Goal: Task Accomplishment & Management: Use online tool/utility

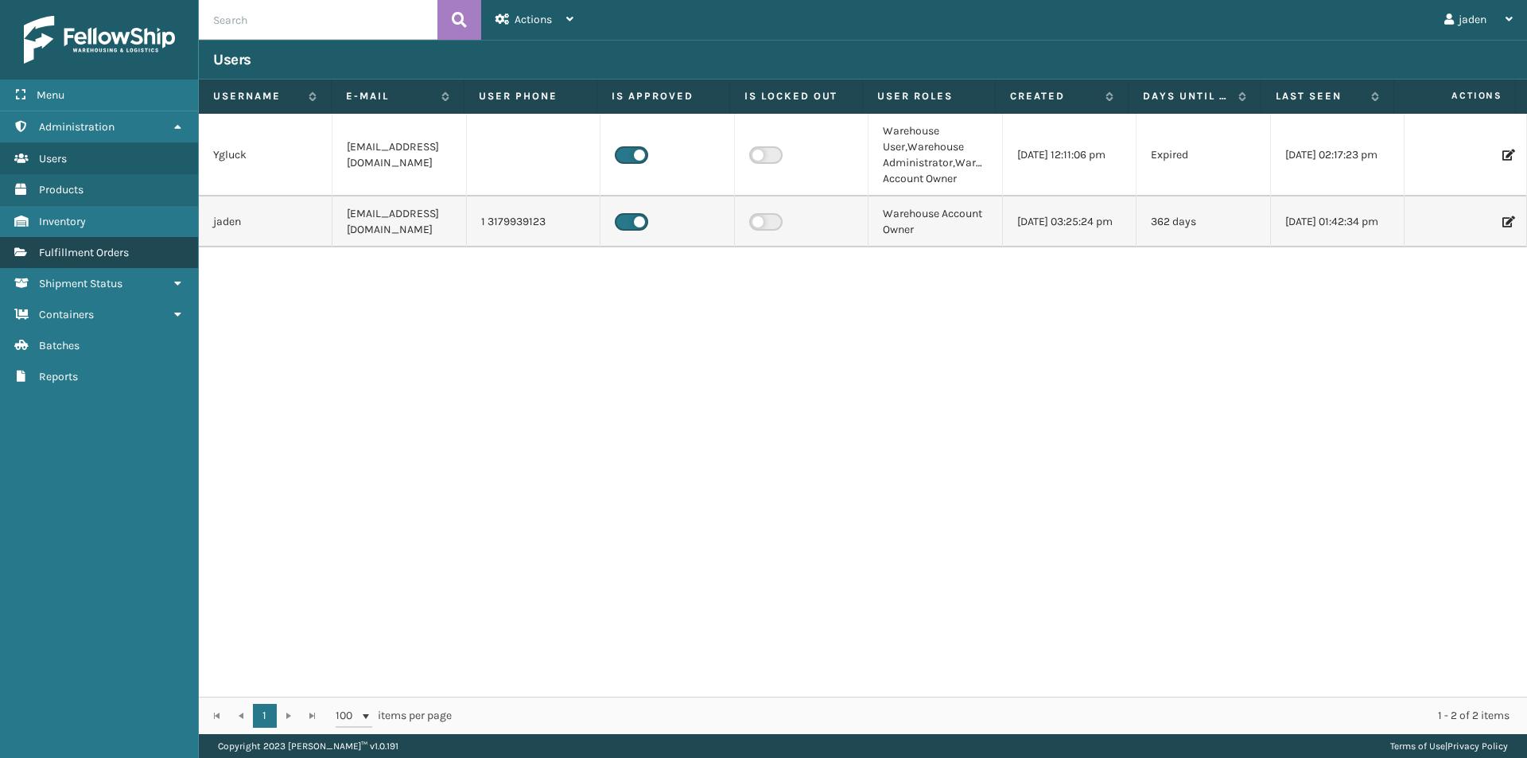
click at [157, 252] on link "Fulfillment Orders" at bounding box center [99, 252] width 198 height 31
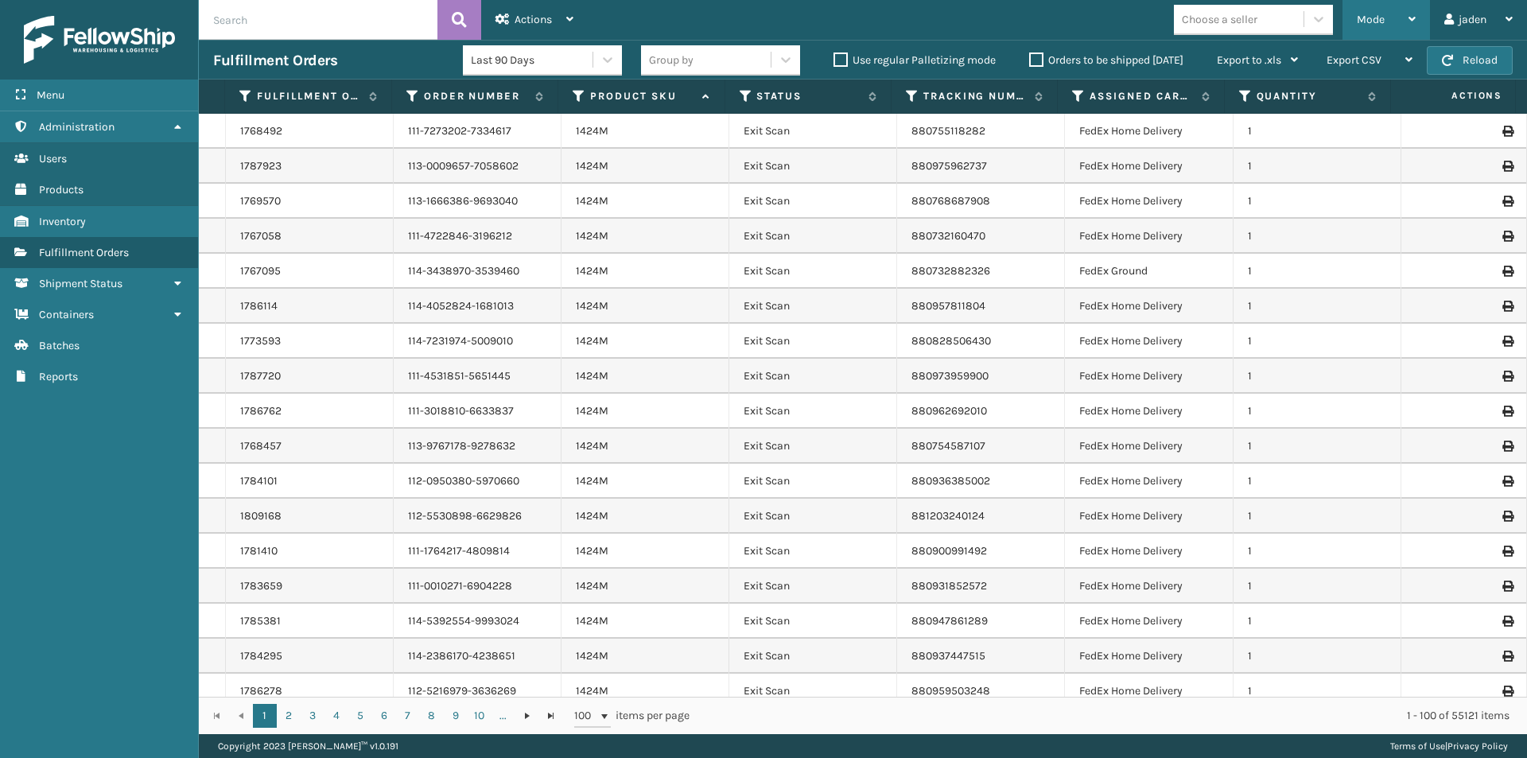
click at [1374, 7] on div "Mode" at bounding box center [1386, 20] width 59 height 40
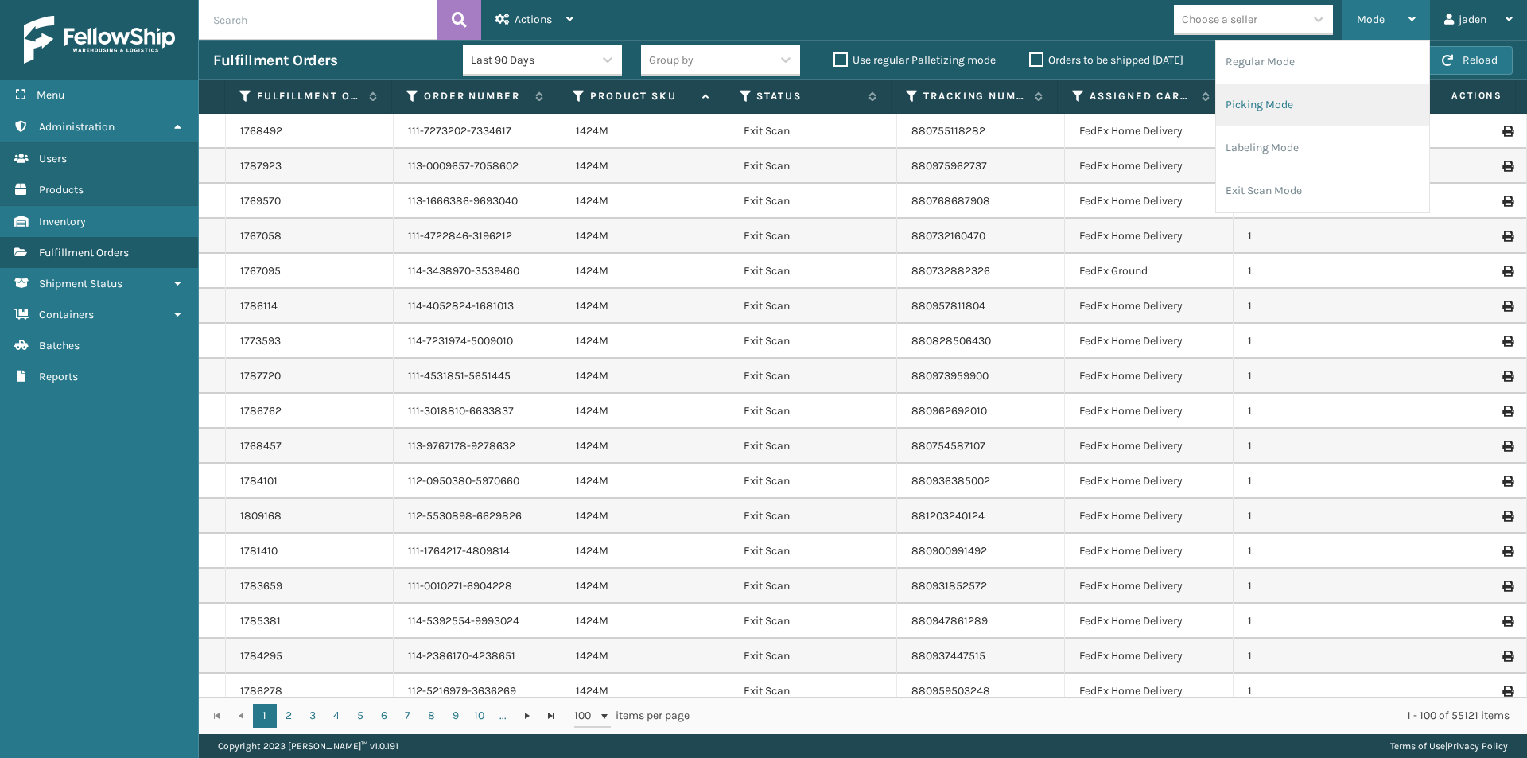
click at [1305, 108] on li "Picking Mode" at bounding box center [1322, 105] width 213 height 43
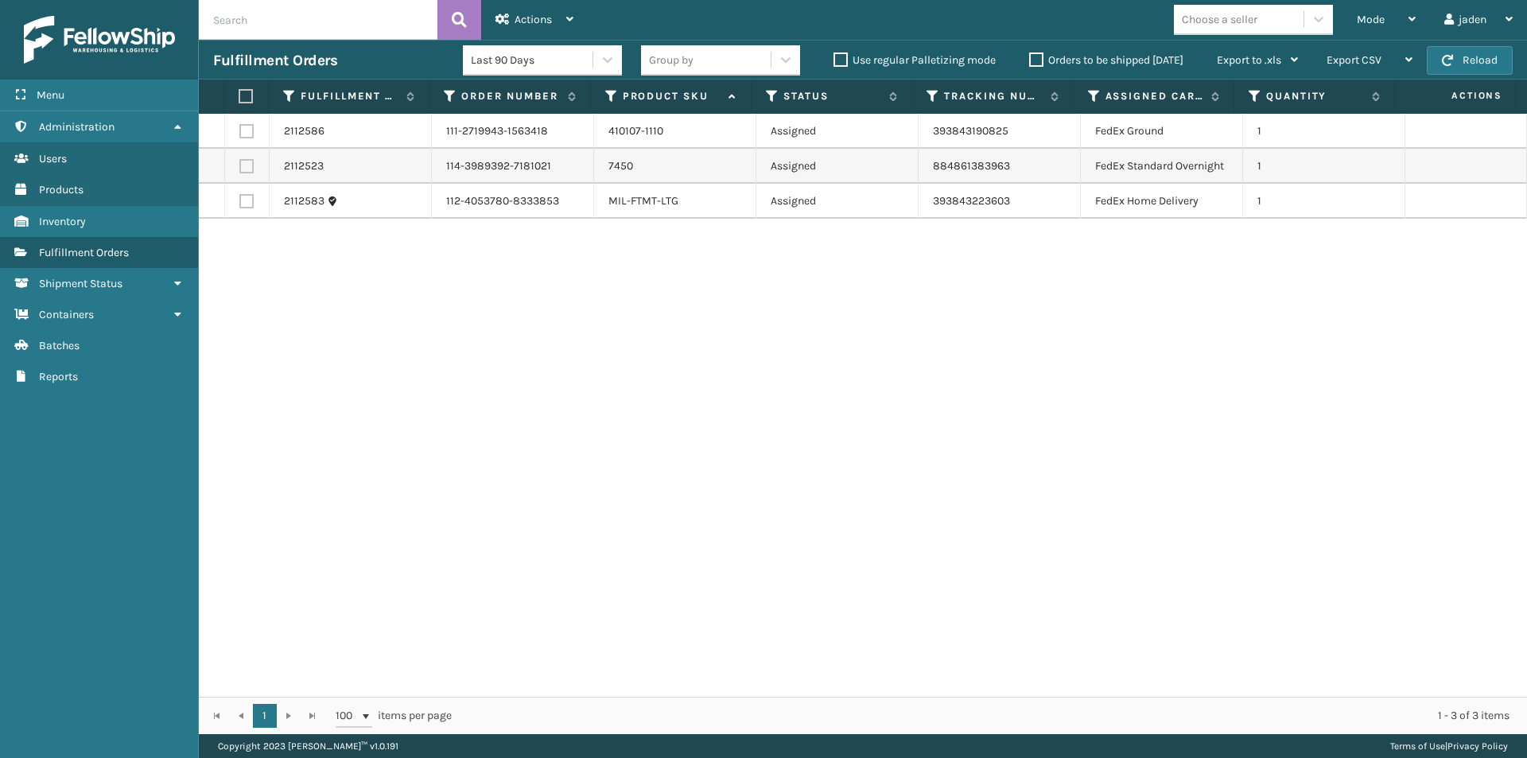
drag, startPoint x: 1078, startPoint y: 410, endPoint x: 470, endPoint y: 422, distance: 607.8
click at [470, 422] on div "2112586 111-2719943-1563418 410107-1110 Assigned 393843190825 FedEx Ground 1 21…" at bounding box center [863, 405] width 1328 height 583
drag, startPoint x: 1041, startPoint y: 371, endPoint x: 1005, endPoint y: 366, distance: 36.2
drag, startPoint x: 1005, startPoint y: 366, endPoint x: 591, endPoint y: 382, distance: 414.7
click at [591, 382] on div "2112586 111-2719943-1563418 410107-1110 Assigned 393843190825 FedEx Ground 1 21…" at bounding box center [863, 405] width 1328 height 583
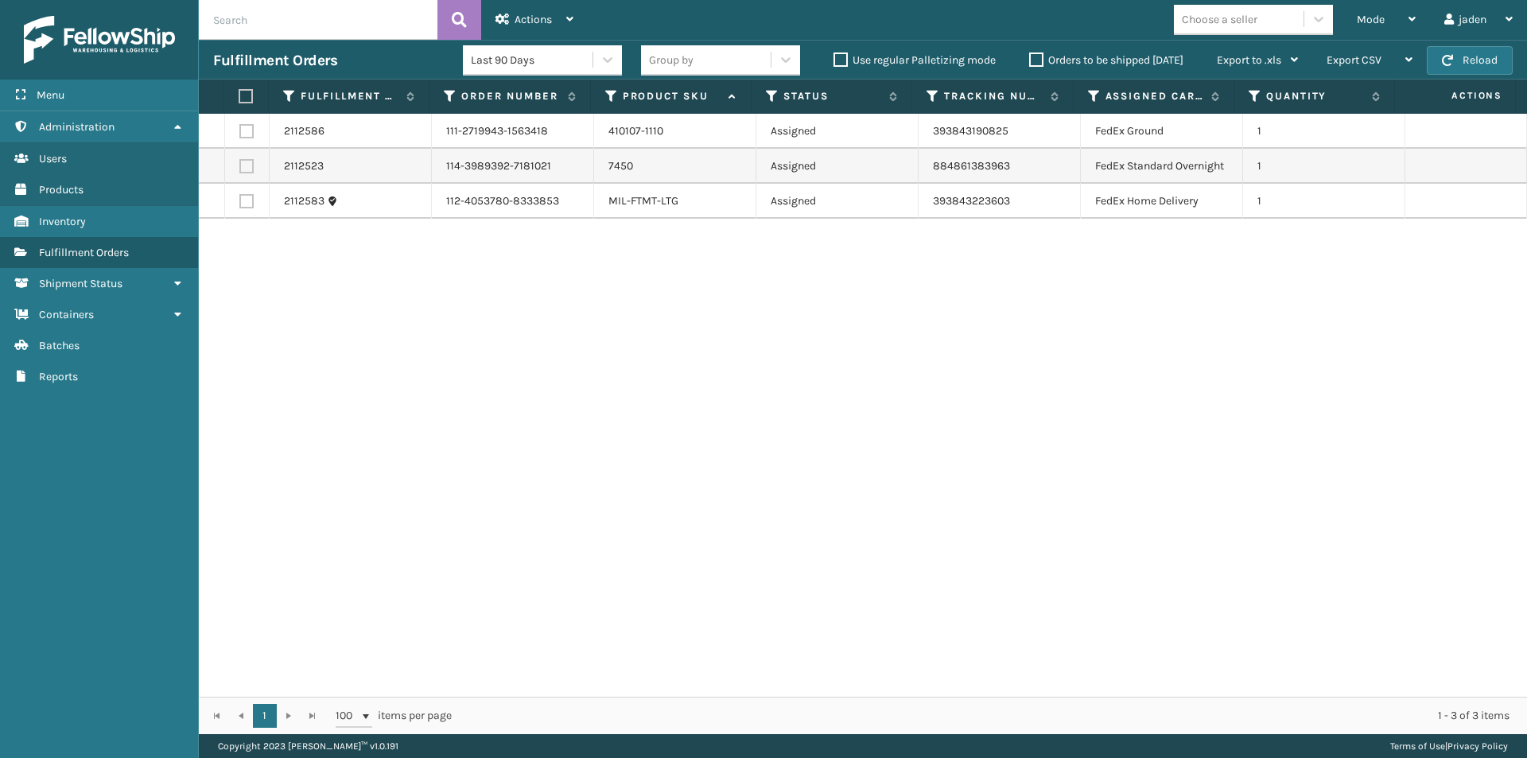
drag, startPoint x: 506, startPoint y: 406, endPoint x: 177, endPoint y: 393, distance: 329.6
click at [177, 393] on div "Menu Administration Users Products Inventory Fulfillment Orders Shipment Status…" at bounding box center [99, 379] width 199 height 758
drag, startPoint x: 1294, startPoint y: 317, endPoint x: 1256, endPoint y: 310, distance: 38.8
drag, startPoint x: 1256, startPoint y: 310, endPoint x: 604, endPoint y: 420, distance: 660.6
click at [604, 420] on div "2112586 111-2719943-1563418 410107-1110 Assigned 393843190825 FedEx Ground 1 21…" at bounding box center [863, 405] width 1328 height 583
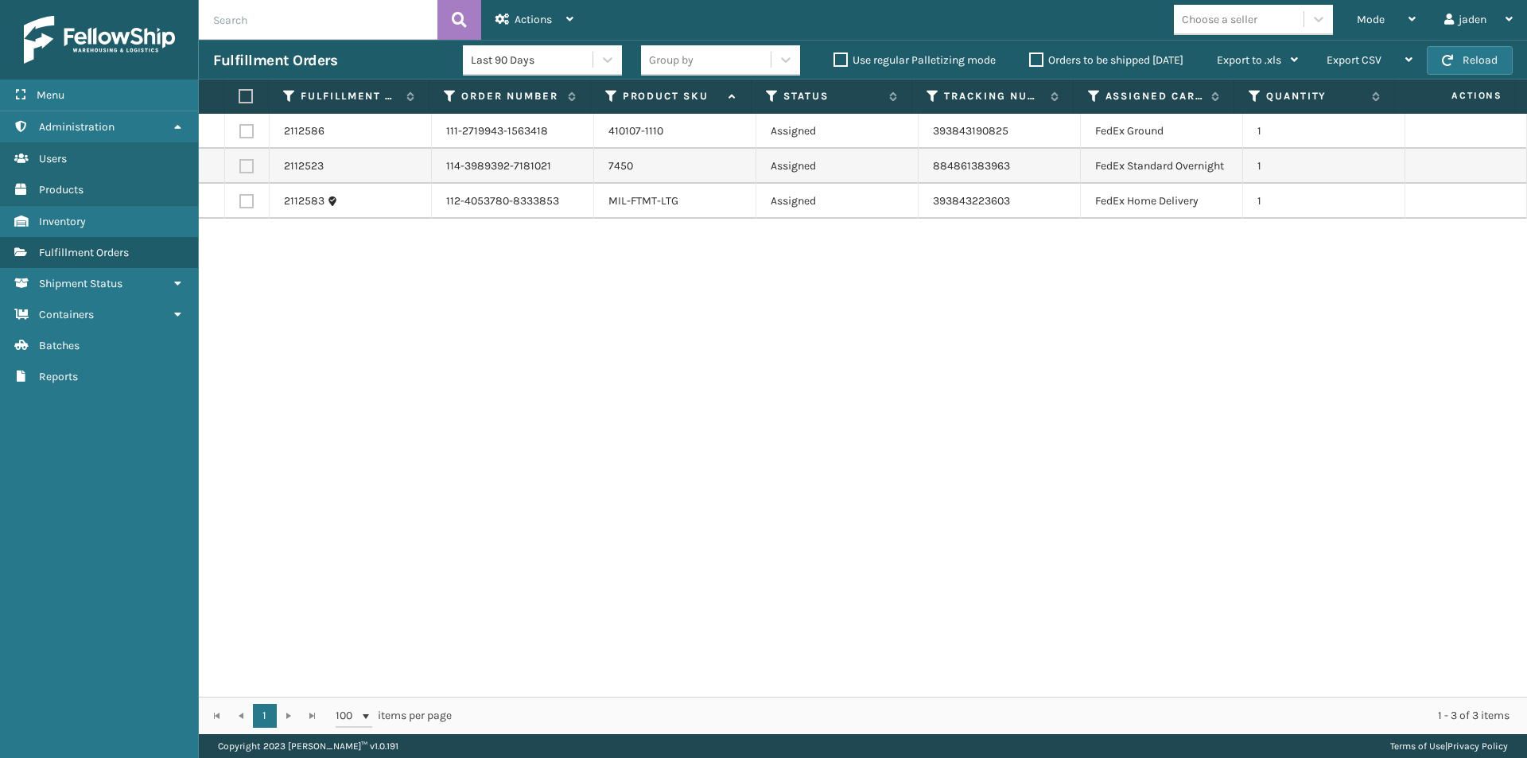
click at [238, 178] on td at bounding box center [247, 166] width 45 height 35
click at [243, 173] on label at bounding box center [246, 166] width 14 height 14
click at [240, 169] on input "checkbox" at bounding box center [239, 164] width 1 height 10
checkbox input "true"
click at [512, 9] on div "Actions" at bounding box center [535, 20] width 78 height 40
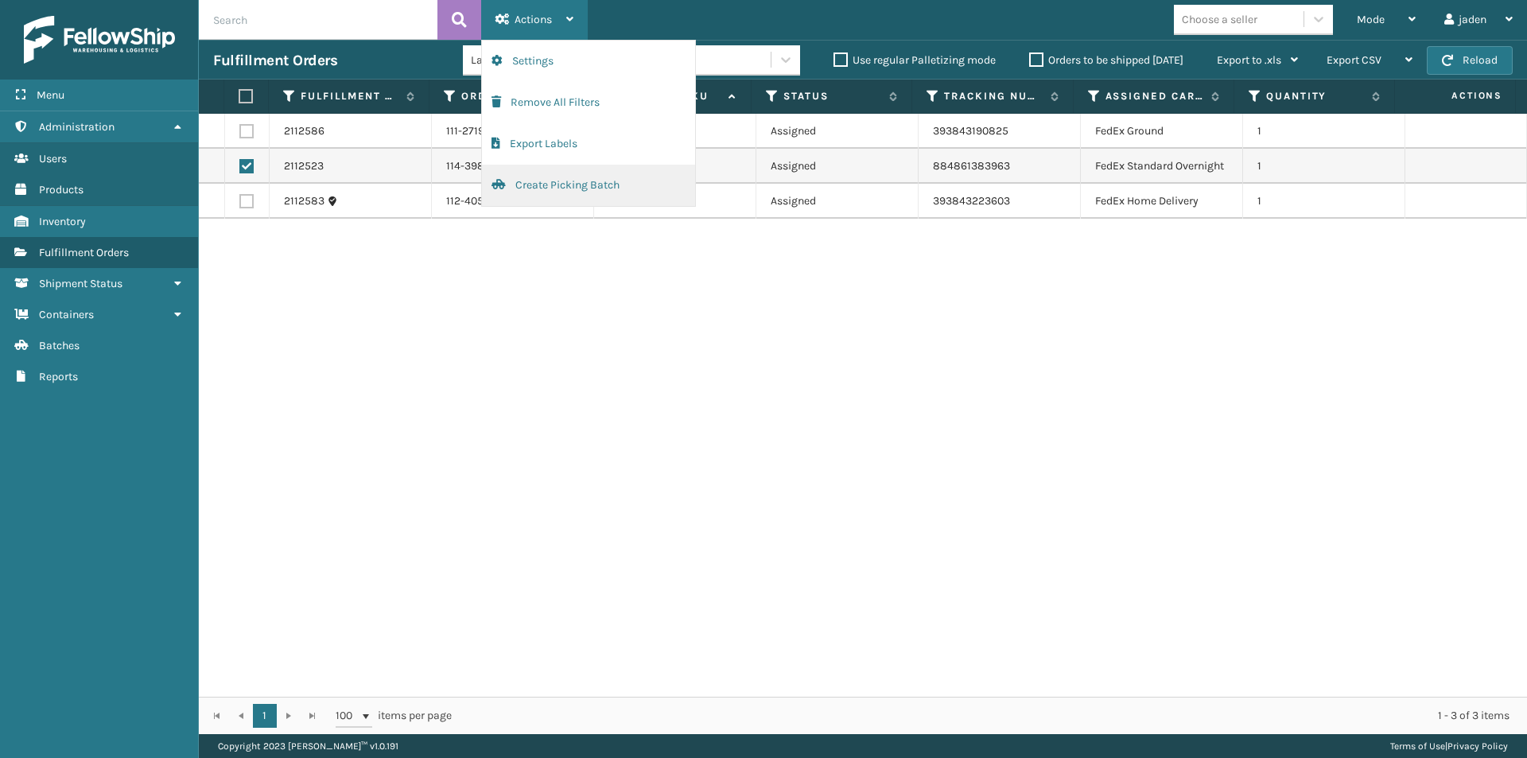
click at [539, 197] on button "Create Picking Batch" at bounding box center [588, 185] width 213 height 41
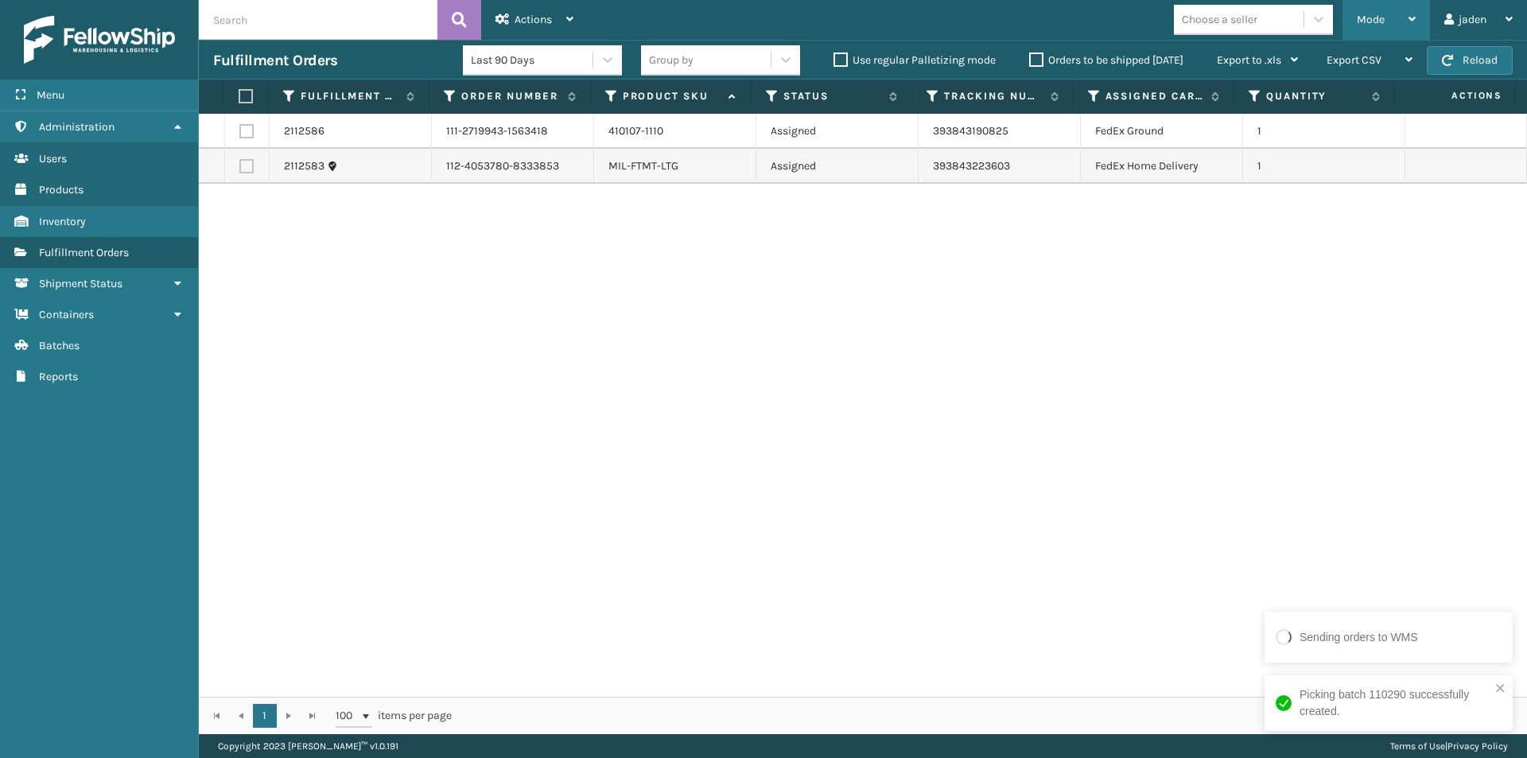
click at [1380, 13] on span "Mode" at bounding box center [1371, 20] width 28 height 14
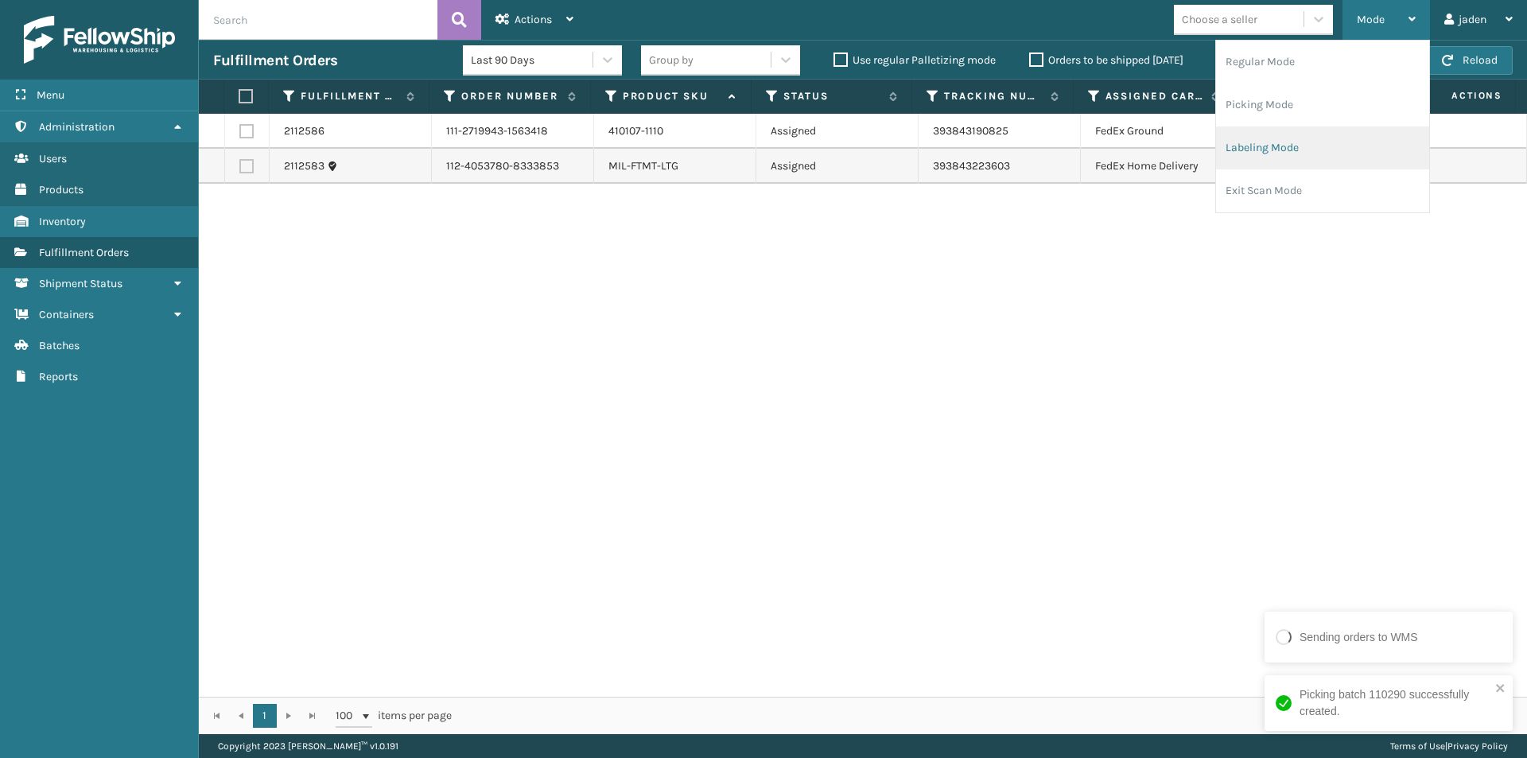
click at [1319, 152] on li "Labeling Mode" at bounding box center [1322, 147] width 213 height 43
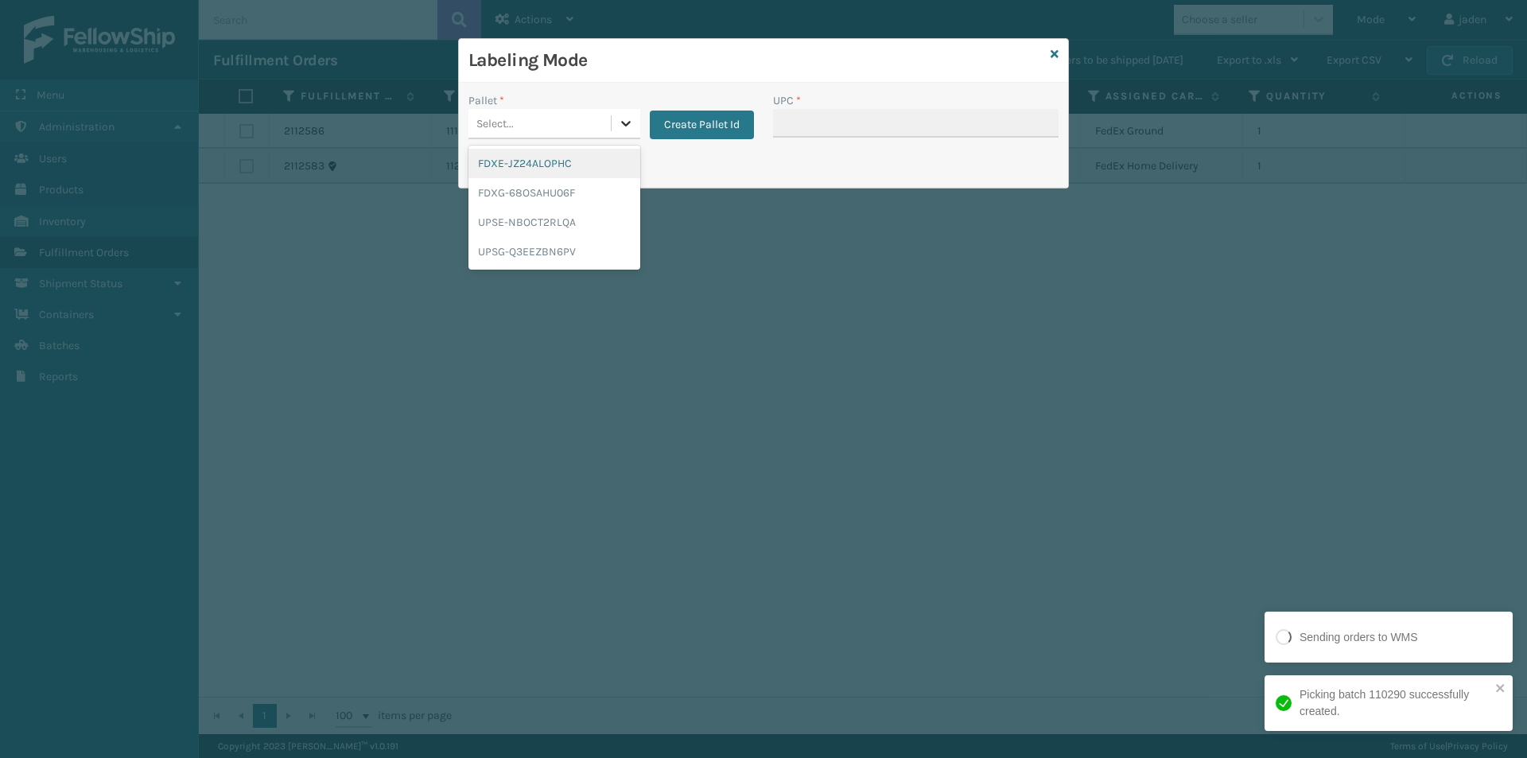
click at [630, 130] on icon at bounding box center [626, 123] width 16 height 16
click at [528, 161] on div "FDXE-JZ24ALOPHC" at bounding box center [554, 163] width 172 height 29
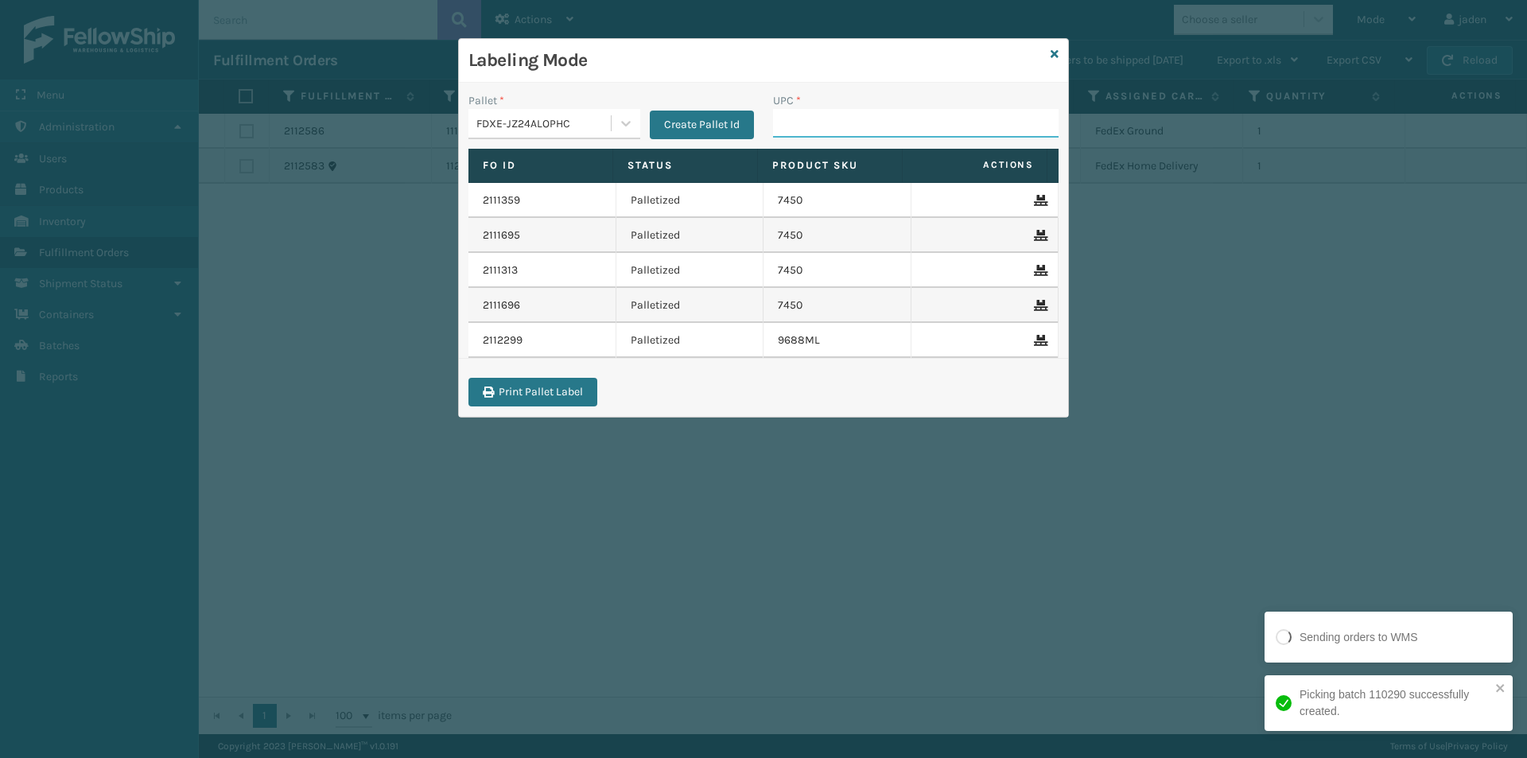
click at [814, 115] on input "UPC *" at bounding box center [916, 123] width 286 height 29
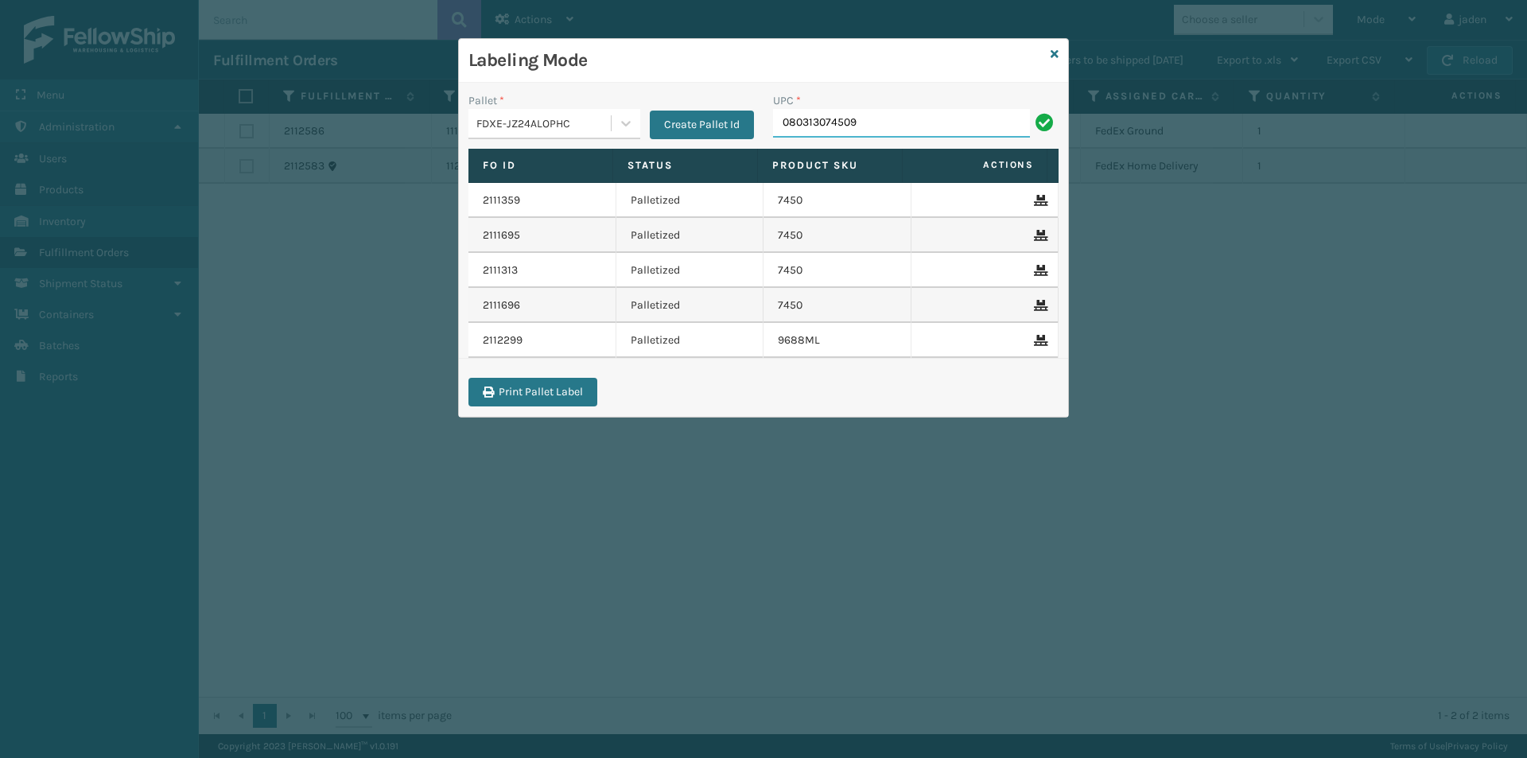
type input "080313074509"
click at [1059, 58] on div "Labeling Mode" at bounding box center [763, 61] width 609 height 44
click at [1056, 56] on icon at bounding box center [1055, 54] width 8 height 11
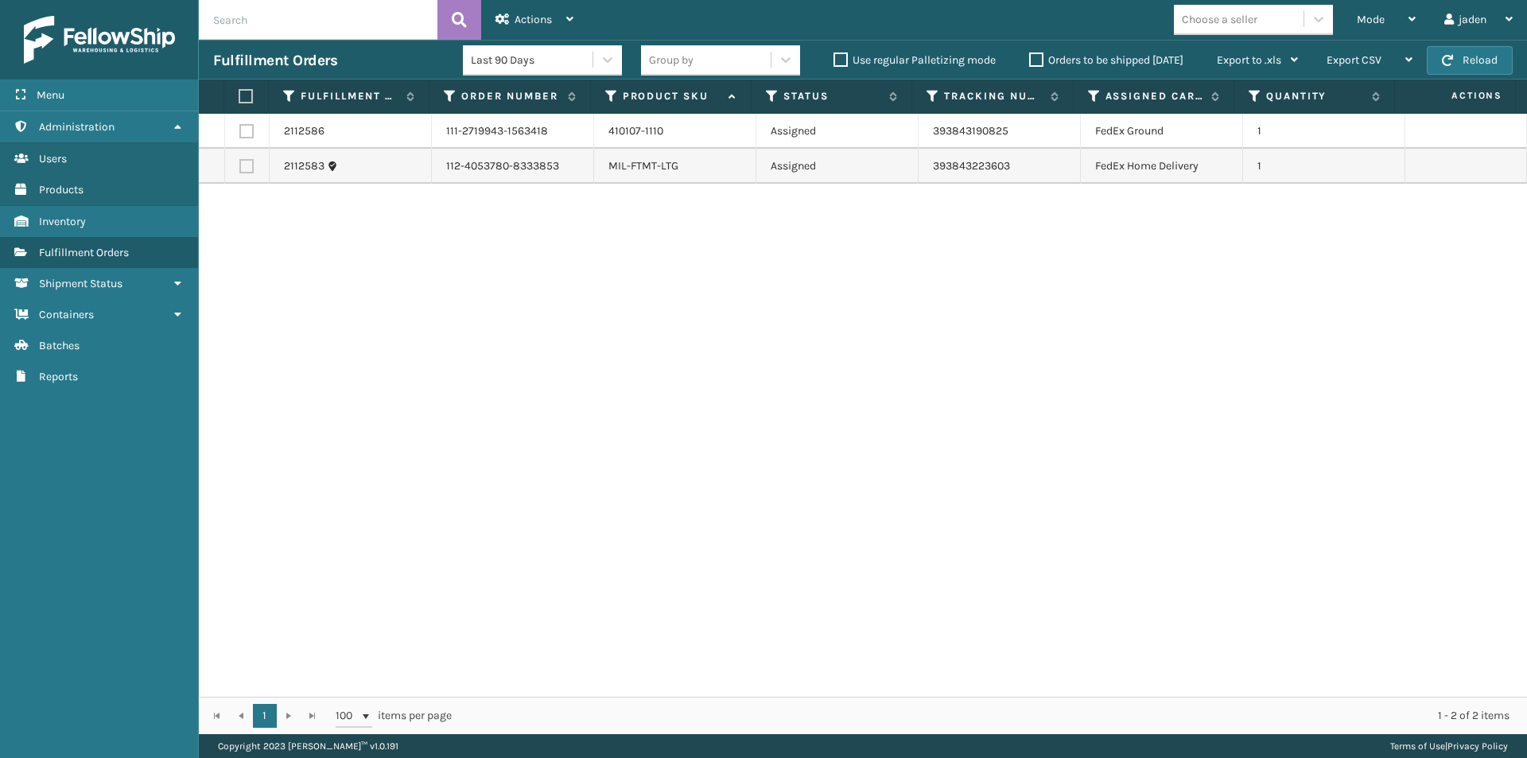
drag, startPoint x: 944, startPoint y: 330, endPoint x: 686, endPoint y: 345, distance: 258.1
click at [686, 345] on div "2112586 111-2719943-1563418 410107-1110 Assigned 393843190825 FedEx Ground 1 21…" at bounding box center [863, 405] width 1328 height 583
click at [247, 97] on label at bounding box center [244, 96] width 10 height 14
click at [239, 97] on input "checkbox" at bounding box center [239, 96] width 1 height 10
checkbox input "true"
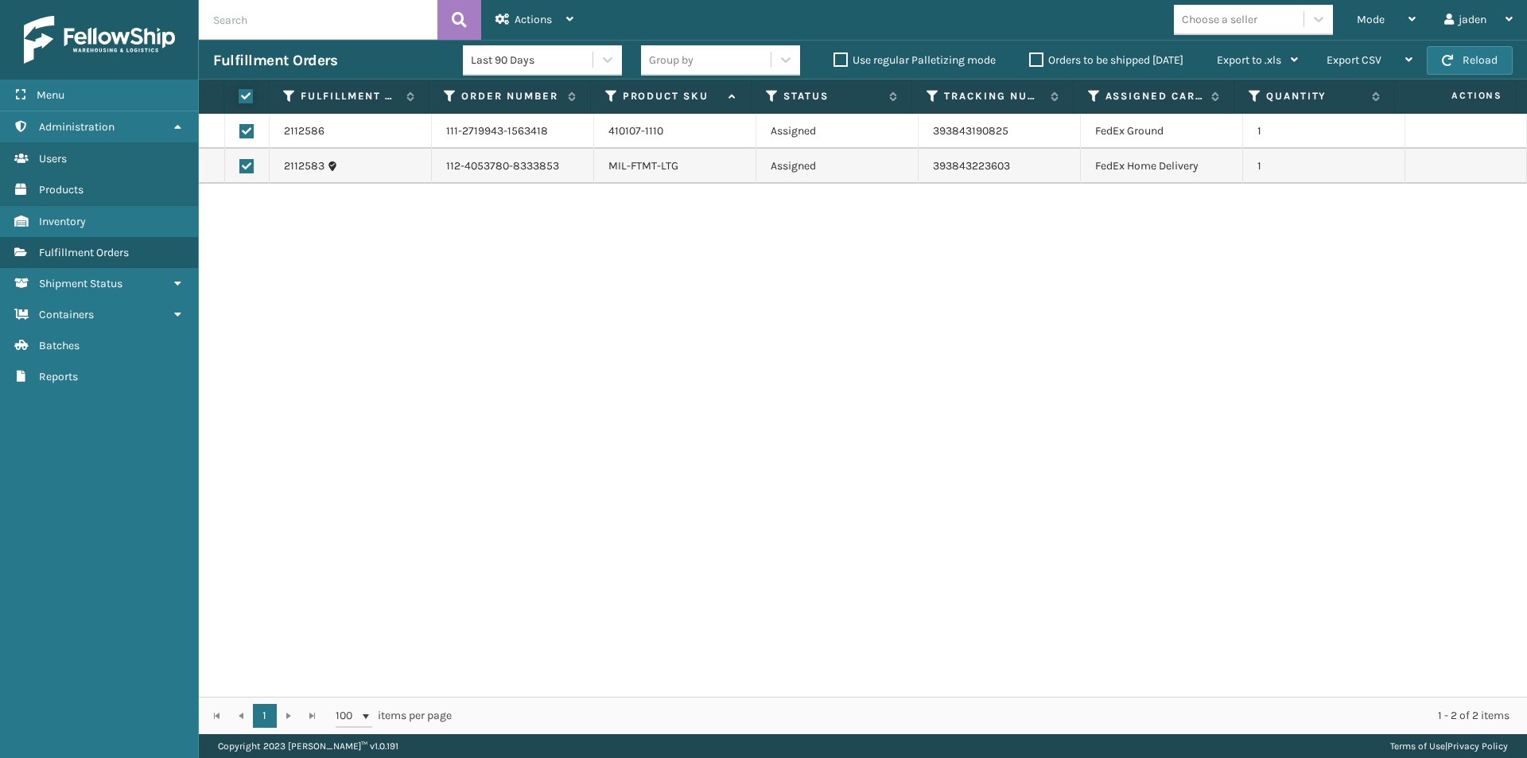
checkbox input "true"
click at [600, 0] on div "Mode Regular Mode Picking Mode Labeling Mode Exit Scan Mode Choose a seller jad…" at bounding box center [1057, 20] width 939 height 40
click at [564, 12] on div "Actions" at bounding box center [535, 20] width 78 height 40
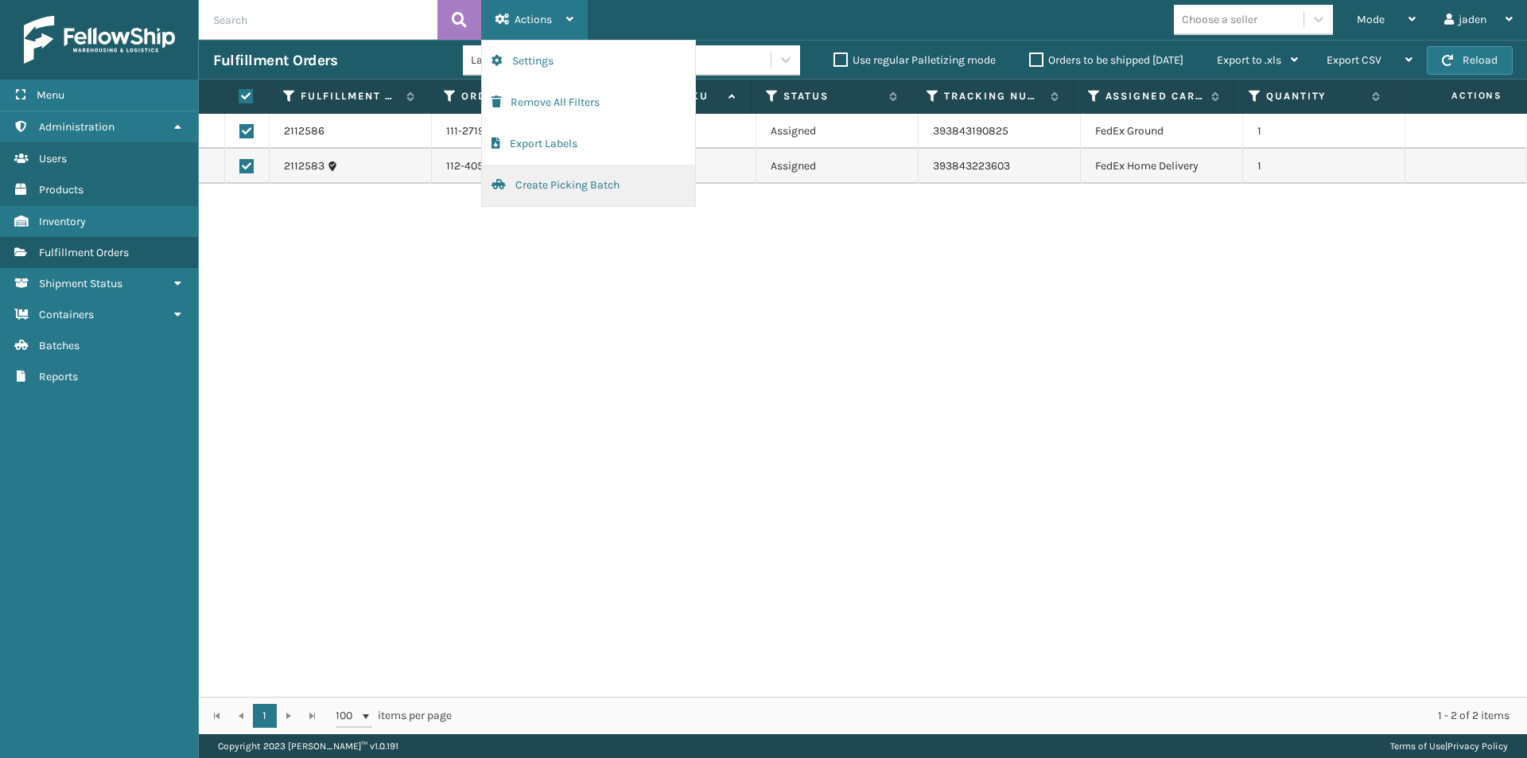
click at [516, 195] on button "Create Picking Batch" at bounding box center [588, 185] width 213 height 41
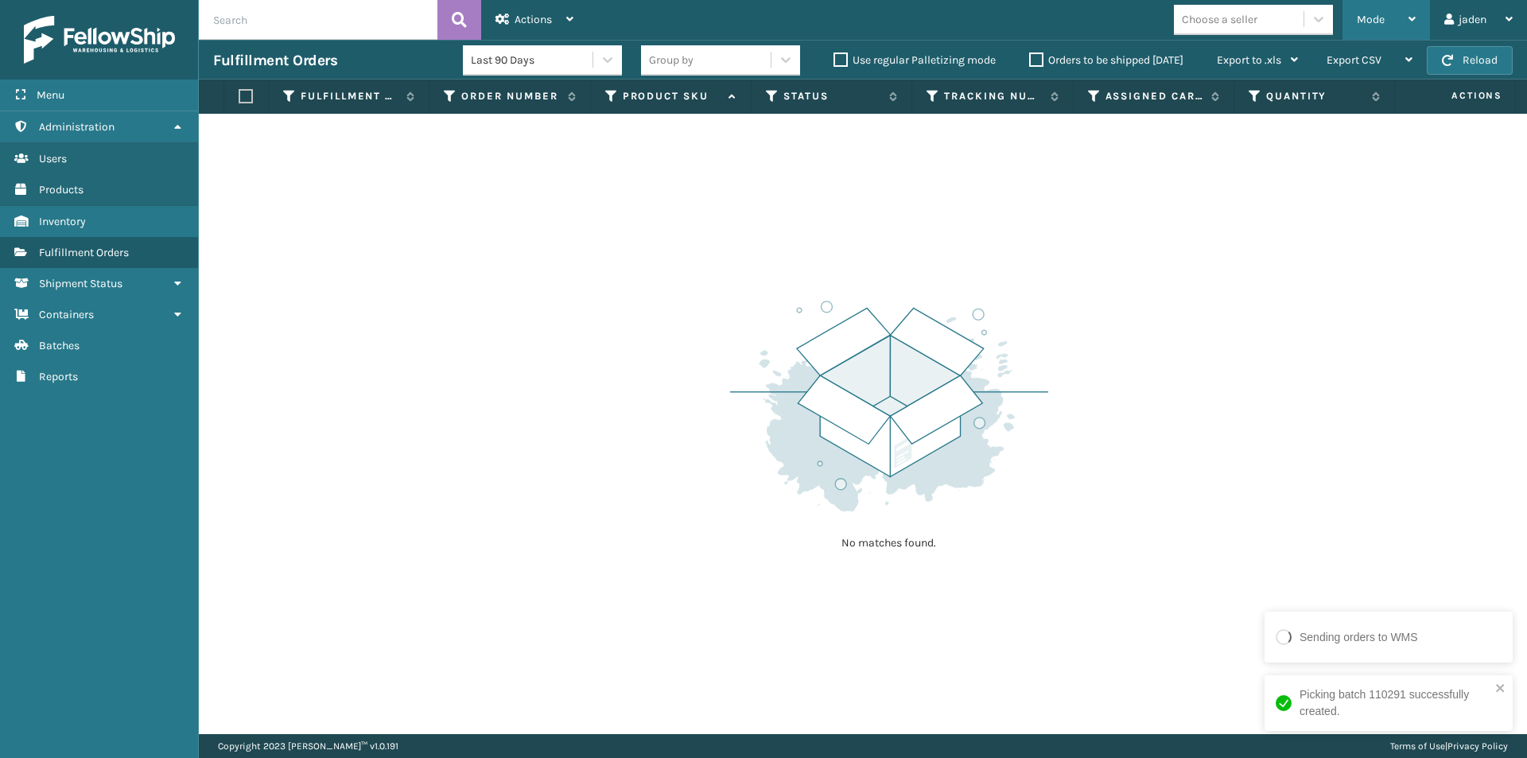
click at [1370, 17] on span "Mode" at bounding box center [1371, 20] width 28 height 14
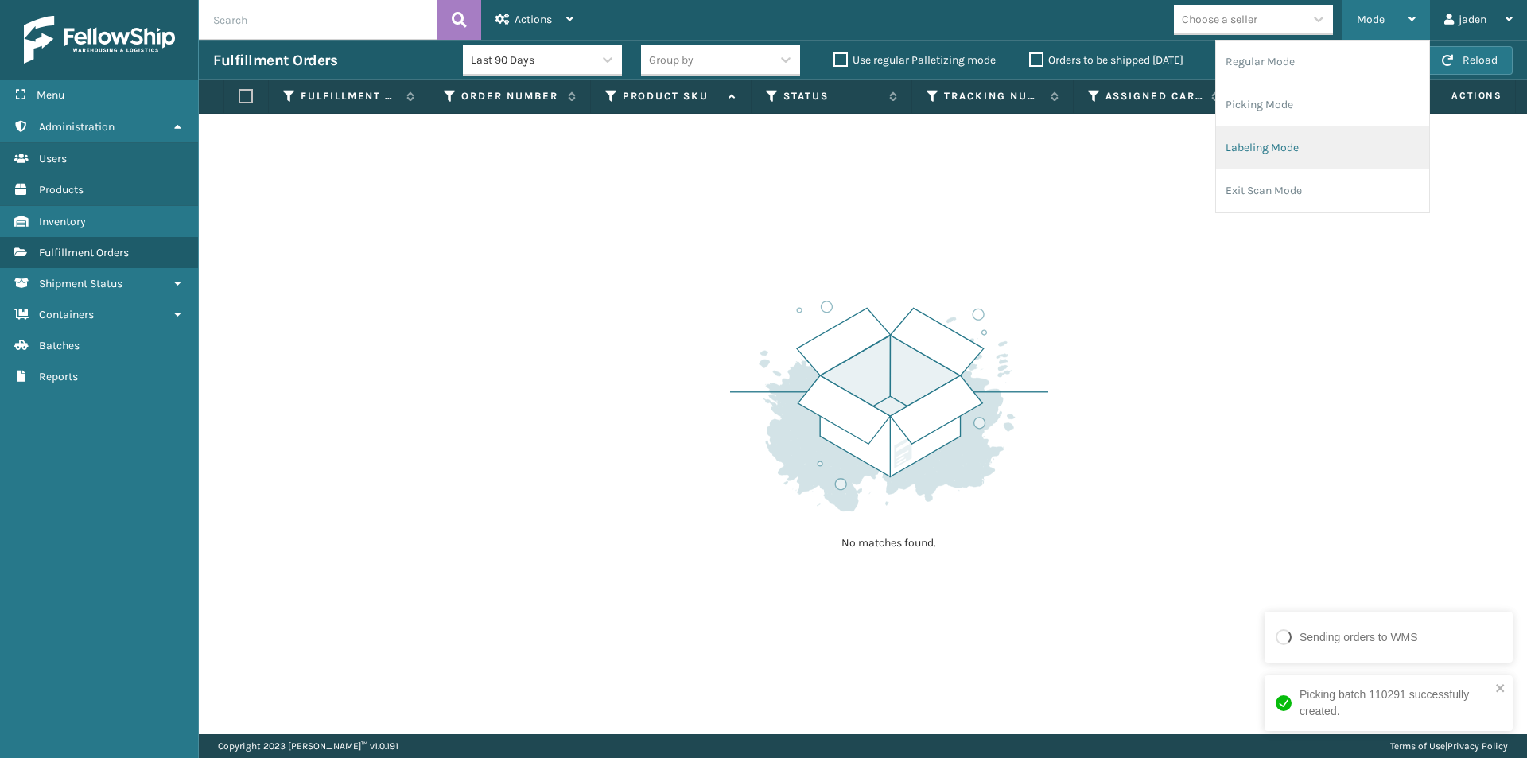
click at [1292, 157] on li "Labeling Mode" at bounding box center [1322, 147] width 213 height 43
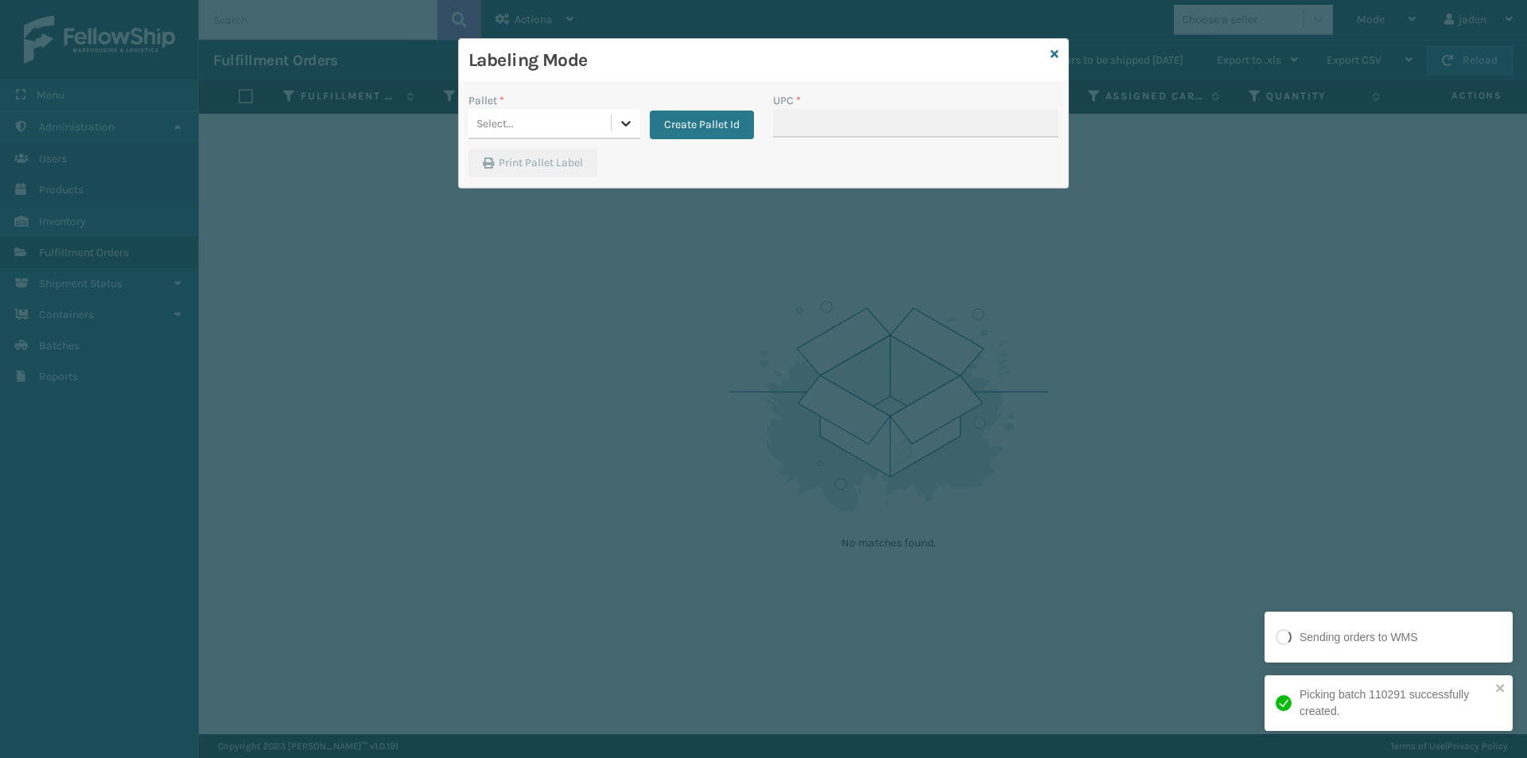
click at [625, 127] on icon at bounding box center [626, 123] width 16 height 16
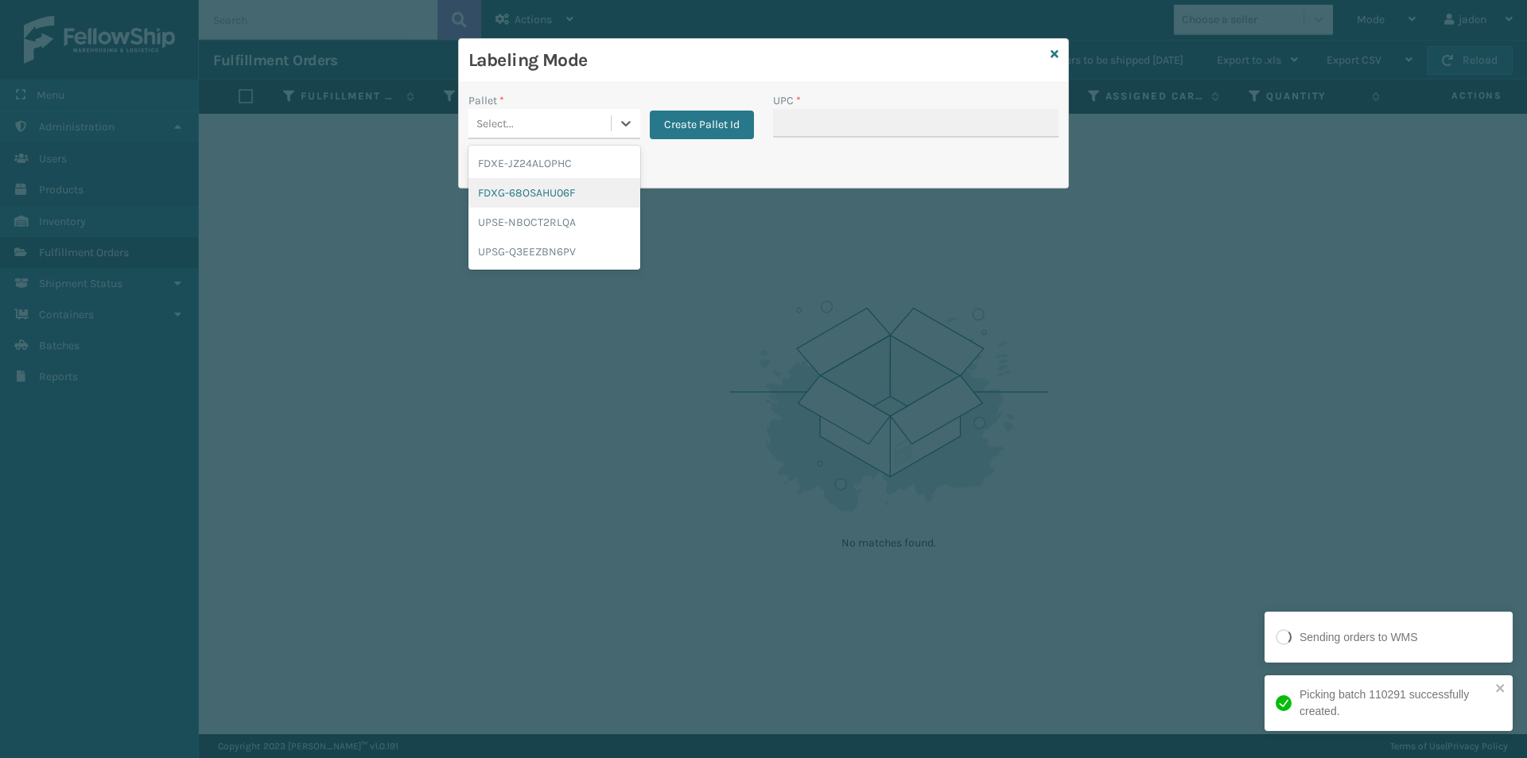
click at [519, 188] on div "FDXG-68OSAHU06F" at bounding box center [554, 192] width 172 height 29
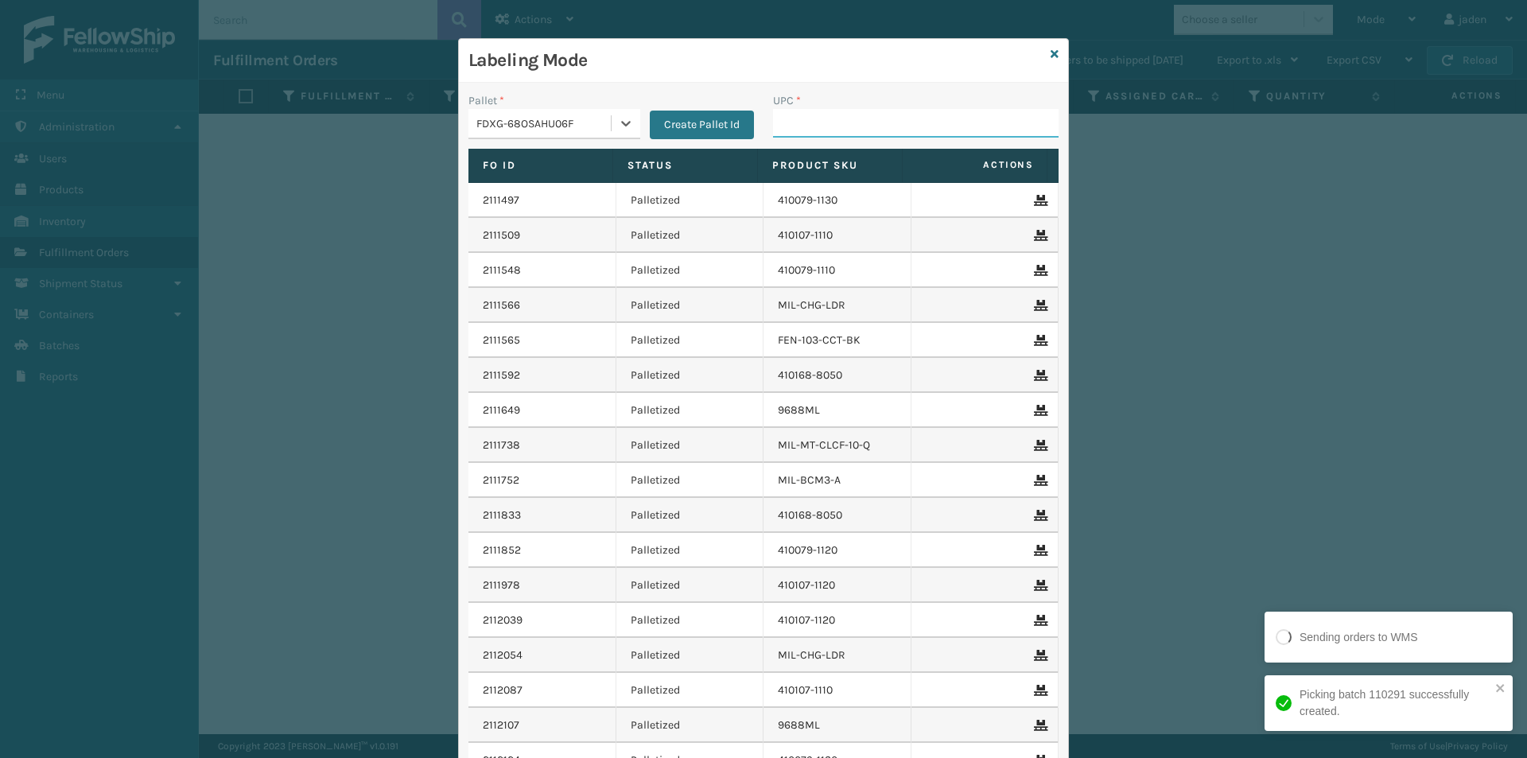
click at [829, 119] on input "UPC *" at bounding box center [916, 123] width 286 height 29
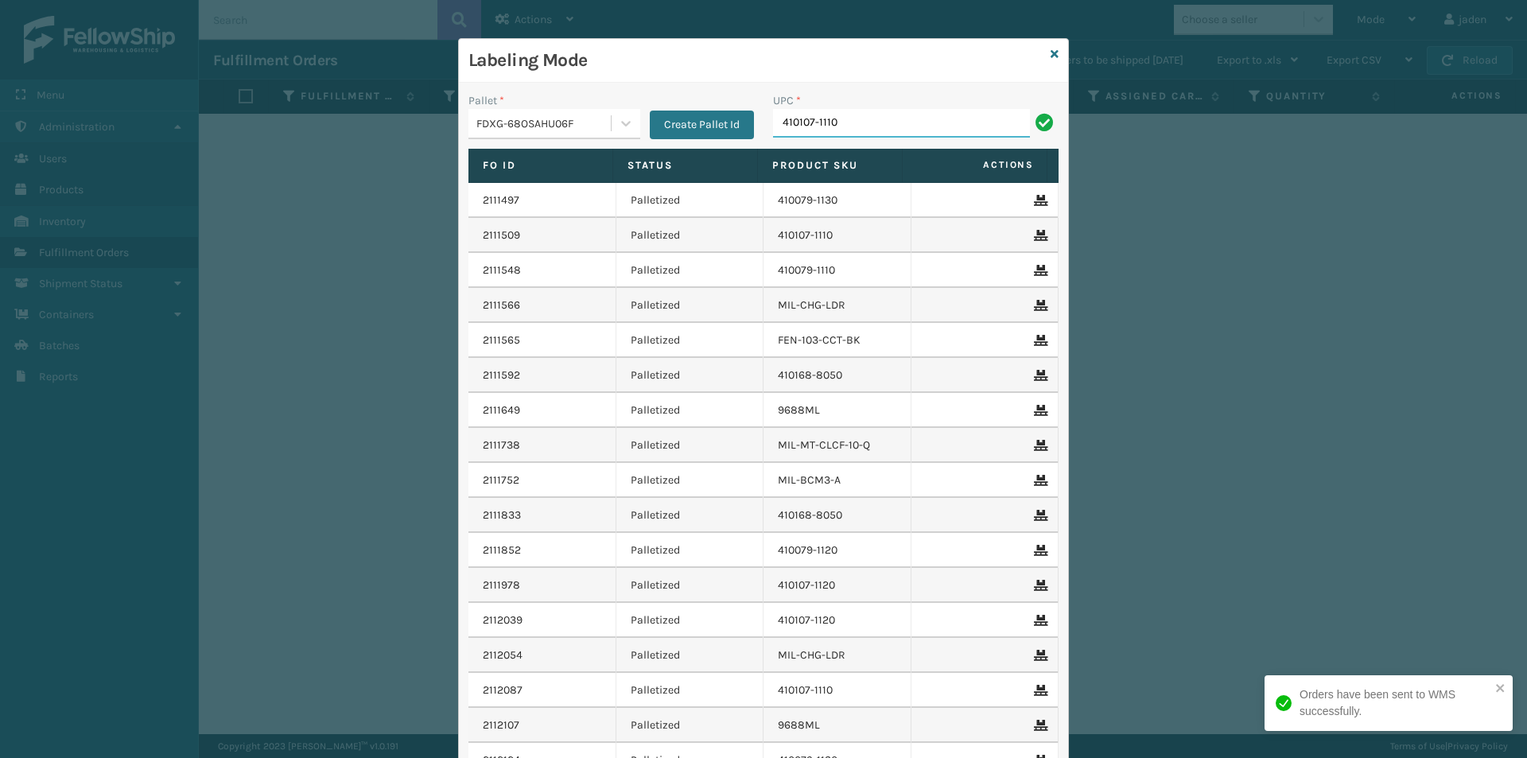
type input "410107-1110"
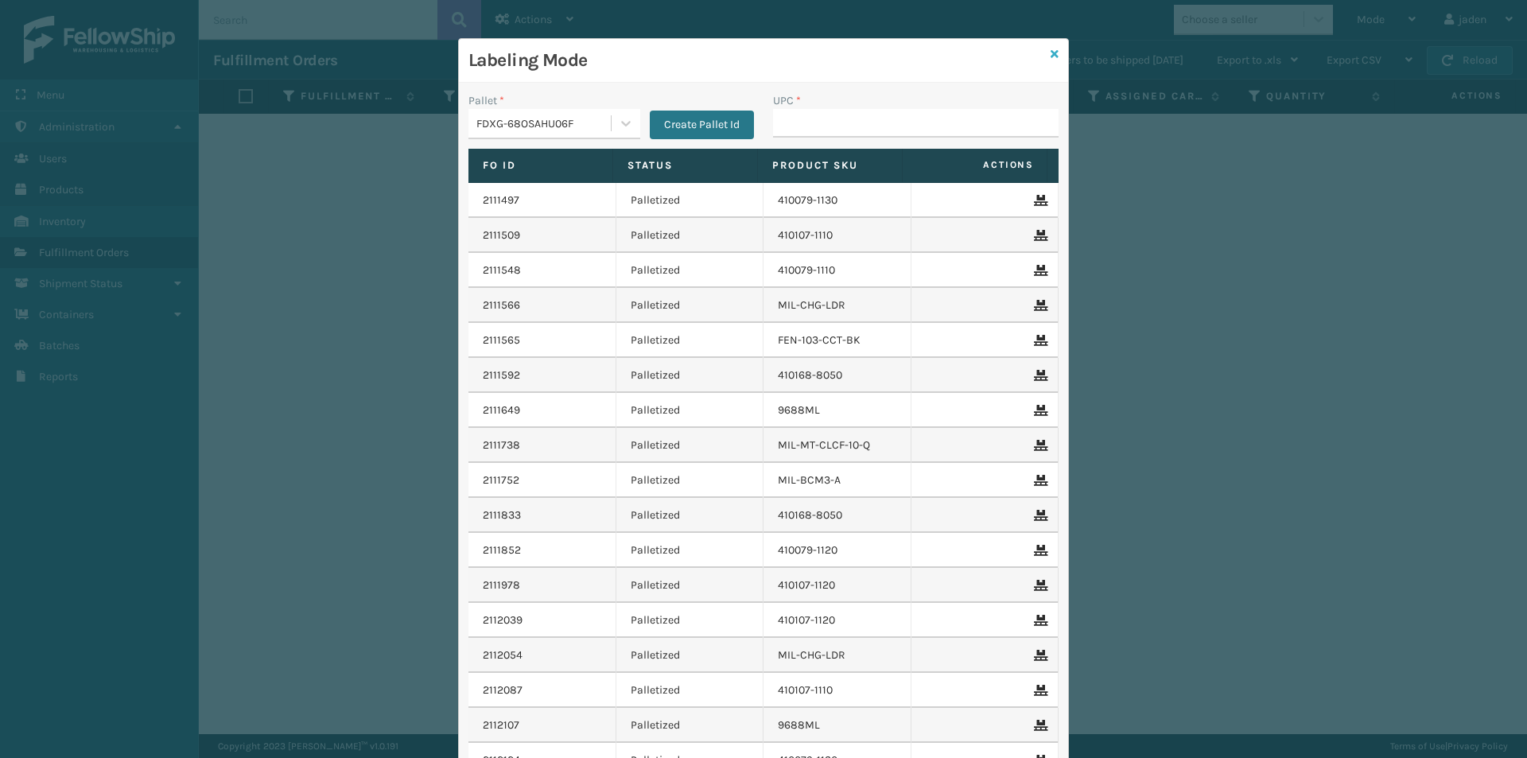
click at [1051, 57] on icon at bounding box center [1055, 54] width 8 height 11
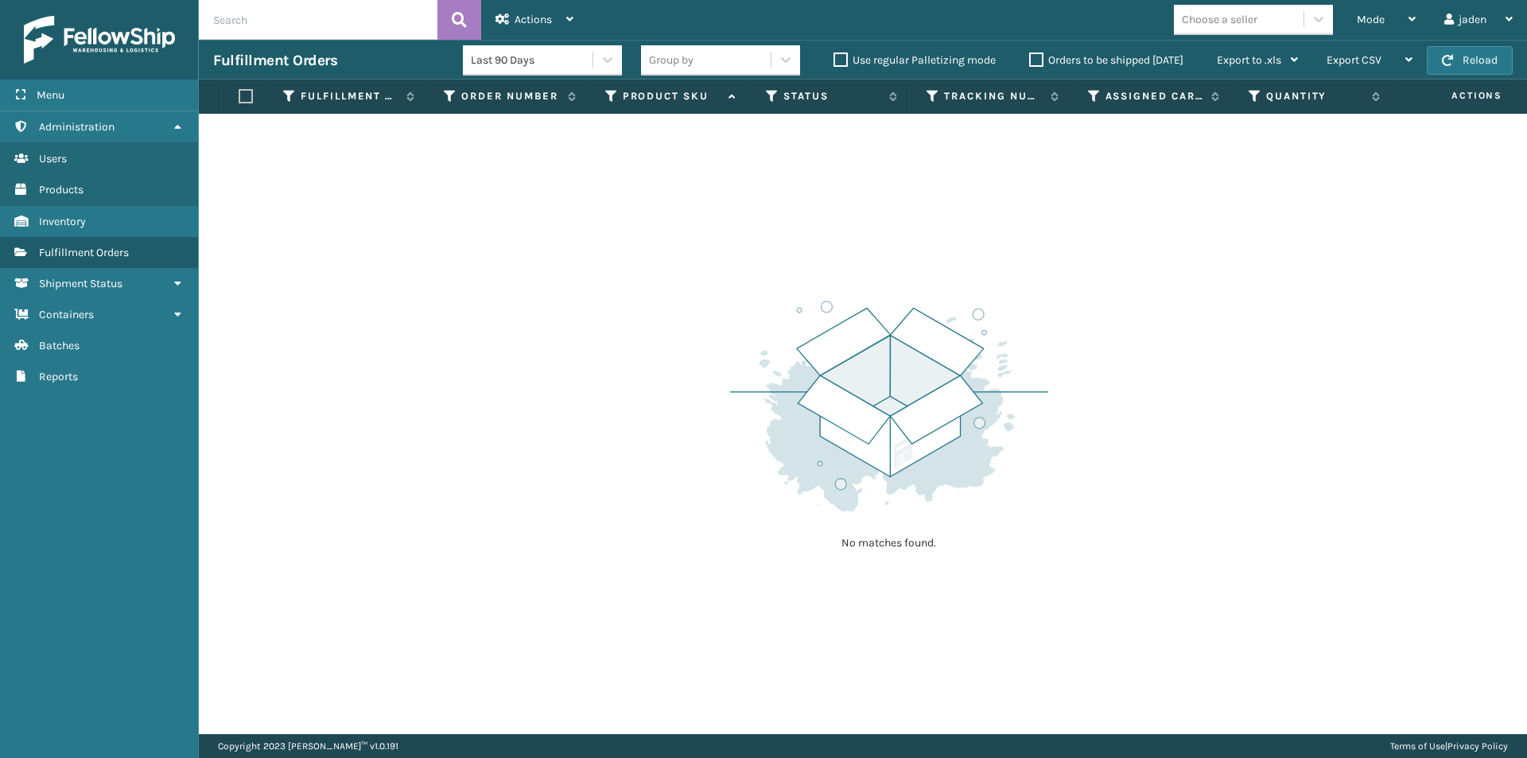
drag, startPoint x: 957, startPoint y: 200, endPoint x: 933, endPoint y: 200, distance: 23.9
drag, startPoint x: 933, startPoint y: 200, endPoint x: 787, endPoint y: 143, distance: 156.4
click at [690, 170] on div "No matches found." at bounding box center [863, 424] width 1328 height 620
click at [1496, 55] on button "Reload" at bounding box center [1470, 60] width 86 height 29
click at [1389, 23] on div "Mode" at bounding box center [1386, 20] width 59 height 40
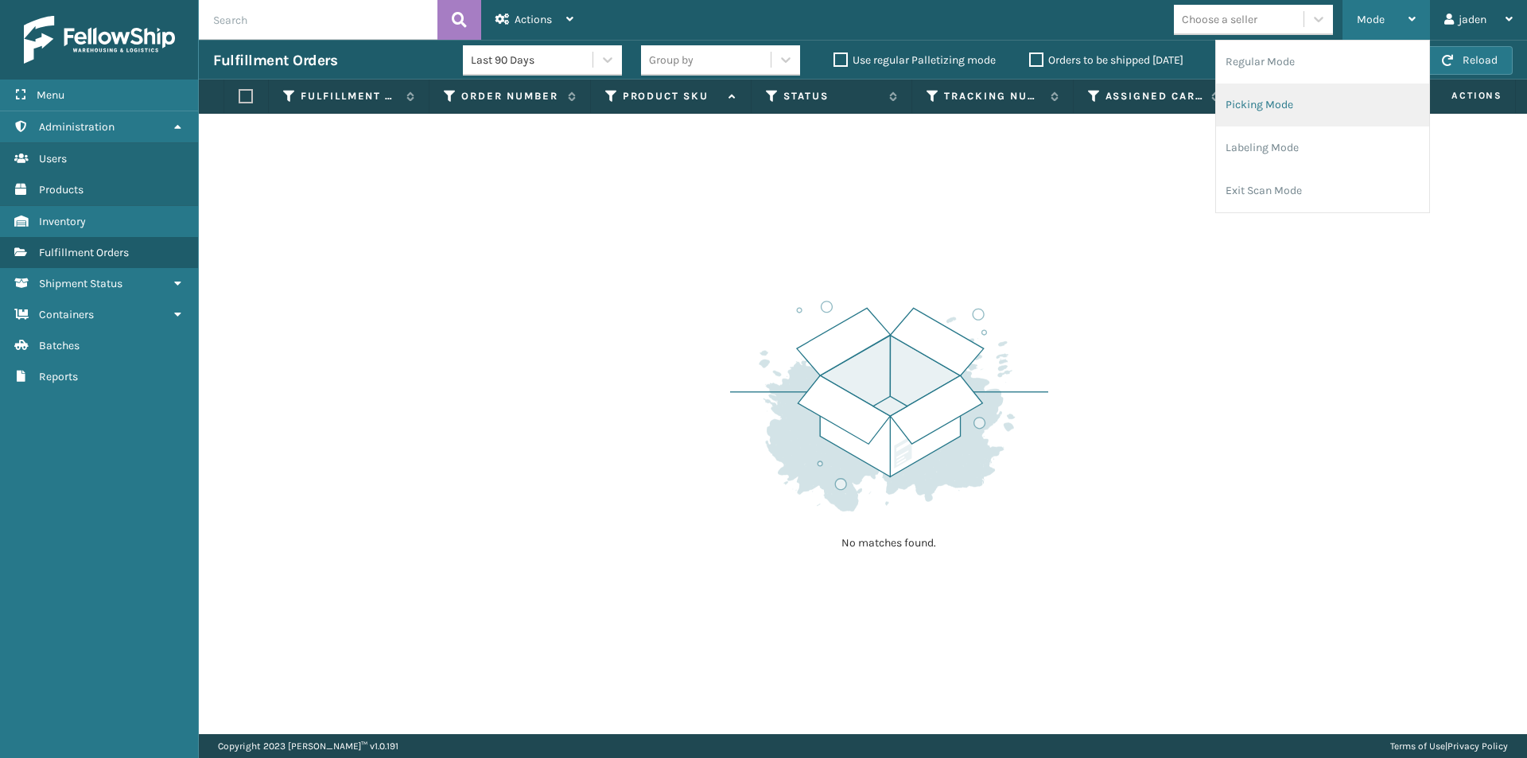
click at [1302, 113] on li "Picking Mode" at bounding box center [1322, 105] width 213 height 43
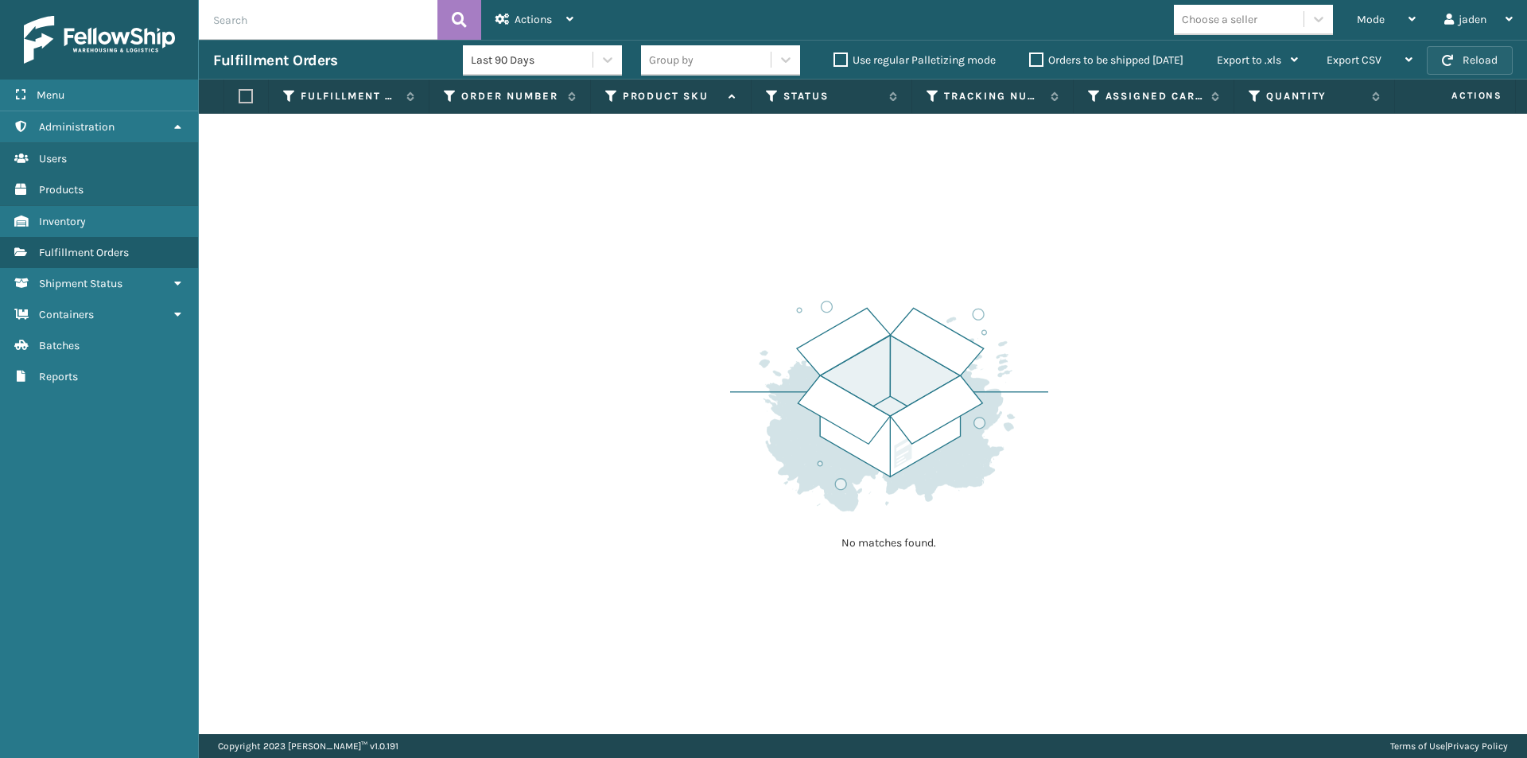
click at [1481, 60] on button "Reload" at bounding box center [1470, 60] width 86 height 29
click at [1383, 21] on span "Mode" at bounding box center [1371, 20] width 28 height 14
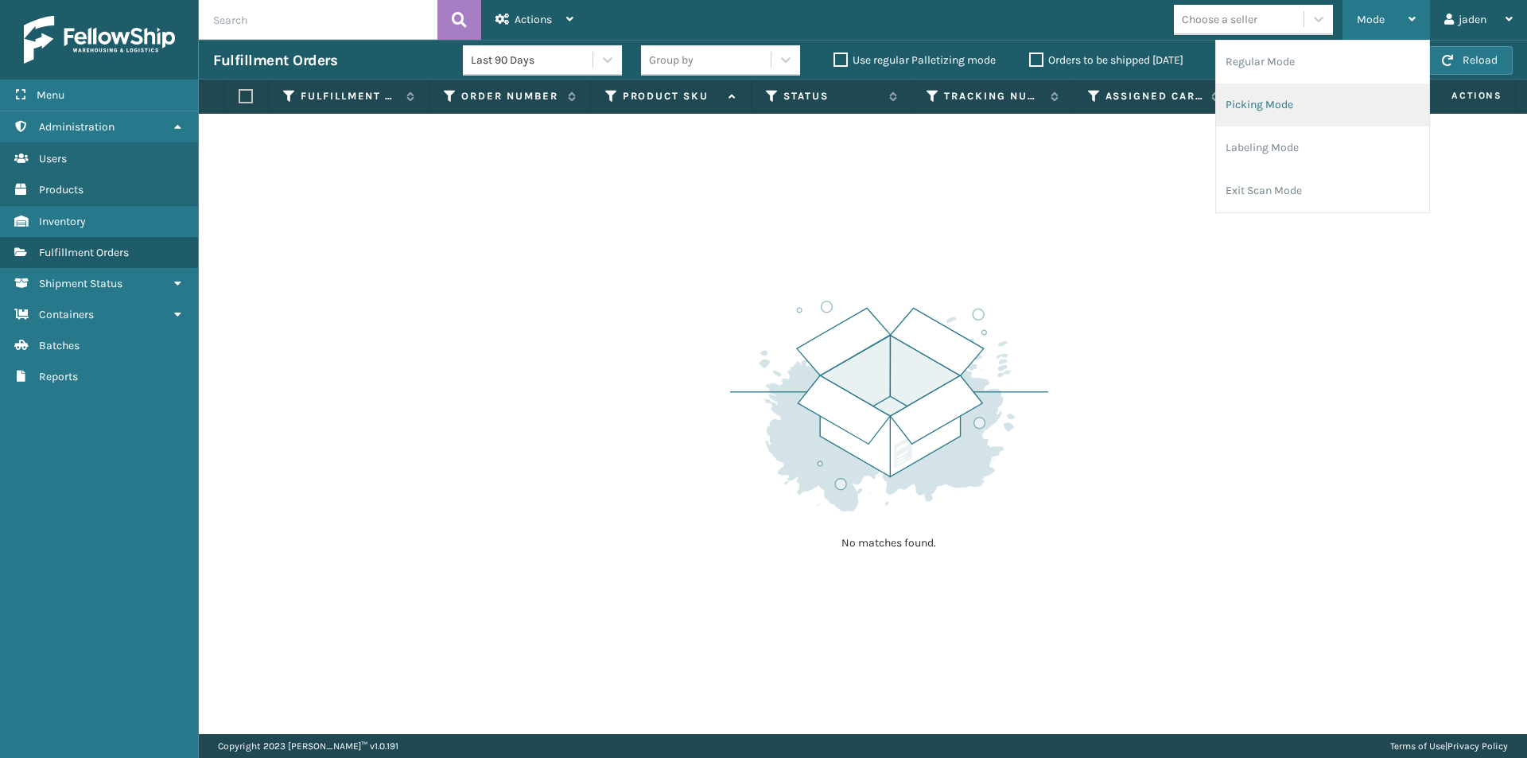
click at [1300, 114] on li "Picking Mode" at bounding box center [1322, 105] width 213 height 43
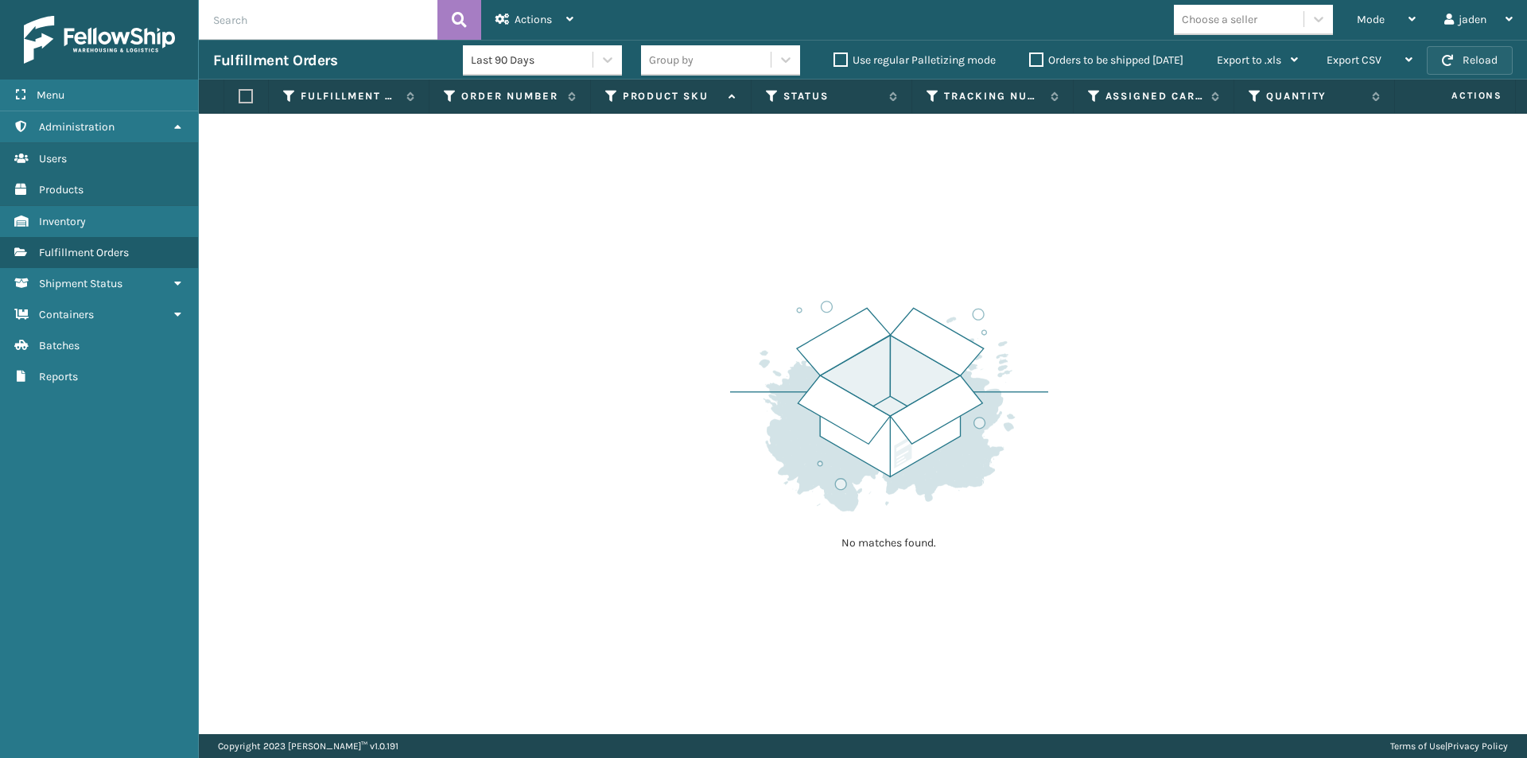
click at [1475, 58] on button "Reload" at bounding box center [1470, 60] width 86 height 29
click at [1389, 18] on div "Mode" at bounding box center [1386, 20] width 59 height 40
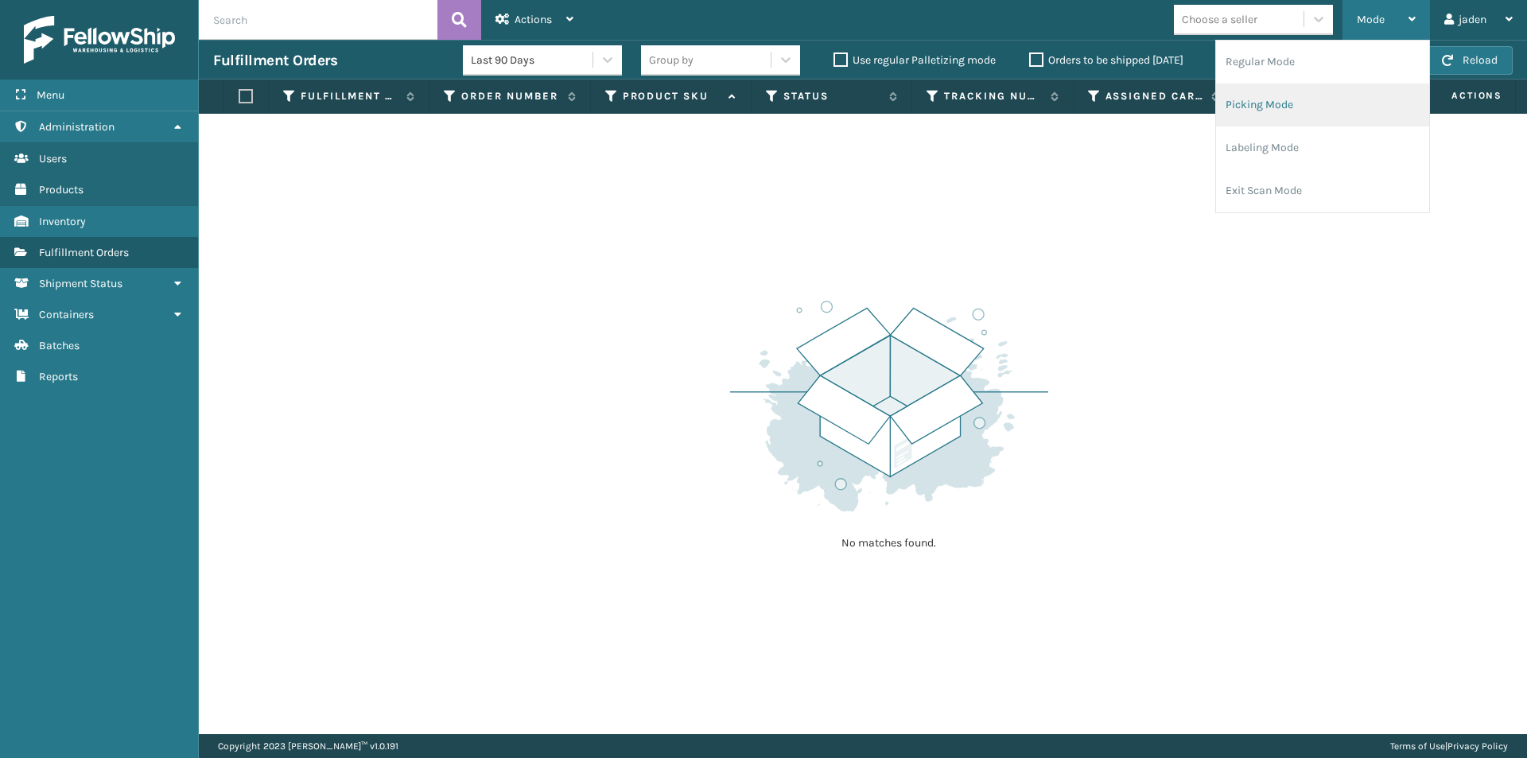
click at [1312, 116] on li "Picking Mode" at bounding box center [1322, 105] width 213 height 43
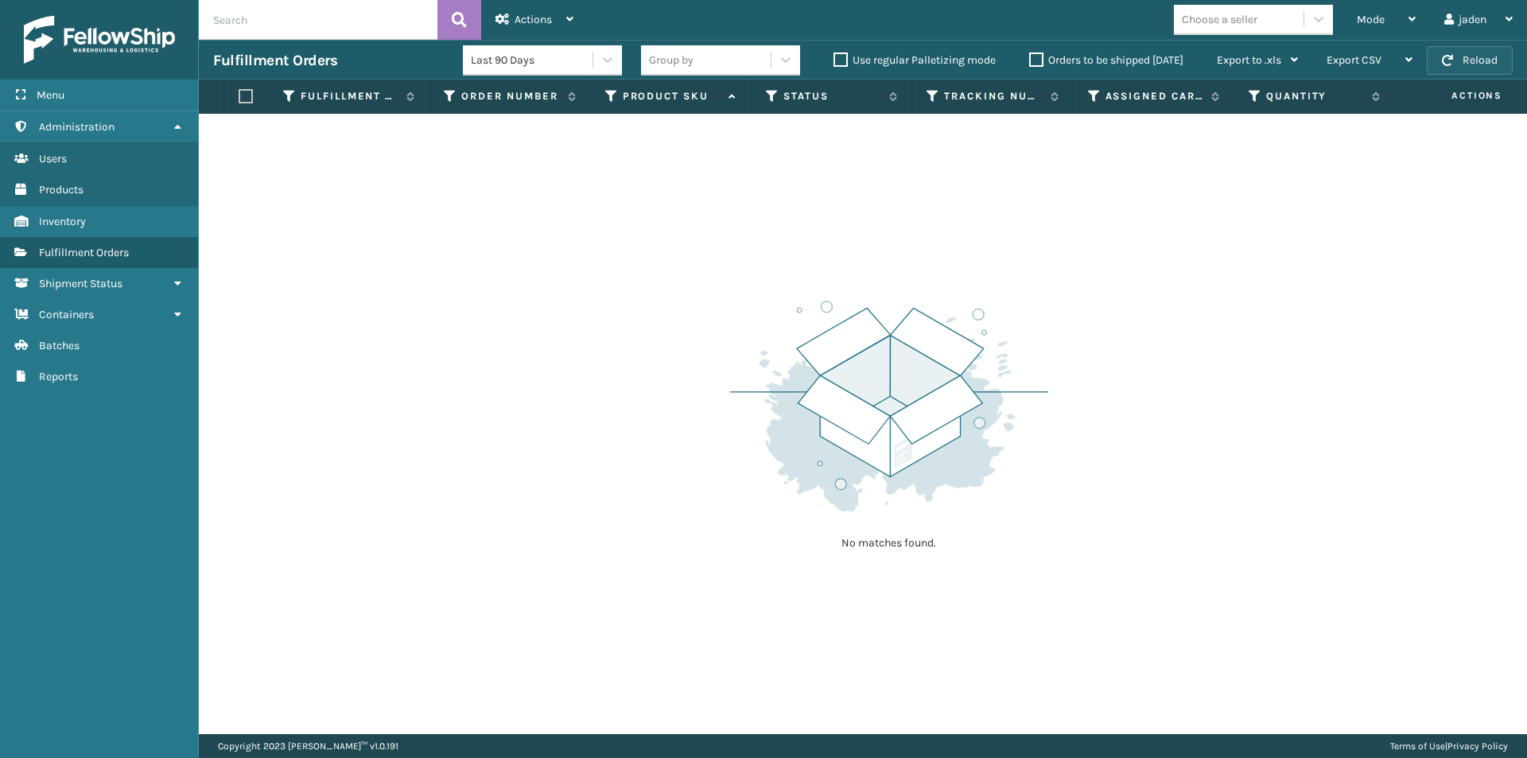
click at [1490, 63] on button "Reload" at bounding box center [1470, 60] width 86 height 29
click at [1384, 15] on div "Mode" at bounding box center [1386, 20] width 59 height 40
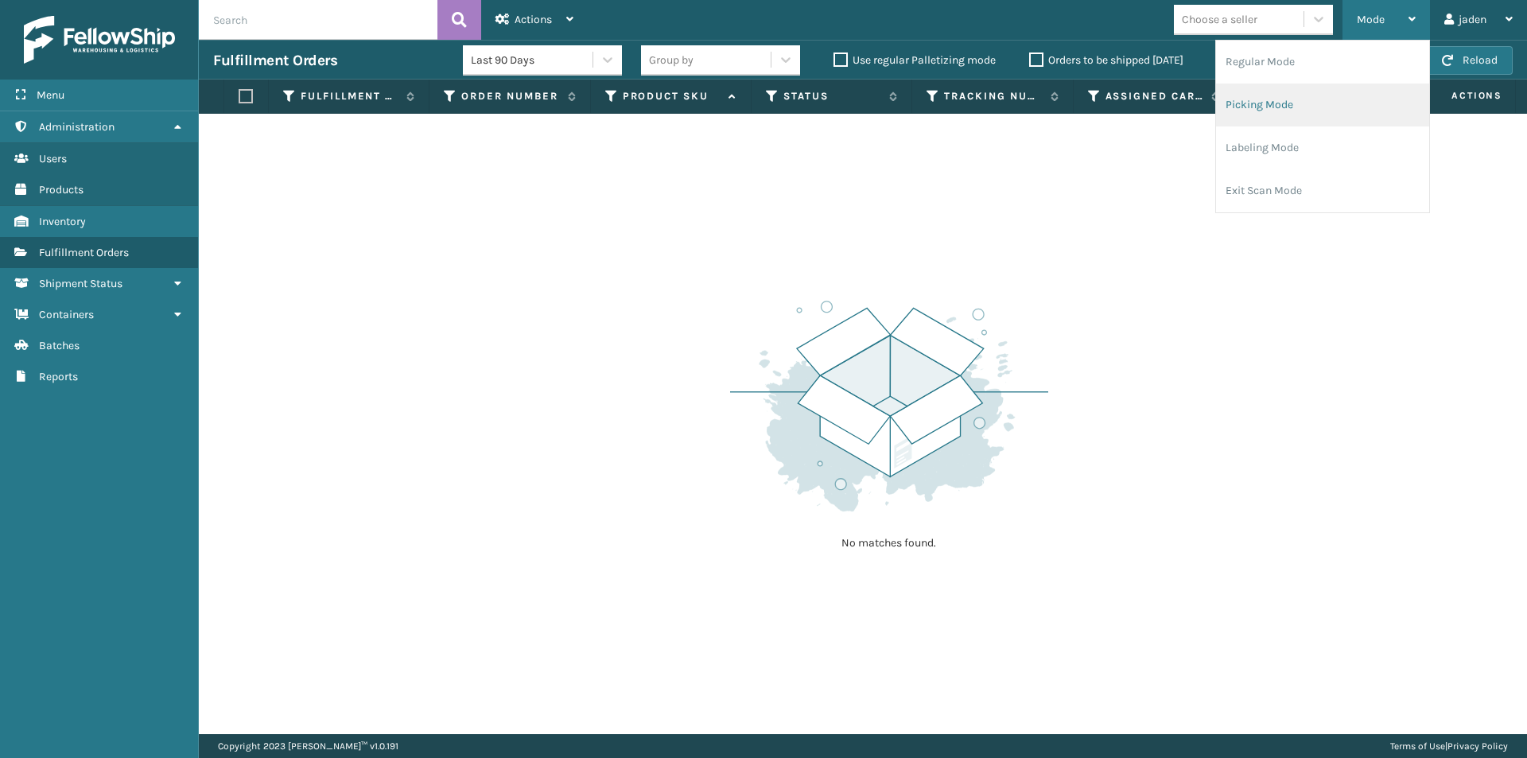
click at [1314, 108] on li "Picking Mode" at bounding box center [1322, 105] width 213 height 43
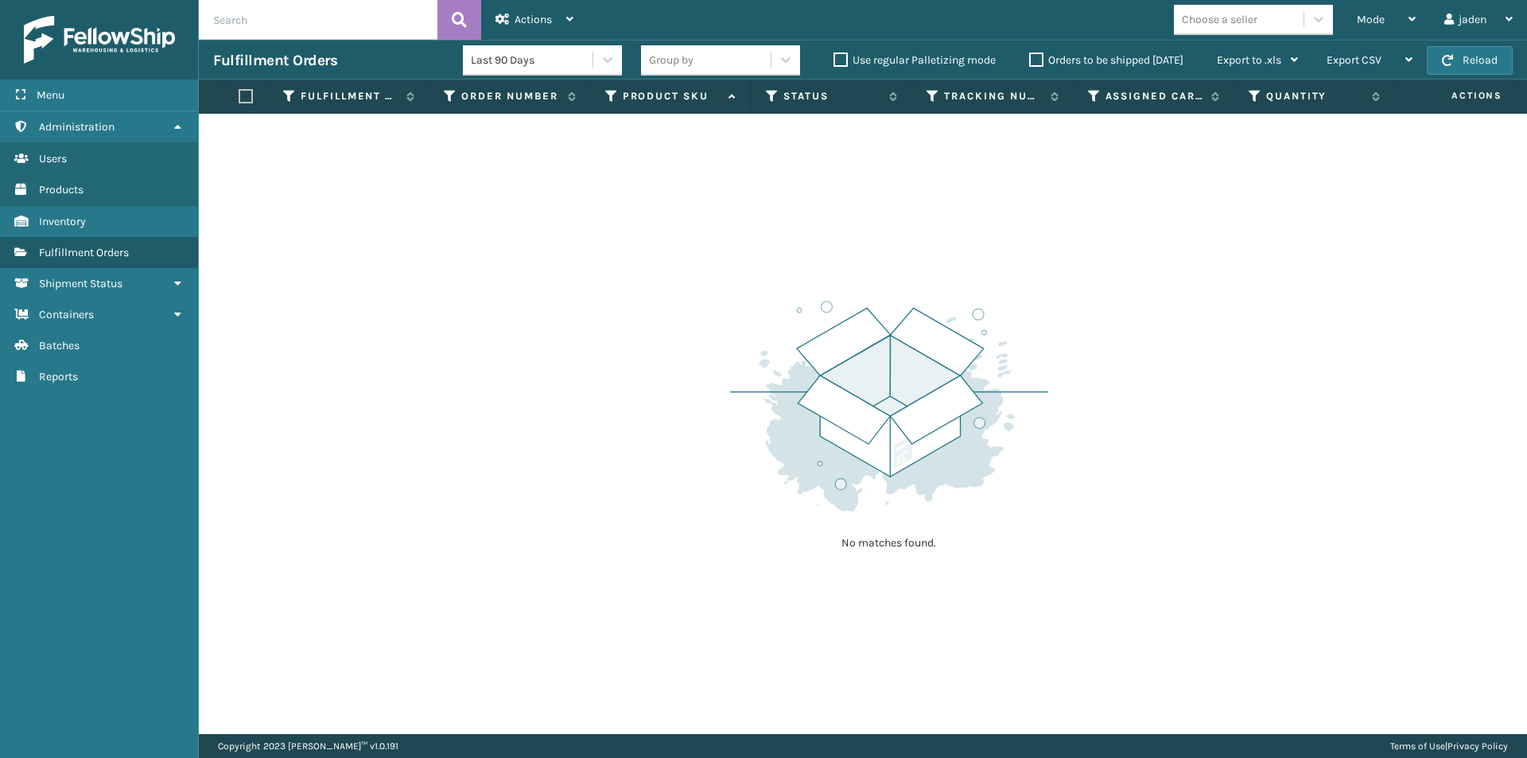
drag, startPoint x: 804, startPoint y: 278, endPoint x: 565, endPoint y: 269, distance: 238.8
click at [565, 269] on div "No matches found." at bounding box center [863, 424] width 1328 height 620
click at [1451, 52] on button "Reload" at bounding box center [1470, 60] width 86 height 29
drag, startPoint x: 1071, startPoint y: 248, endPoint x: 673, endPoint y: 251, distance: 398.5
click at [673, 251] on div "No matches found." at bounding box center [863, 424] width 1328 height 620
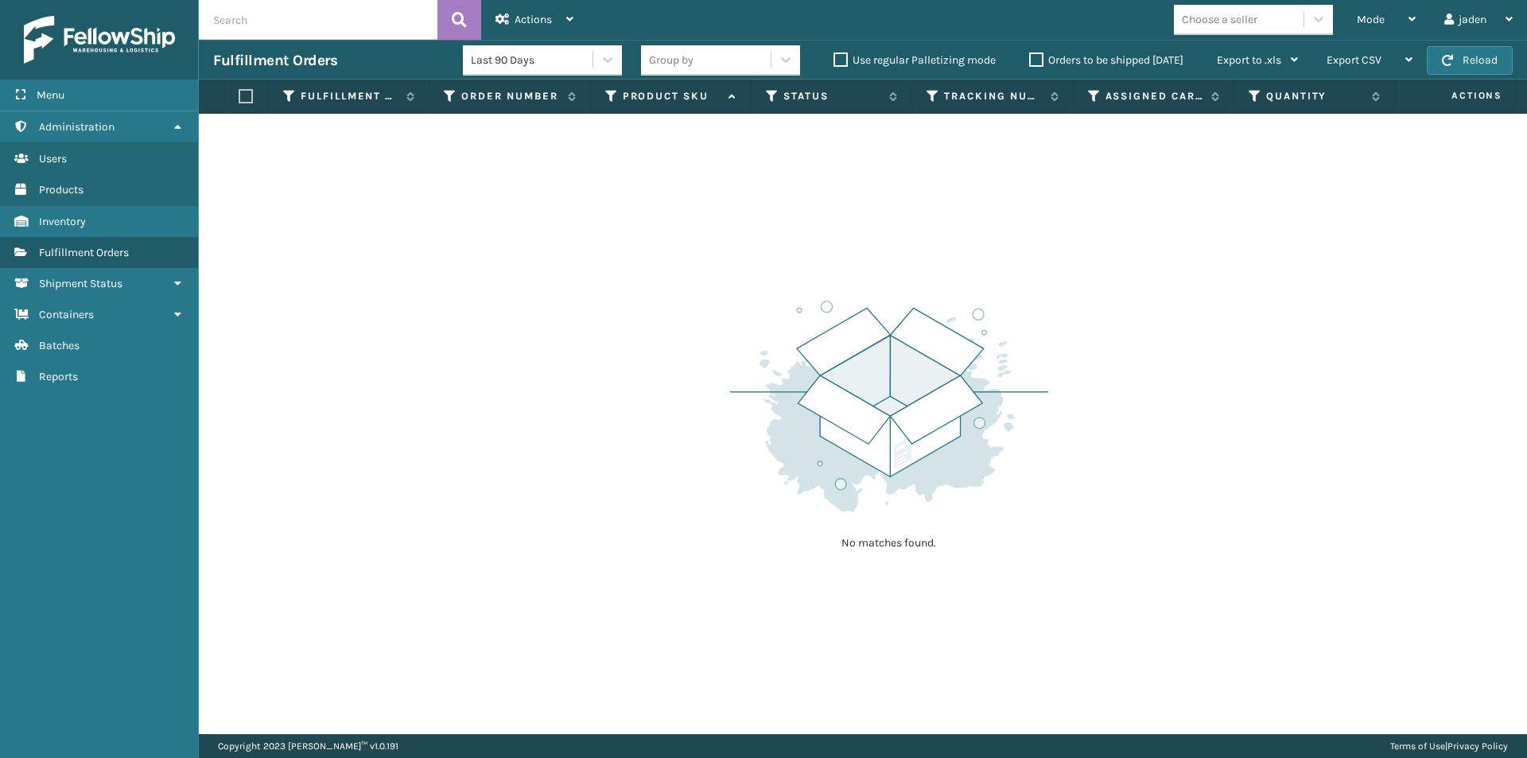
drag, startPoint x: 954, startPoint y: 229, endPoint x: 649, endPoint y: 235, distance: 305.5
click at [649, 235] on div "No matches found." at bounding box center [863, 424] width 1328 height 620
drag, startPoint x: 1040, startPoint y: 265, endPoint x: 1028, endPoint y: 264, distance: 12.0
drag, startPoint x: 1028, startPoint y: 264, endPoint x: 827, endPoint y: 258, distance: 201.3
click at [557, 275] on div "No matches found." at bounding box center [863, 424] width 1328 height 620
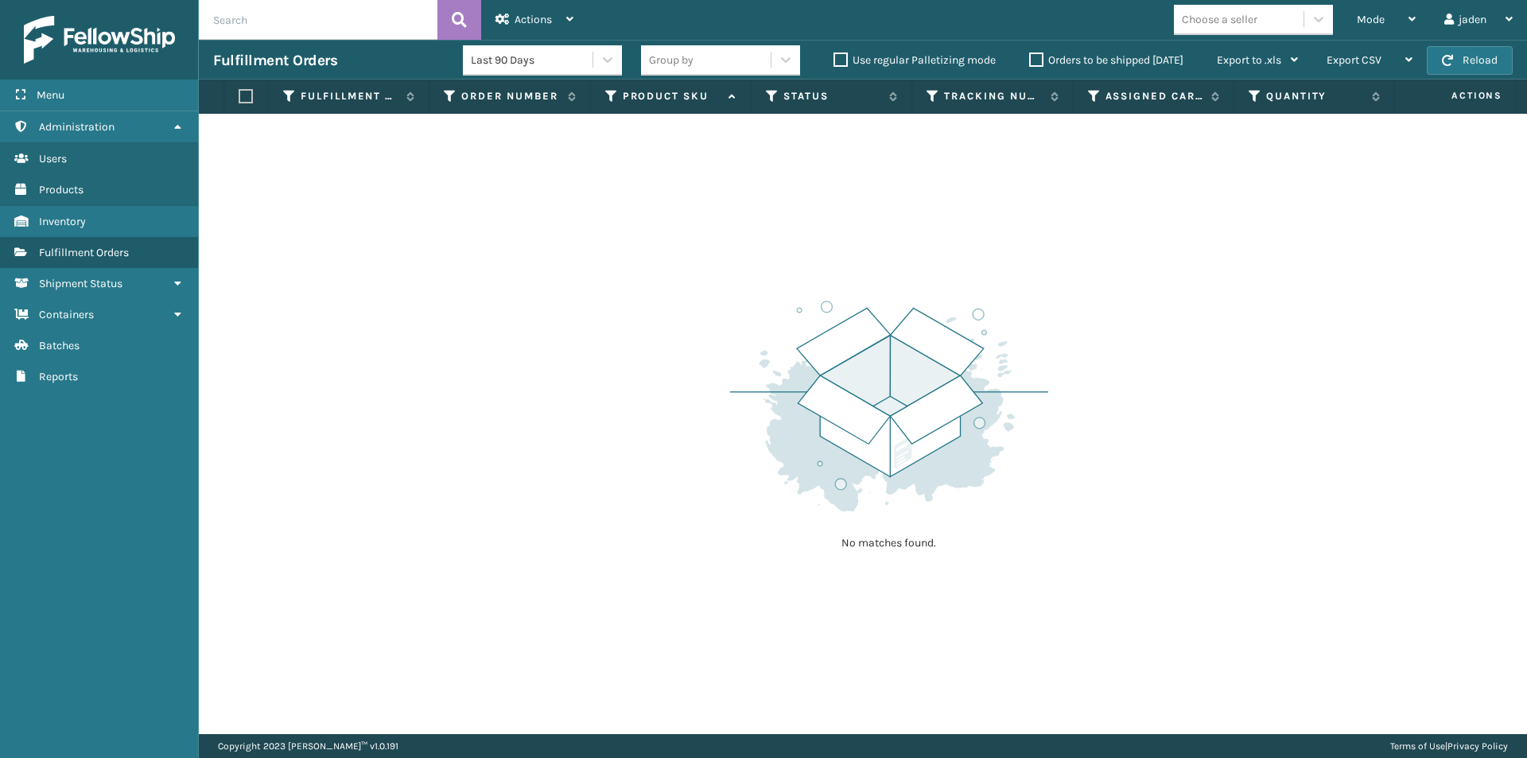
drag, startPoint x: 1026, startPoint y: 256, endPoint x: 937, endPoint y: 276, distance: 91.3
click at [550, 274] on div "No matches found." at bounding box center [863, 424] width 1328 height 620
drag, startPoint x: 1041, startPoint y: 276, endPoint x: 1090, endPoint y: 283, distance: 49.8
click at [589, 283] on div "No matches found." at bounding box center [863, 424] width 1328 height 620
drag, startPoint x: 1096, startPoint y: 282, endPoint x: 1083, endPoint y: 278, distance: 13.3
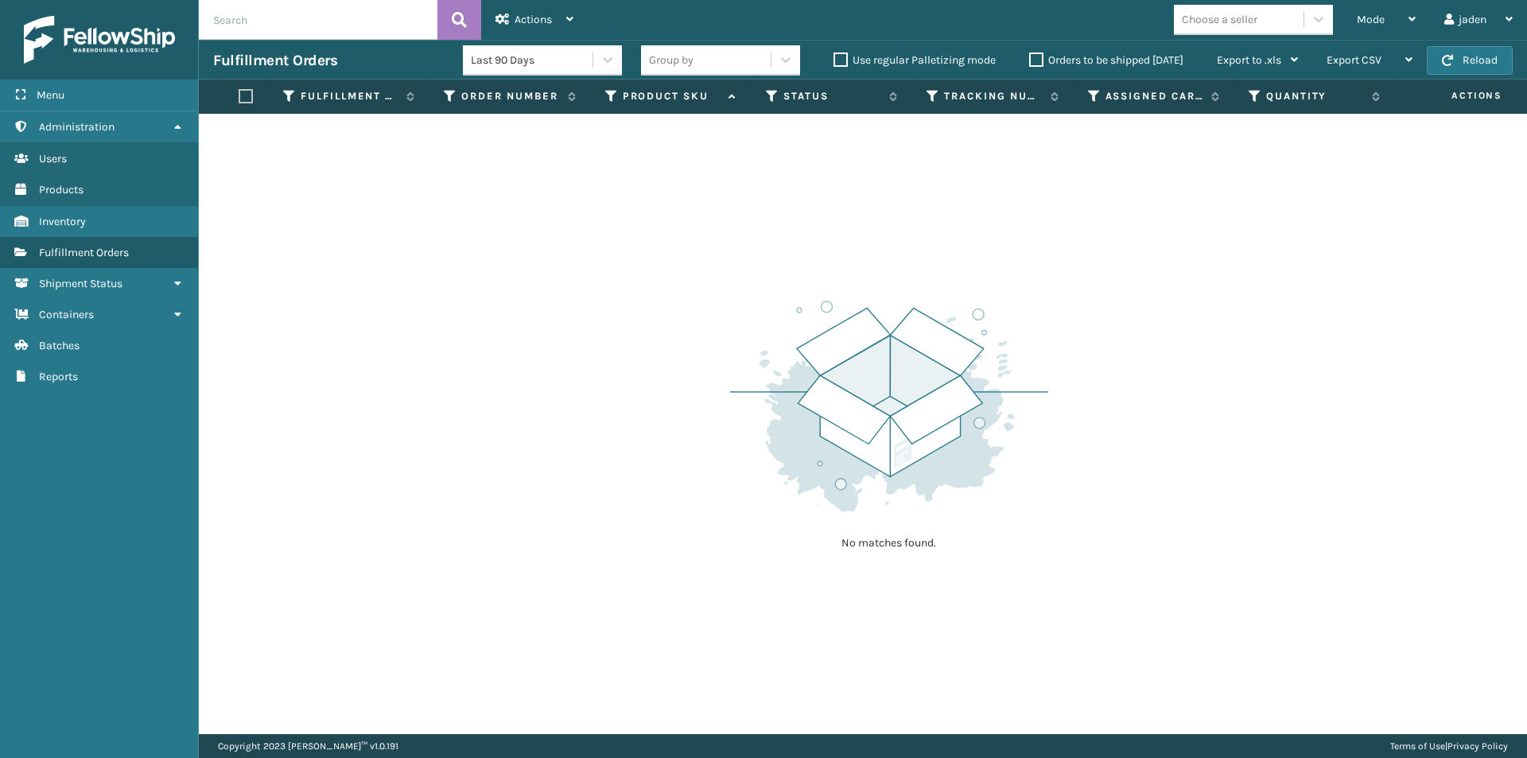
drag, startPoint x: 1083, startPoint y: 278, endPoint x: 1020, endPoint y: 288, distance: 63.6
click at [635, 288] on div "No matches found." at bounding box center [863, 424] width 1328 height 620
drag, startPoint x: 1066, startPoint y: 286, endPoint x: 659, endPoint y: 299, distance: 407.4
click at [659, 299] on div "No matches found." at bounding box center [863, 424] width 1328 height 620
drag, startPoint x: 1187, startPoint y: 256, endPoint x: 932, endPoint y: 248, distance: 254.6
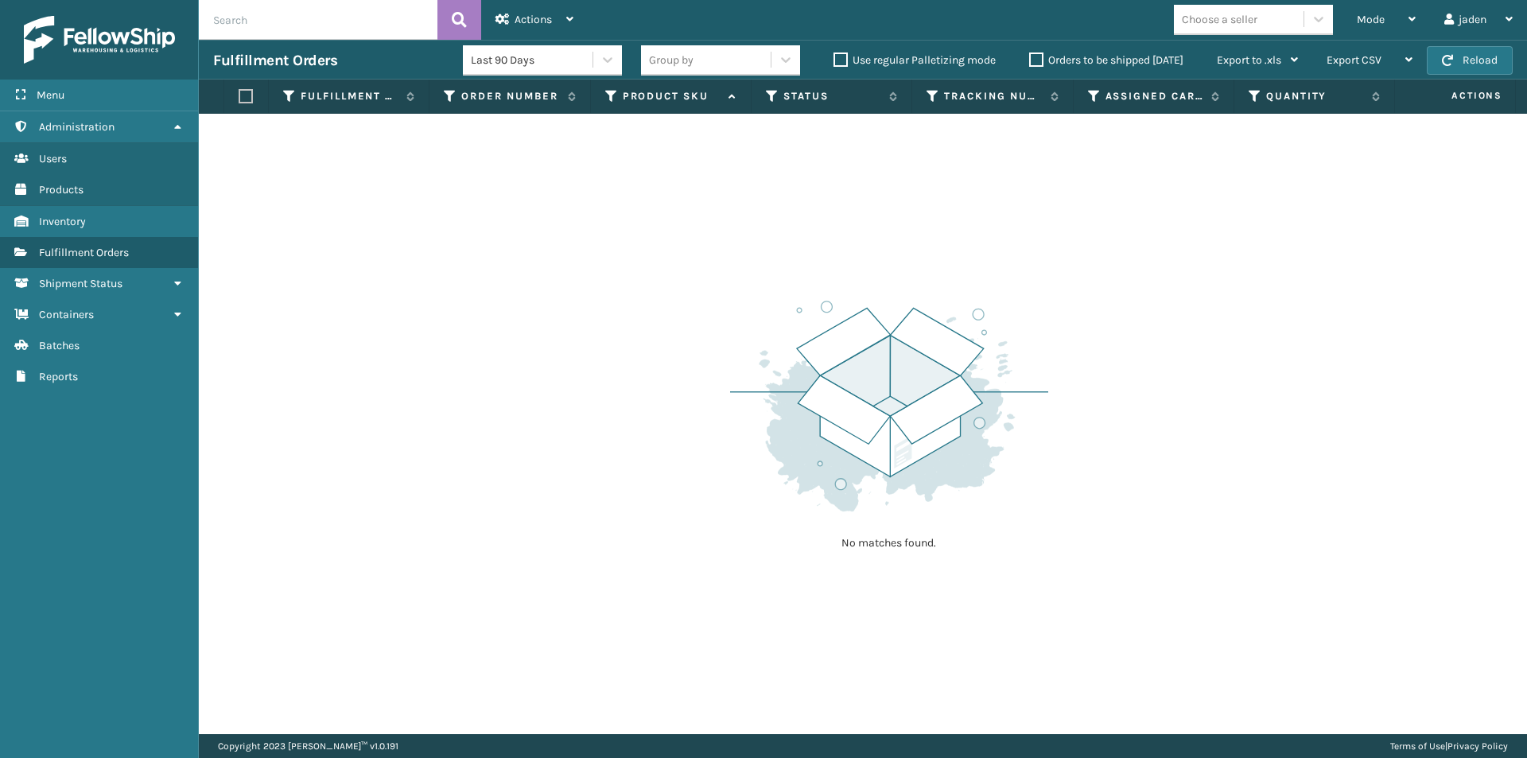
click at [730, 279] on div "No matches found." at bounding box center [863, 424] width 1328 height 620
drag, startPoint x: 1021, startPoint y: 248, endPoint x: 1001, endPoint y: 248, distance: 19.9
drag, startPoint x: 1001, startPoint y: 248, endPoint x: 1073, endPoint y: 240, distance: 72.0
click at [667, 250] on div "No matches found." at bounding box center [863, 424] width 1328 height 620
drag, startPoint x: 1074, startPoint y: 240, endPoint x: 739, endPoint y: 239, distance: 334.8
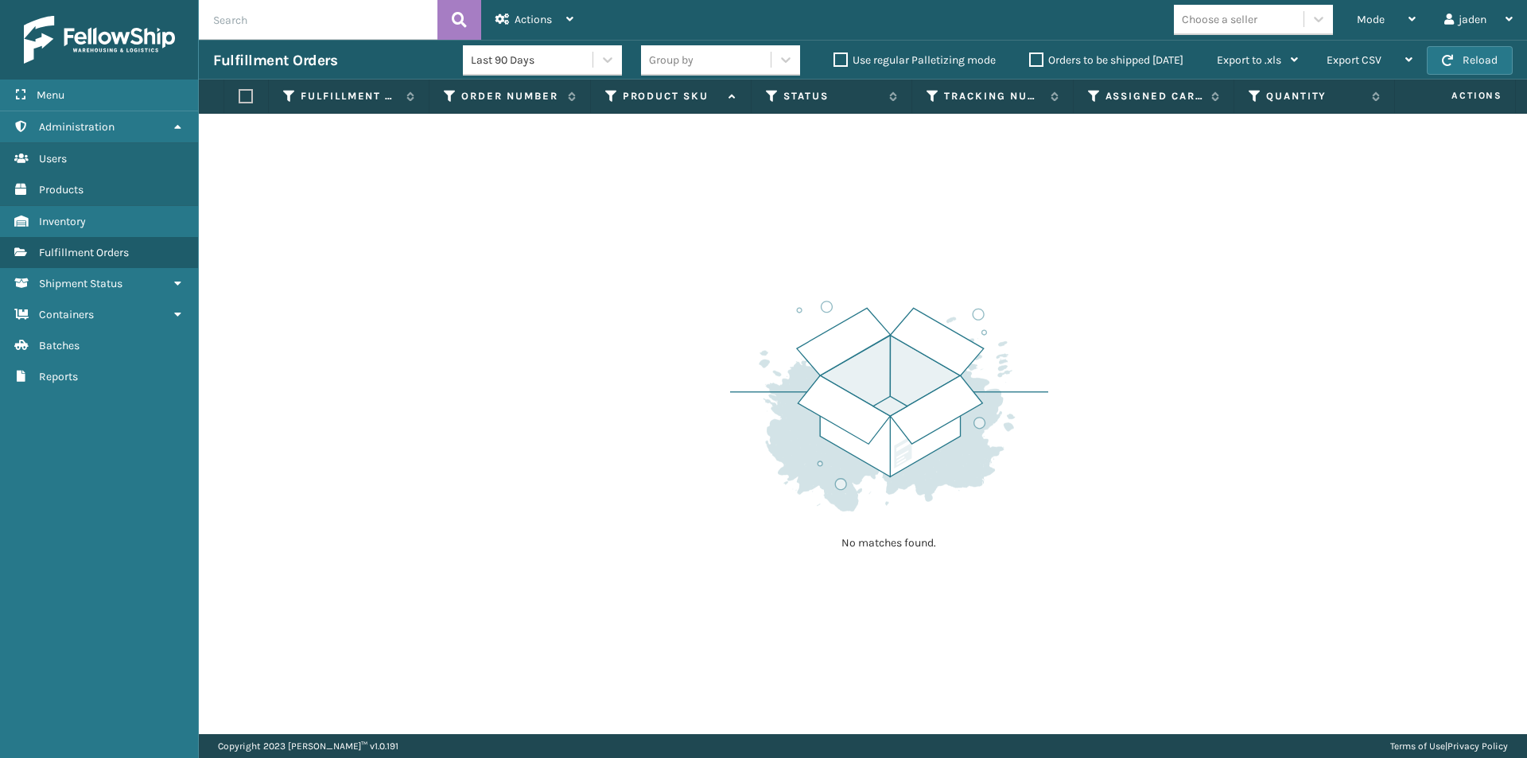
click at [718, 239] on div "No matches found." at bounding box center [863, 424] width 1328 height 620
drag, startPoint x: 1116, startPoint y: 239, endPoint x: 480, endPoint y: 49, distance: 664.1
click at [633, 227] on div "No matches found." at bounding box center [863, 424] width 1328 height 620
click at [1440, 68] on button "Reload" at bounding box center [1470, 60] width 86 height 29
click at [1433, 22] on div "jaden Log Out" at bounding box center [1478, 20] width 97 height 40
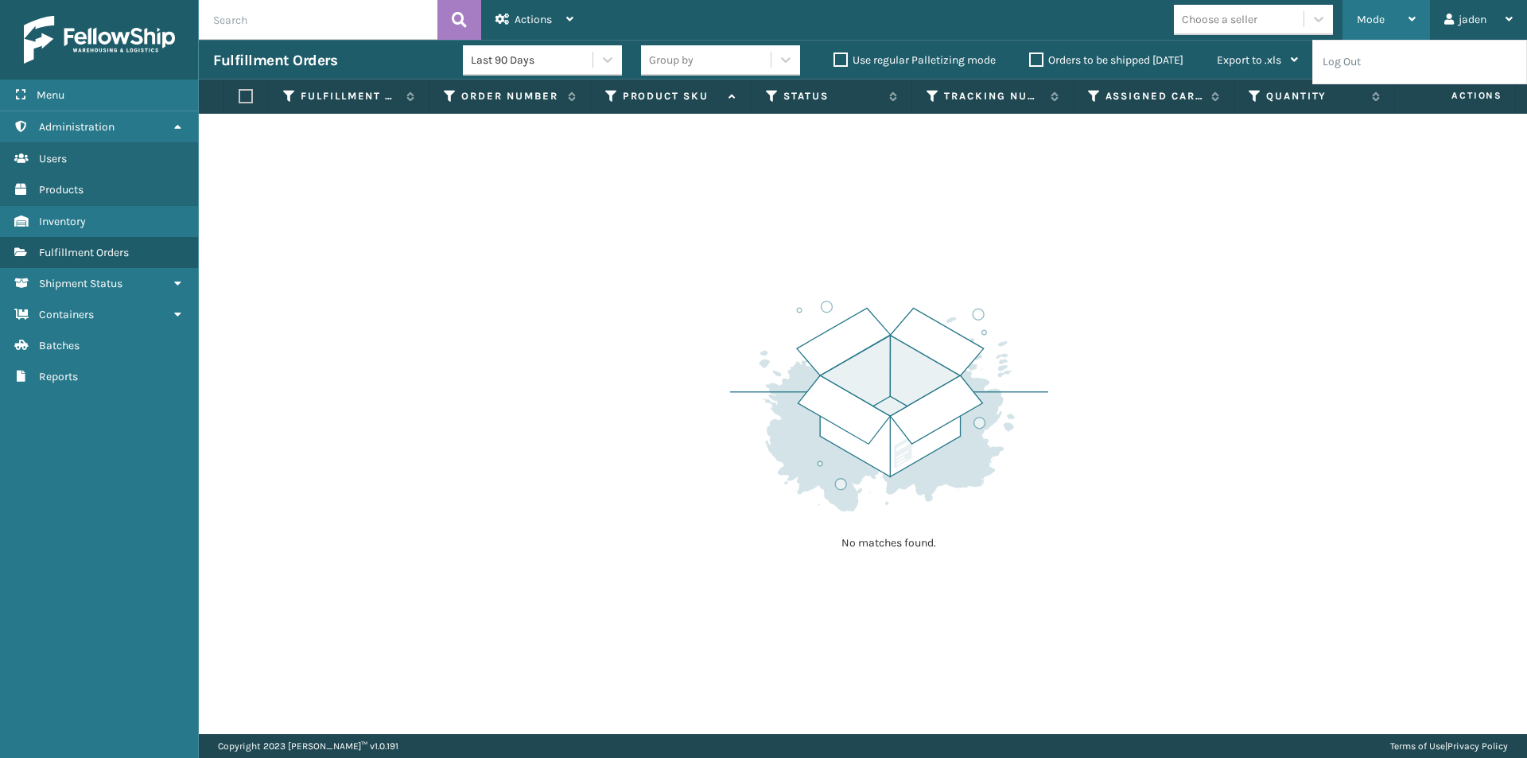
click at [1368, 13] on span "Mode" at bounding box center [1371, 20] width 28 height 14
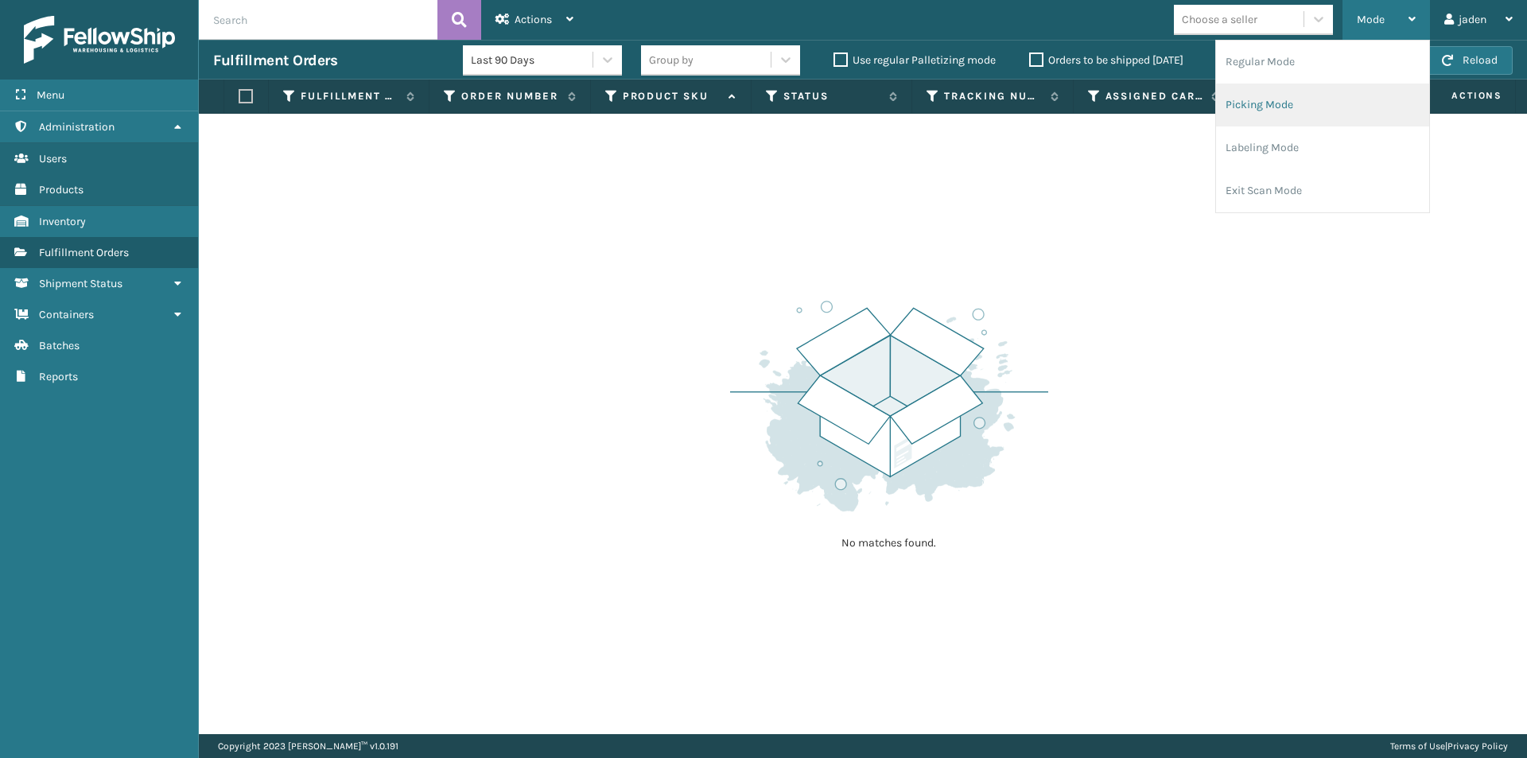
click at [1291, 103] on li "Picking Mode" at bounding box center [1322, 105] width 213 height 43
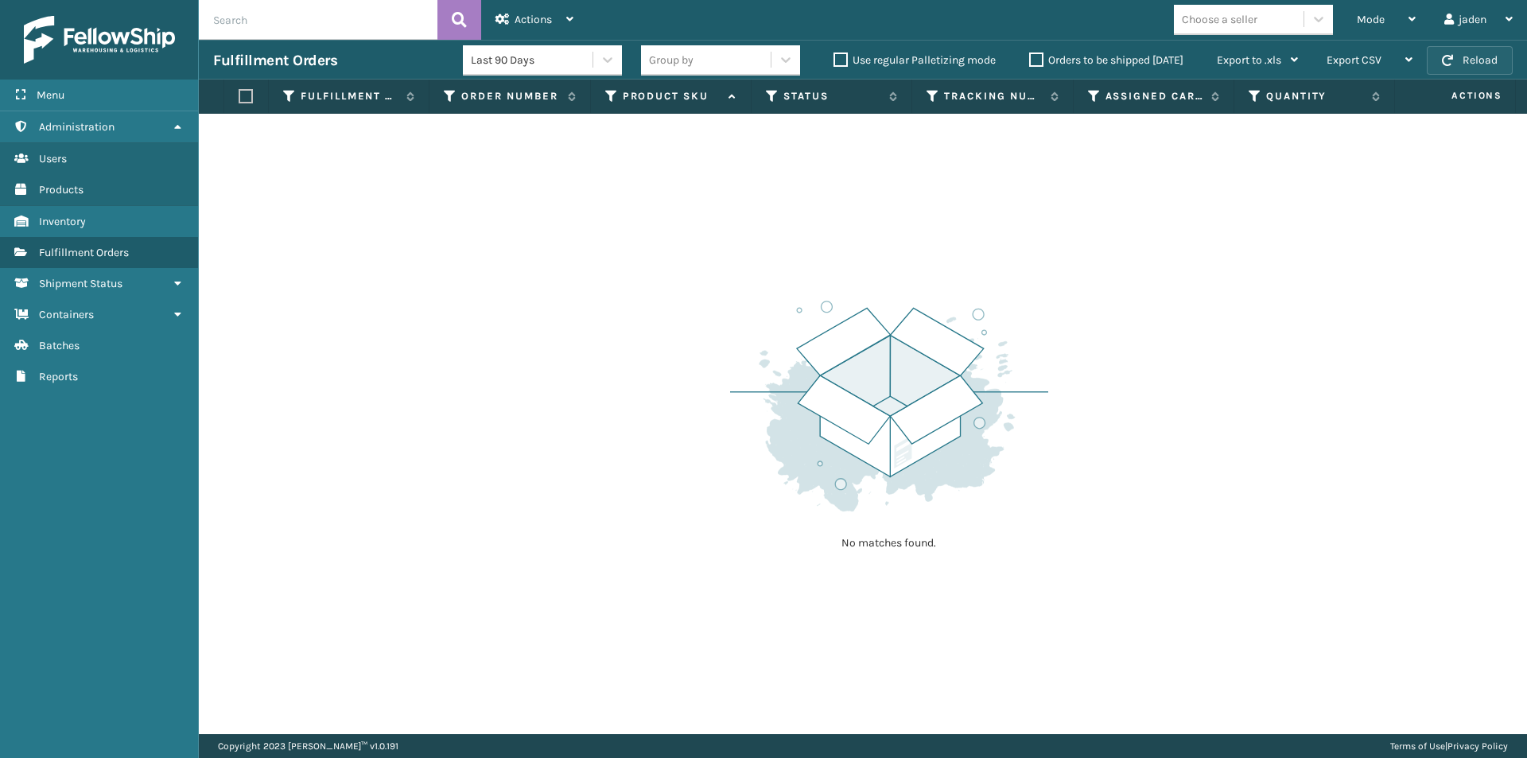
click at [1450, 64] on span "button" at bounding box center [1447, 60] width 11 height 11
click at [1040, 53] on label "Orders to be shipped [DATE]" at bounding box center [1106, 60] width 154 height 14
click at [1030, 52] on input "Orders to be shipped [DATE]" at bounding box center [1029, 56] width 1 height 10
click at [1502, 56] on button "Reload" at bounding box center [1470, 60] width 86 height 29
click at [1502, 55] on button "Reload" at bounding box center [1470, 60] width 86 height 29
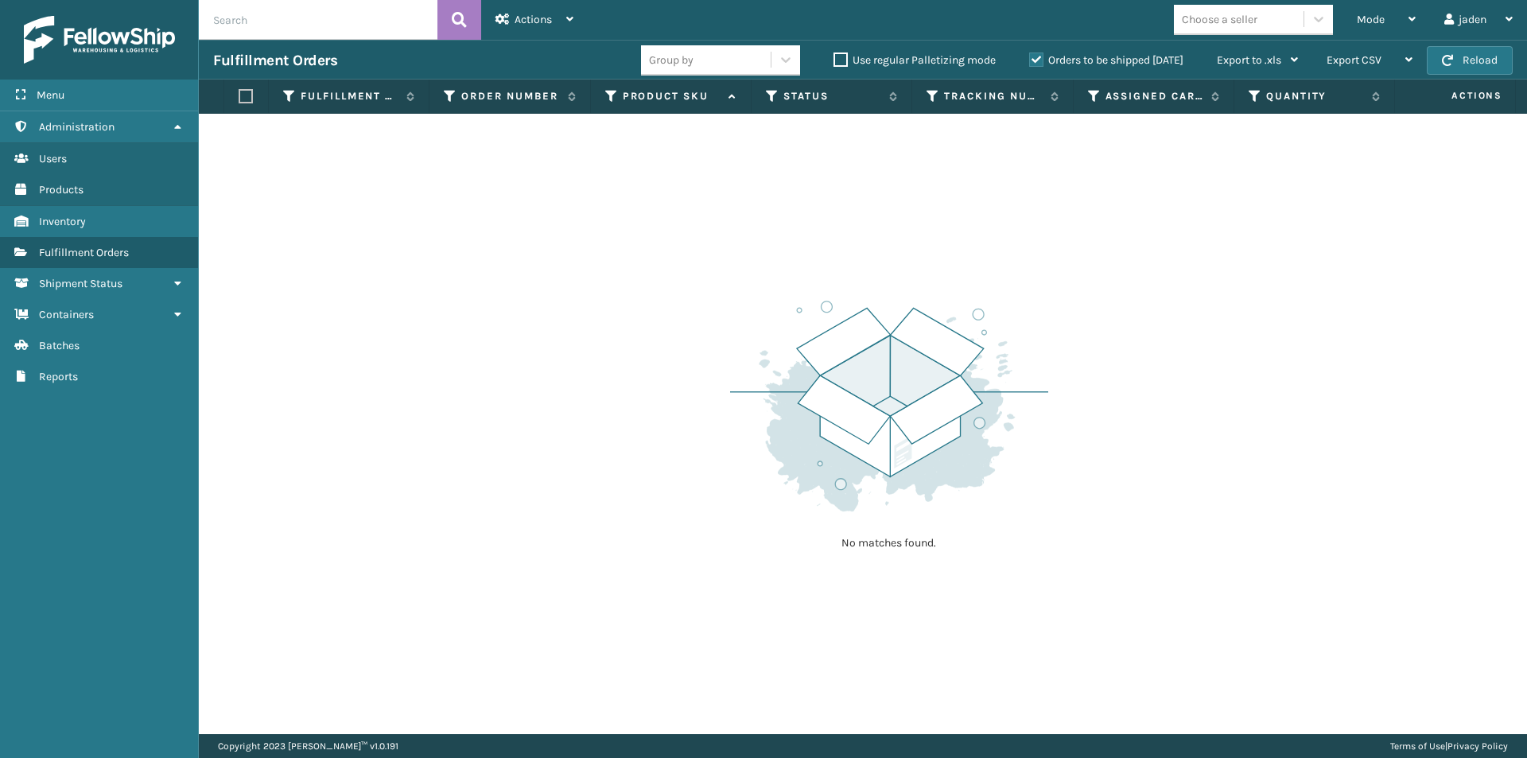
click at [1502, 55] on button "Reload" at bounding box center [1470, 60] width 86 height 29
click at [1040, 54] on label "Orders to be shipped [DATE]" at bounding box center [1106, 60] width 154 height 14
click at [1030, 54] on input "Orders to be shipped [DATE]" at bounding box center [1029, 56] width 1 height 10
click at [1379, 25] on span "Mode" at bounding box center [1371, 20] width 28 height 14
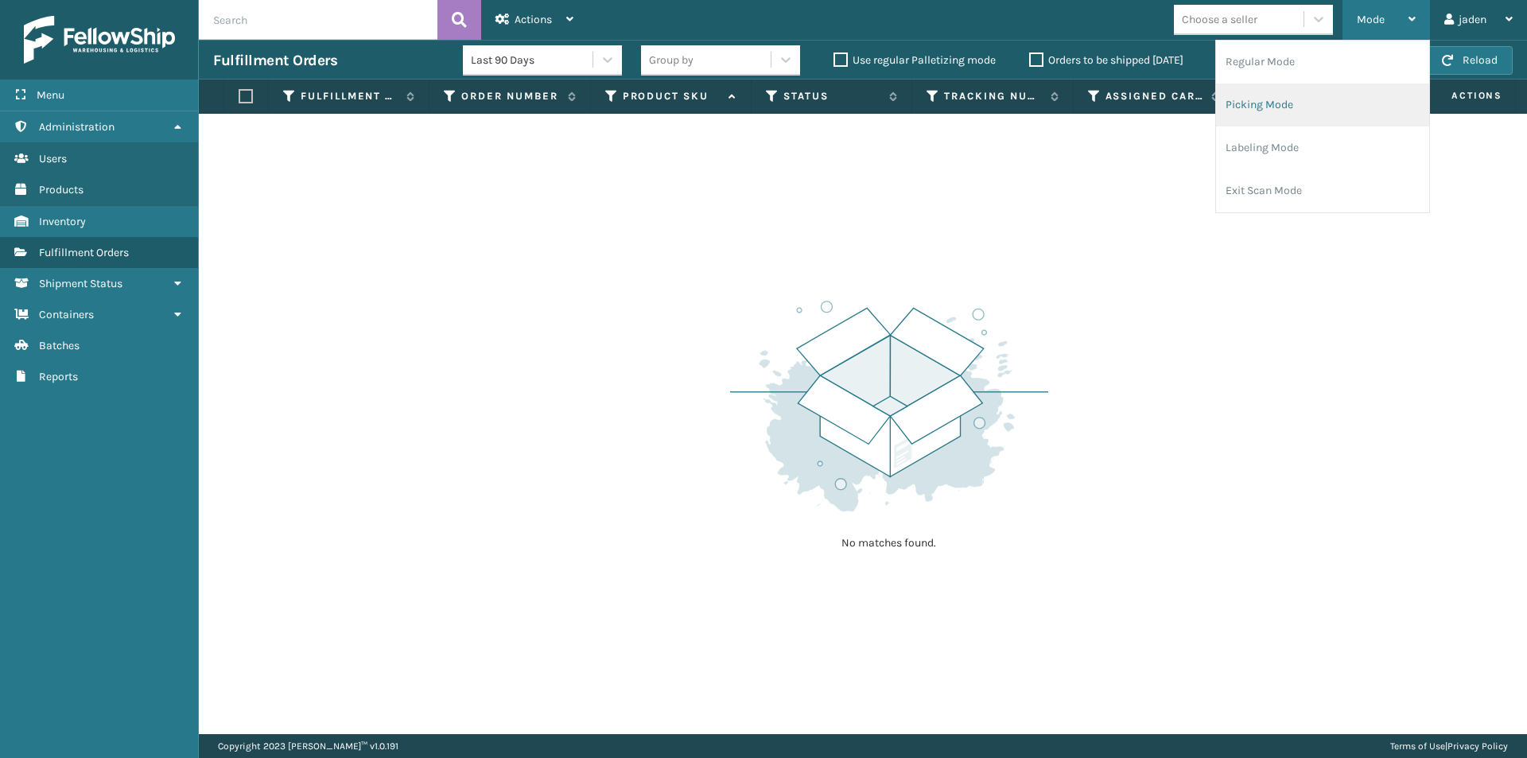
click at [1296, 103] on li "Picking Mode" at bounding box center [1322, 105] width 213 height 43
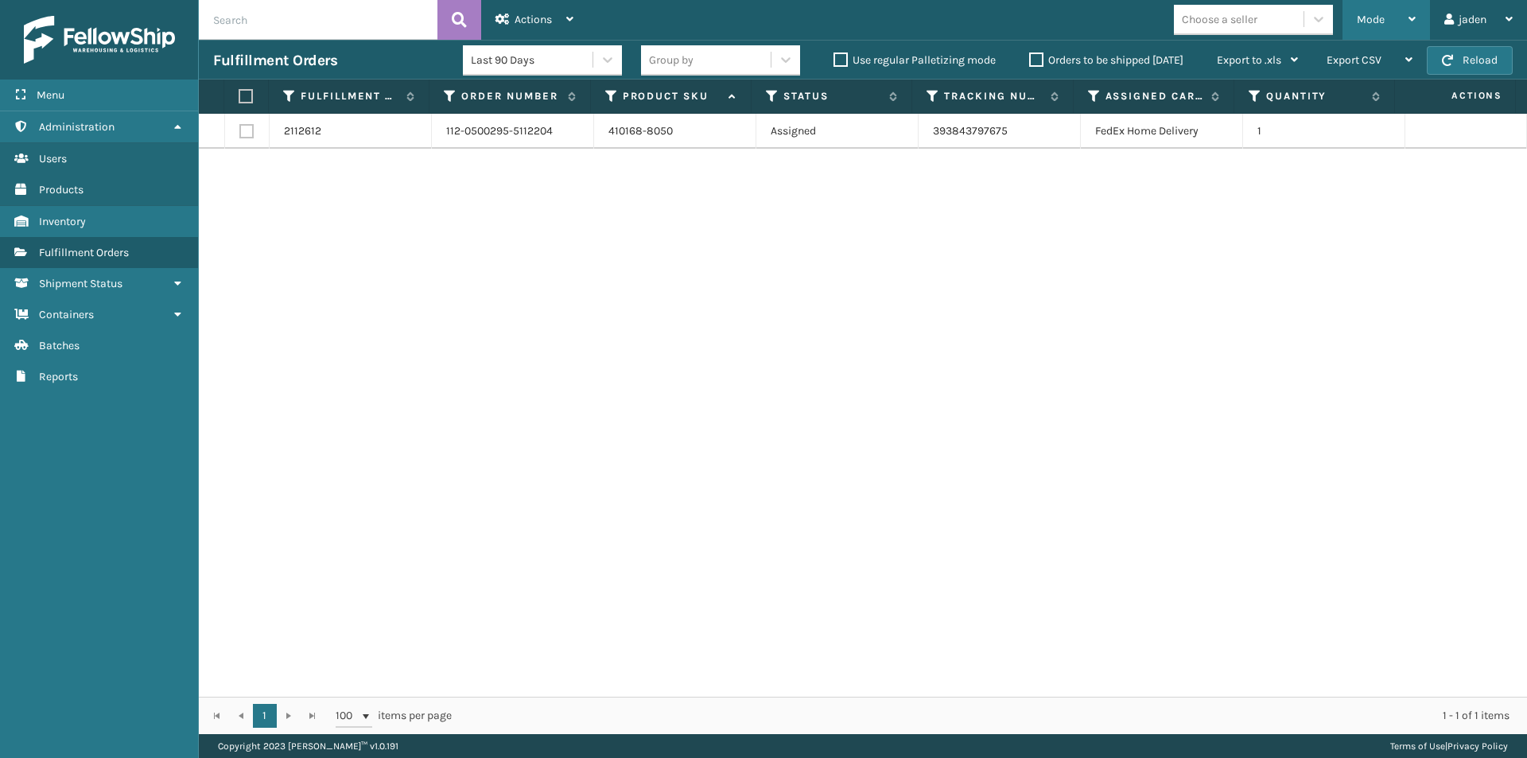
click at [1382, 12] on div "Mode" at bounding box center [1386, 20] width 59 height 40
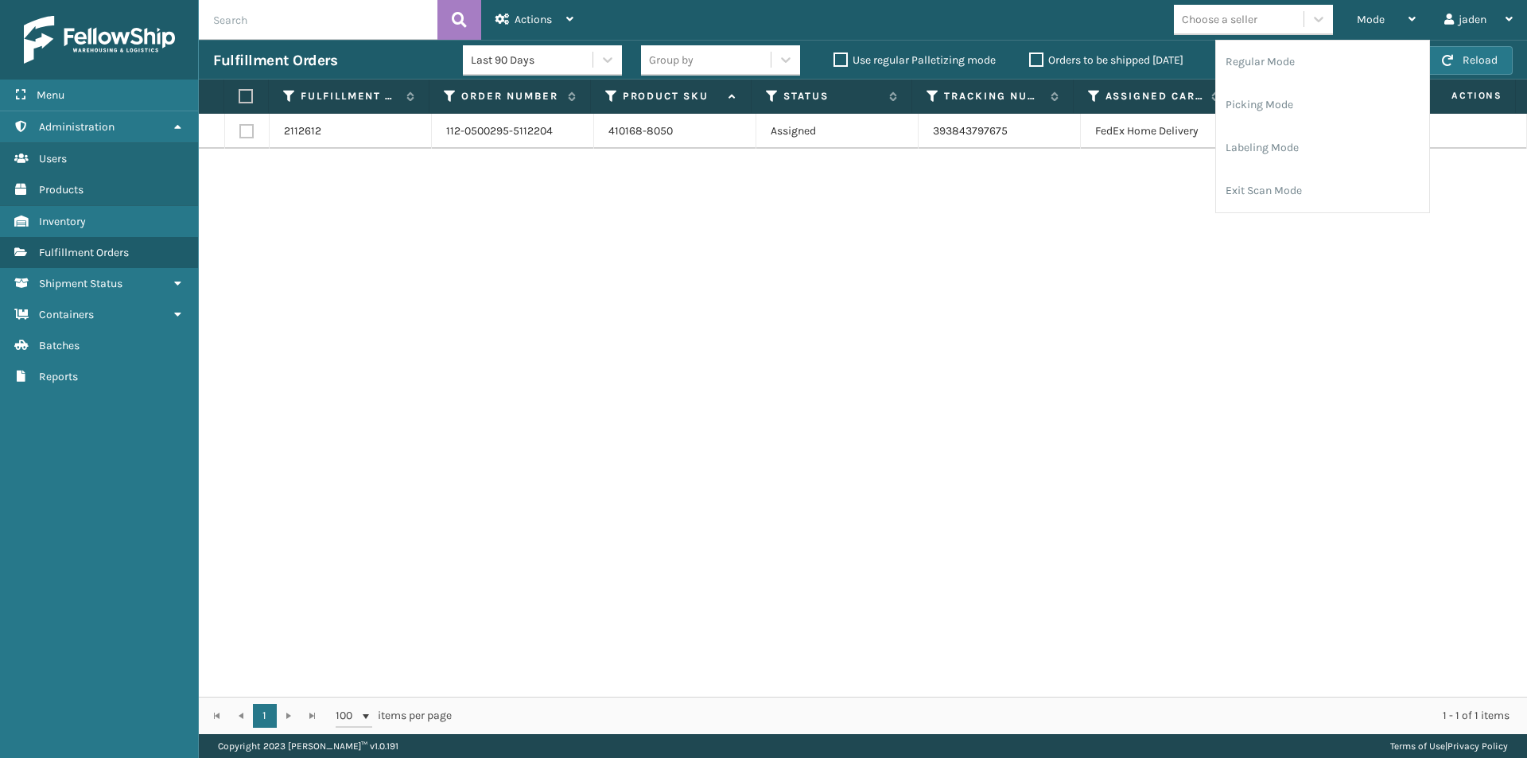
click at [843, 299] on div "2112612 112-0500295-5112204 410168-8050 Assigned 393843797675 FedEx Home Delive…" at bounding box center [863, 405] width 1328 height 583
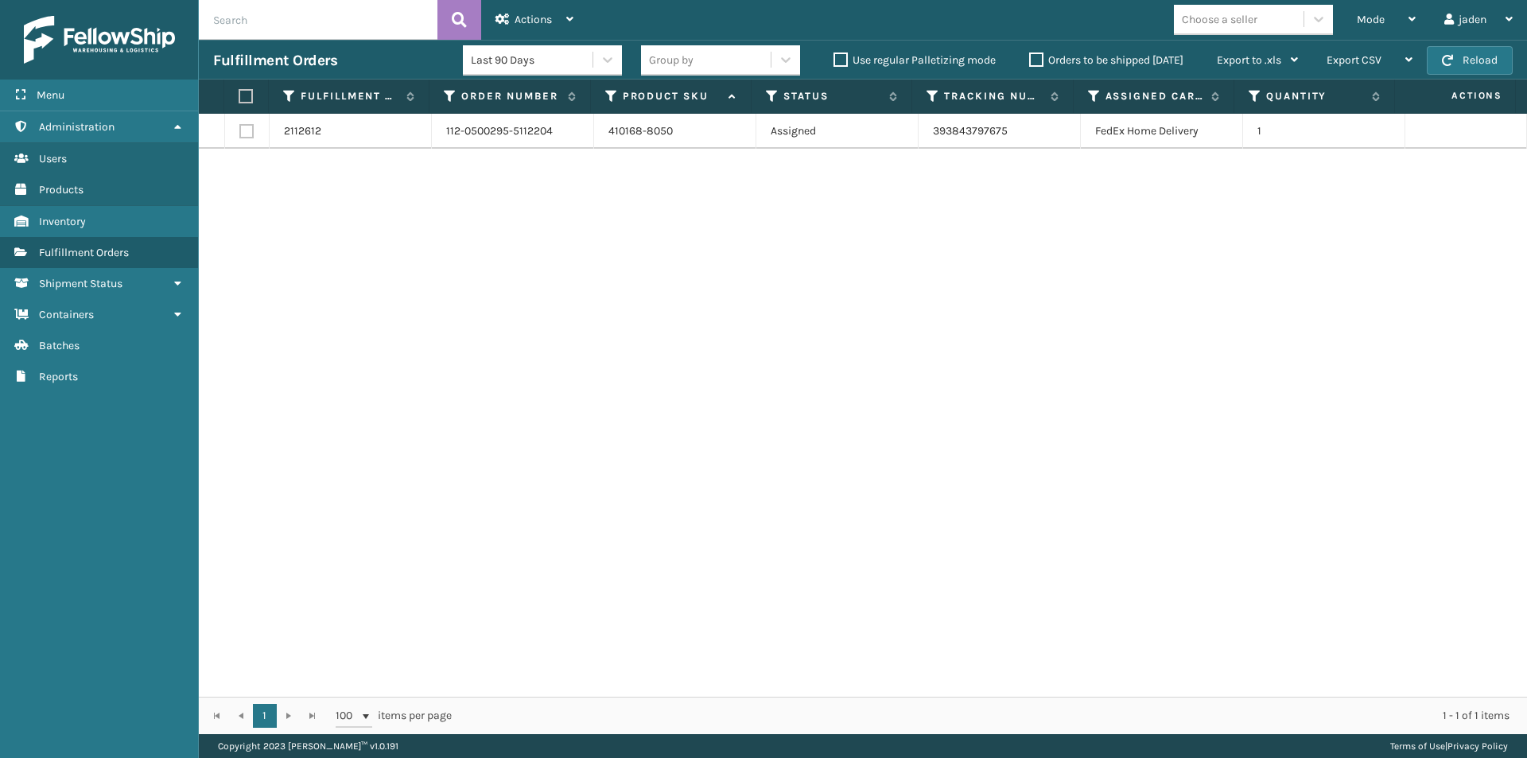
click at [246, 95] on label at bounding box center [244, 96] width 10 height 14
click at [239, 95] on input "checkbox" at bounding box center [239, 96] width 1 height 10
checkbox input "true"
click at [529, 33] on div "Actions" at bounding box center [535, 20] width 78 height 40
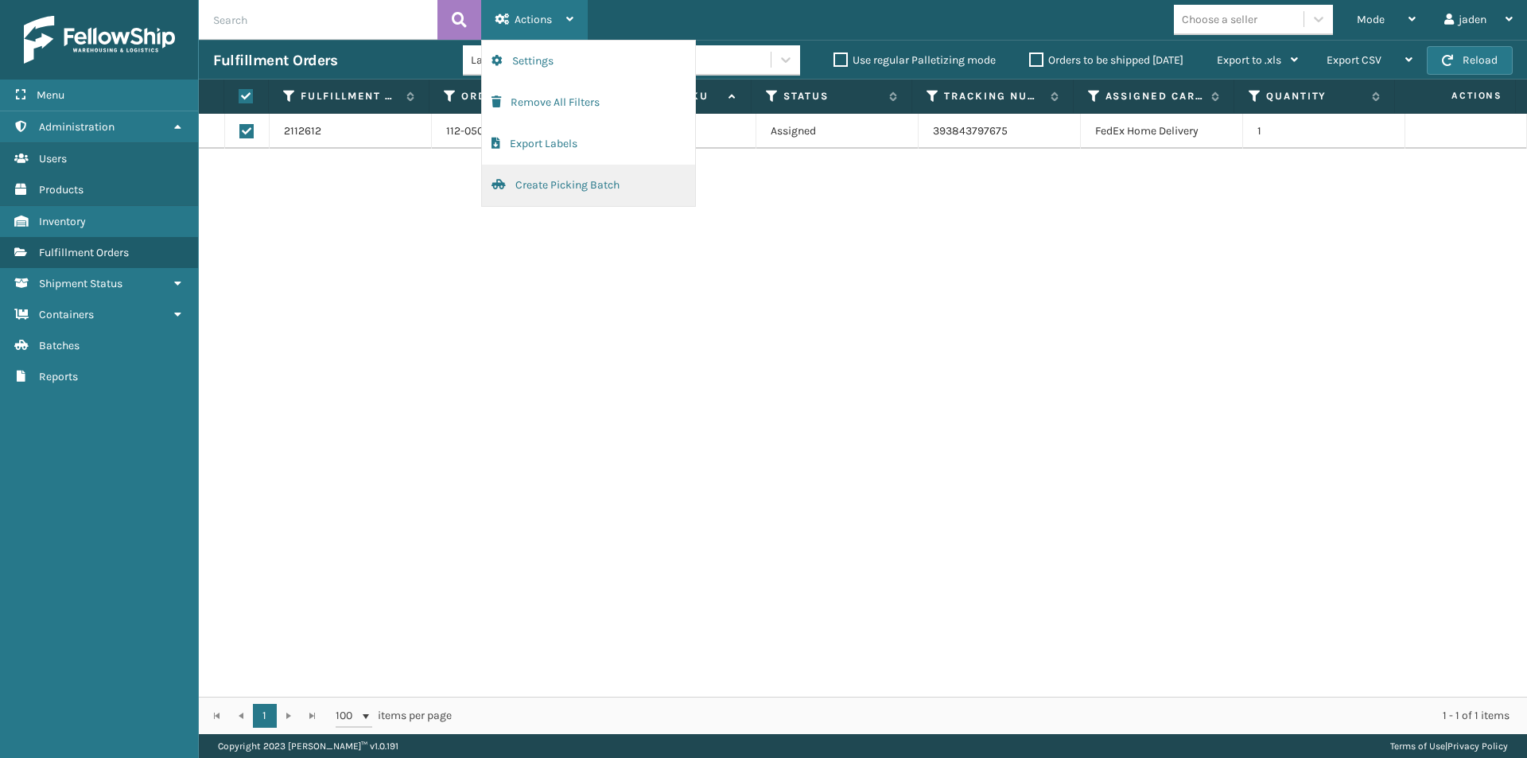
click at [559, 192] on button "Create Picking Batch" at bounding box center [588, 185] width 213 height 41
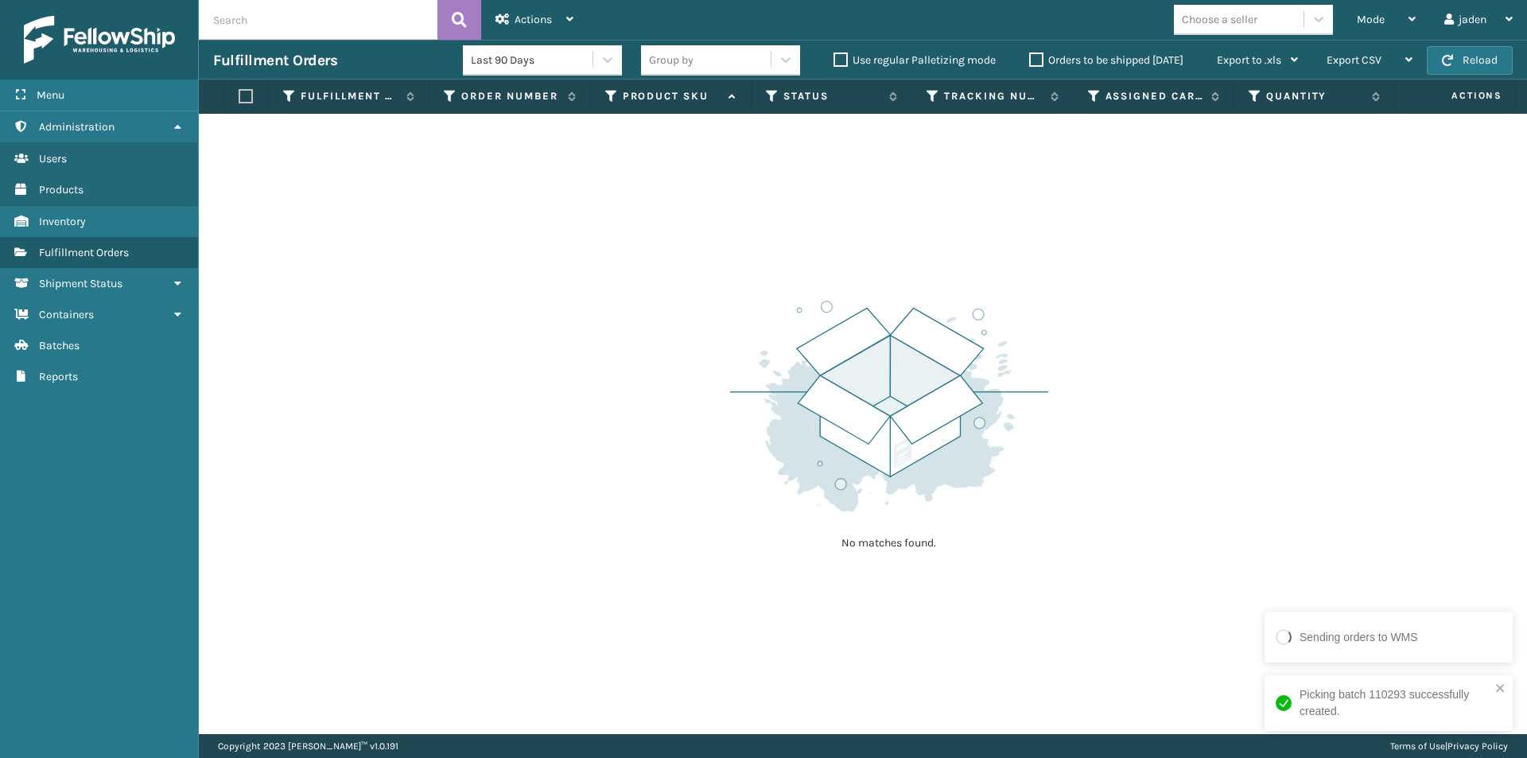
click at [1227, 278] on div "No matches found." at bounding box center [863, 424] width 1328 height 620
click at [1367, 14] on span "Mode" at bounding box center [1371, 20] width 28 height 14
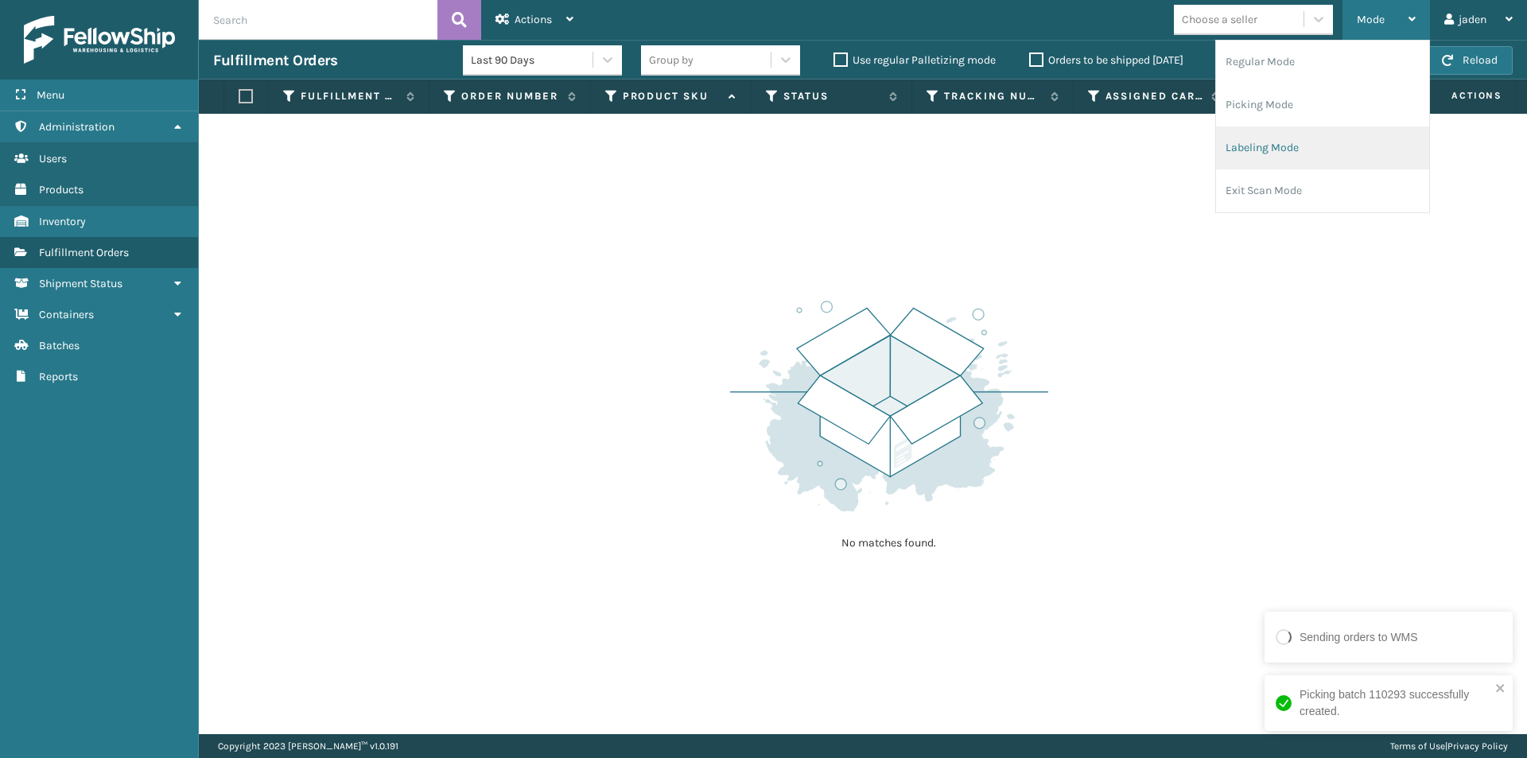
click at [1333, 157] on li "Labeling Mode" at bounding box center [1322, 147] width 213 height 43
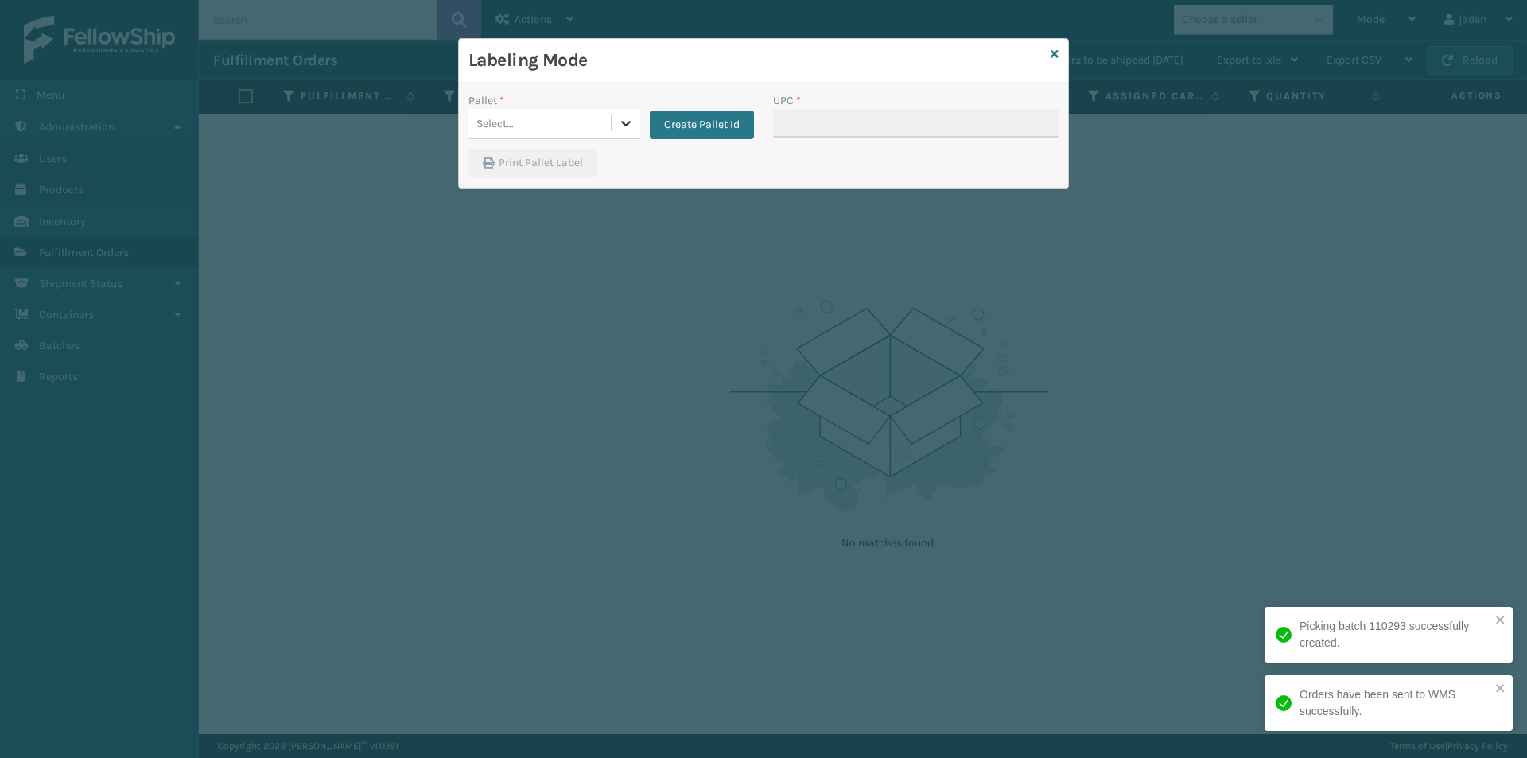
click at [612, 127] on div at bounding box center [626, 123] width 29 height 29
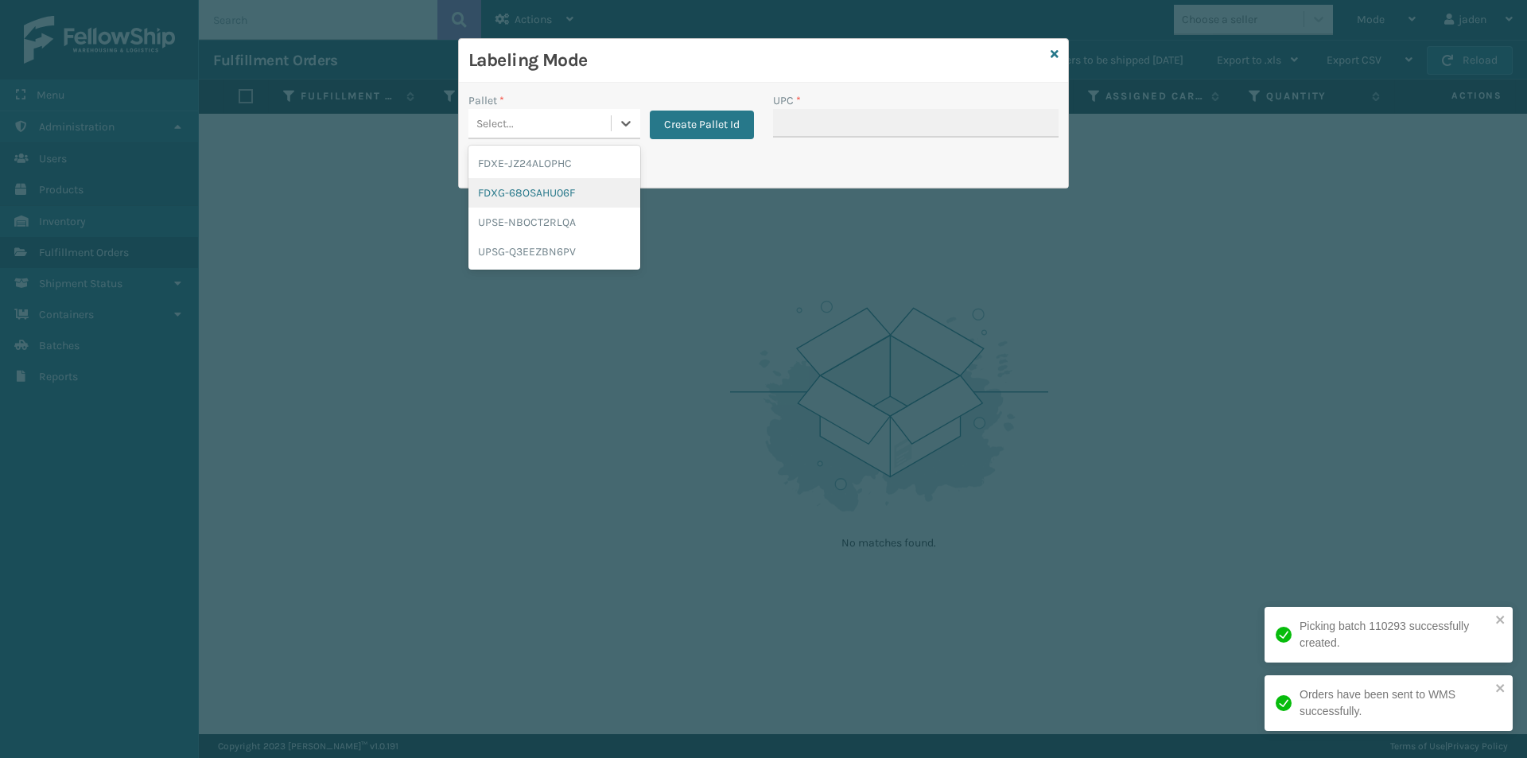
click at [546, 193] on div "FDXG-68OSAHU06F" at bounding box center [554, 192] width 172 height 29
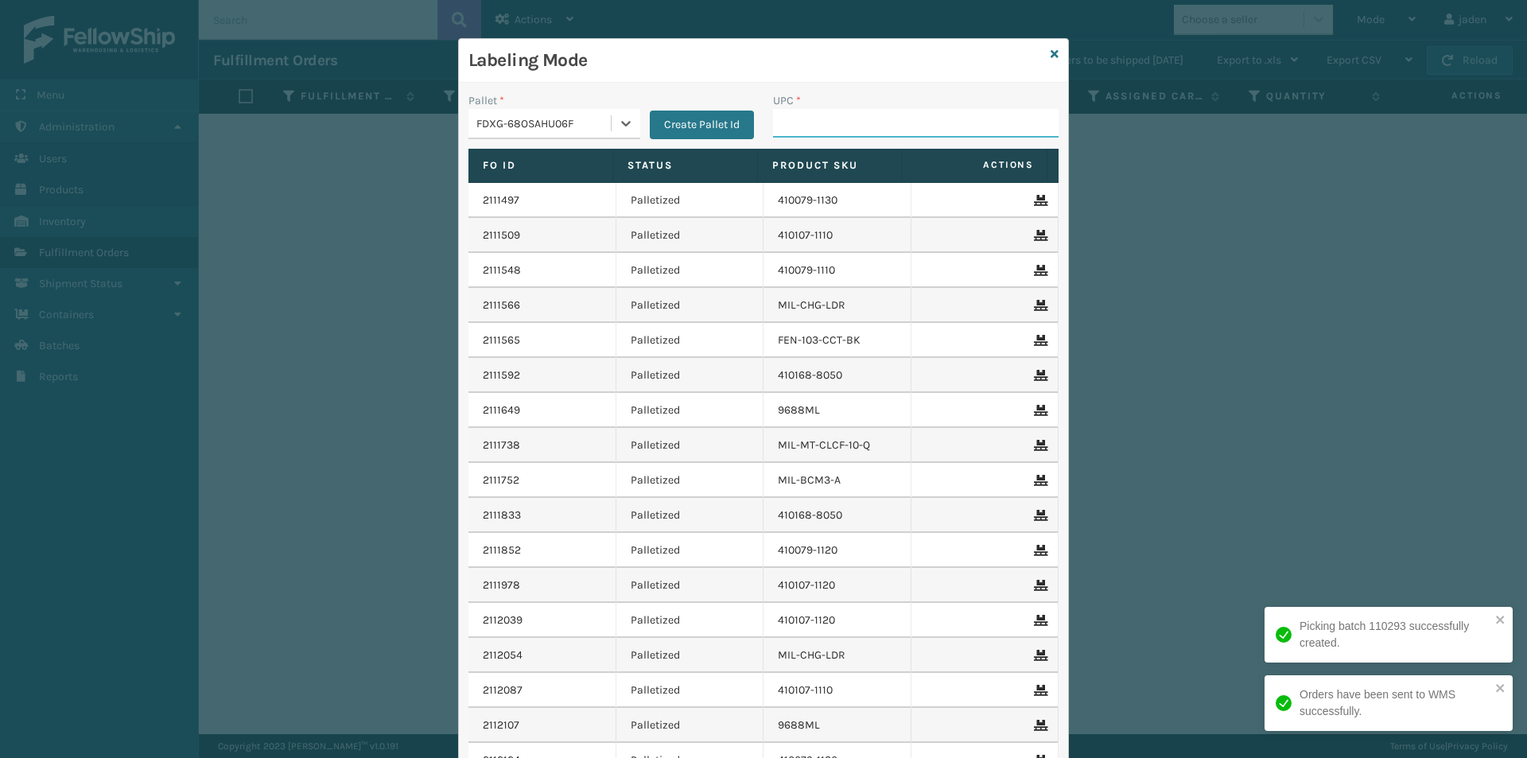
drag, startPoint x: 851, startPoint y: 116, endPoint x: 860, endPoint y: 122, distance: 10.4
click at [851, 116] on input "UPC *" at bounding box center [916, 123] width 286 height 29
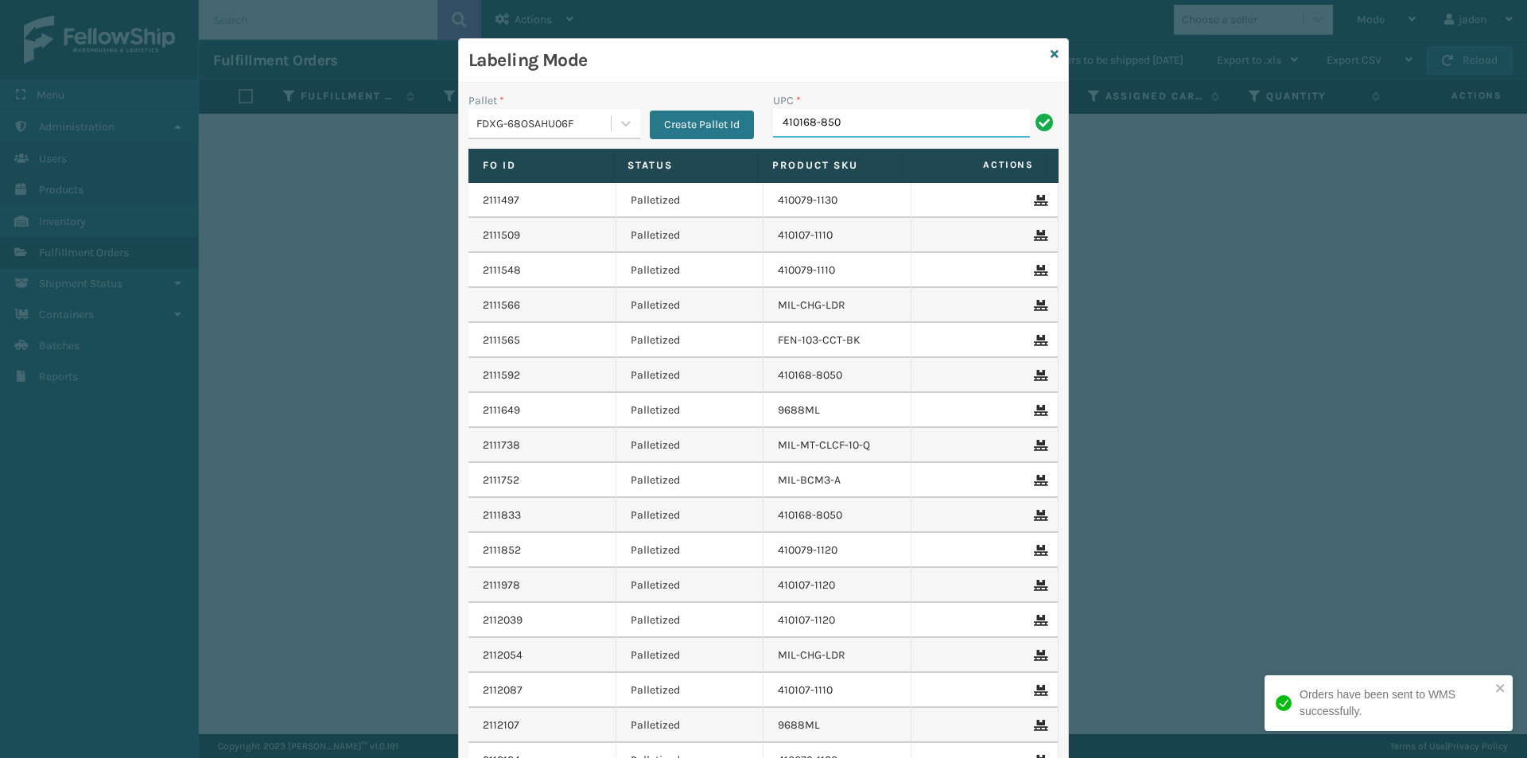
type input "410168-850"
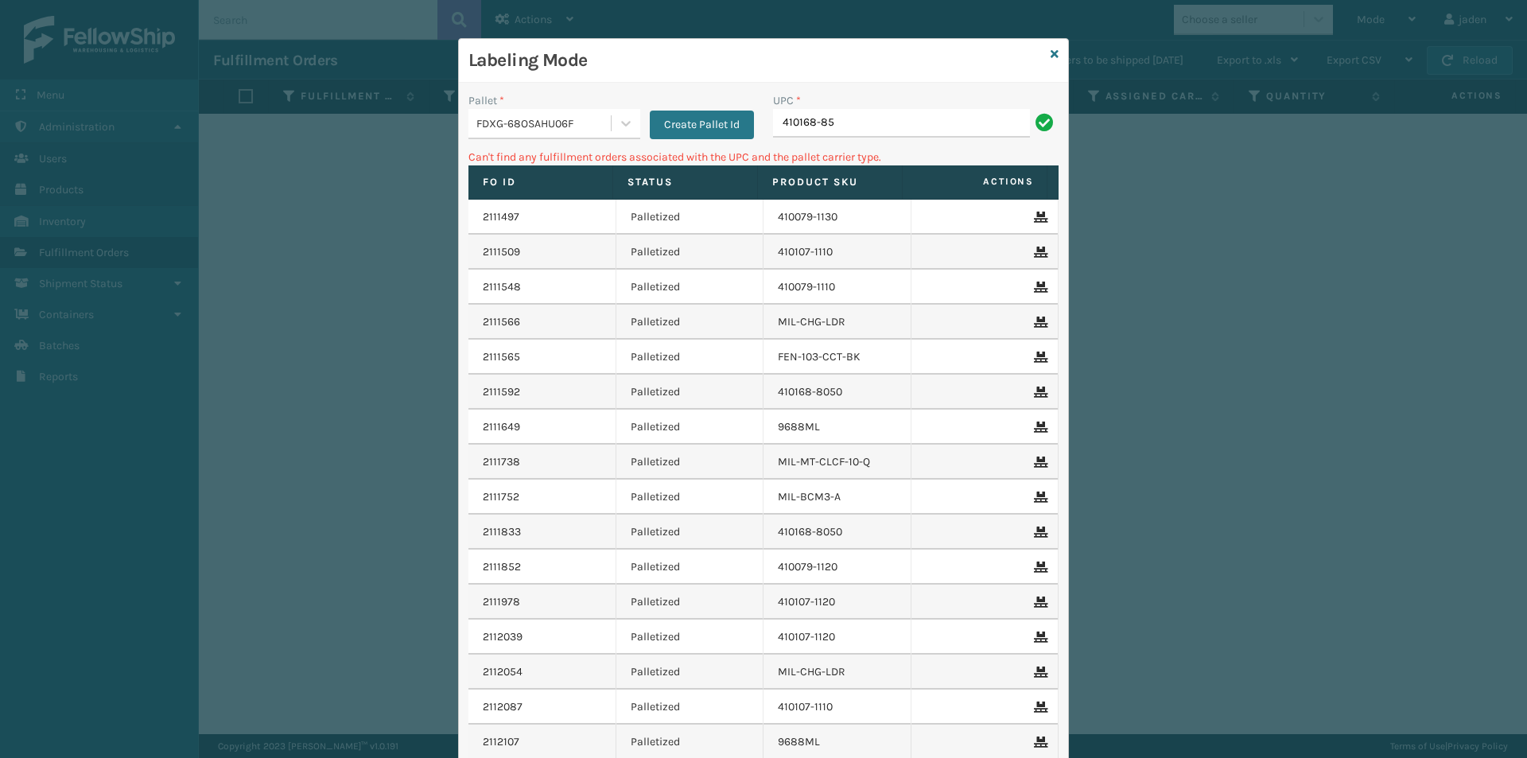
type input "410168-850"
type input "410168-8050"
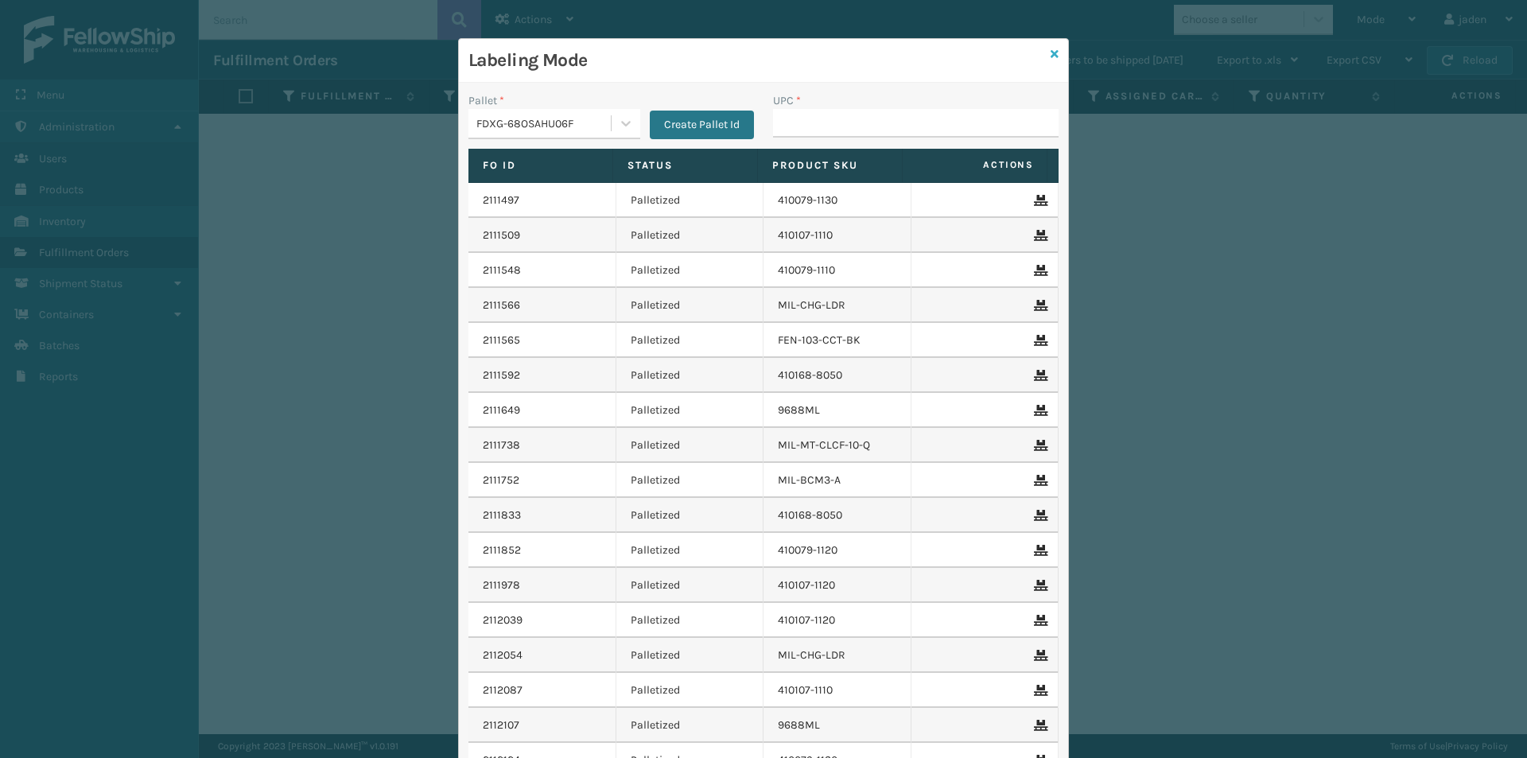
click at [1051, 61] on link at bounding box center [1055, 54] width 8 height 17
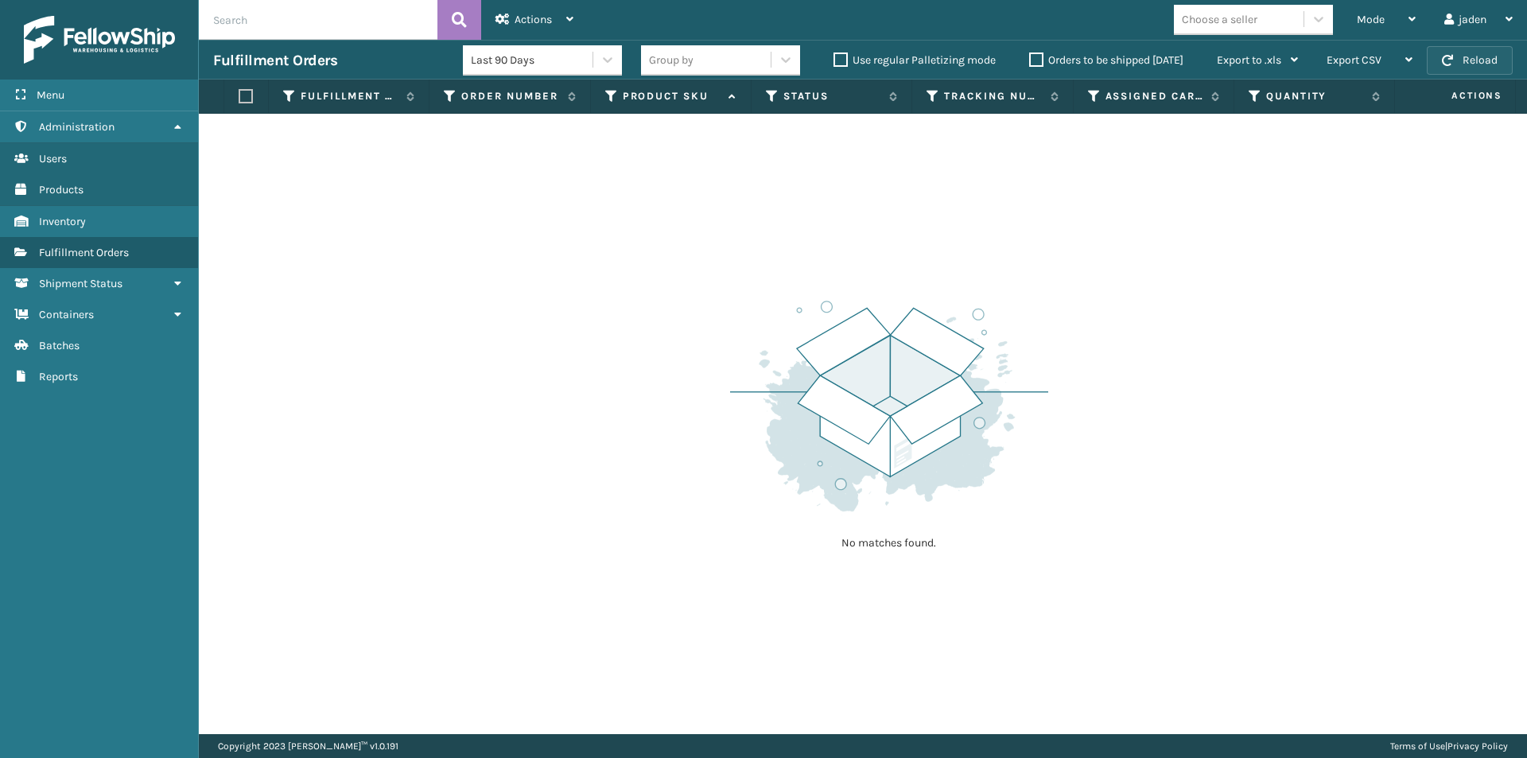
click at [1481, 56] on button "Reload" at bounding box center [1470, 60] width 86 height 29
drag, startPoint x: 1037, startPoint y: 234, endPoint x: 1024, endPoint y: 234, distance: 13.5
drag, startPoint x: 1024, startPoint y: 234, endPoint x: 642, endPoint y: 204, distance: 382.9
click at [642, 204] on div "No matches found." at bounding box center [863, 424] width 1328 height 620
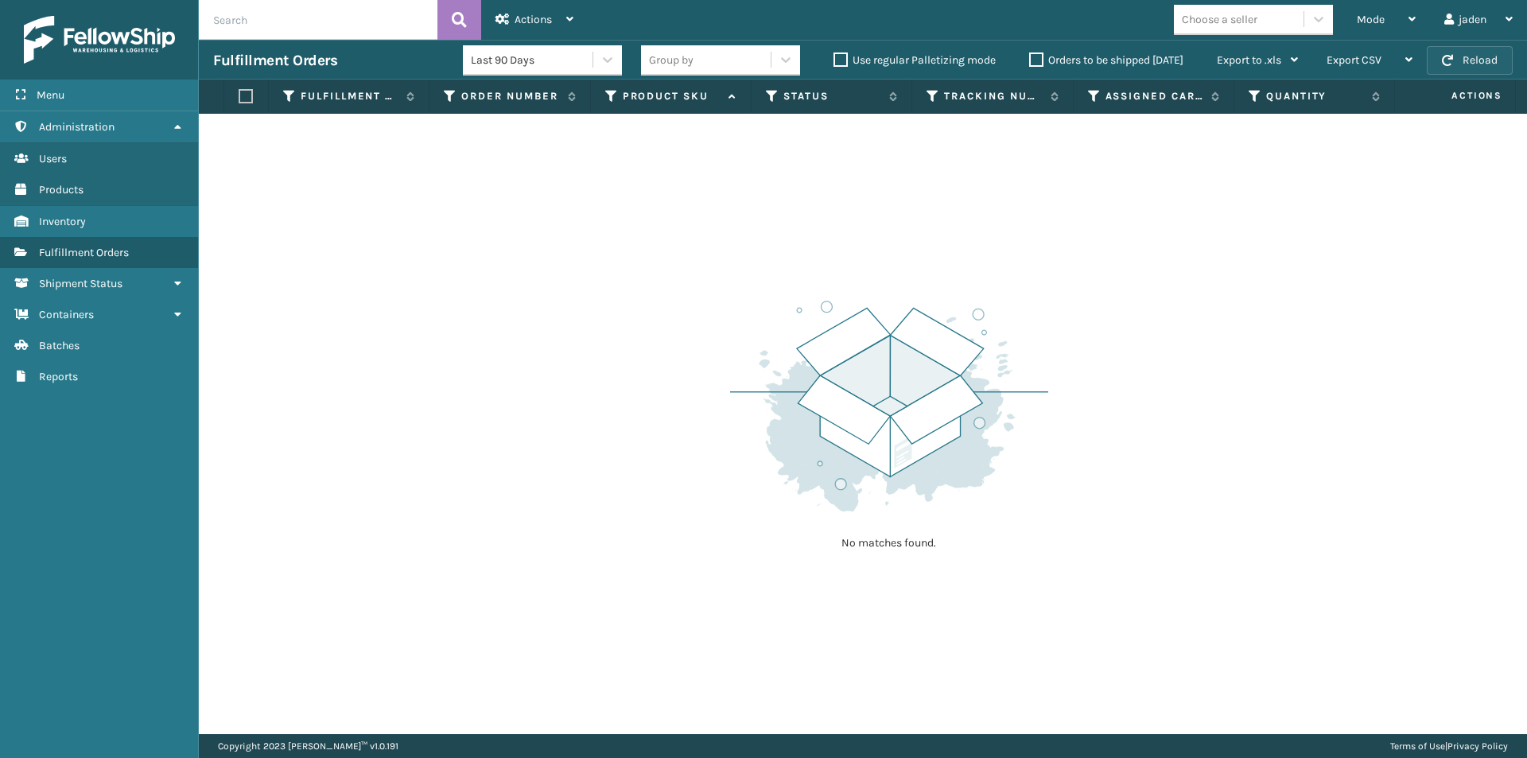
click at [1450, 62] on span "button" at bounding box center [1447, 60] width 11 height 11
drag, startPoint x: 1221, startPoint y: 212, endPoint x: 695, endPoint y: 227, distance: 525.9
click at [695, 227] on div "No matches found." at bounding box center [863, 424] width 1328 height 620
click at [1378, 18] on span "Mode" at bounding box center [1371, 20] width 28 height 14
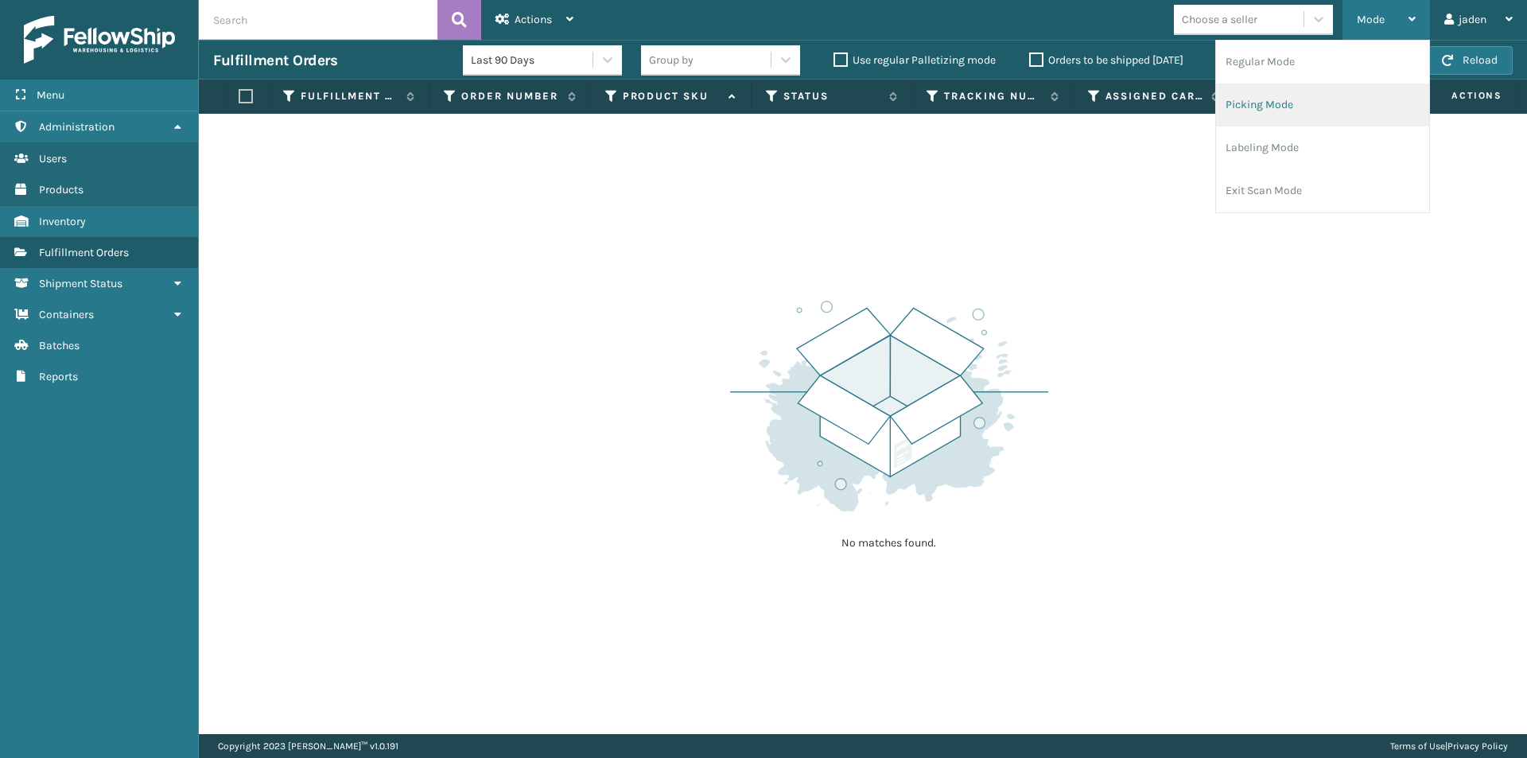
click at [1288, 106] on li "Picking Mode" at bounding box center [1322, 105] width 213 height 43
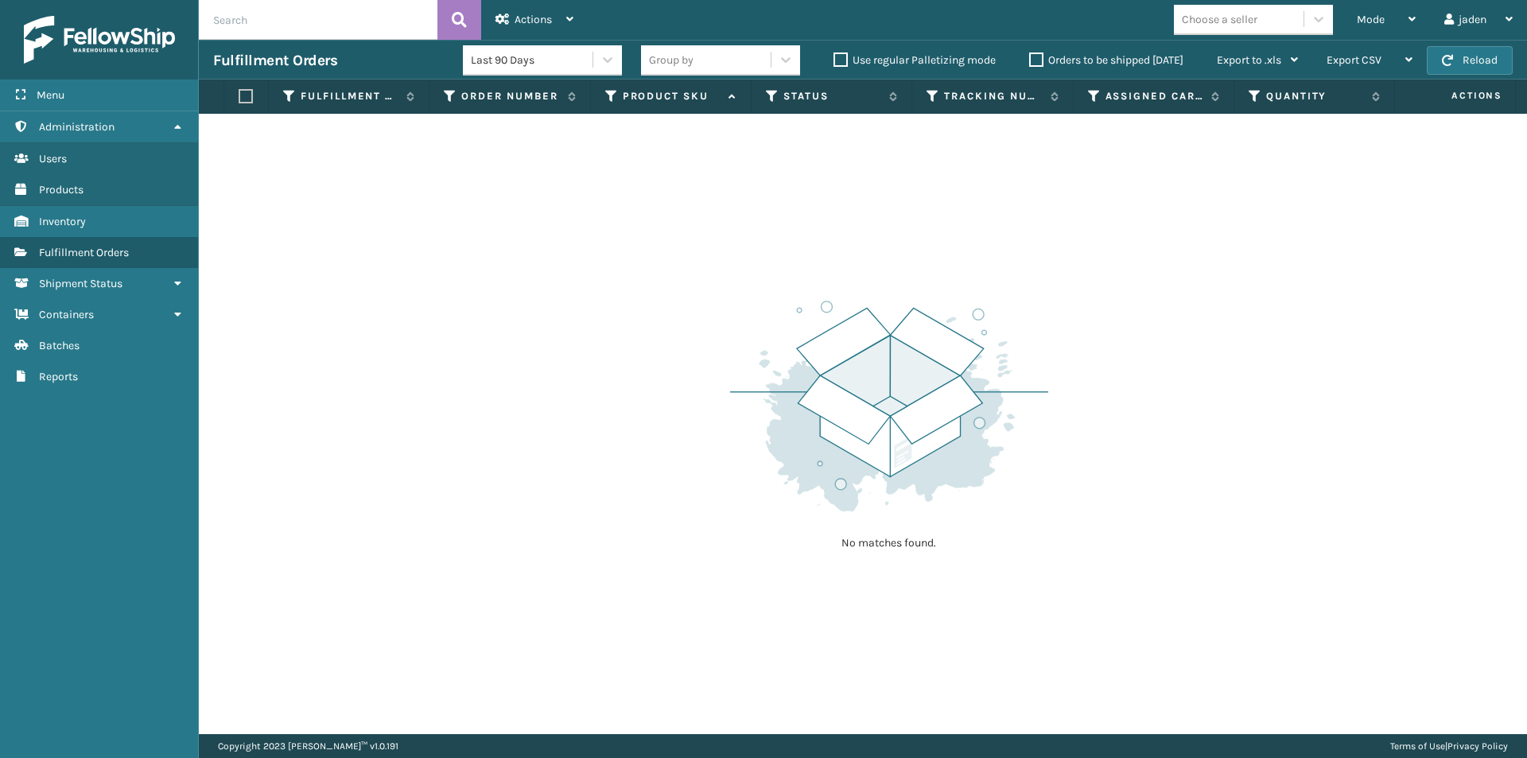
drag, startPoint x: 1015, startPoint y: 262, endPoint x: 769, endPoint y: 250, distance: 246.1
click at [769, 250] on div "No matches found." at bounding box center [863, 424] width 1328 height 620
click at [1498, 56] on button "Reload" at bounding box center [1470, 60] width 86 height 29
click at [1389, 23] on div "Mode" at bounding box center [1386, 20] width 59 height 40
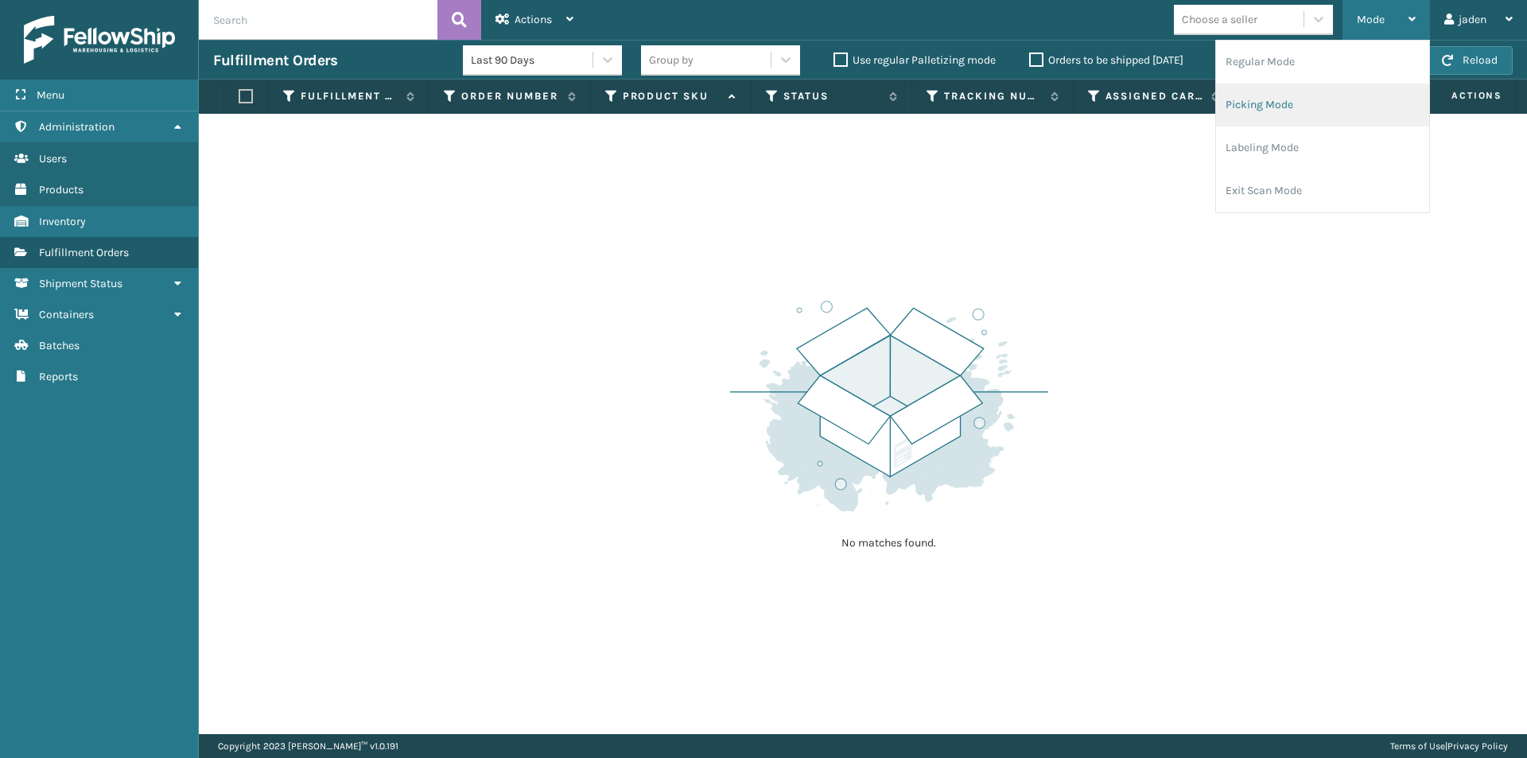
click at [1306, 99] on li "Picking Mode" at bounding box center [1322, 105] width 213 height 43
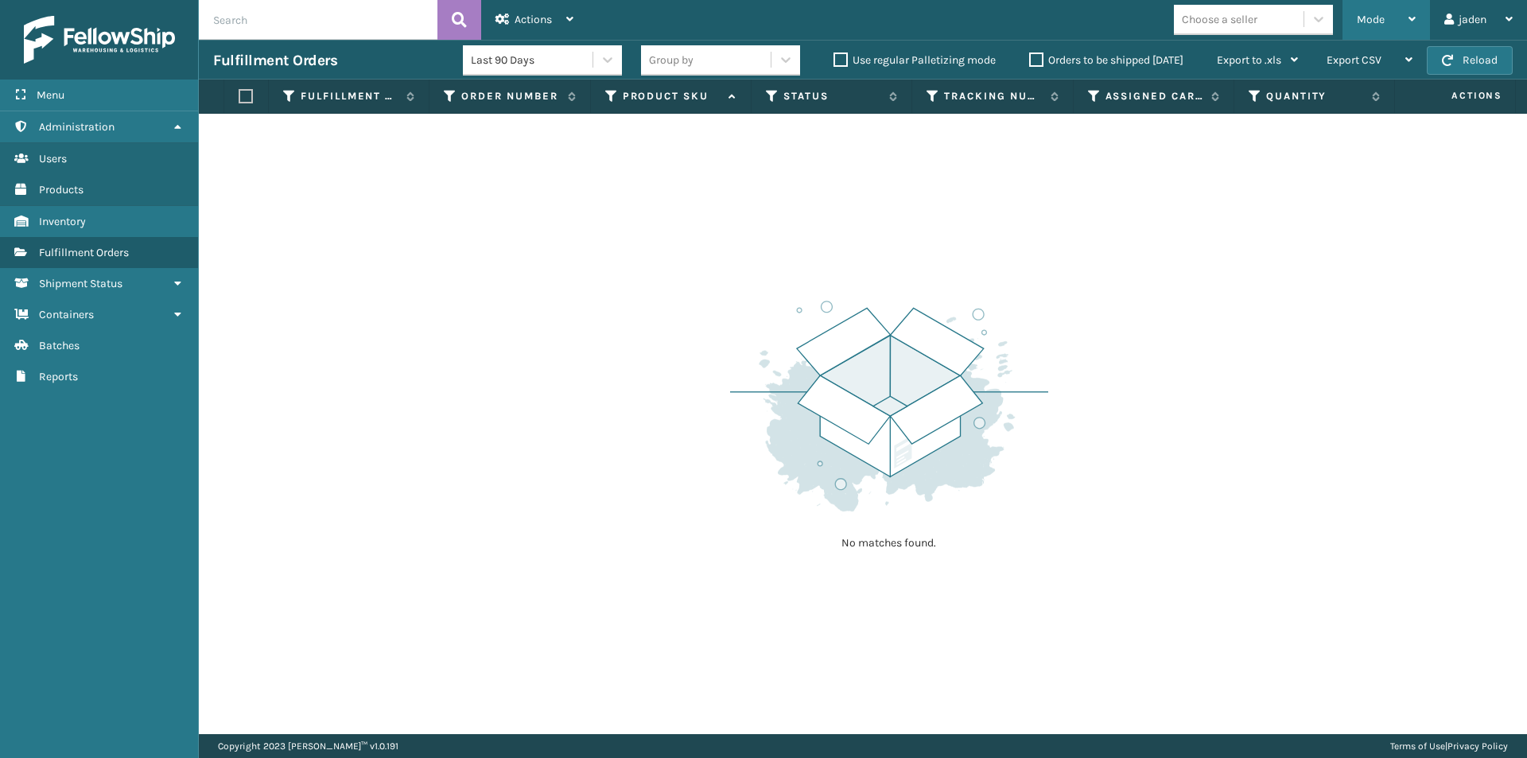
click at [1355, 13] on div "Mode Regular Mode Picking Mode Labeling Mode Exit Scan Mode" at bounding box center [1386, 20] width 87 height 40
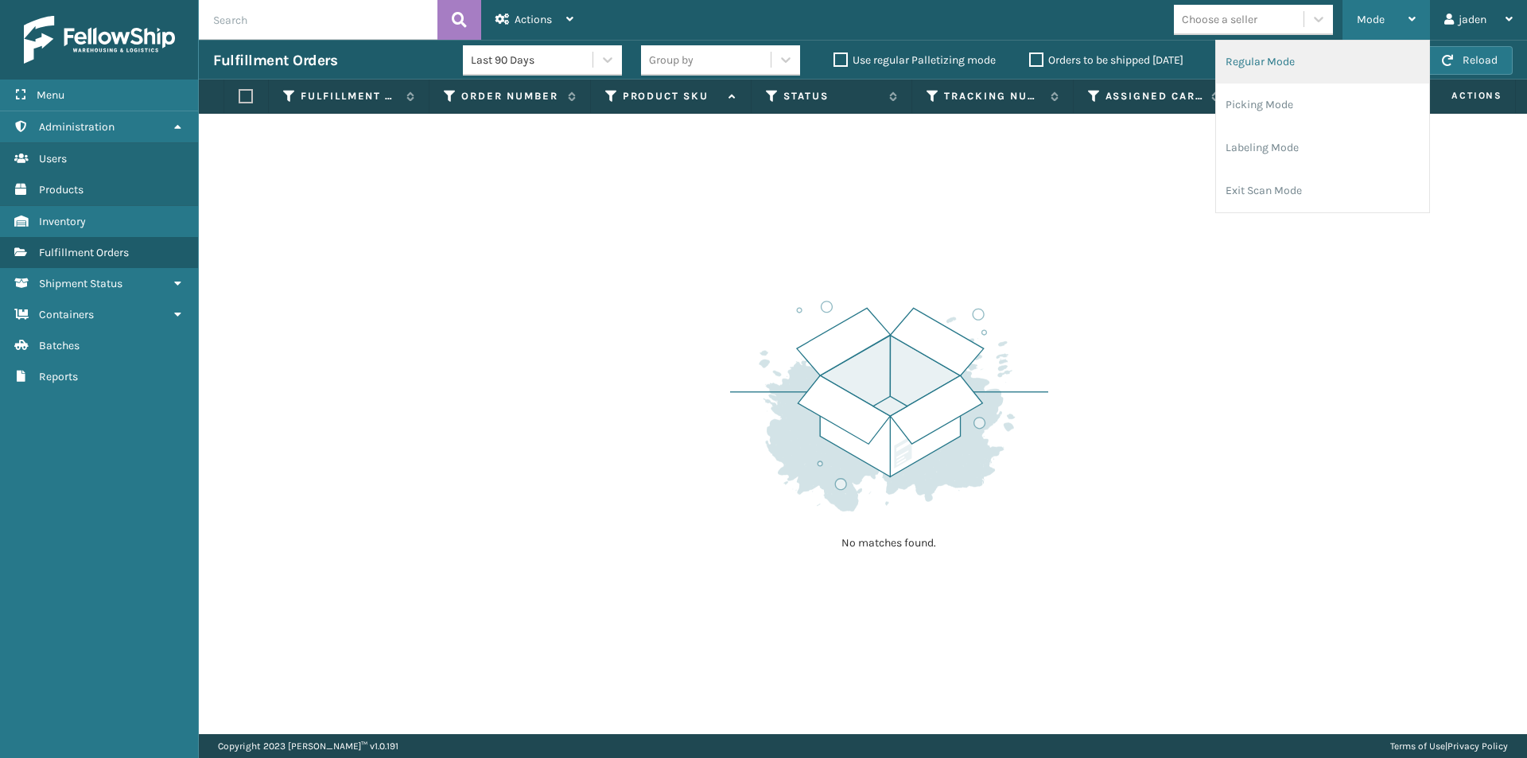
click at [1281, 72] on li "Regular Mode" at bounding box center [1322, 62] width 213 height 43
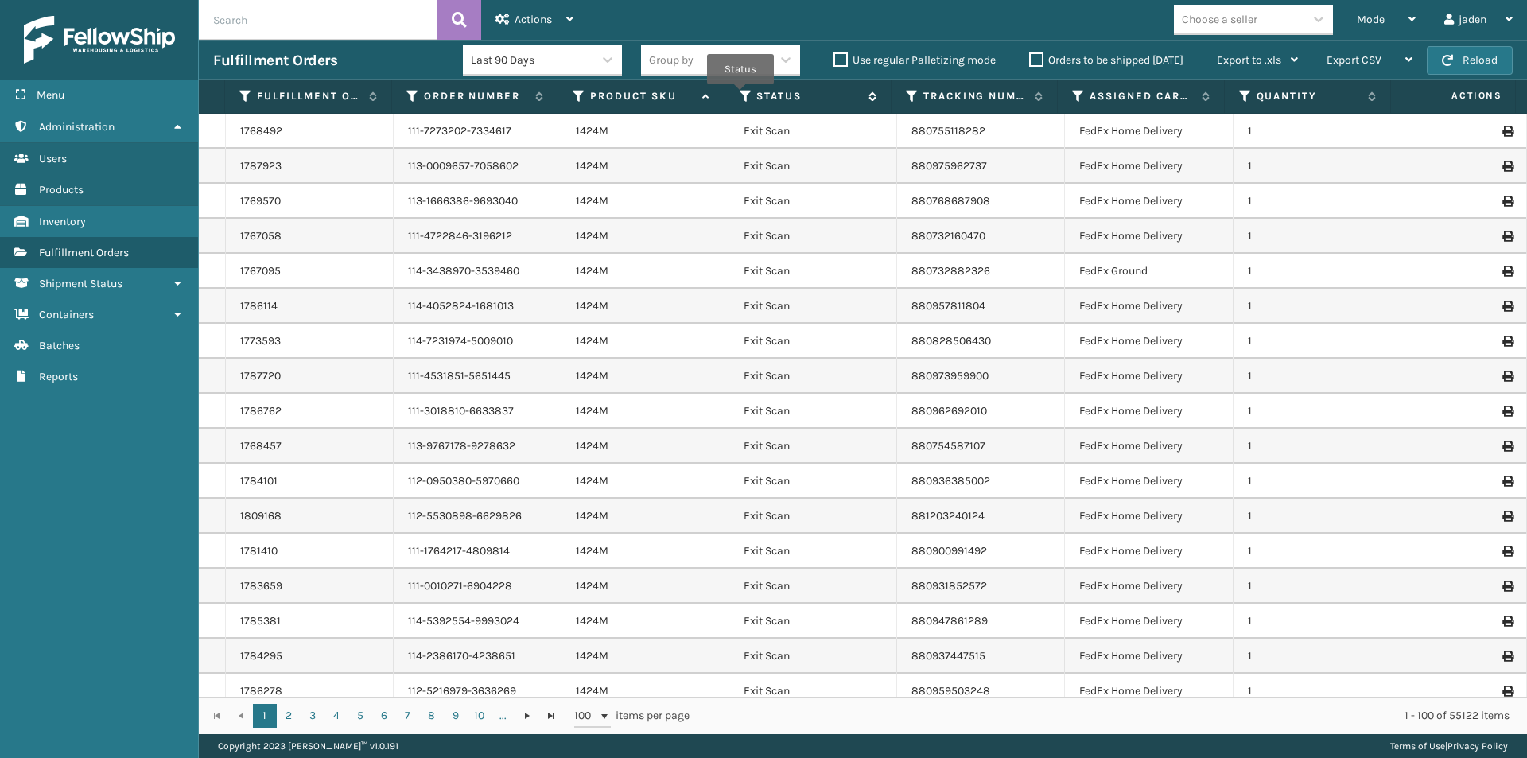
click at [740, 95] on icon at bounding box center [746, 96] width 13 height 14
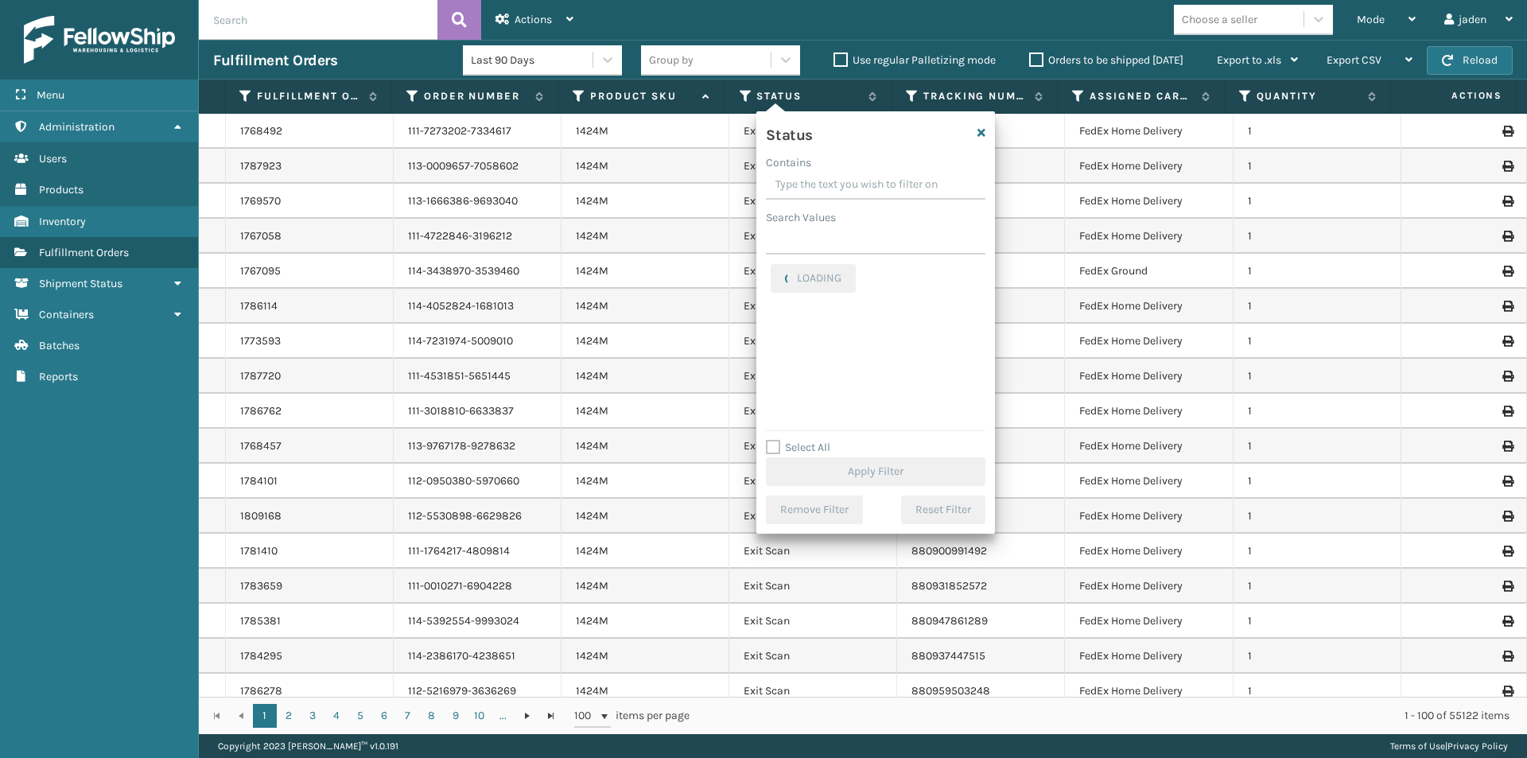
drag, startPoint x: 904, startPoint y: 179, endPoint x: 858, endPoint y: 188, distance: 46.2
click at [858, 188] on input "Contains" at bounding box center [876, 185] width 220 height 29
click at [776, 352] on label "Picking" at bounding box center [799, 347] width 56 height 14
click at [771, 348] on input "Picking" at bounding box center [771, 342] width 1 height 10
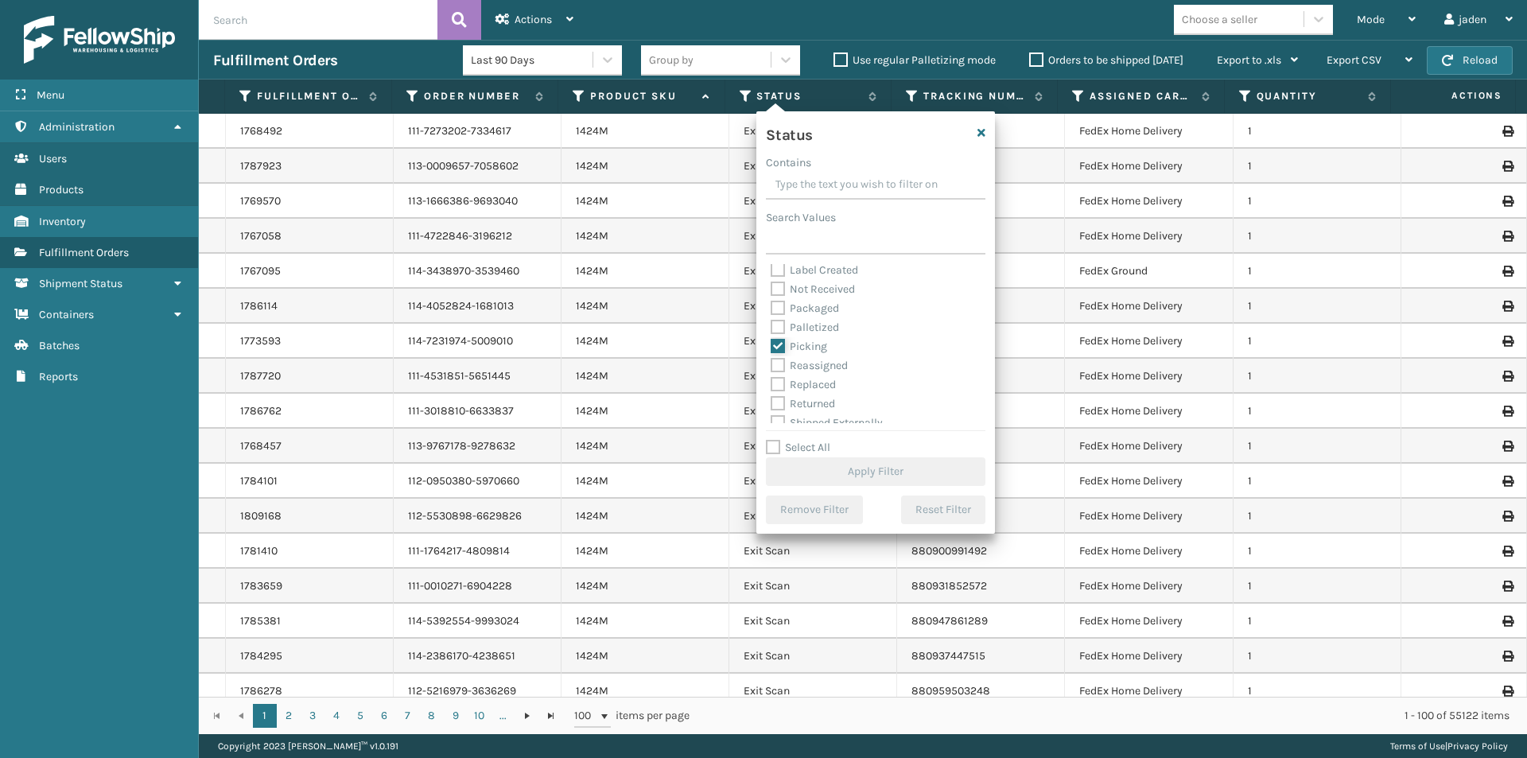
checkbox input "true"
click at [853, 472] on button "Apply Filter" at bounding box center [876, 471] width 220 height 29
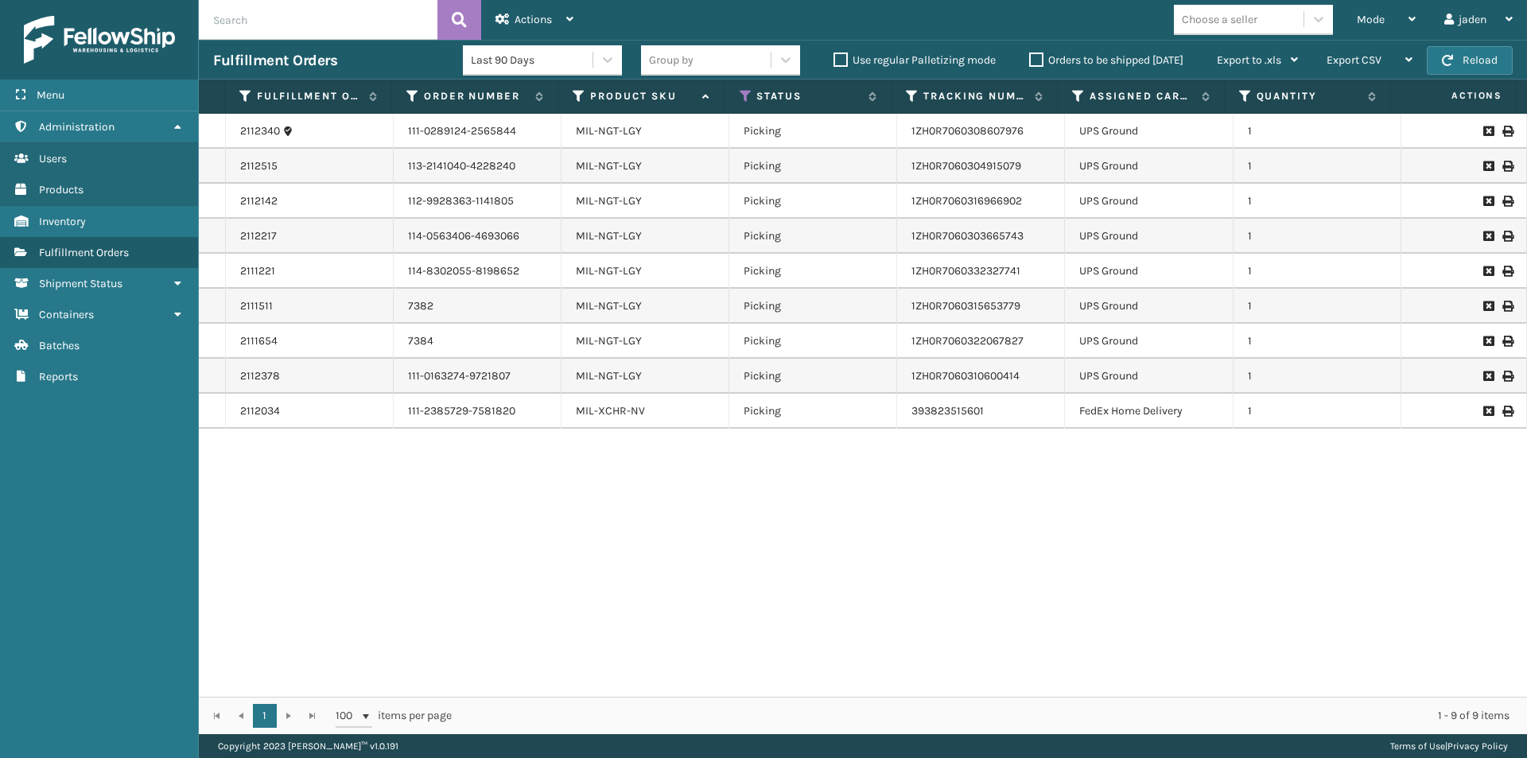
drag, startPoint x: 962, startPoint y: 552, endPoint x: 629, endPoint y: 434, distance: 353.4
click at [634, 542] on div "2112340 111-0289124-2565844 MIL-NGT-LGY Picking 1ZH0R7060308607976 UPS Ground 1…" at bounding box center [863, 405] width 1328 height 583
drag, startPoint x: 858, startPoint y: 496, endPoint x: 691, endPoint y: 536, distance: 171.7
click at [691, 536] on div "2112340 111-0289124-2565844 MIL-NGT-LGY Picking 1ZH0R7060308607976 UPS Ground 1…" at bounding box center [863, 405] width 1328 height 583
click at [1486, 67] on button "Reload" at bounding box center [1470, 60] width 86 height 29
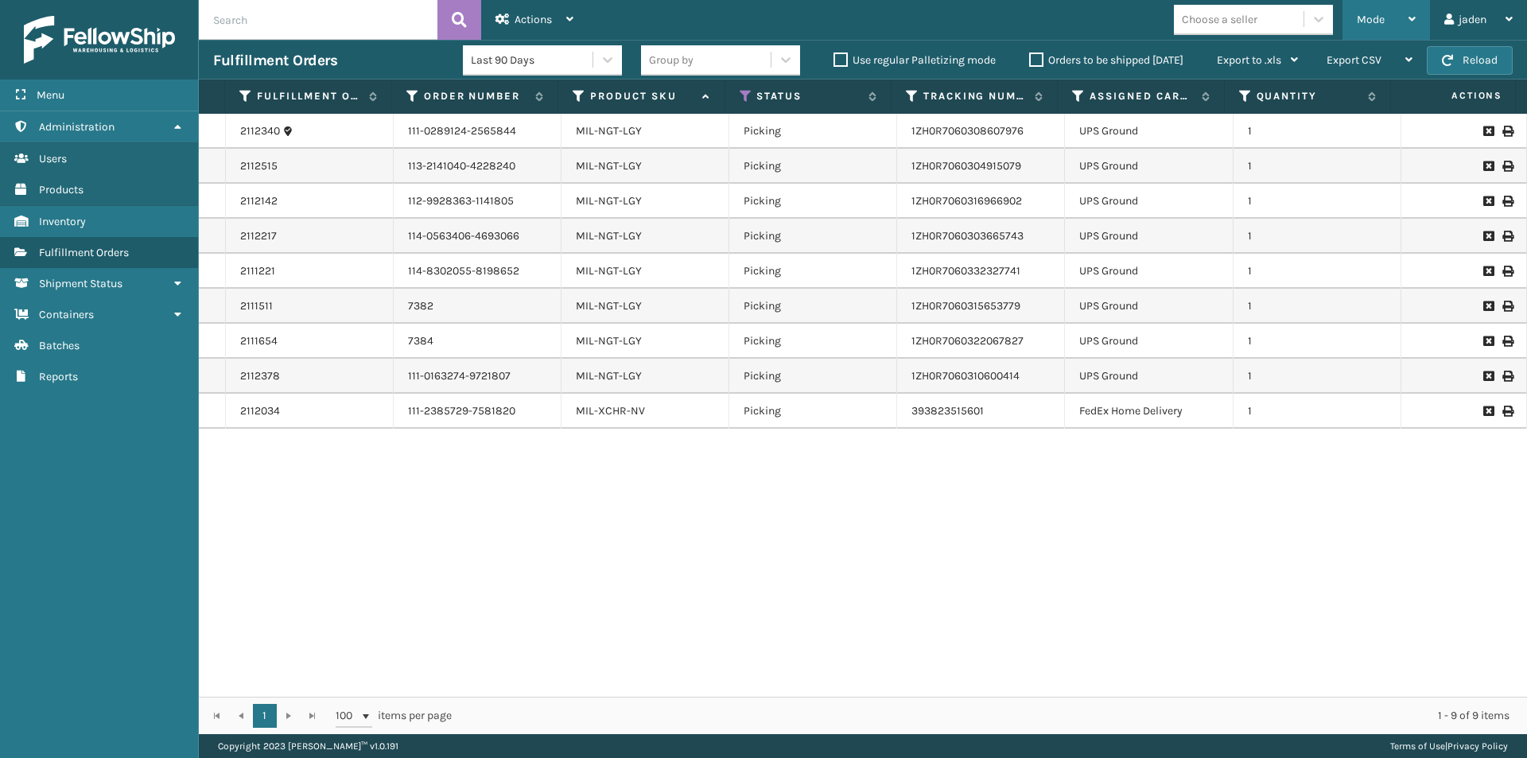
click at [1370, 21] on span "Mode" at bounding box center [1371, 20] width 28 height 14
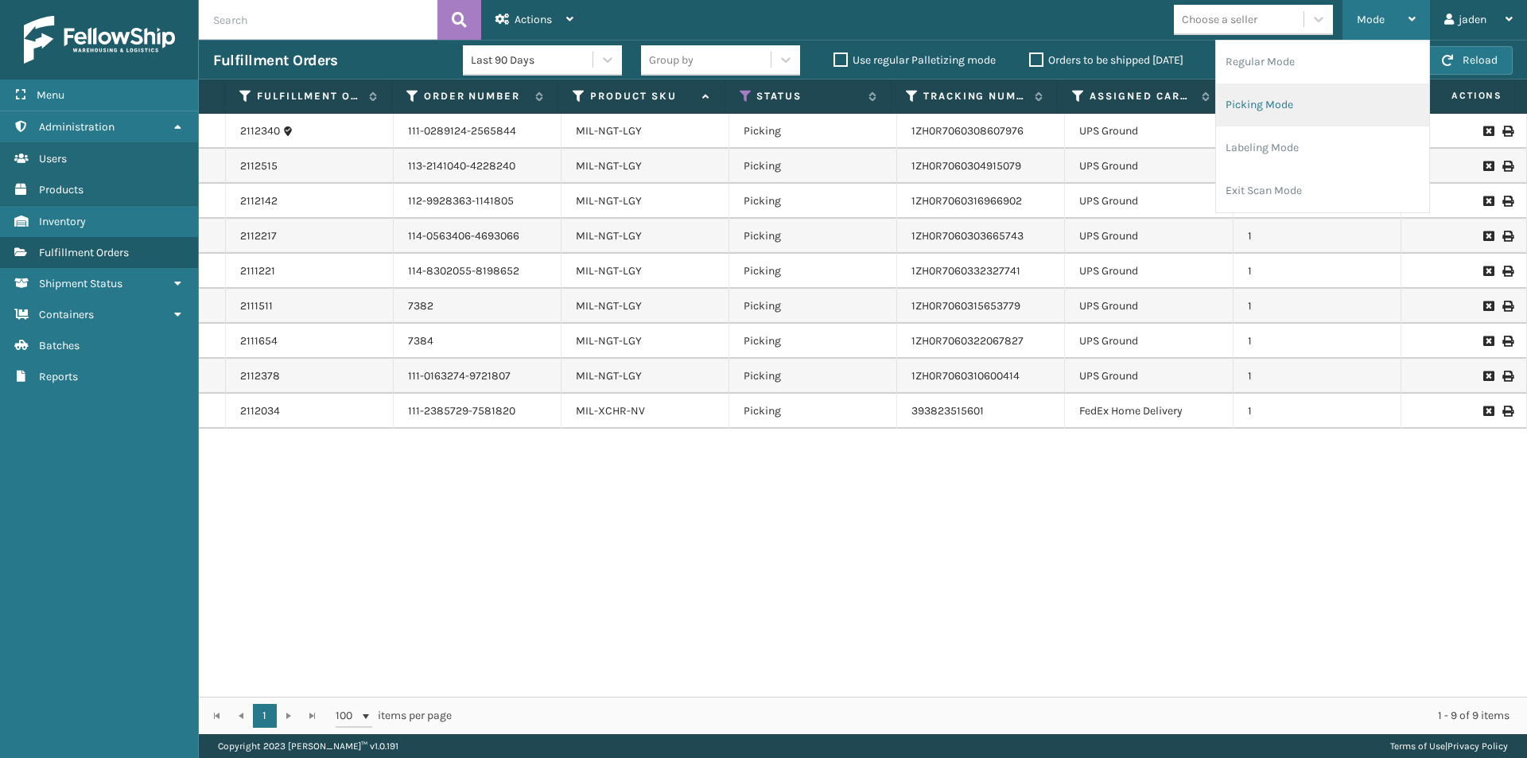
click at [1286, 115] on li "Picking Mode" at bounding box center [1322, 105] width 213 height 43
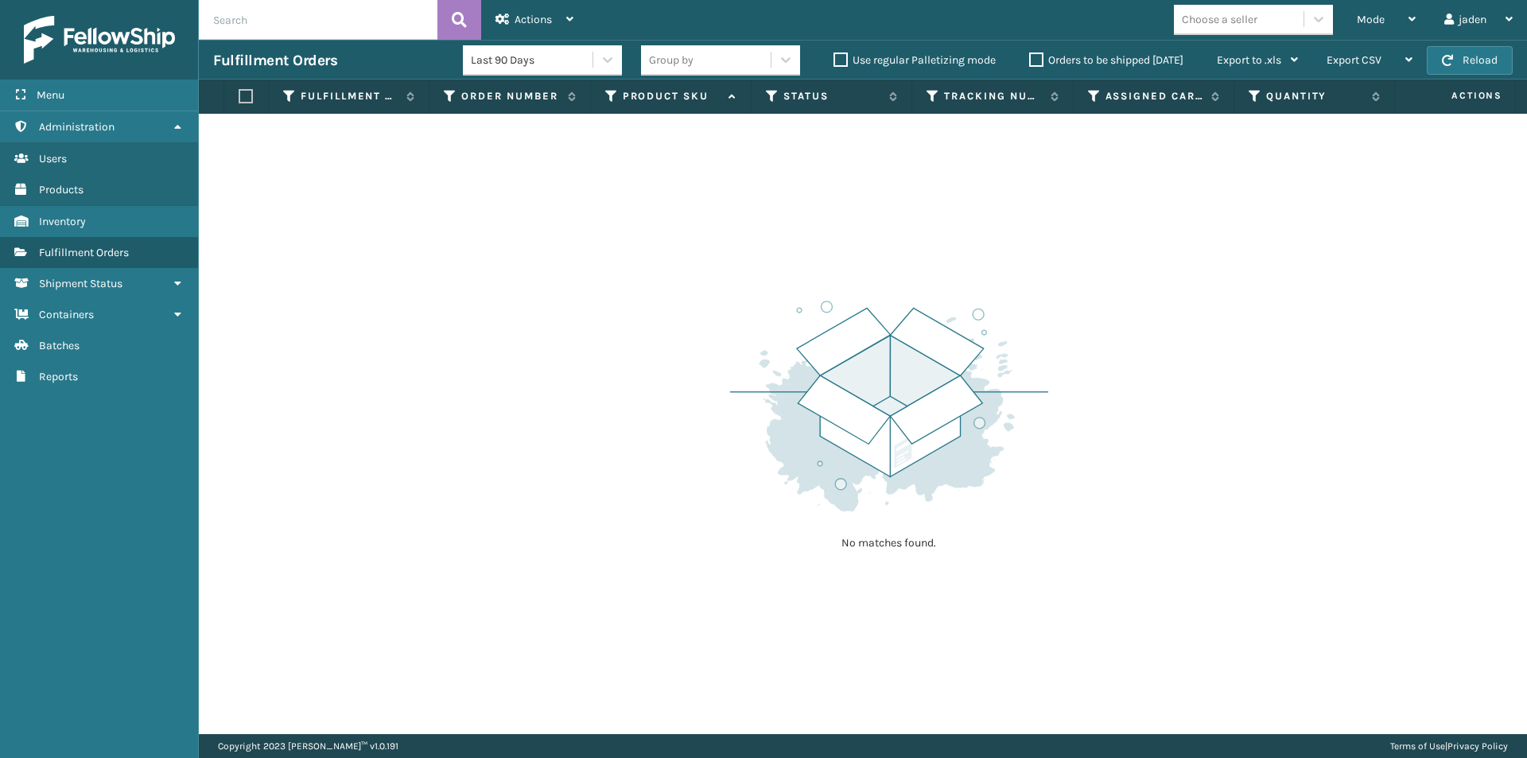
drag, startPoint x: 974, startPoint y: 348, endPoint x: 740, endPoint y: 348, distance: 233.8
click at [740, 348] on img at bounding box center [889, 406] width 318 height 220
click at [1478, 50] on button "Reload" at bounding box center [1470, 60] width 86 height 29
drag, startPoint x: 965, startPoint y: 315, endPoint x: 445, endPoint y: 0, distance: 608.1
click at [694, 241] on div "No matches found." at bounding box center [863, 424] width 1328 height 620
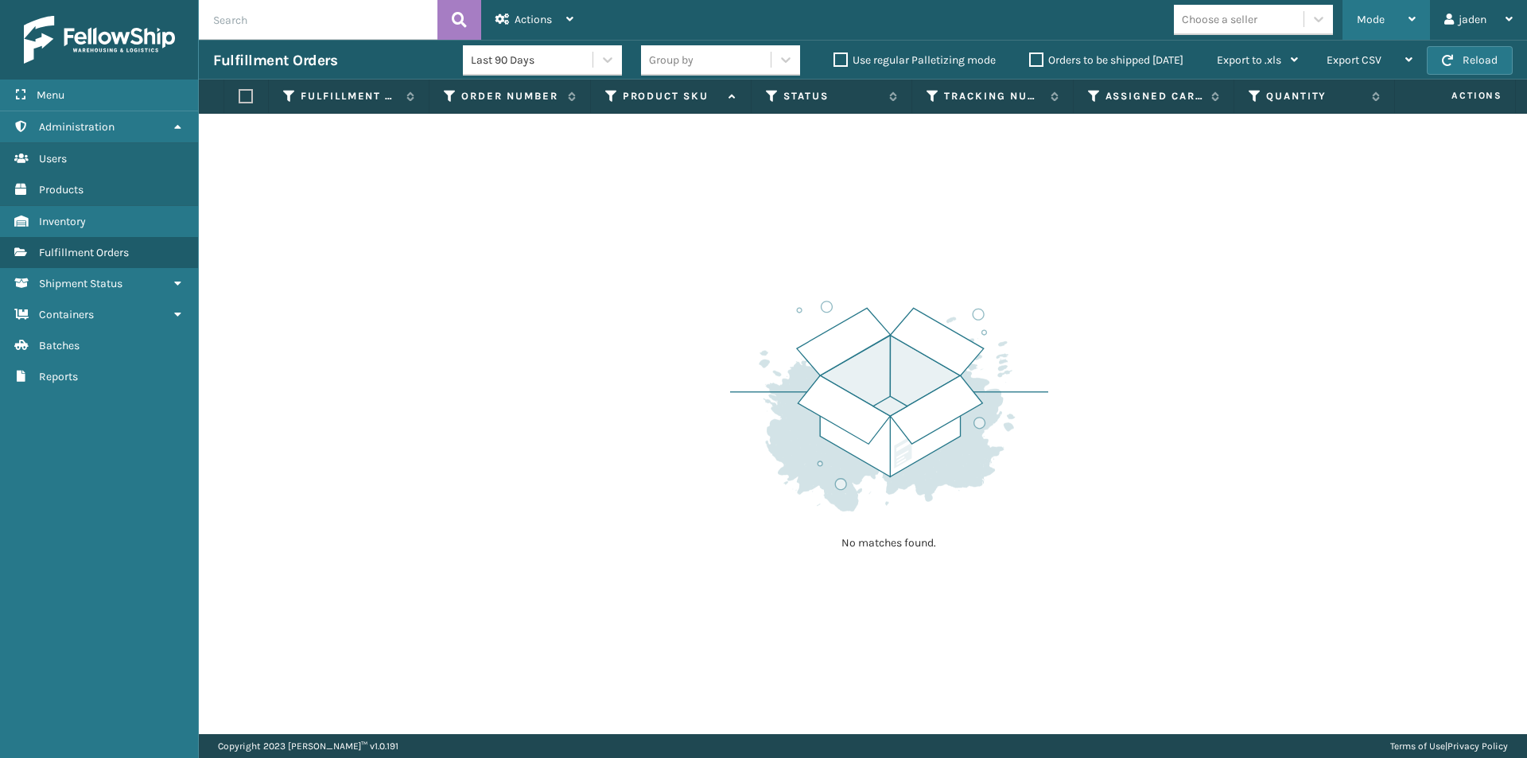
click at [1403, 8] on div "Mode" at bounding box center [1386, 20] width 59 height 40
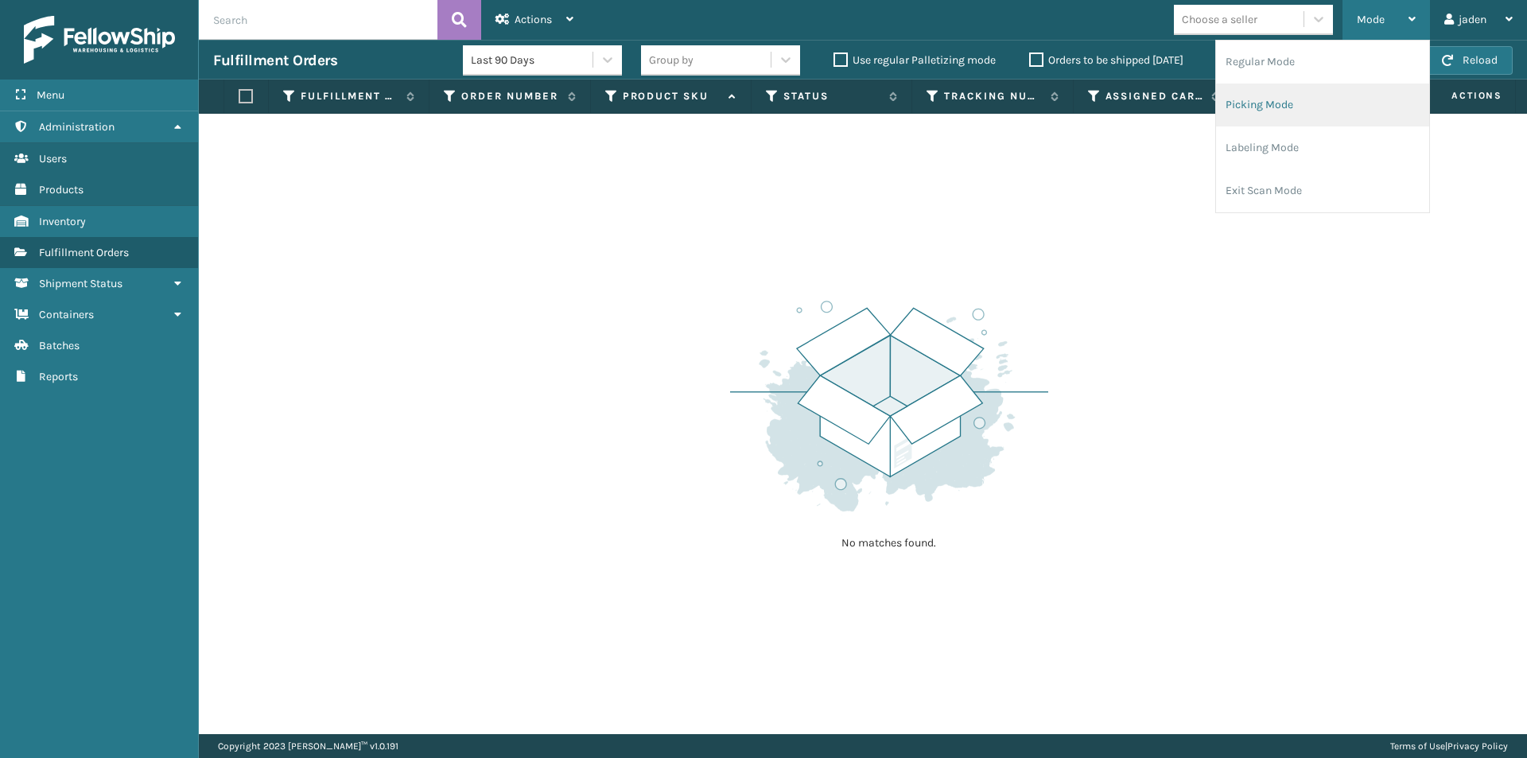
click at [1350, 106] on li "Picking Mode" at bounding box center [1322, 105] width 213 height 43
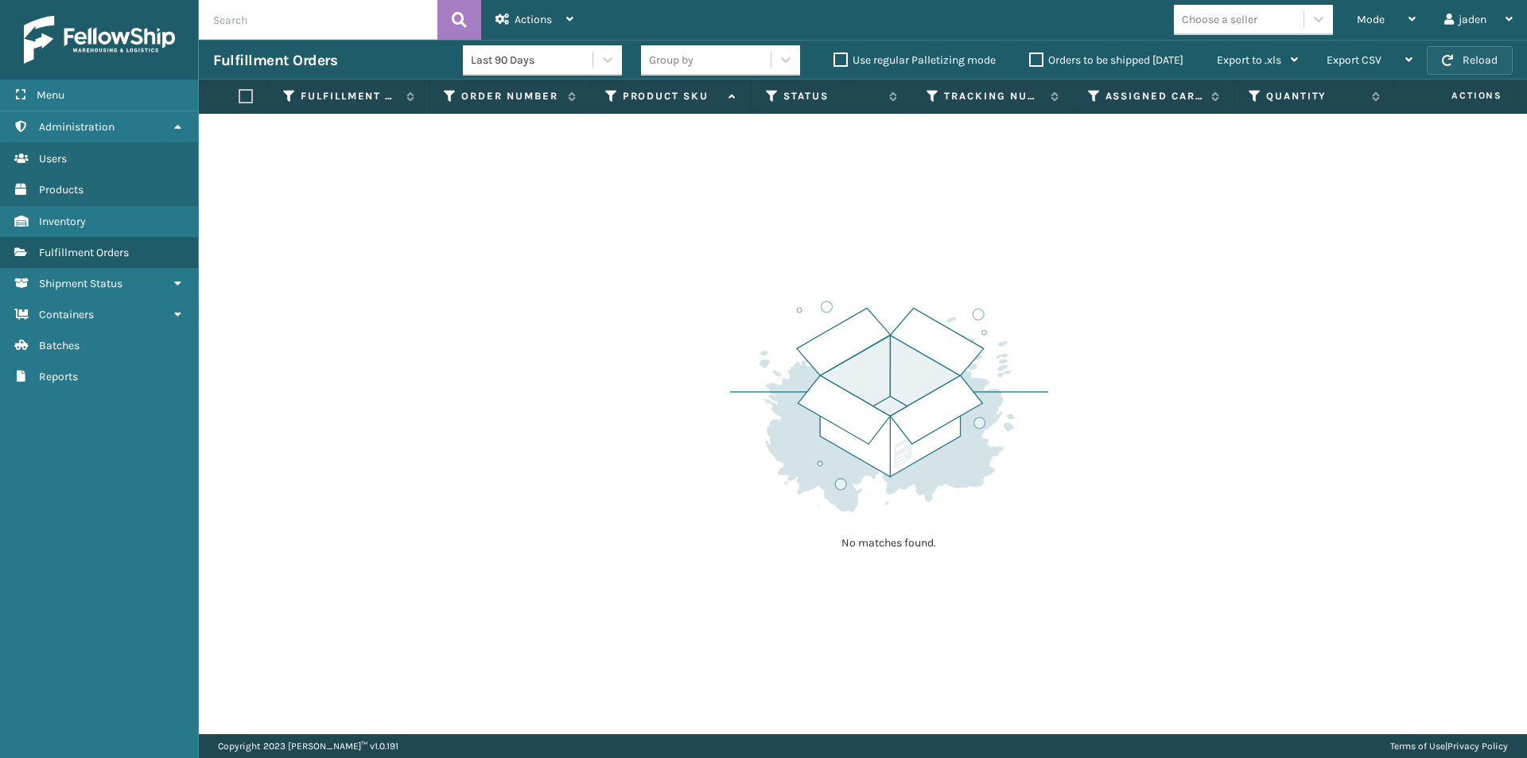
click at [1469, 63] on button "Reload" at bounding box center [1470, 60] width 86 height 29
click at [1376, 11] on div "Mode" at bounding box center [1386, 20] width 59 height 40
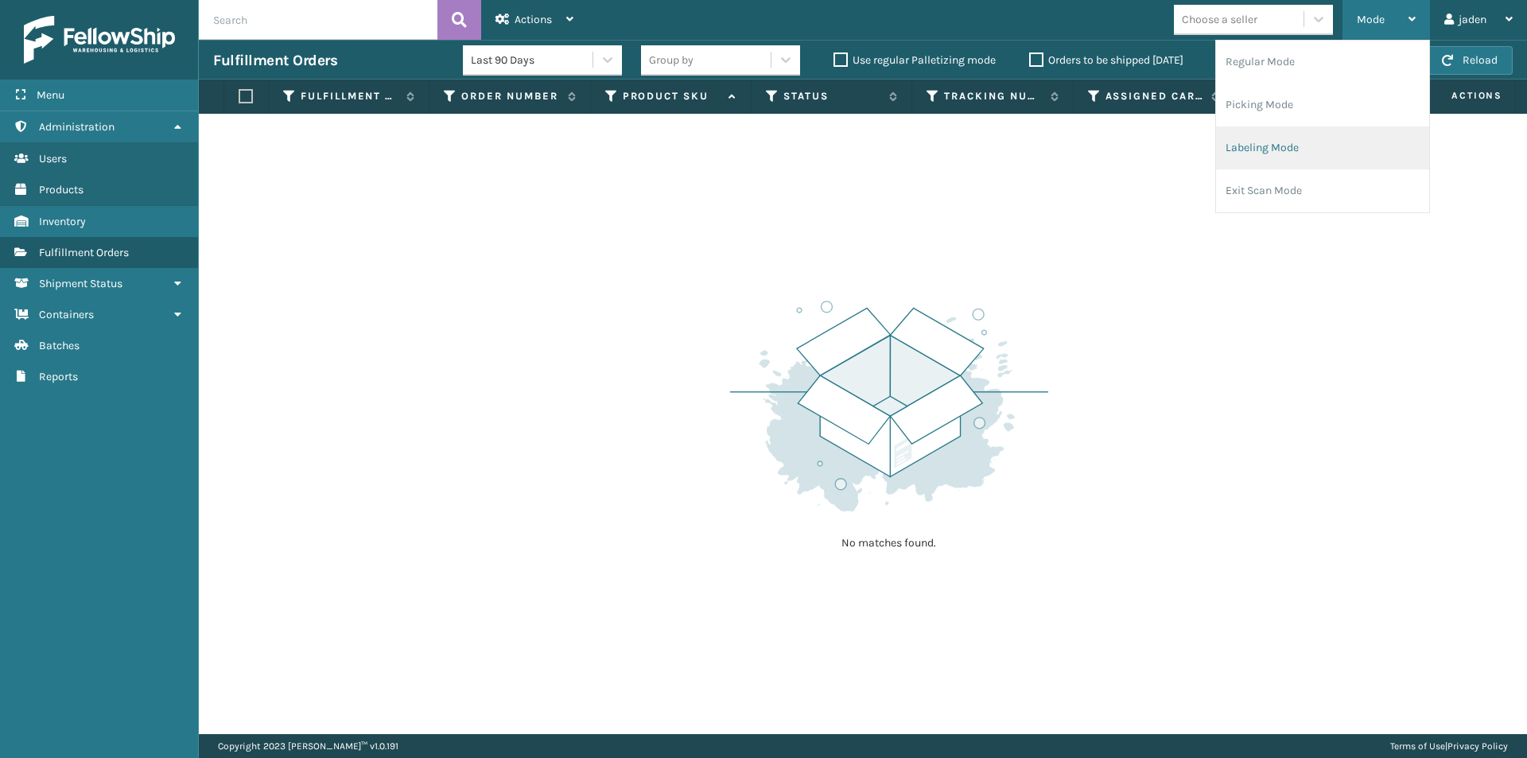
click at [1282, 153] on li "Labeling Mode" at bounding box center [1322, 147] width 213 height 43
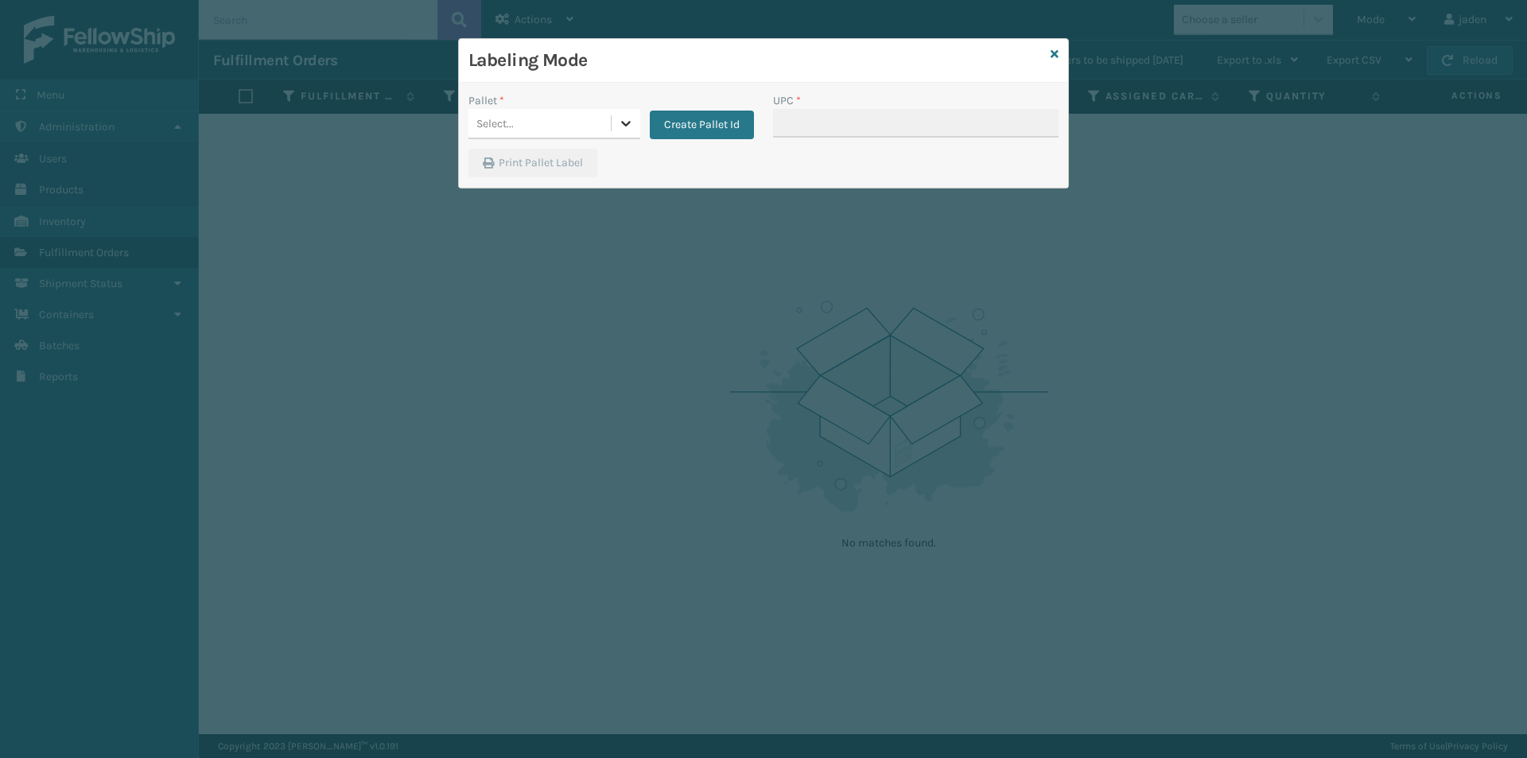
click at [629, 130] on icon at bounding box center [626, 123] width 16 height 16
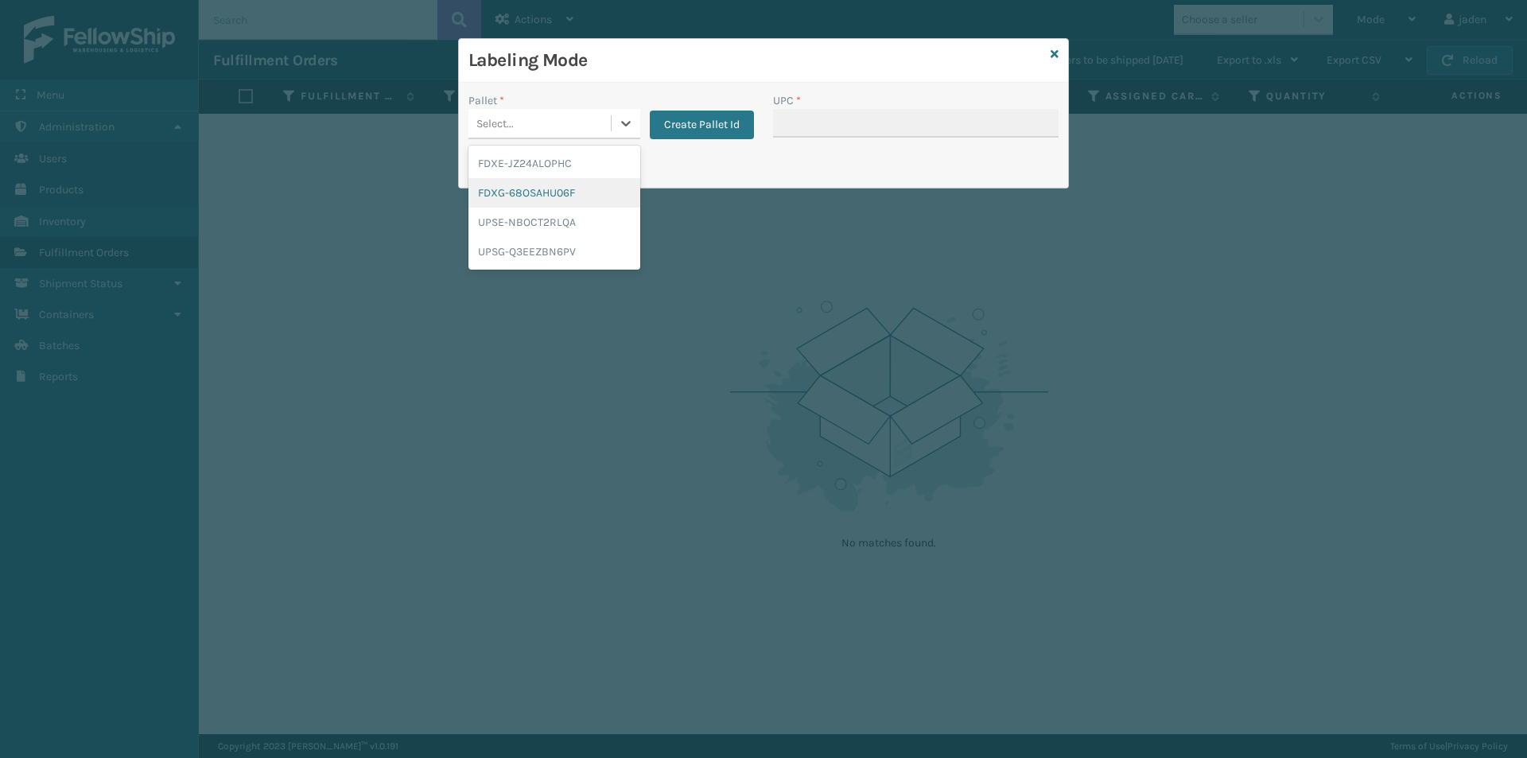
click at [507, 200] on div "FDXG-68OSAHU06F" at bounding box center [554, 192] width 172 height 29
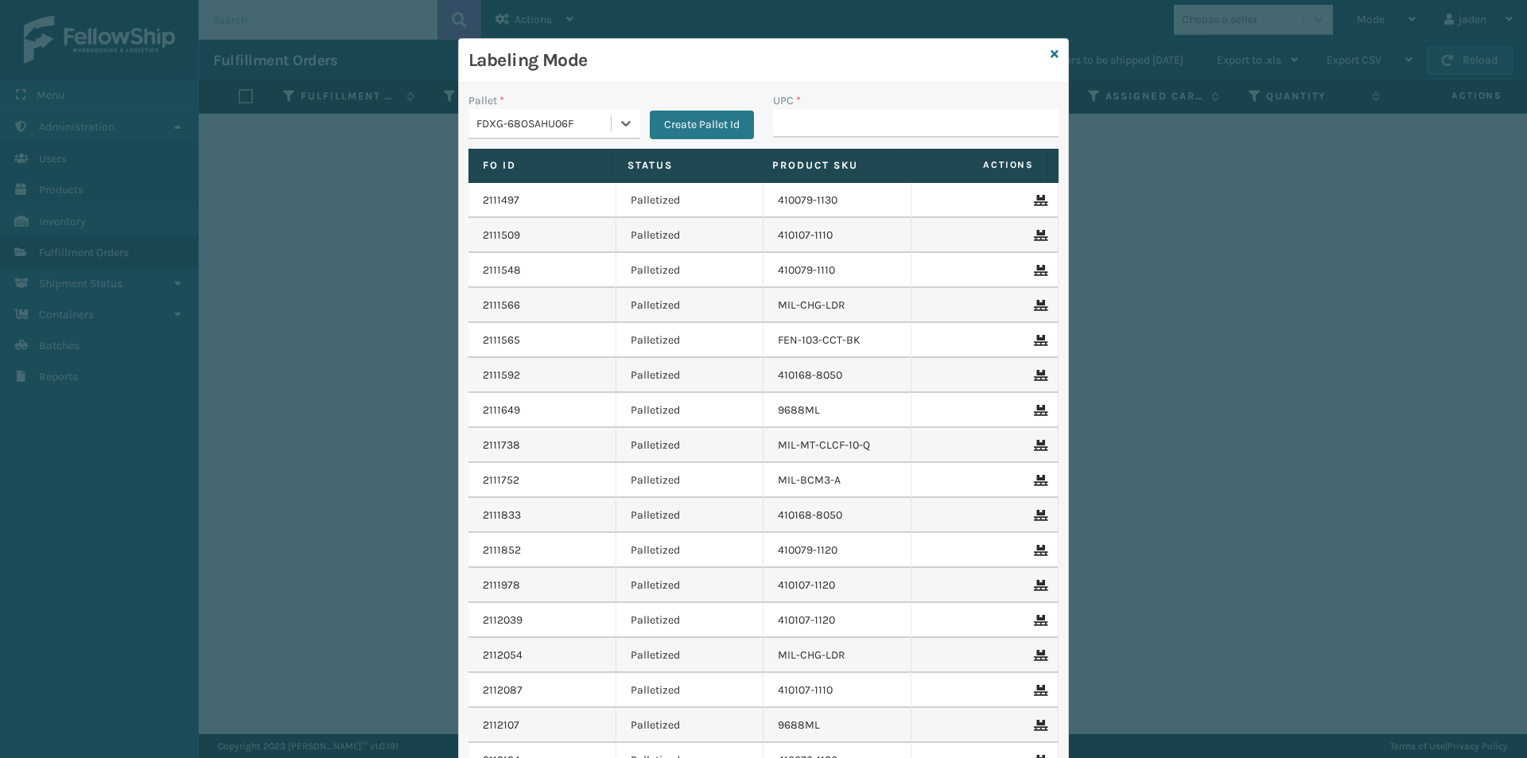
click at [896, 143] on div "UPC *" at bounding box center [916, 120] width 305 height 56
click at [899, 109] on input "UPC *" at bounding box center [916, 123] width 286 height 29
type input "840985125981"
click at [1038, 56] on h3 "Labeling Mode" at bounding box center [756, 61] width 576 height 24
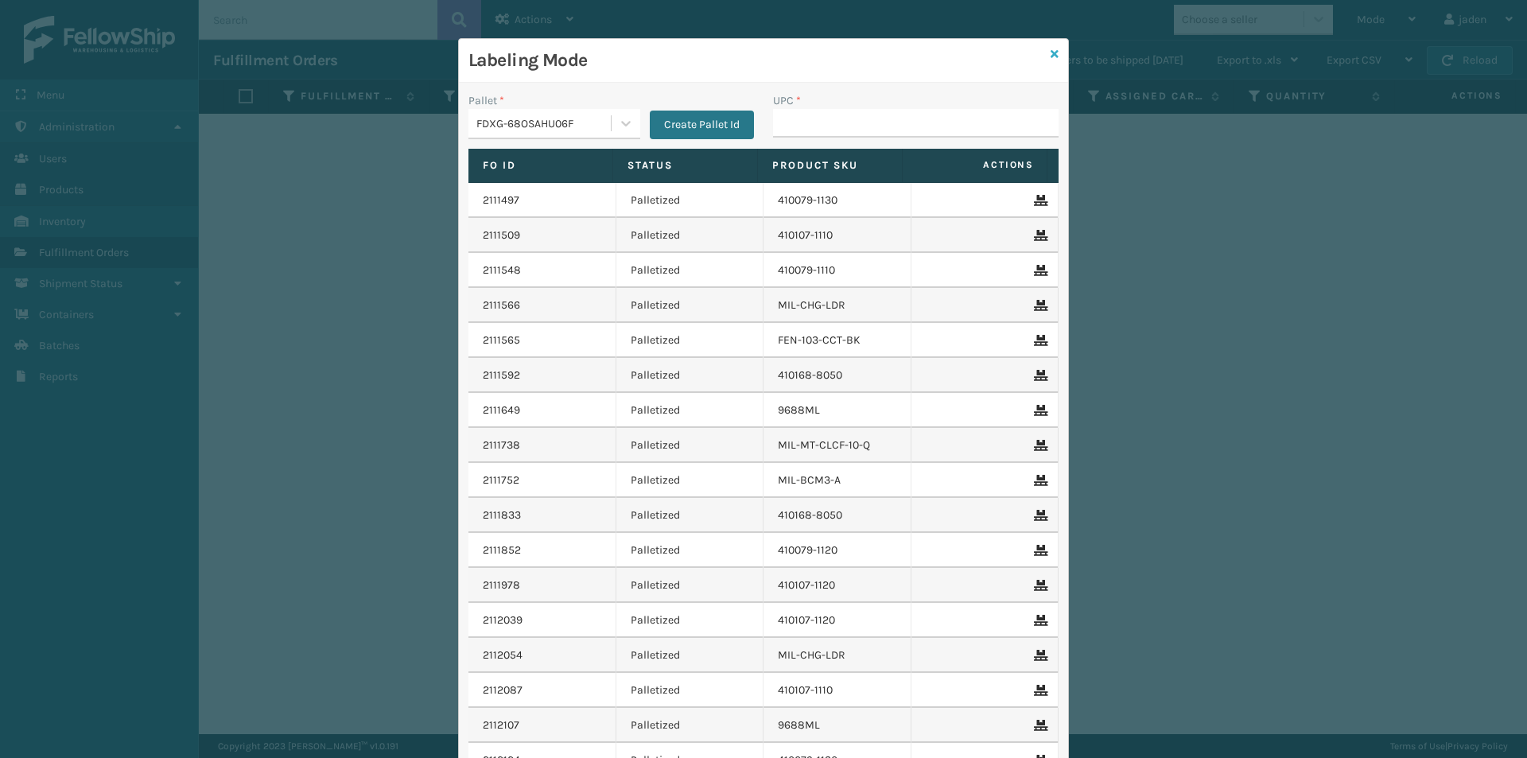
click at [1051, 54] on icon at bounding box center [1055, 54] width 8 height 11
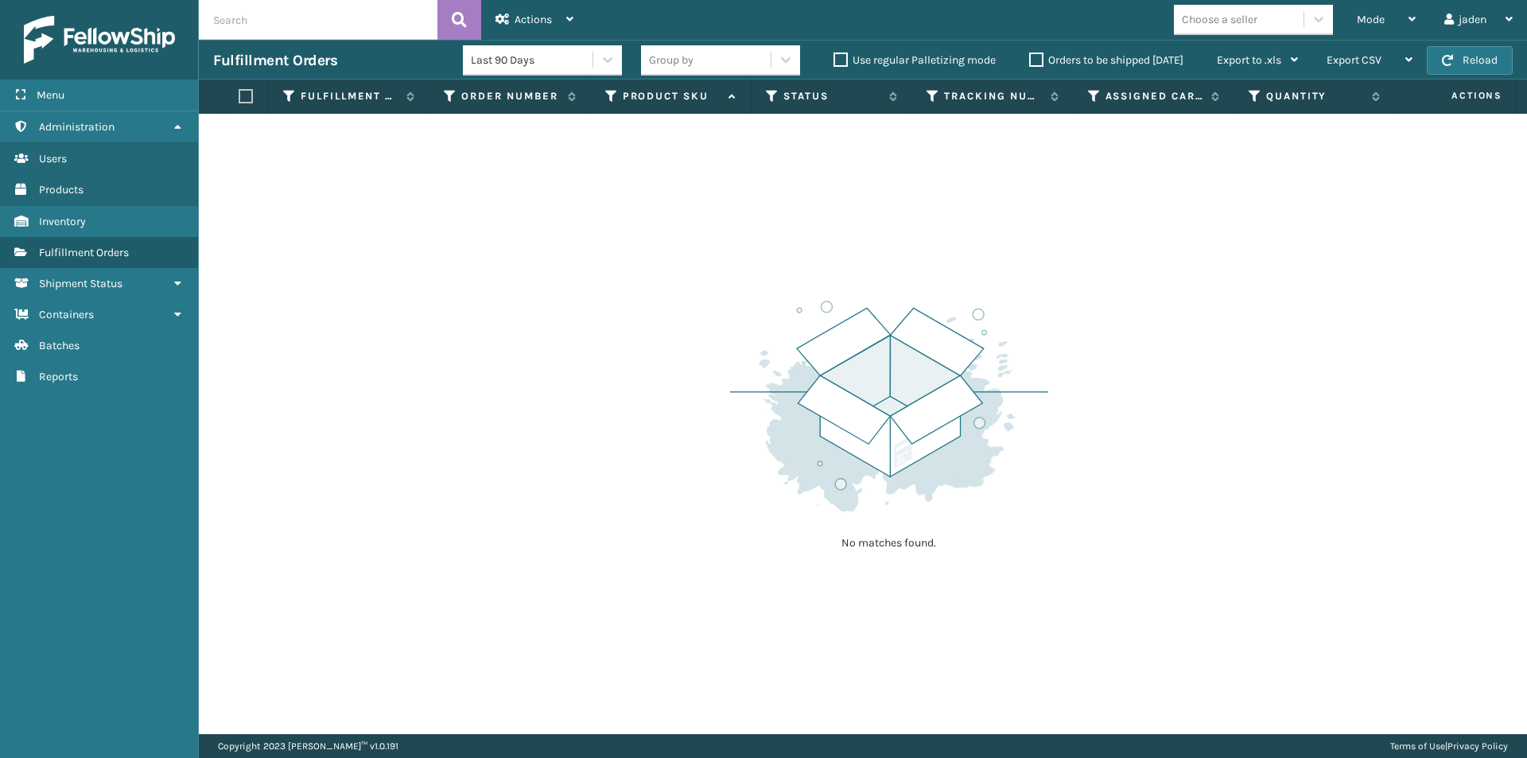
drag, startPoint x: 939, startPoint y: 195, endPoint x: 690, endPoint y: 200, distance: 248.2
click at [690, 200] on div "No matches found." at bounding box center [863, 424] width 1328 height 620
click at [1459, 56] on button "Reload" at bounding box center [1470, 60] width 86 height 29
click at [1404, 14] on div "Mode" at bounding box center [1386, 20] width 59 height 40
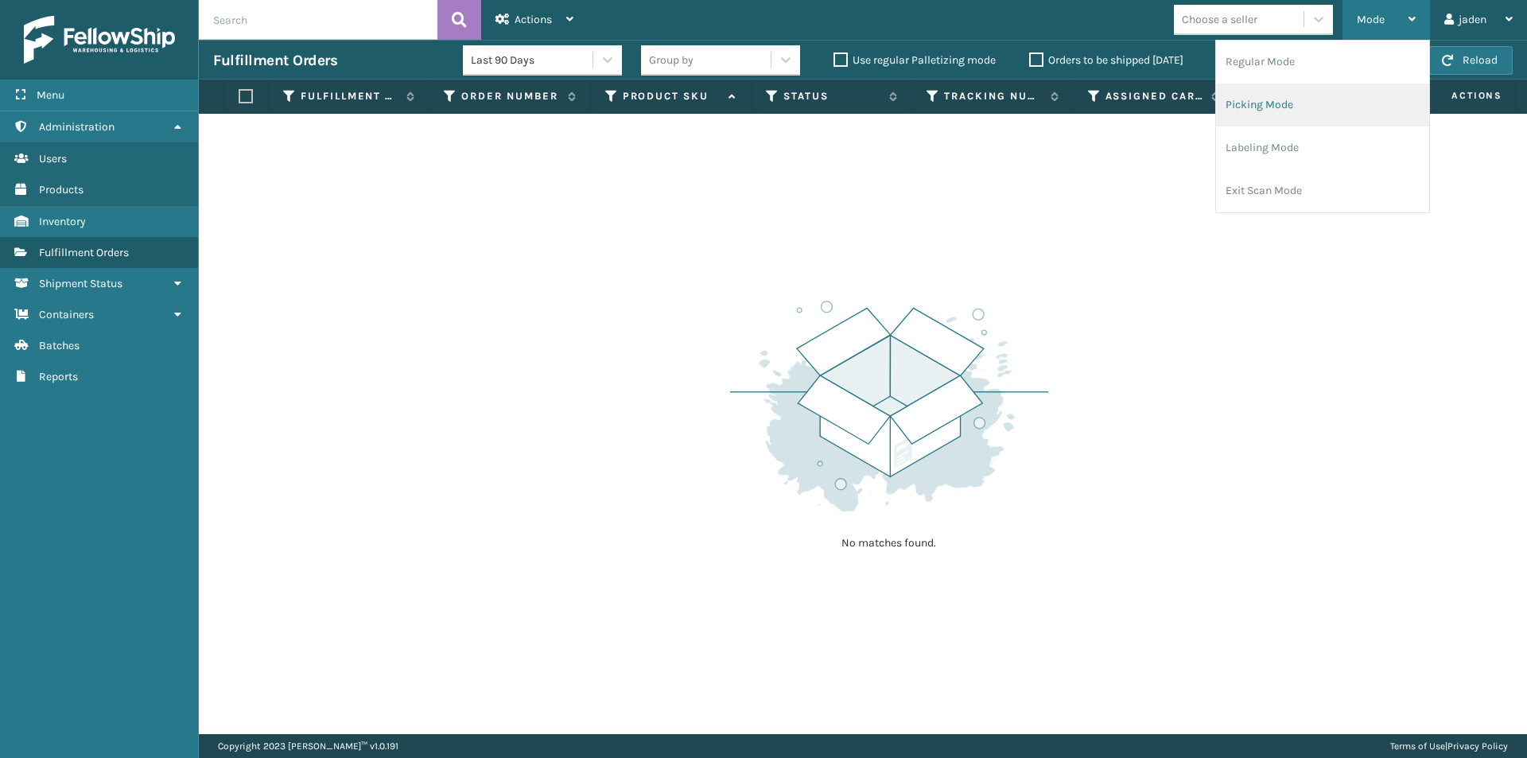
drag, startPoint x: 1331, startPoint y: 106, endPoint x: 1316, endPoint y: 97, distance: 18.2
click at [1331, 107] on li "Picking Mode" at bounding box center [1322, 105] width 213 height 43
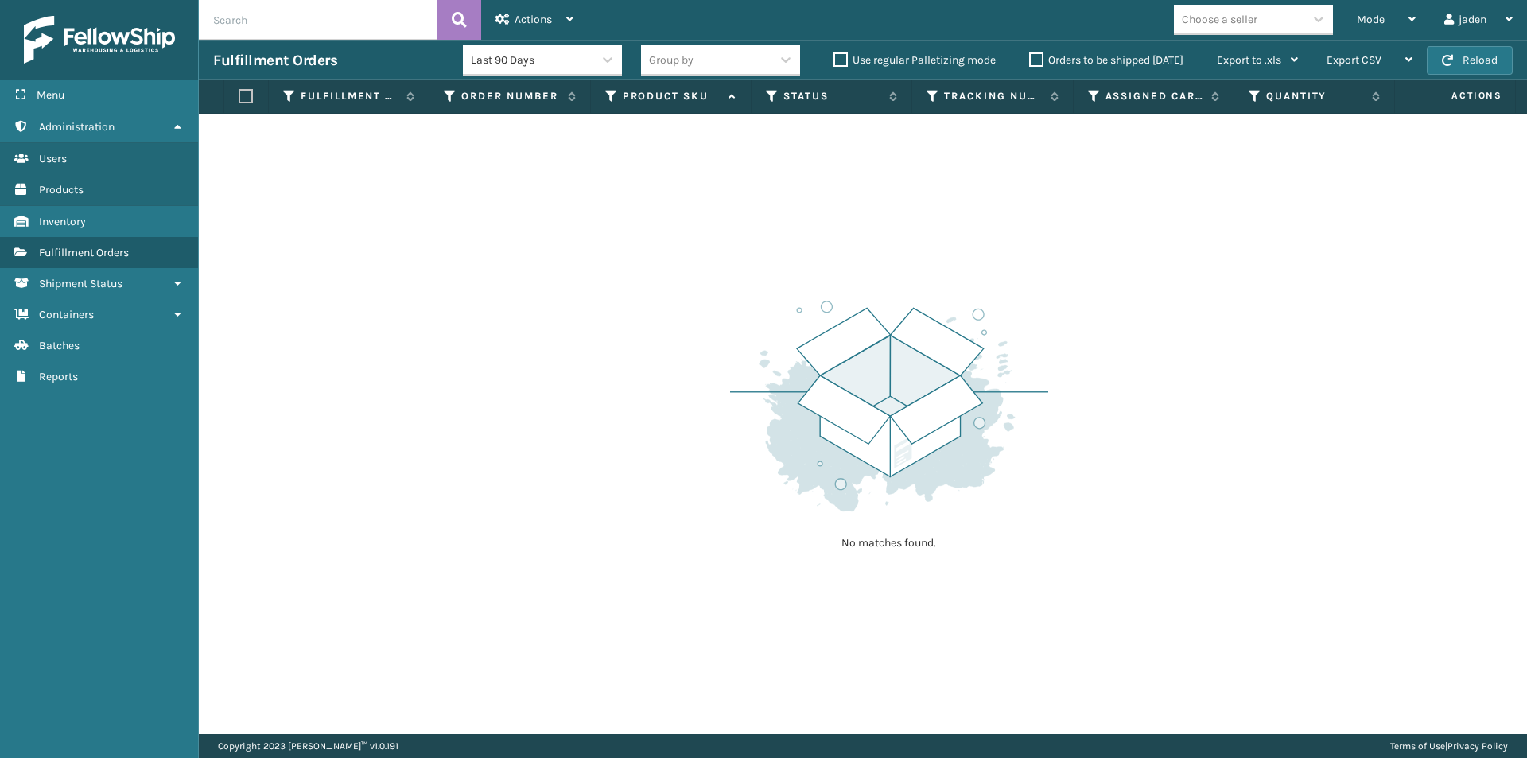
drag, startPoint x: 1193, startPoint y: 184, endPoint x: 1155, endPoint y: 184, distance: 38.2
drag, startPoint x: 1155, startPoint y: 184, endPoint x: 616, endPoint y: 154, distance: 540.1
click at [696, 211] on div "No matches found." at bounding box center [863, 424] width 1328 height 620
click at [1390, 12] on div "Mode" at bounding box center [1386, 20] width 59 height 40
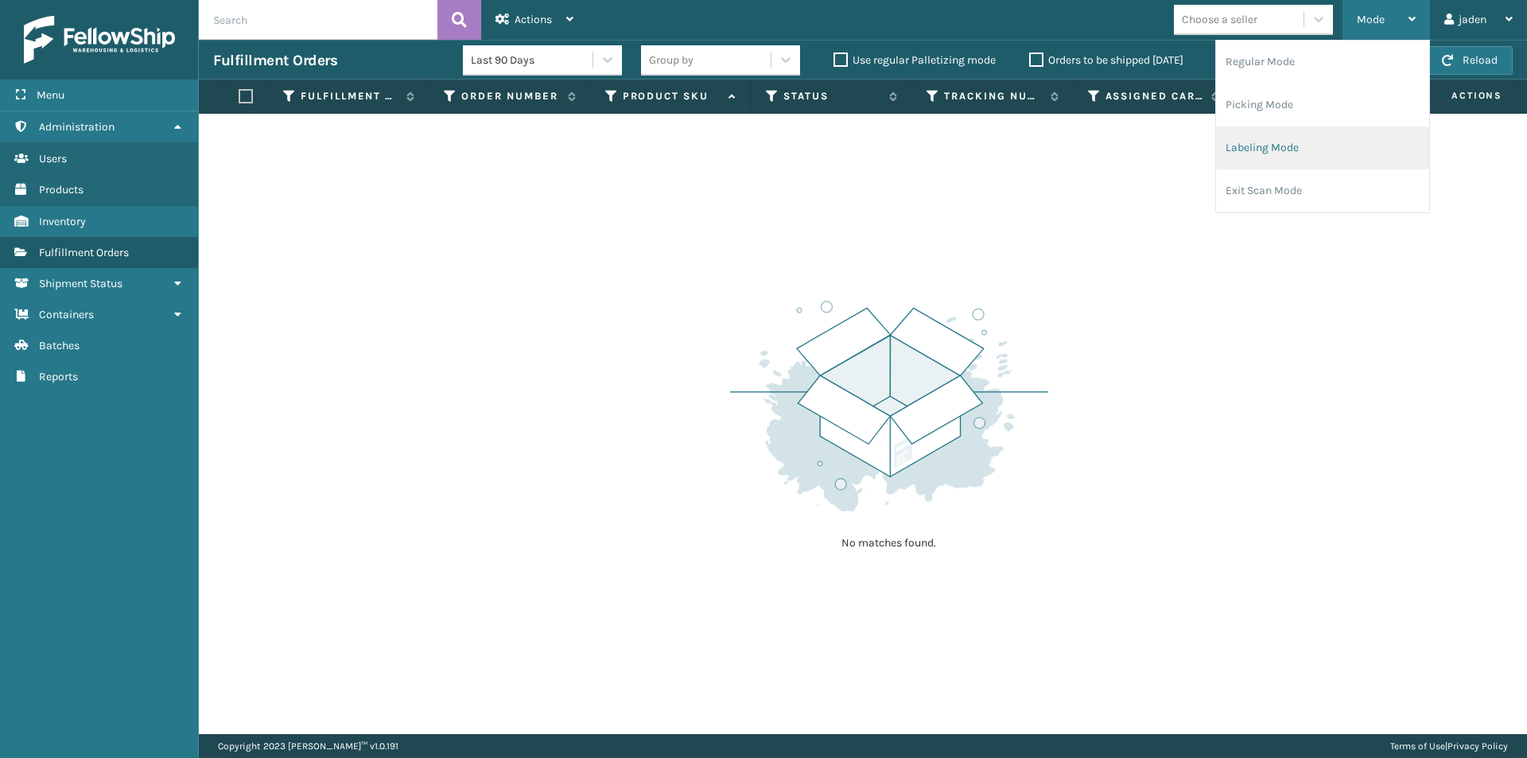
click at [1277, 148] on li "Labeling Mode" at bounding box center [1322, 147] width 213 height 43
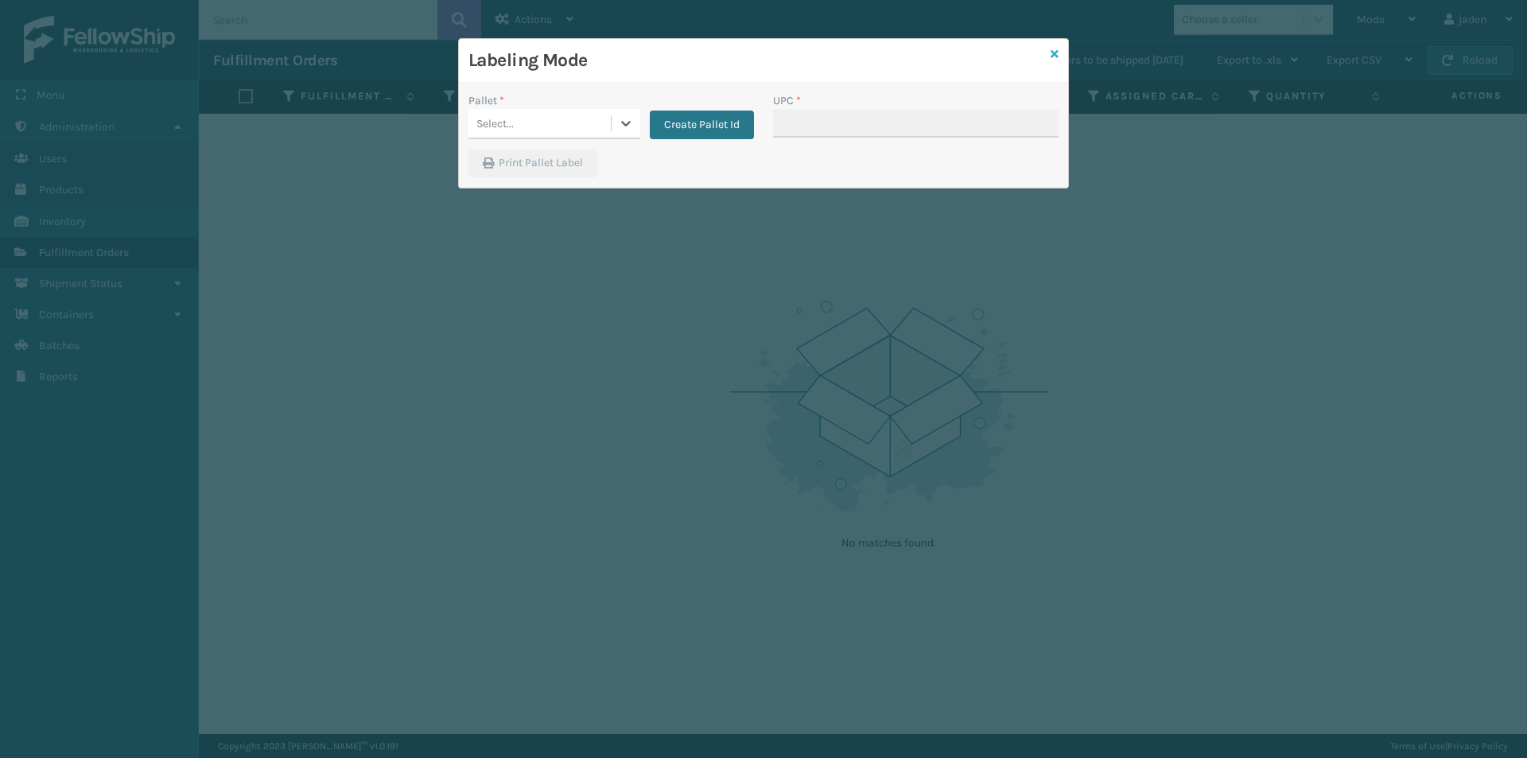
click at [1051, 60] on link at bounding box center [1055, 54] width 8 height 17
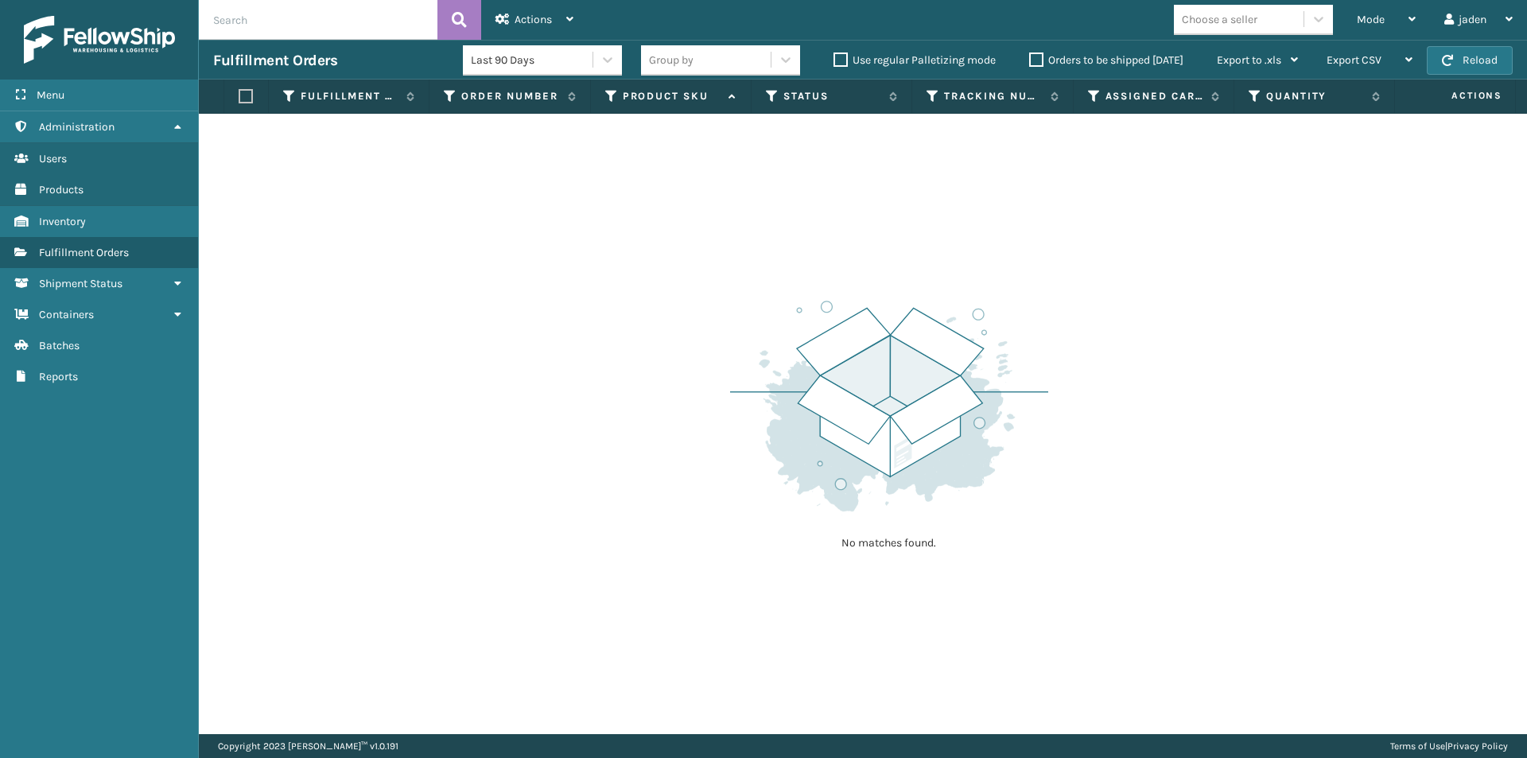
drag, startPoint x: 791, startPoint y: 323, endPoint x: 401, endPoint y: 304, distance: 390.2
click at [401, 304] on div "No matches found." at bounding box center [863, 424] width 1328 height 620
drag, startPoint x: 1100, startPoint y: 308, endPoint x: 665, endPoint y: 324, distance: 435.4
click at [573, 322] on div "No matches found." at bounding box center [863, 424] width 1328 height 620
drag, startPoint x: 1117, startPoint y: 301, endPoint x: 1009, endPoint y: 248, distance: 120.6
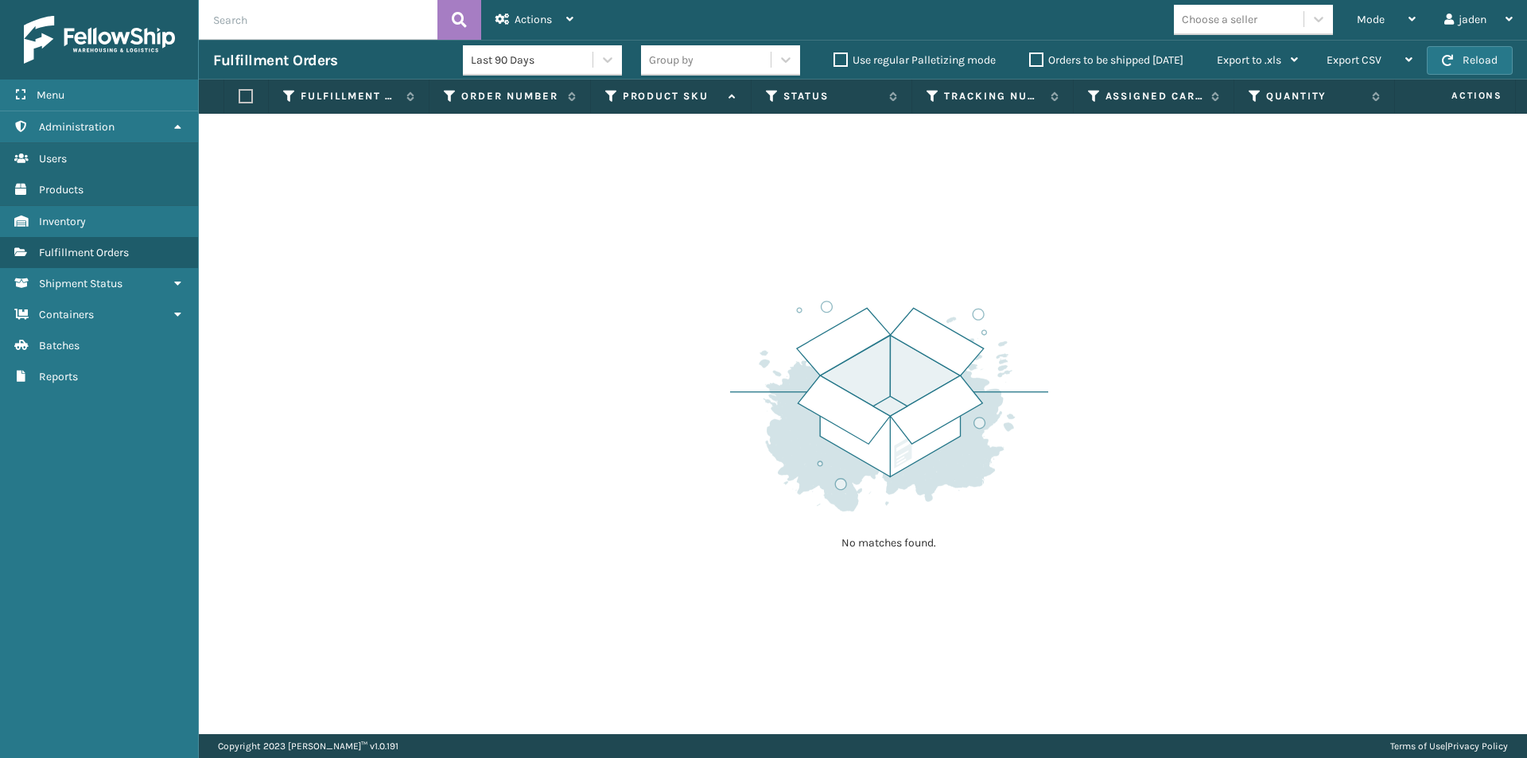
click at [523, 329] on div "No matches found." at bounding box center [863, 424] width 1328 height 620
drag, startPoint x: 1060, startPoint y: 244, endPoint x: 651, endPoint y: 266, distance: 409.4
click at [651, 266] on div "No matches found." at bounding box center [863, 424] width 1328 height 620
drag, startPoint x: 1019, startPoint y: 183, endPoint x: 1020, endPoint y: 164, distance: 19.2
click at [527, 232] on div "No matches found." at bounding box center [863, 424] width 1328 height 620
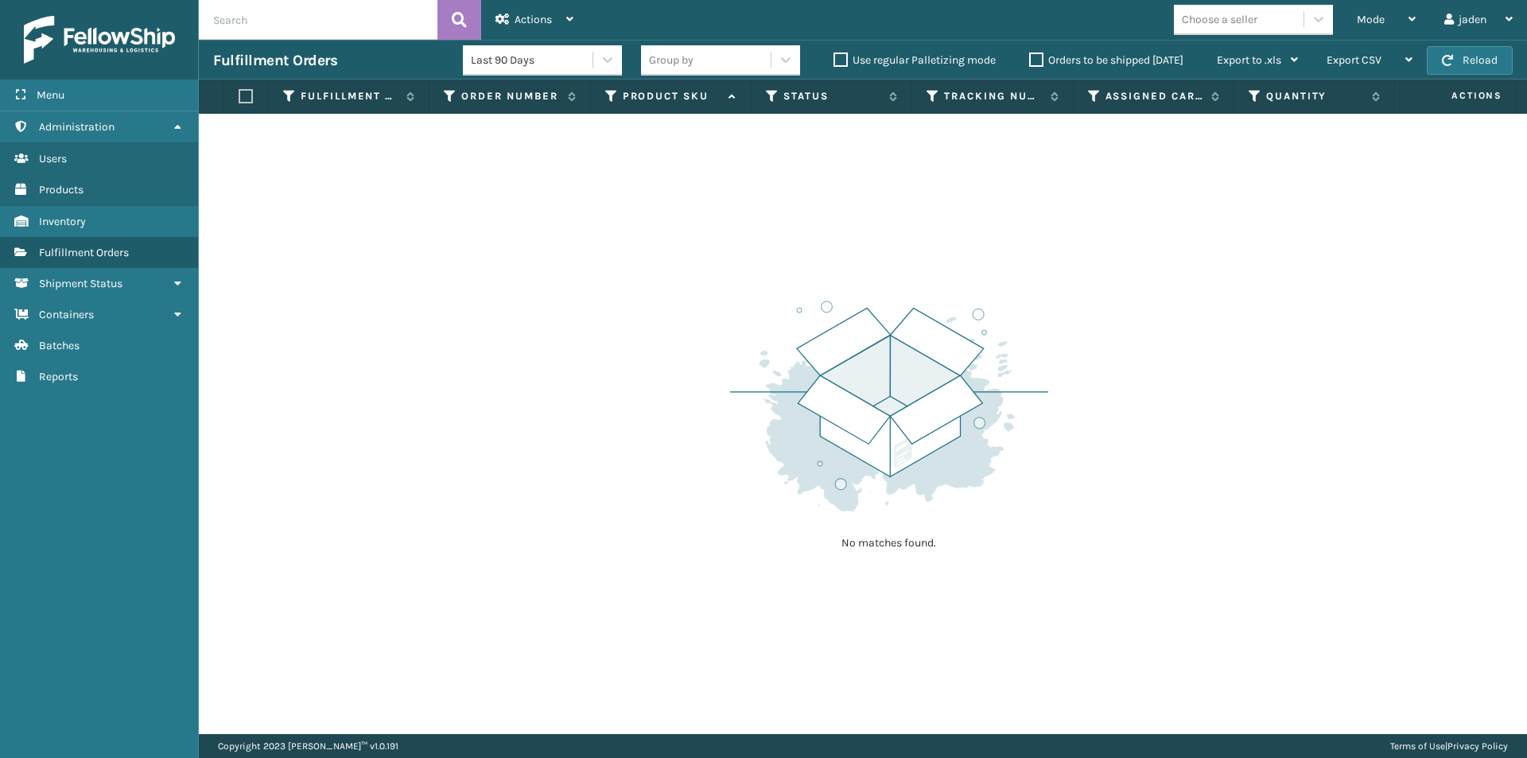
drag, startPoint x: 1020, startPoint y: 164, endPoint x: 1011, endPoint y: 161, distance: 10.1
click at [602, 184] on div "No matches found." at bounding box center [863, 424] width 1328 height 620
drag, startPoint x: 1011, startPoint y: 161, endPoint x: 990, endPoint y: 161, distance: 20.7
drag, startPoint x: 990, startPoint y: 161, endPoint x: 813, endPoint y: 161, distance: 177.4
click at [500, 205] on div "No matches found." at bounding box center [863, 424] width 1328 height 620
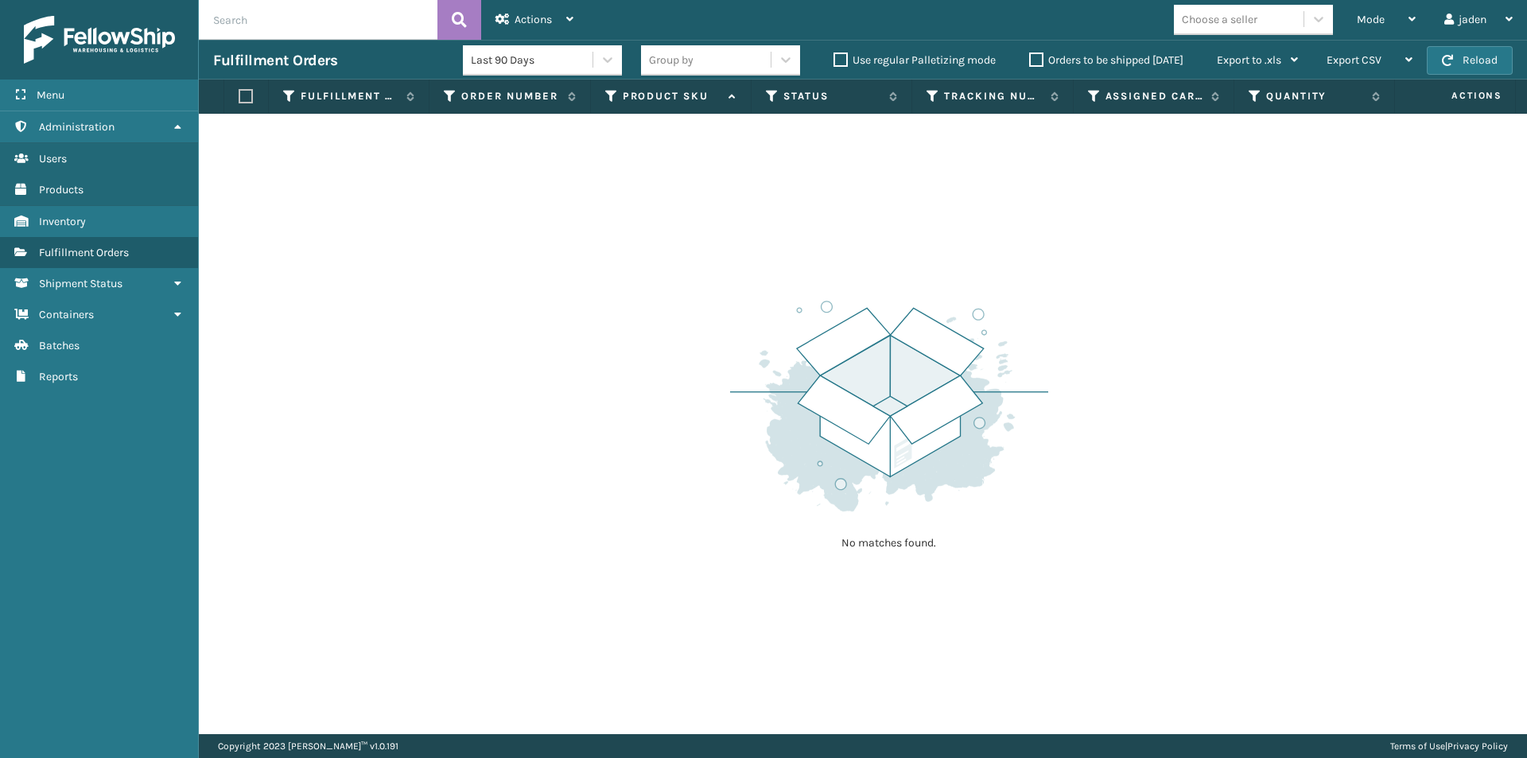
drag, startPoint x: 1079, startPoint y: 127, endPoint x: 1043, endPoint y: 124, distance: 35.9
click at [690, 180] on div "No matches found." at bounding box center [863, 424] width 1328 height 620
drag, startPoint x: 1043, startPoint y: 124, endPoint x: 562, endPoint y: 248, distance: 496.2
drag, startPoint x: 562, startPoint y: 248, endPoint x: 659, endPoint y: 244, distance: 96.3
click at [659, 244] on div "No matches found." at bounding box center [863, 424] width 1328 height 620
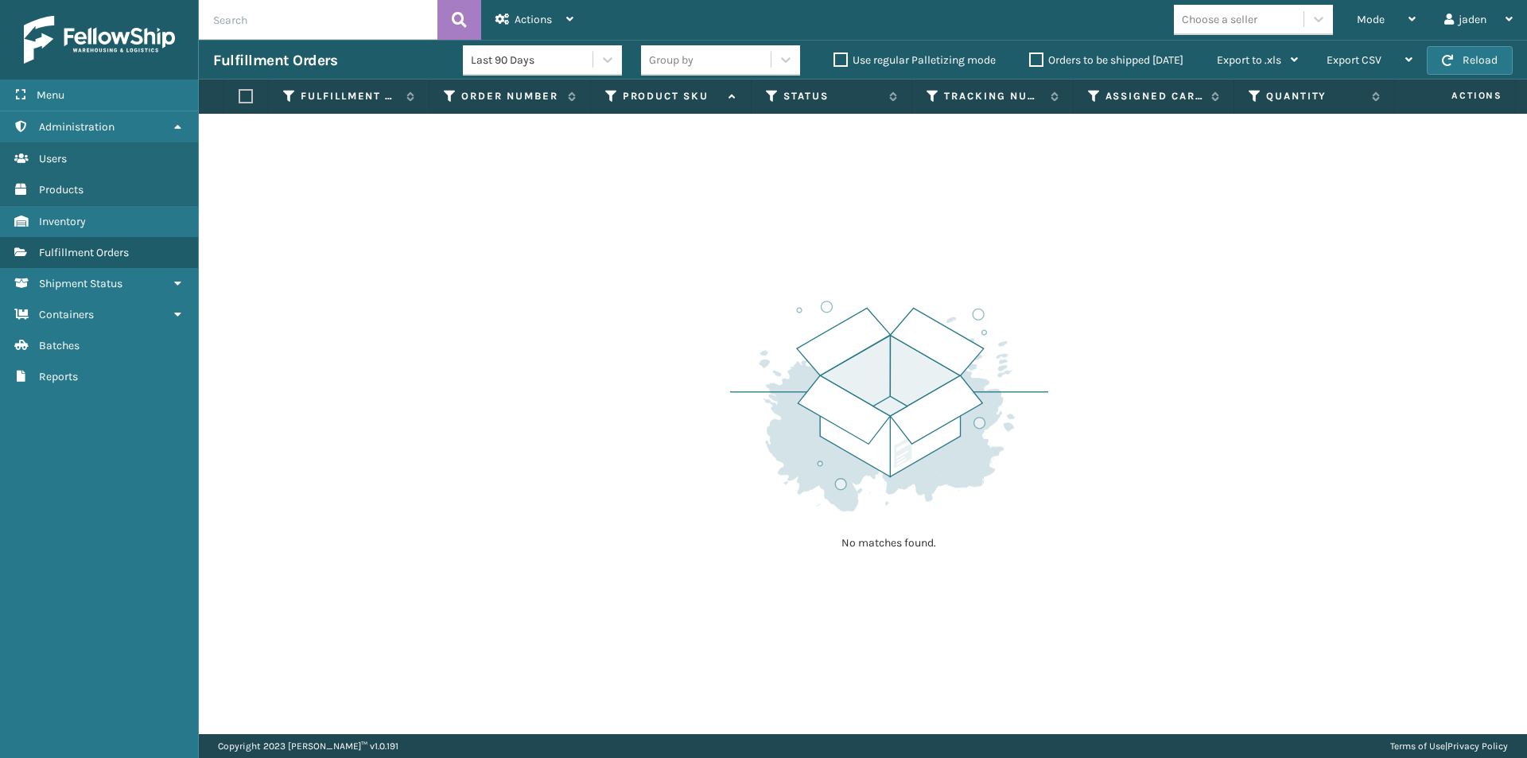
drag, startPoint x: 1147, startPoint y: 161, endPoint x: 1048, endPoint y: 186, distance: 101.9
click at [655, 274] on div "No matches found." at bounding box center [863, 424] width 1328 height 620
drag, startPoint x: 1048, startPoint y: 186, endPoint x: 645, endPoint y: 262, distance: 410.4
click at [645, 262] on div "No matches found." at bounding box center [863, 424] width 1328 height 620
click at [1452, 65] on button "Reload" at bounding box center [1470, 60] width 86 height 29
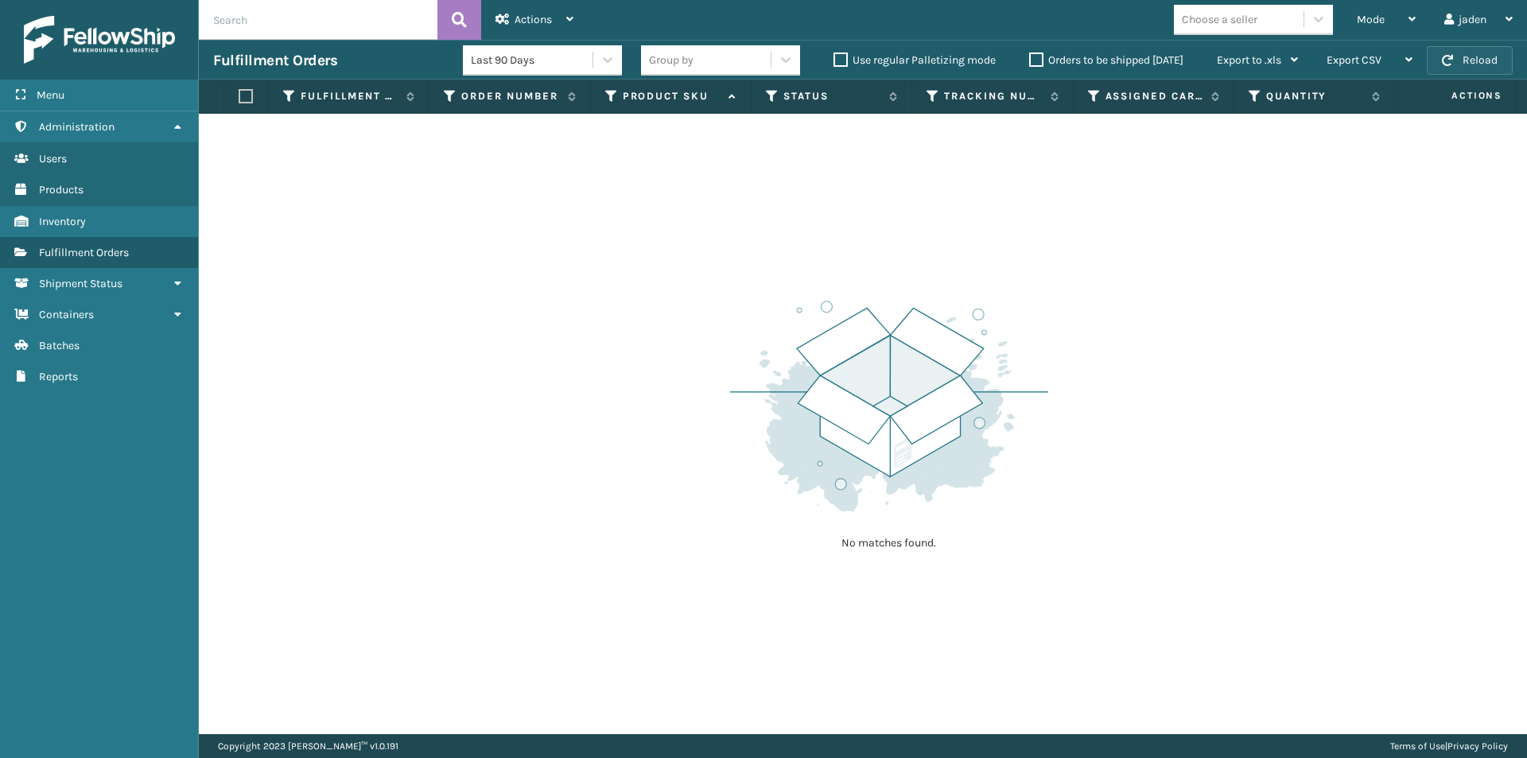
click at [1479, 56] on button "Reload" at bounding box center [1470, 60] width 86 height 29
click at [1478, 57] on button "Reload" at bounding box center [1470, 60] width 86 height 29
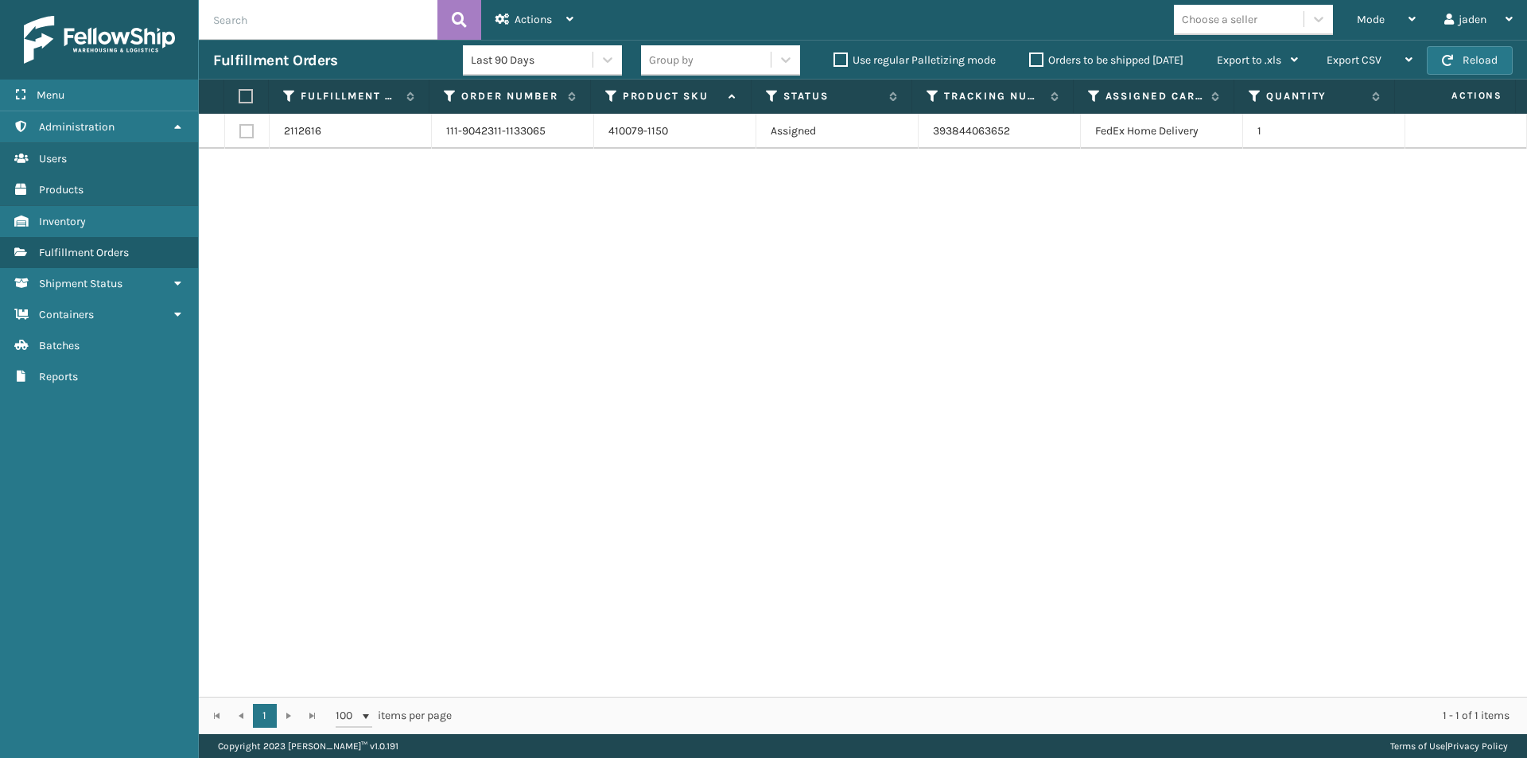
click at [244, 91] on label at bounding box center [244, 96] width 10 height 14
click at [239, 91] on input "checkbox" at bounding box center [239, 96] width 1 height 10
checkbox input "true"
click at [537, 22] on span "Actions" at bounding box center [533, 20] width 37 height 14
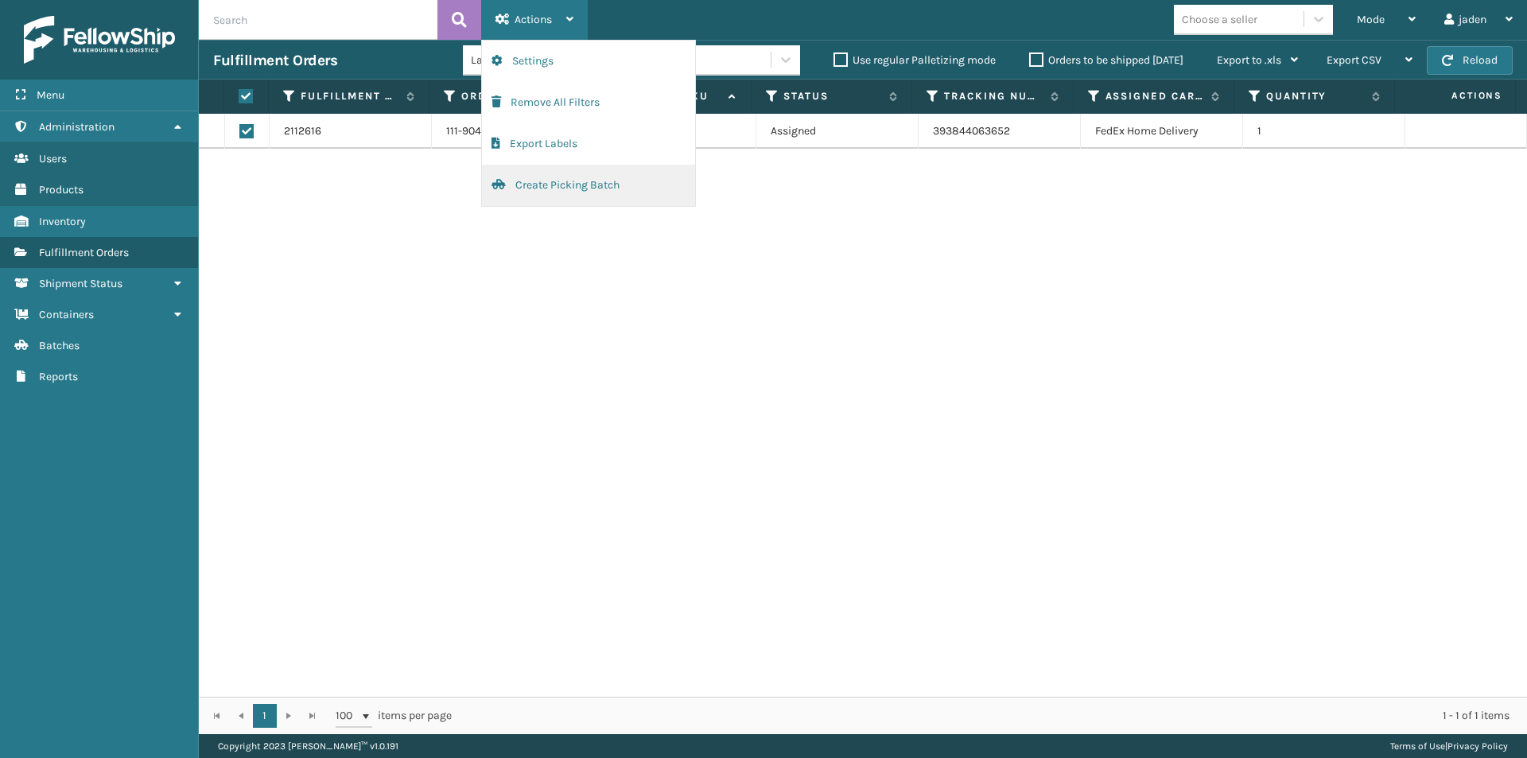
click at [537, 190] on button "Create Picking Batch" at bounding box center [588, 185] width 213 height 41
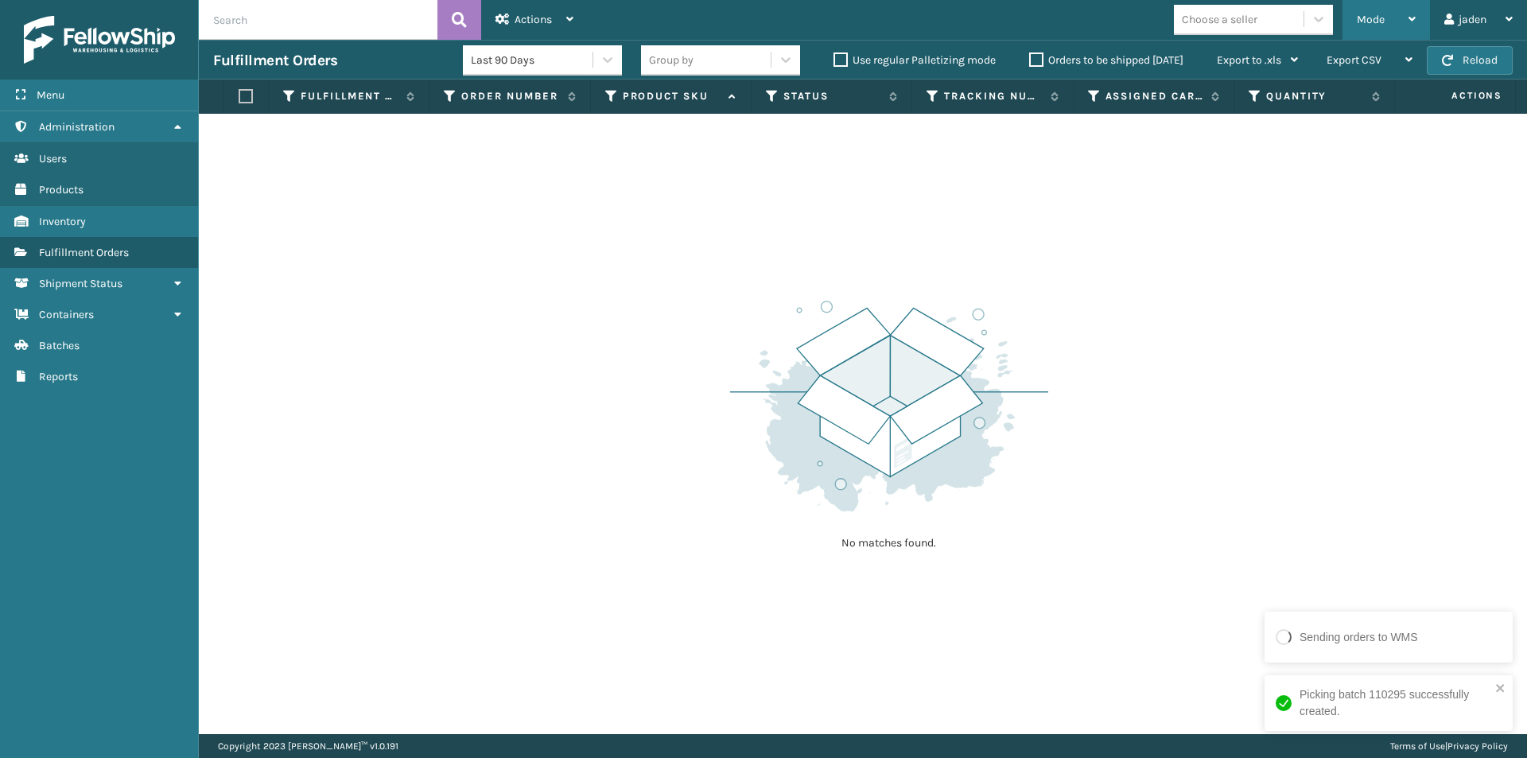
click at [1359, 31] on div "Mode" at bounding box center [1386, 20] width 59 height 40
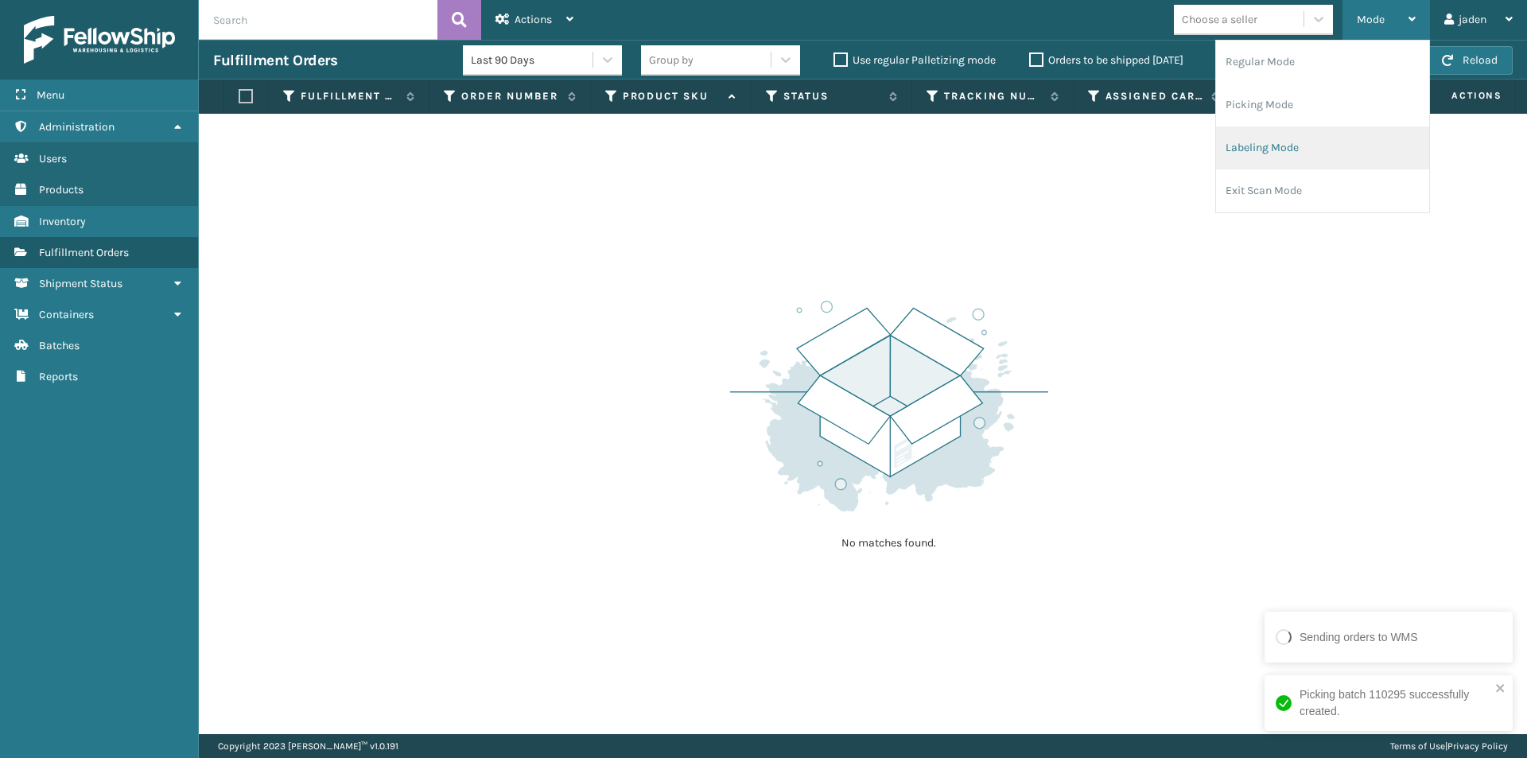
click at [1292, 144] on li "Labeling Mode" at bounding box center [1322, 147] width 213 height 43
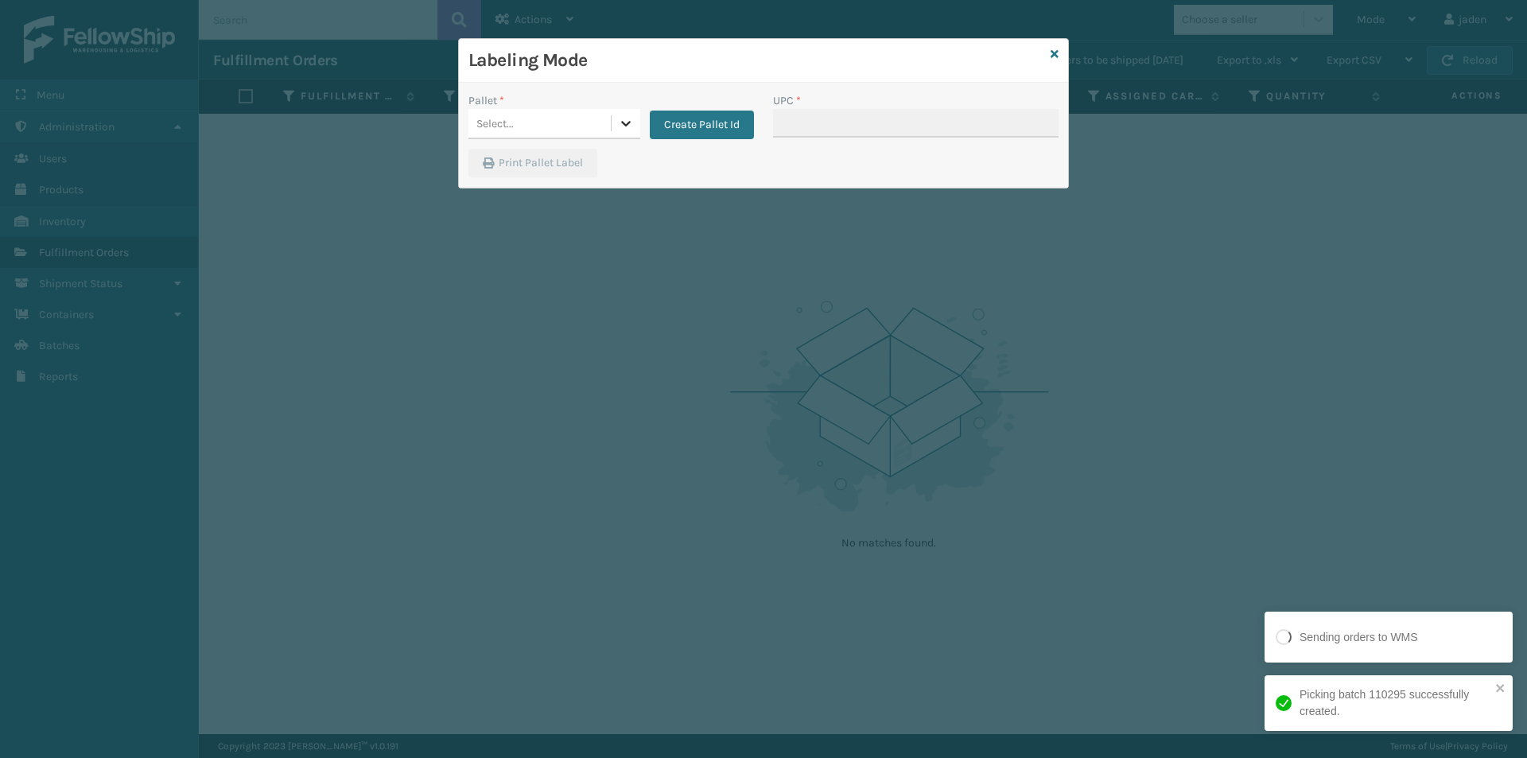
click at [631, 130] on icon at bounding box center [626, 123] width 16 height 16
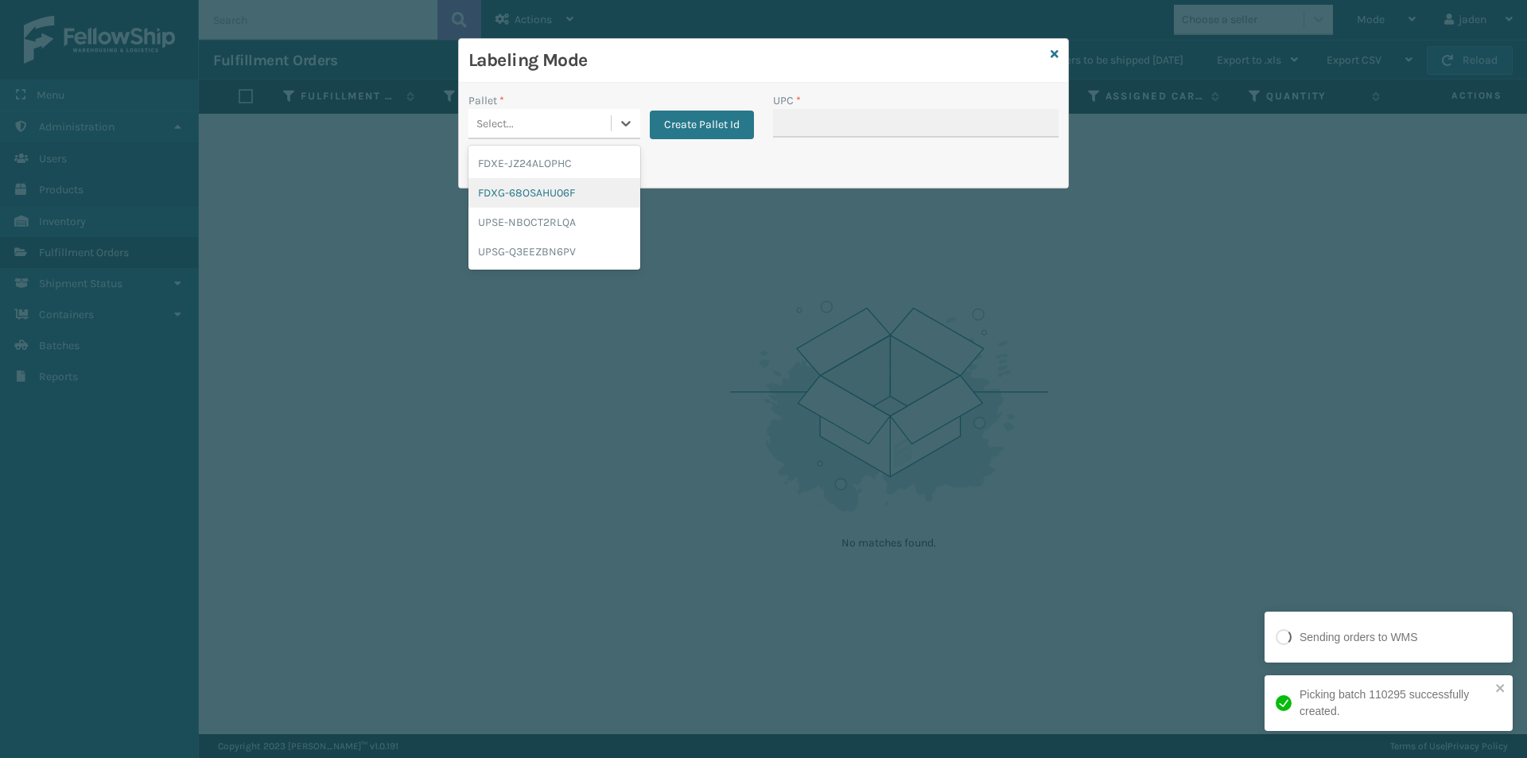
click at [553, 190] on div "FDXG-68OSAHU06F" at bounding box center [554, 192] width 172 height 29
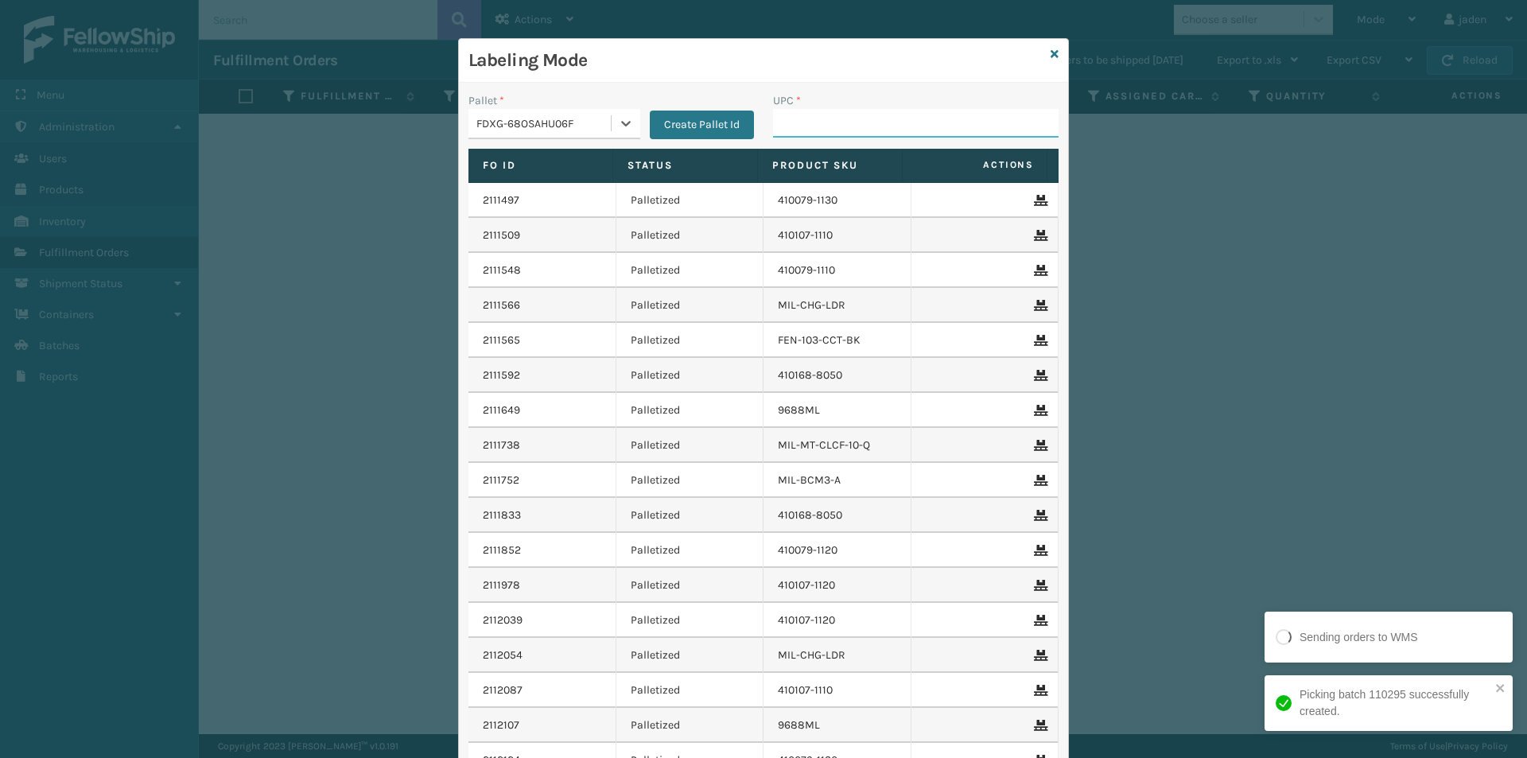
click at [828, 127] on input "UPC *" at bounding box center [916, 123] width 286 height 29
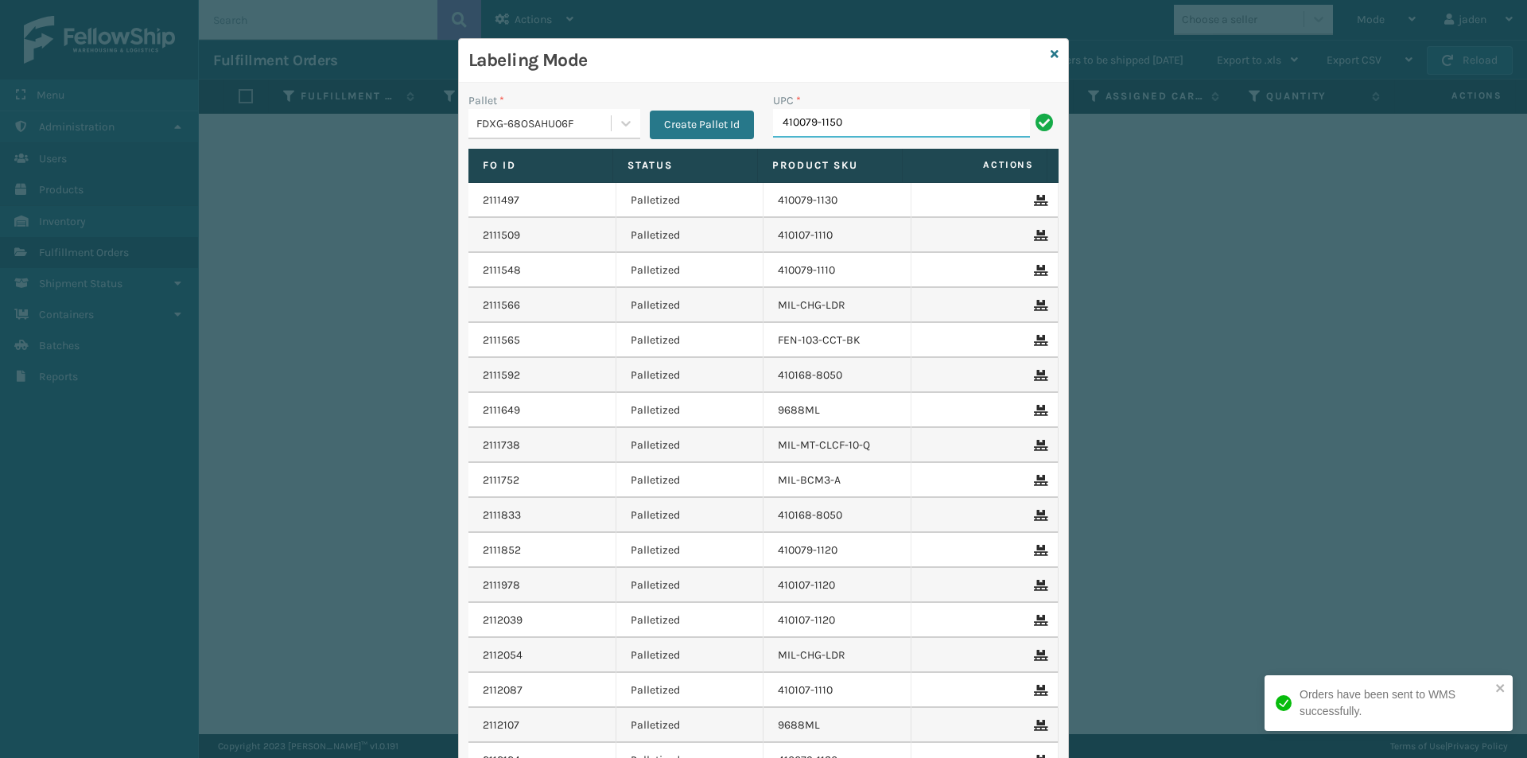
type input "410079-1150"
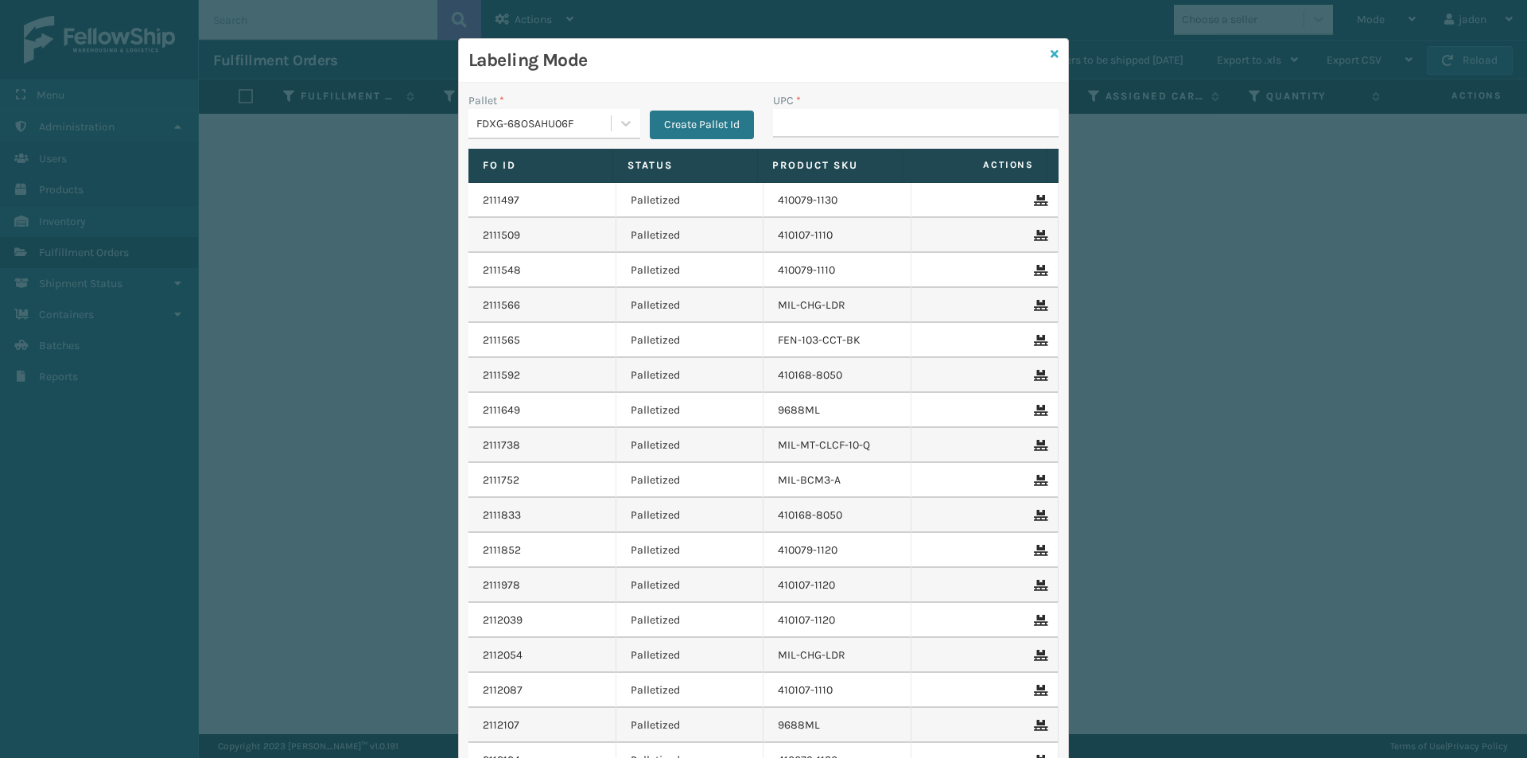
click at [1051, 52] on icon at bounding box center [1055, 54] width 8 height 11
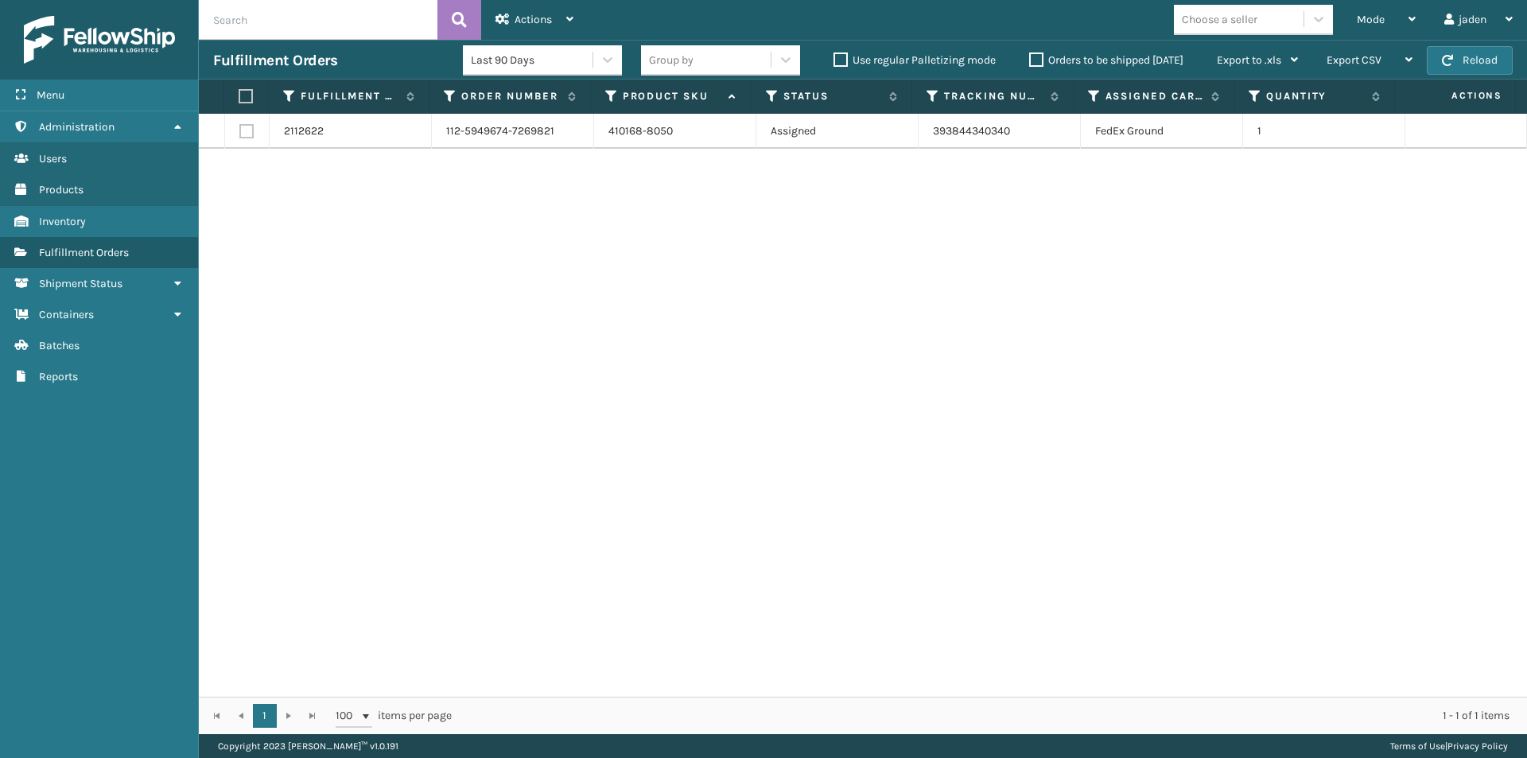
drag, startPoint x: 1023, startPoint y: 256, endPoint x: 643, endPoint y: 204, distance: 383.0
click at [676, 247] on div "2112622 112-5949674-7269821 410168-8050 Assigned 393844340340 FedEx Ground 1" at bounding box center [863, 405] width 1328 height 583
click at [243, 93] on label at bounding box center [244, 96] width 10 height 14
click at [239, 93] on input "checkbox" at bounding box center [239, 96] width 1 height 10
checkbox input "true"
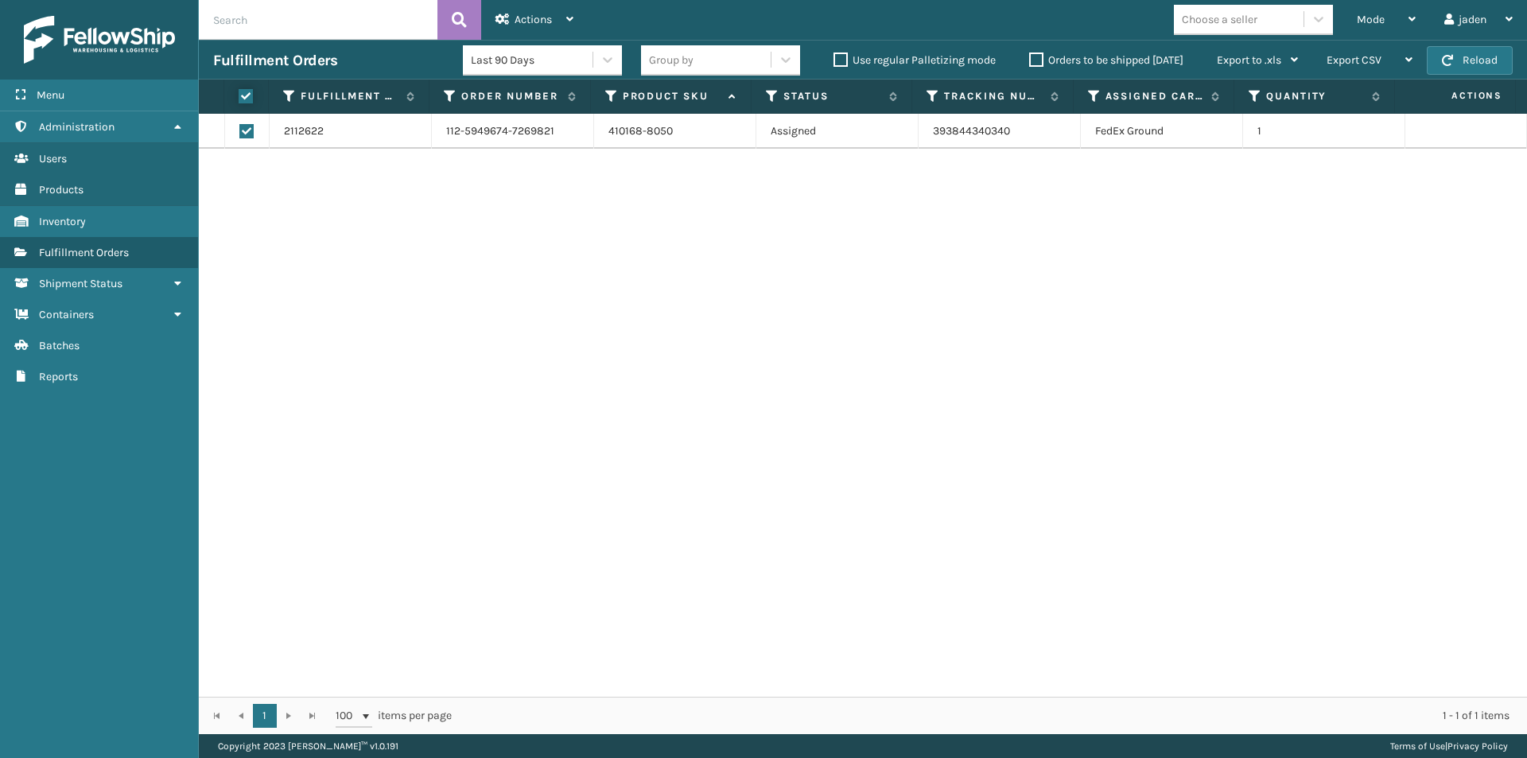
checkbox input "true"
click at [523, 17] on span "Actions" at bounding box center [533, 20] width 37 height 14
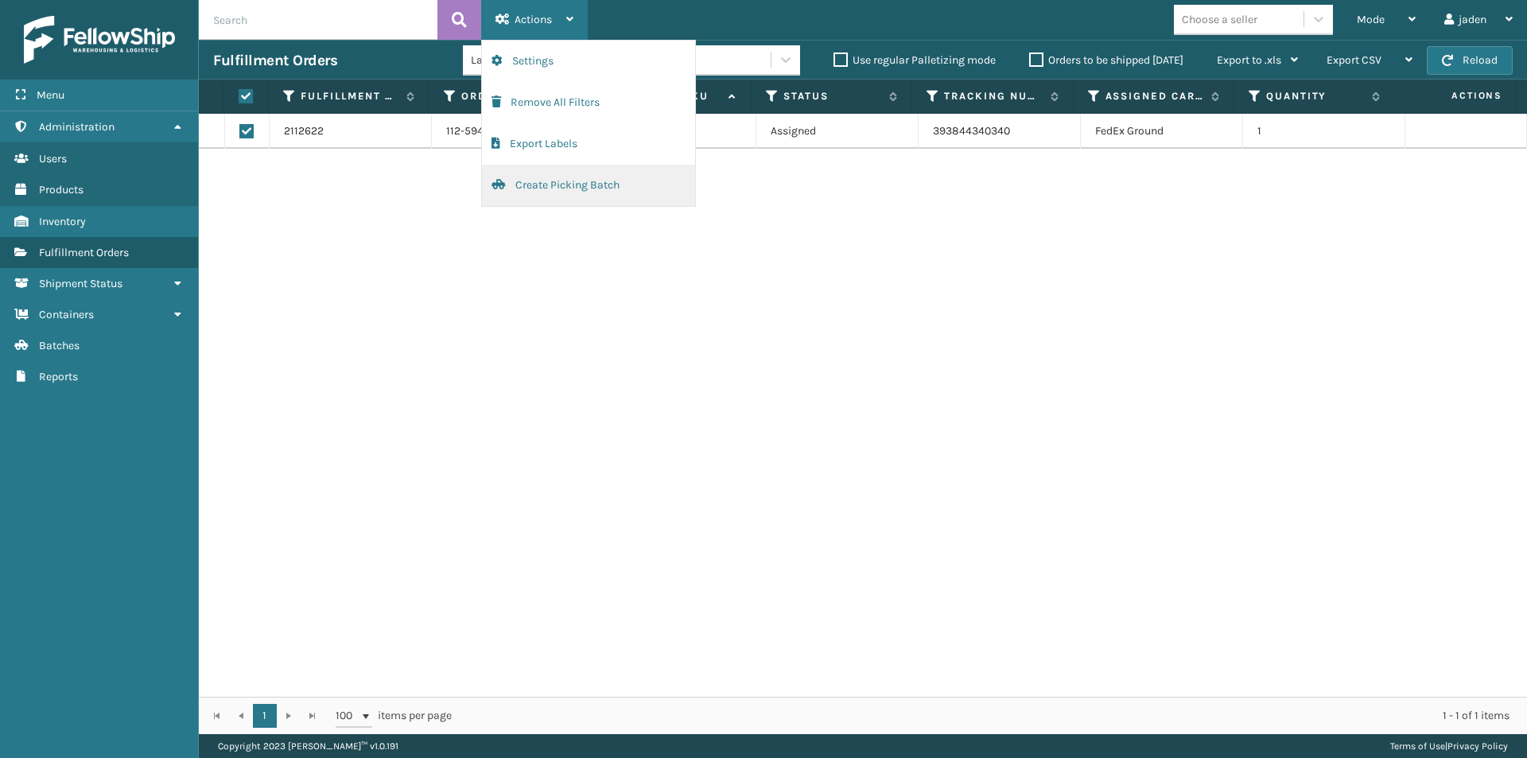
click at [558, 181] on button "Create Picking Batch" at bounding box center [588, 185] width 213 height 41
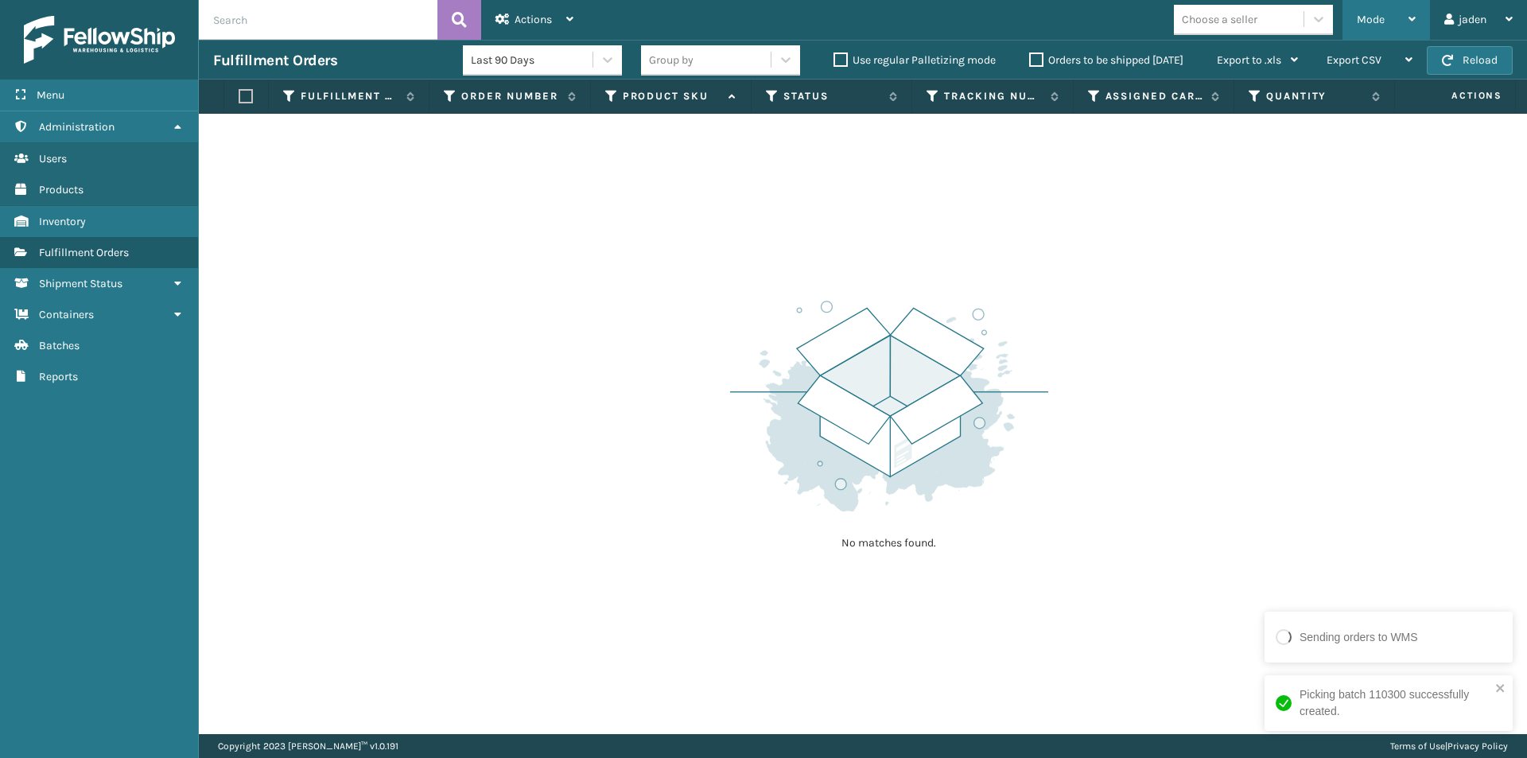
click at [1392, 30] on div "Mode" at bounding box center [1386, 20] width 59 height 40
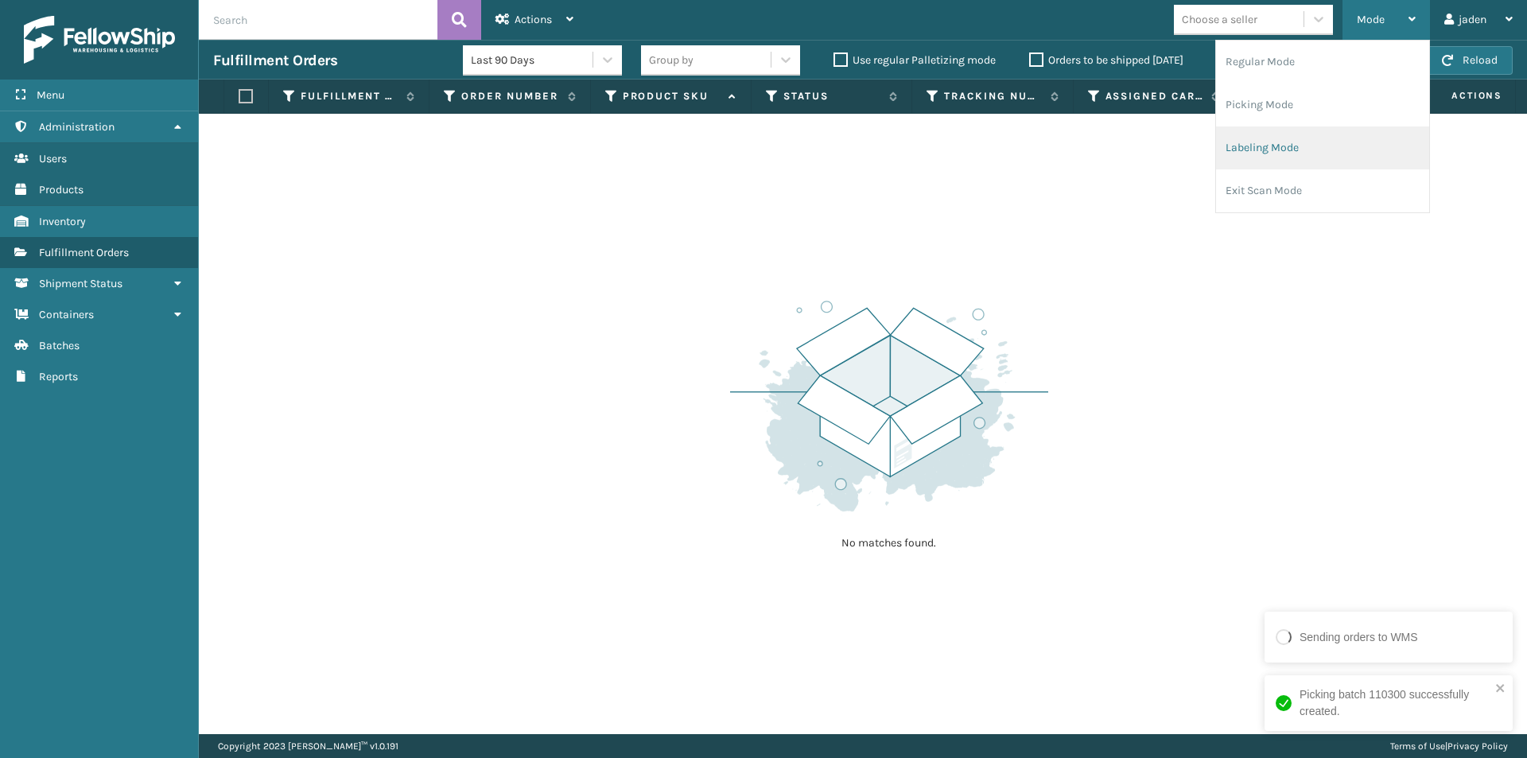
click at [1341, 132] on li "Labeling Mode" at bounding box center [1322, 147] width 213 height 43
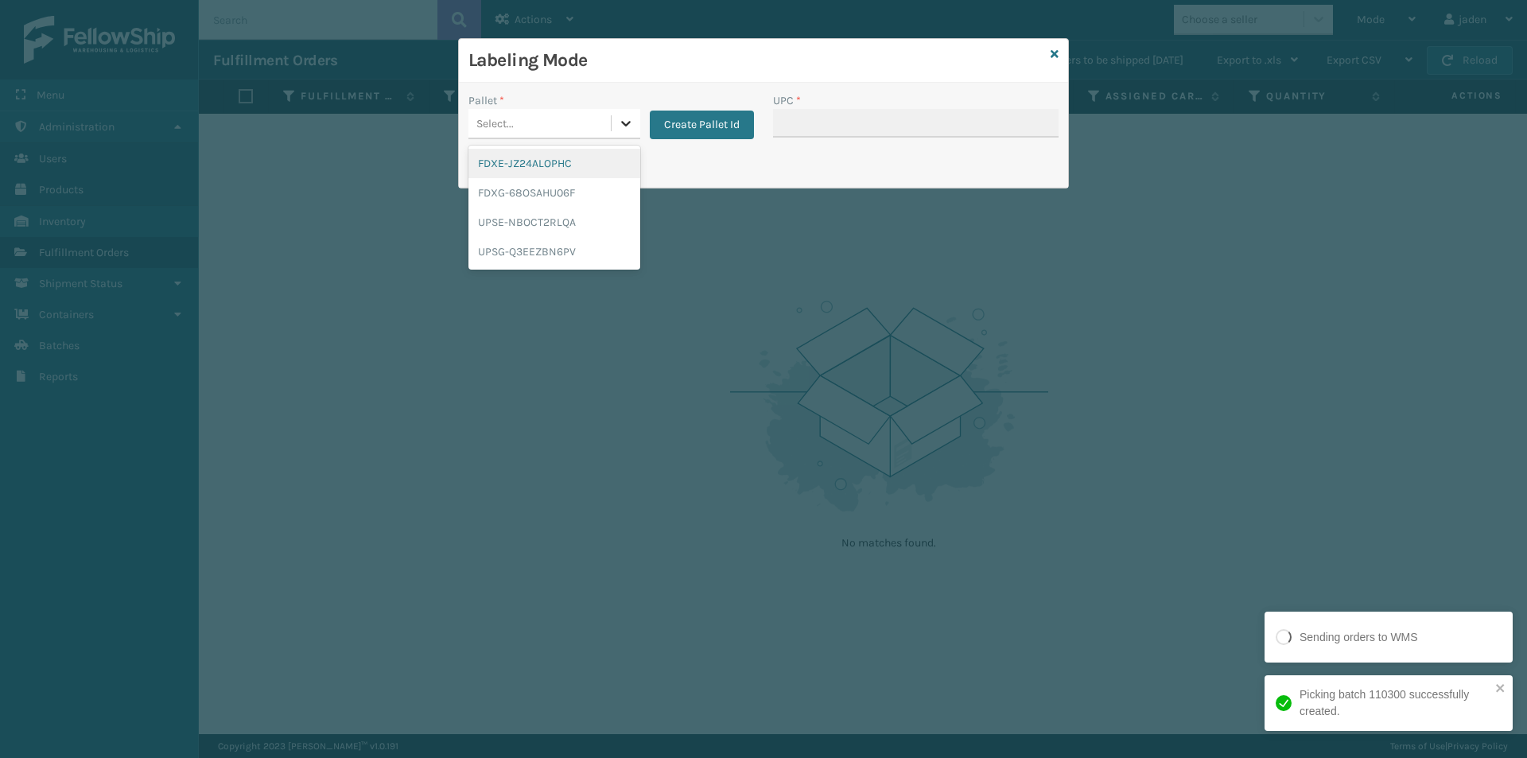
click at [625, 131] on div at bounding box center [626, 123] width 29 height 29
click at [548, 185] on div "FDXG-68OSAHU06F" at bounding box center [554, 192] width 172 height 29
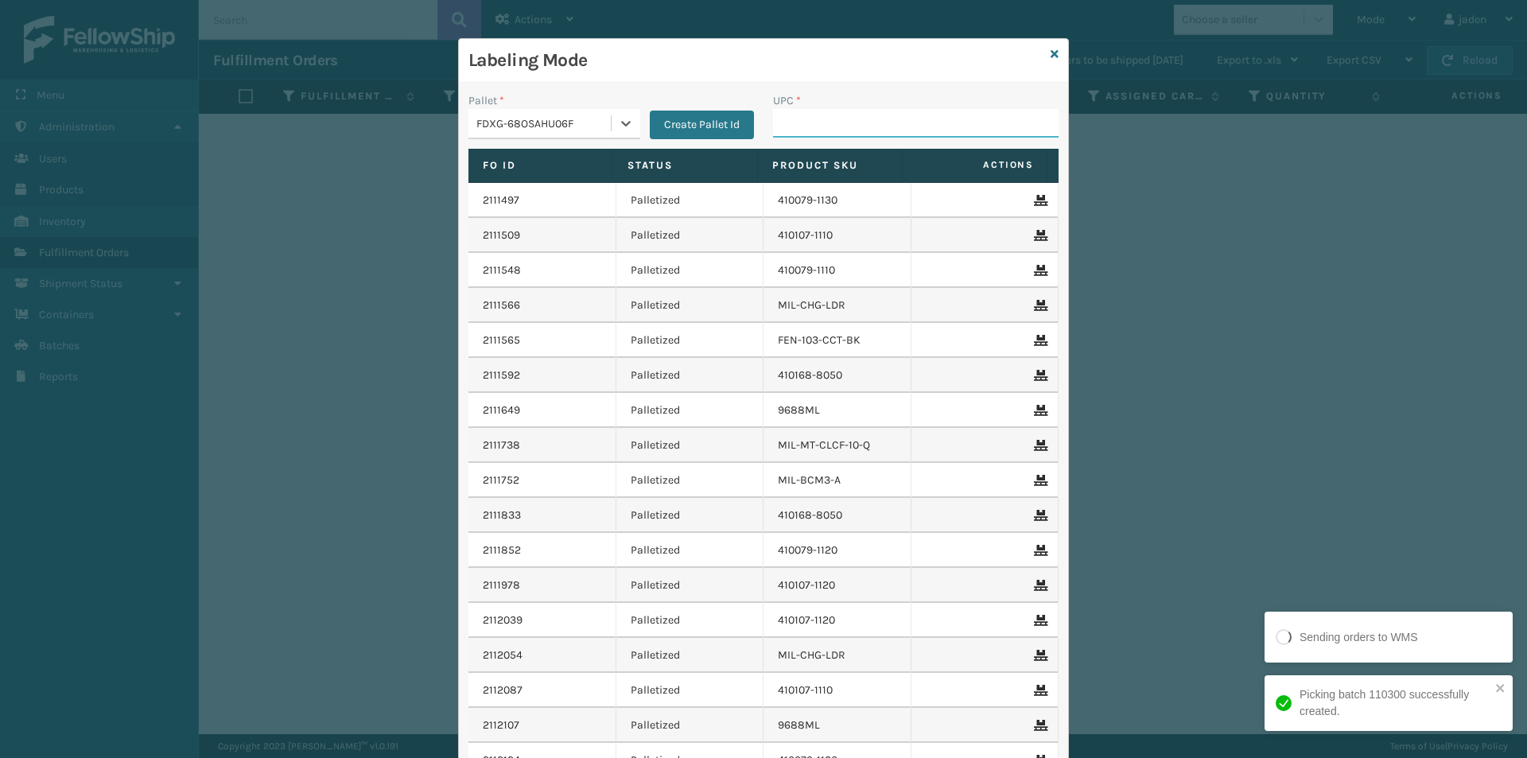
click at [849, 119] on input "UPC *" at bounding box center [916, 123] width 286 height 29
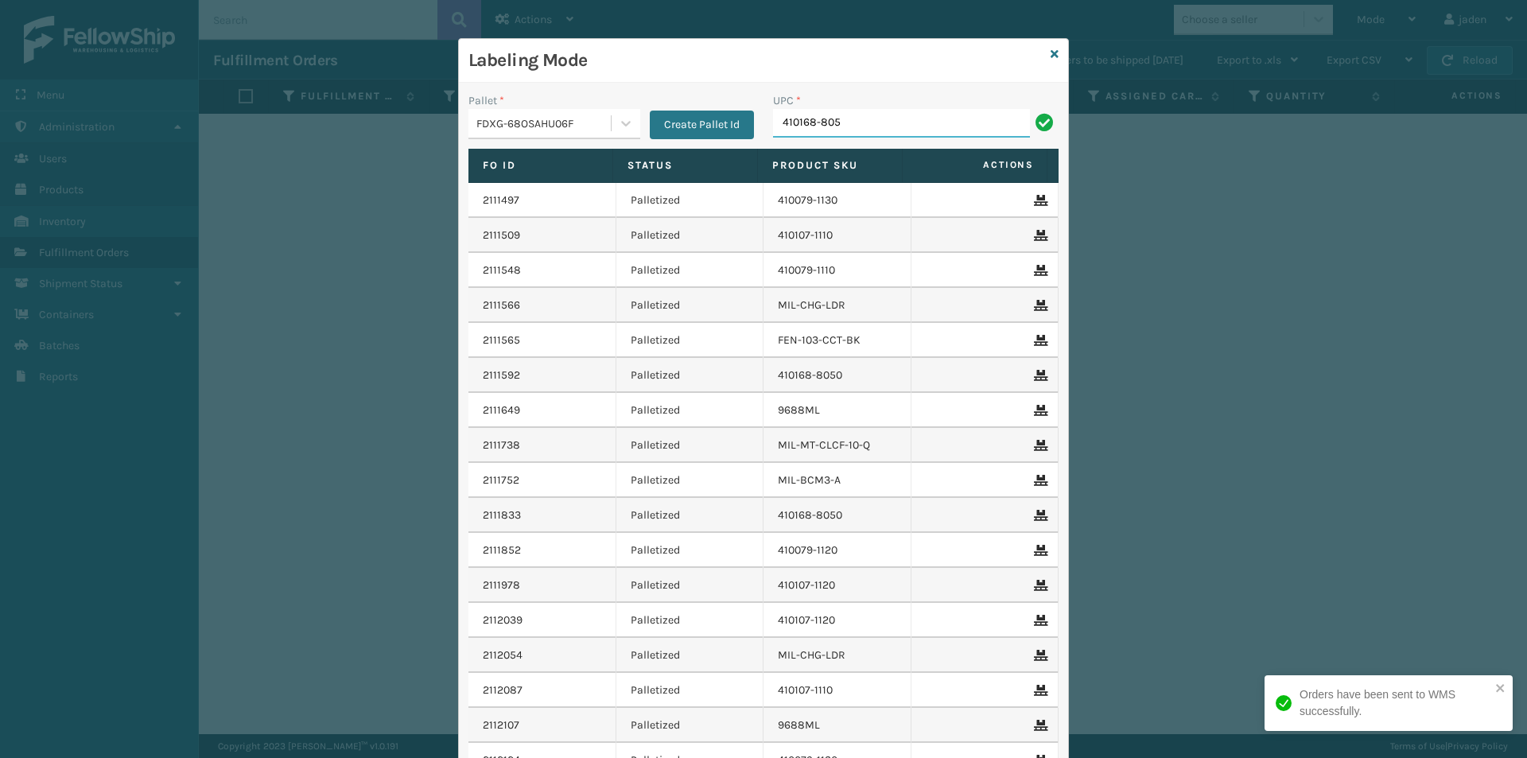
type input "410168-8050"
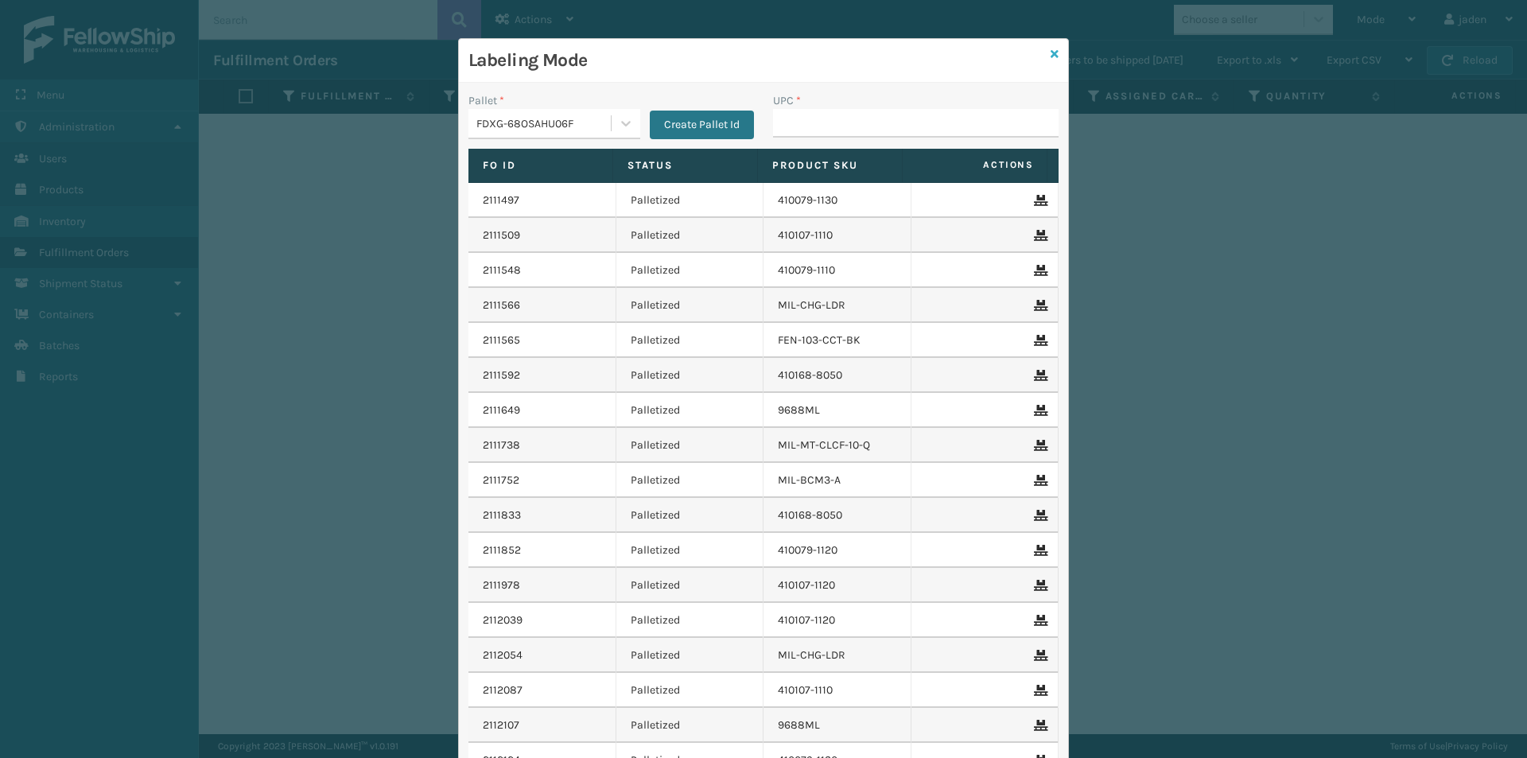
click at [1051, 58] on icon at bounding box center [1055, 54] width 8 height 11
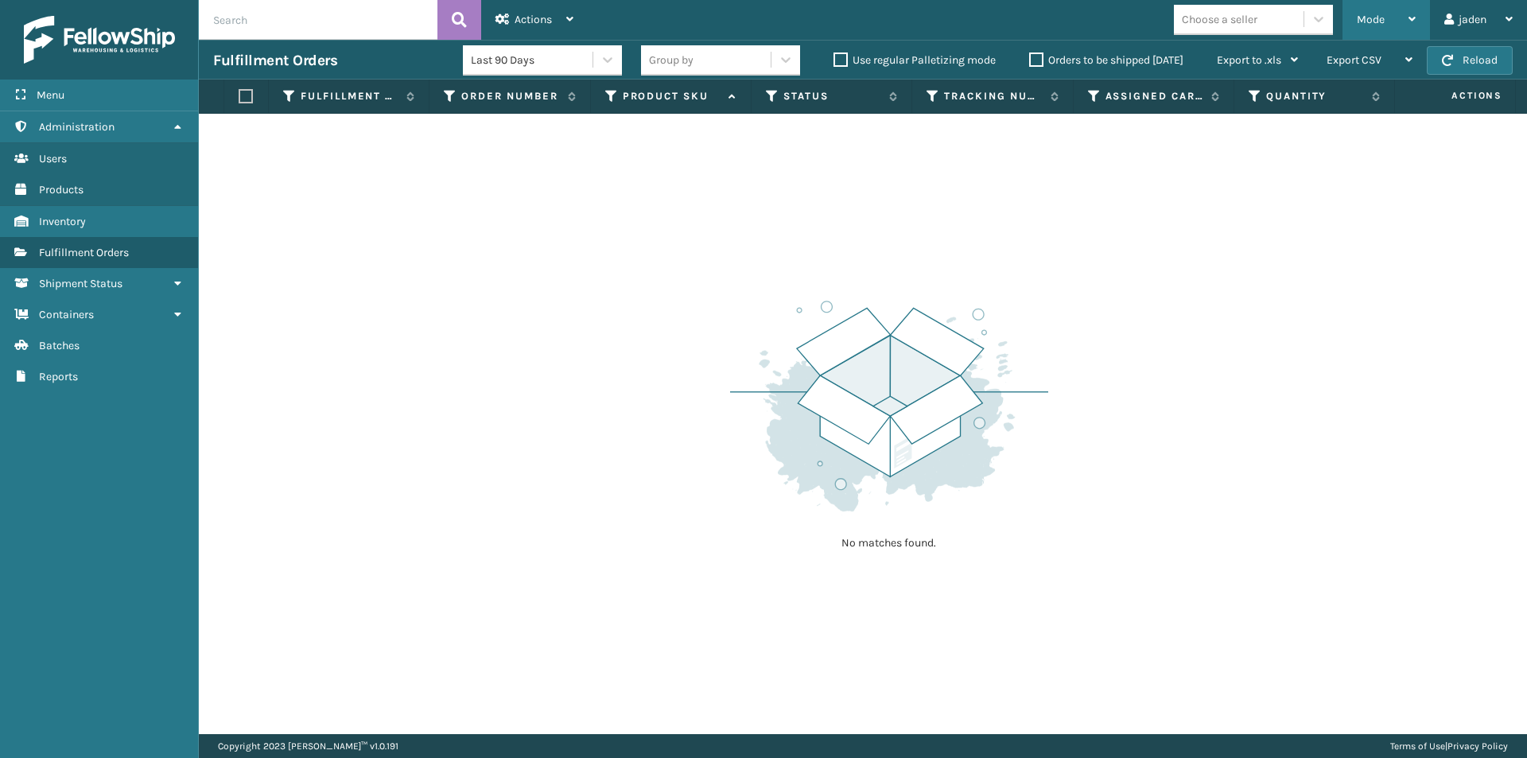
click at [1371, 21] on span "Mode" at bounding box center [1371, 20] width 28 height 14
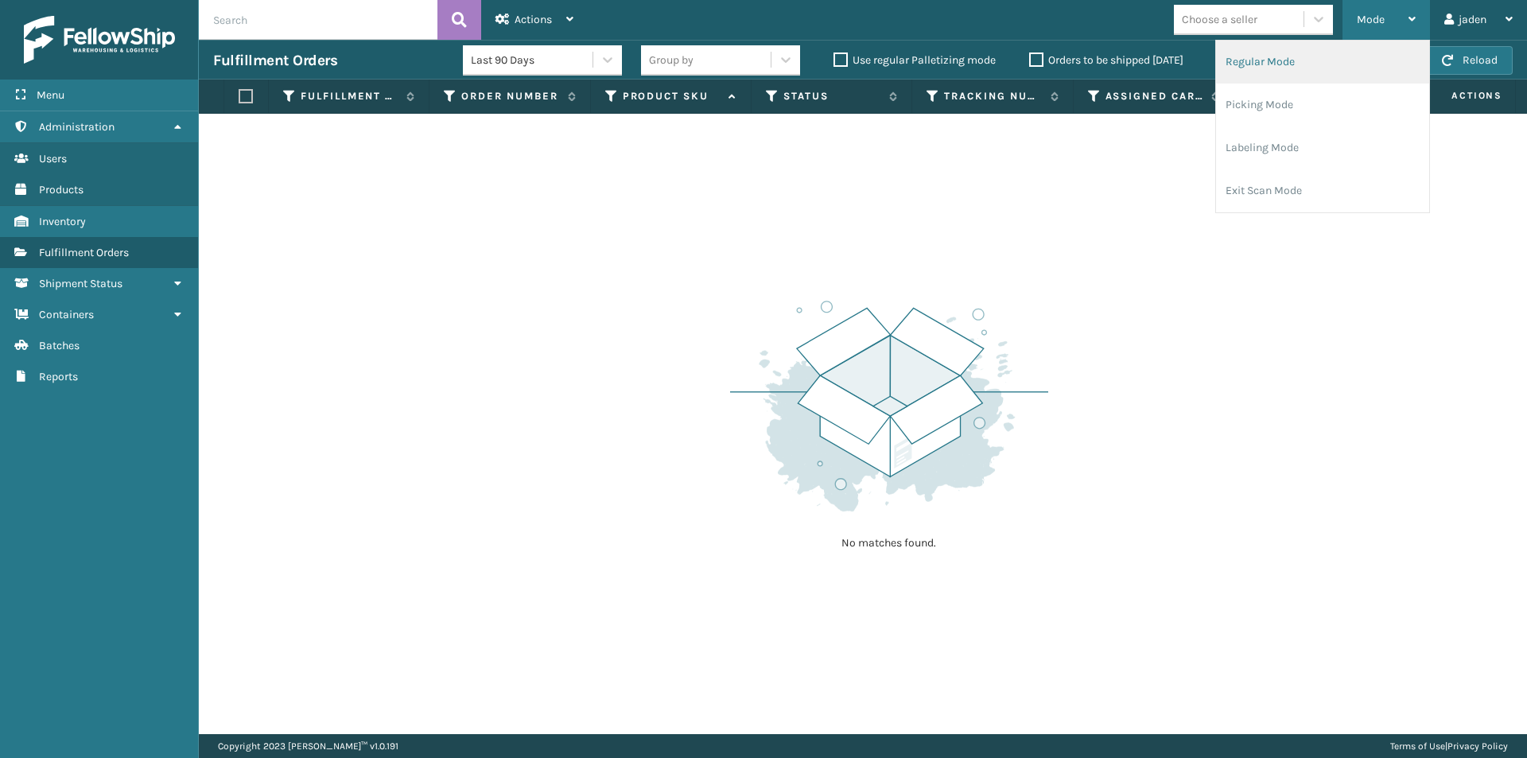
click at [1285, 72] on li "Regular Mode" at bounding box center [1322, 62] width 213 height 43
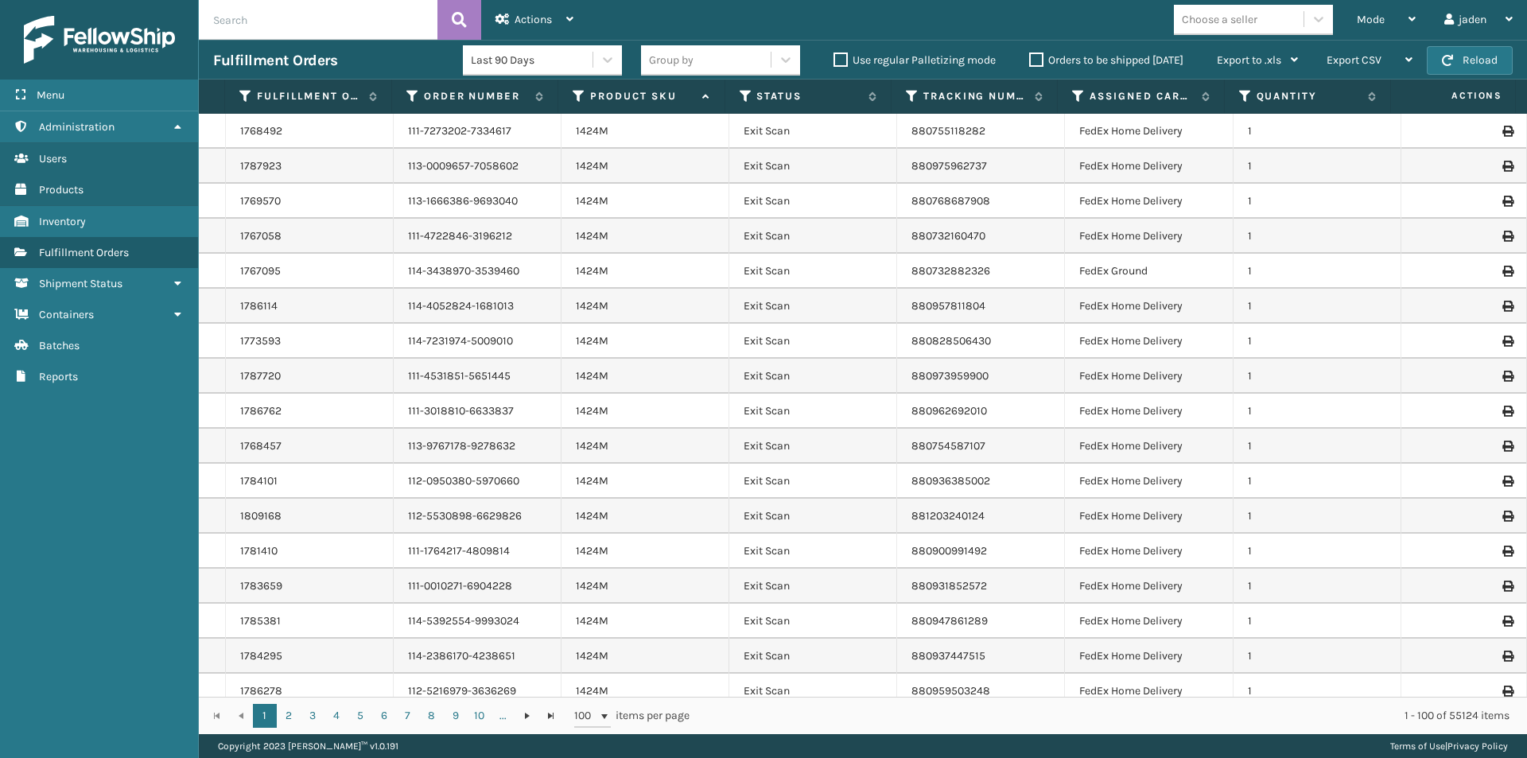
click at [747, 106] on th "Status" at bounding box center [808, 97] width 166 height 34
click at [741, 94] on icon at bounding box center [746, 96] width 13 height 14
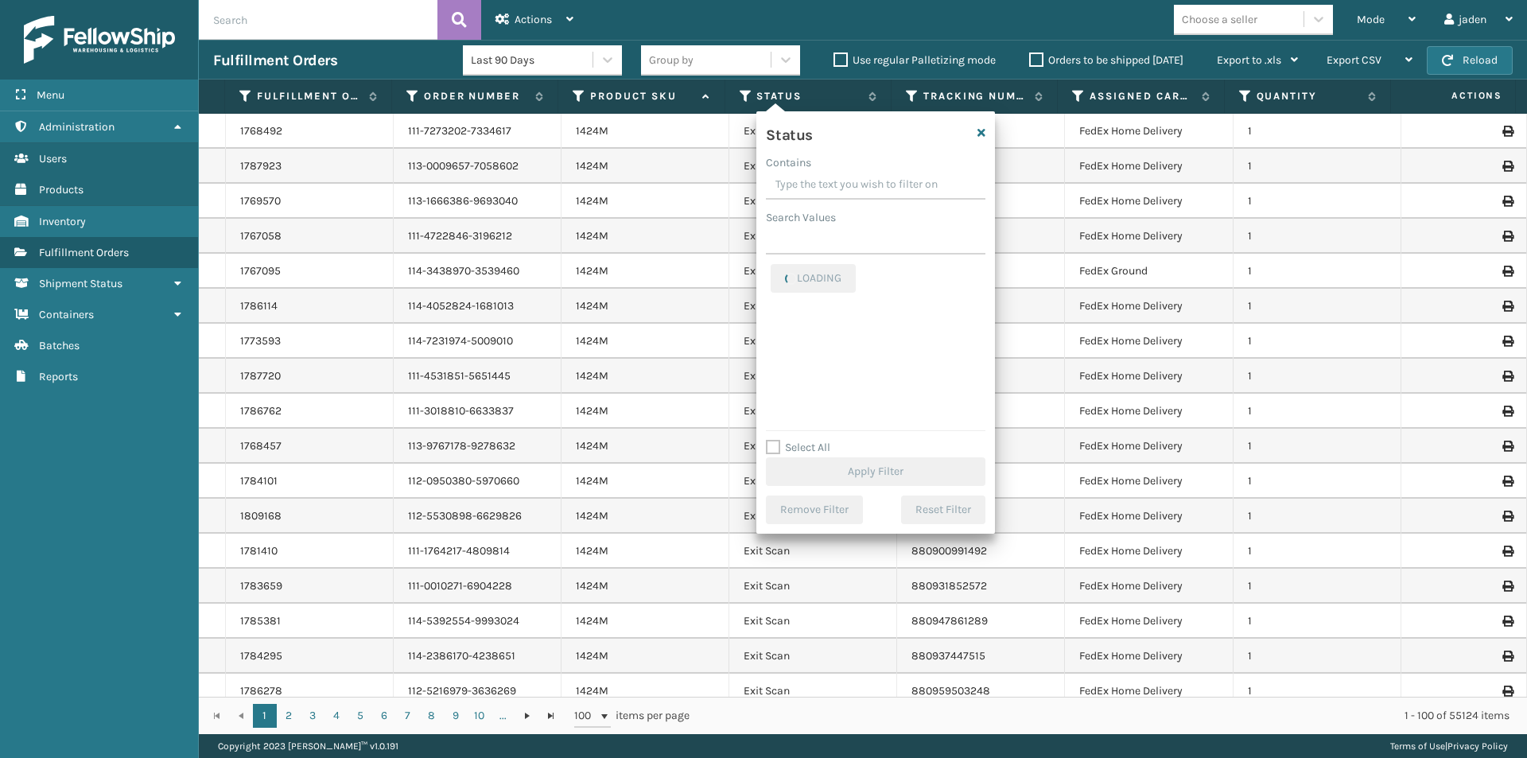
drag, startPoint x: 861, startPoint y: 192, endPoint x: 821, endPoint y: 182, distance: 41.1
click at [821, 182] on input "Contains" at bounding box center [876, 185] width 220 height 29
click at [780, 340] on label "Picking" at bounding box center [799, 337] width 56 height 14
click at [771, 338] on input "Picking" at bounding box center [771, 333] width 1 height 10
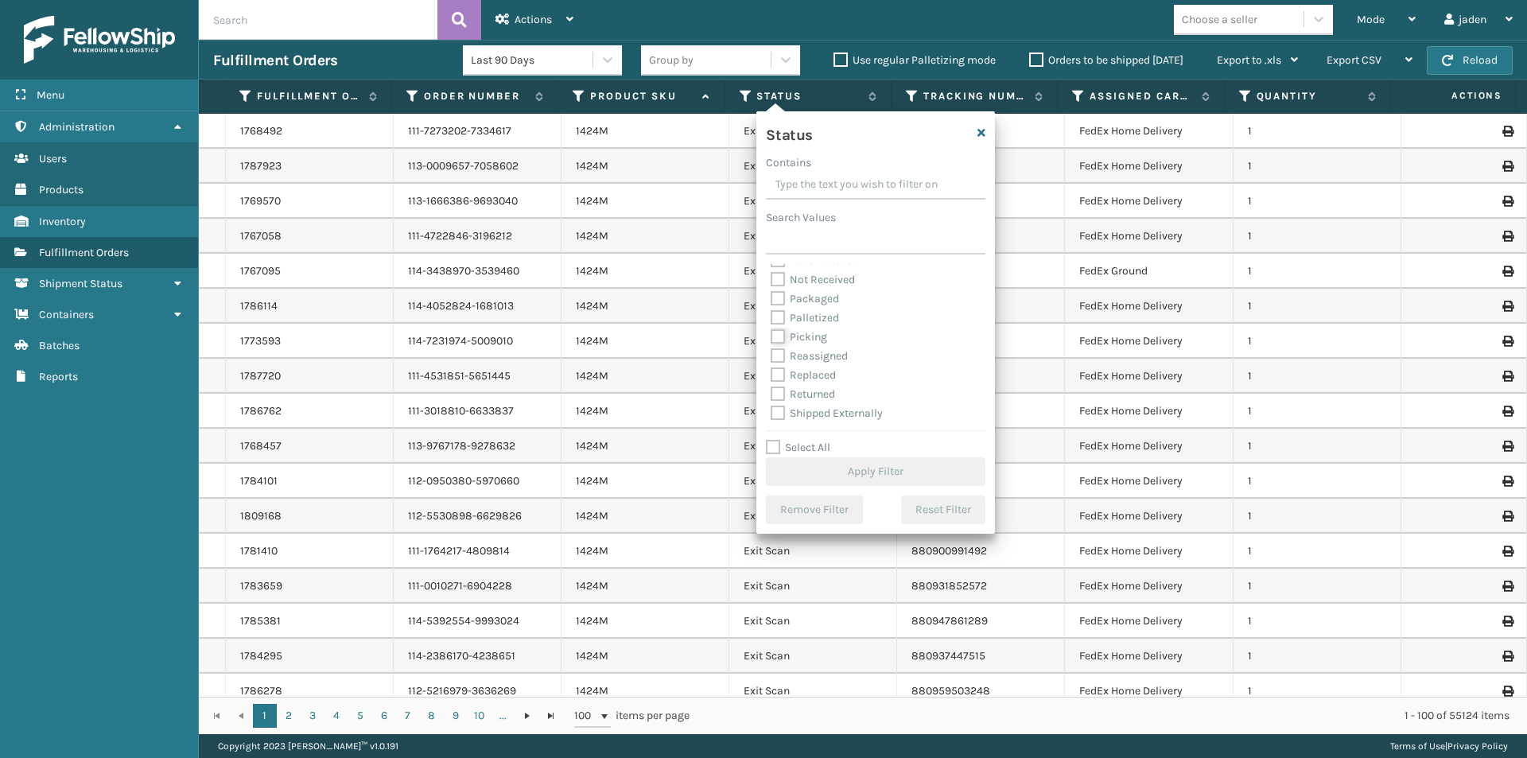
checkbox input "true"
click at [828, 469] on button "Apply Filter" at bounding box center [876, 471] width 220 height 29
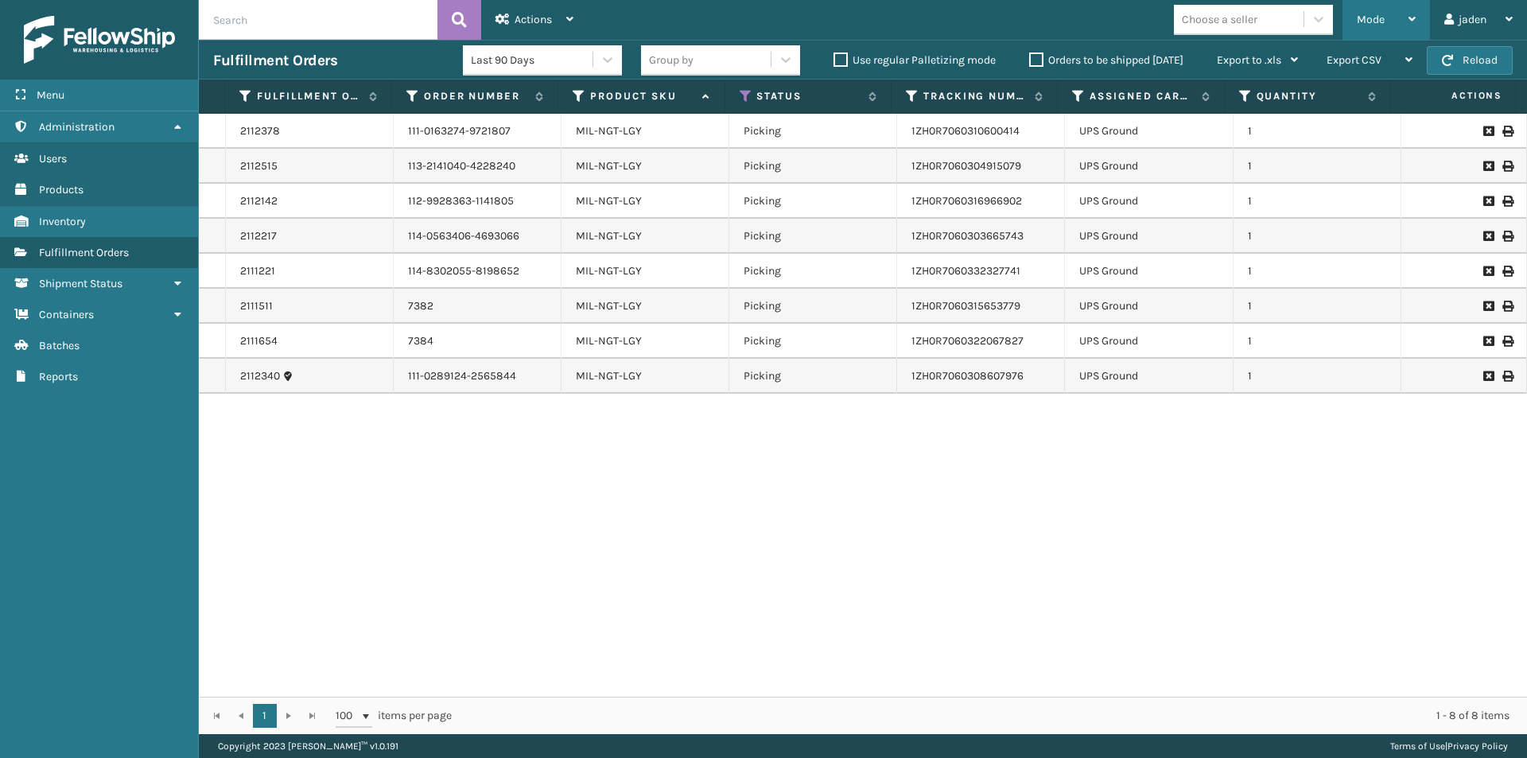
click at [1390, 10] on div "Mode" at bounding box center [1386, 20] width 59 height 40
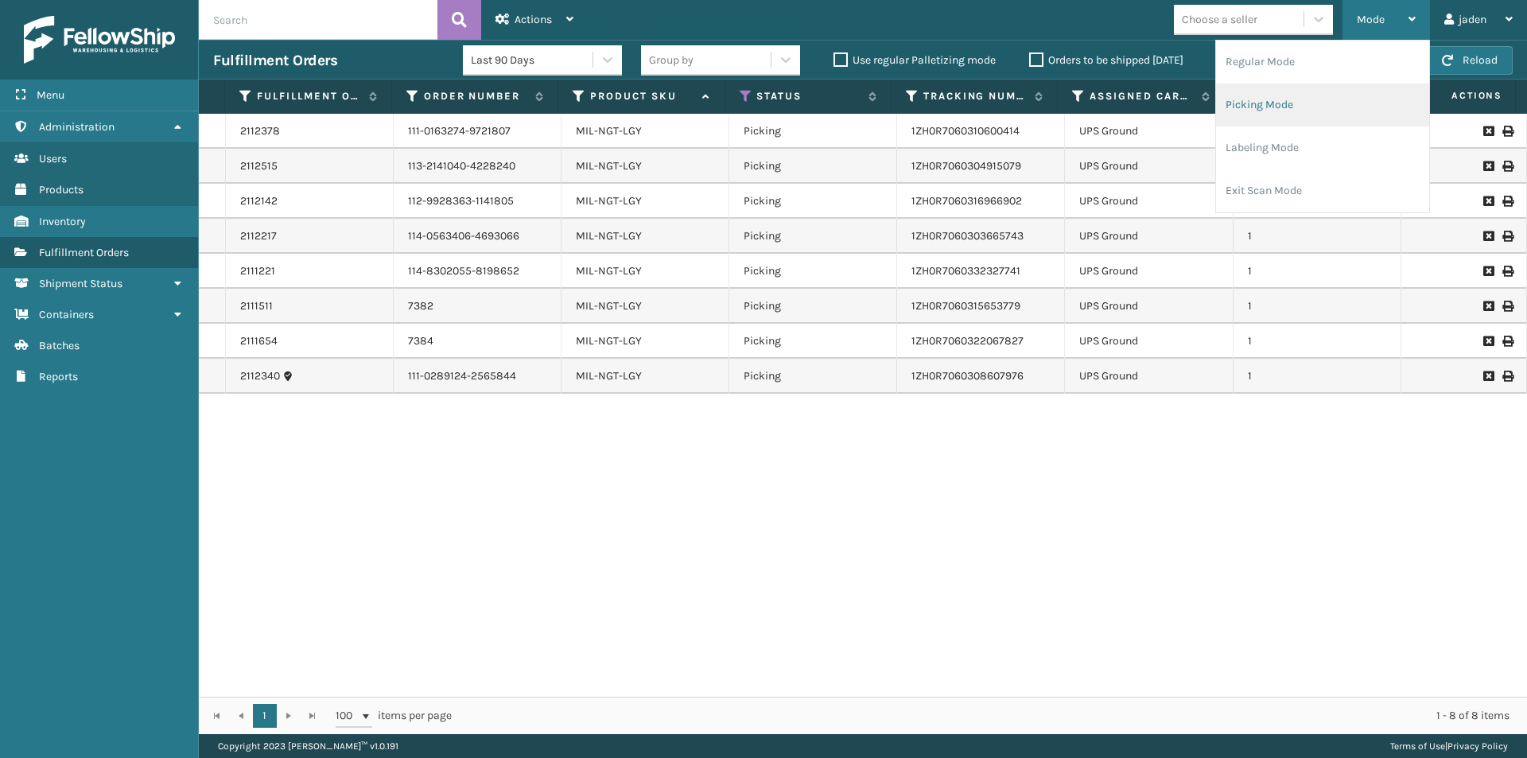
click at [1310, 111] on li "Picking Mode" at bounding box center [1322, 105] width 213 height 43
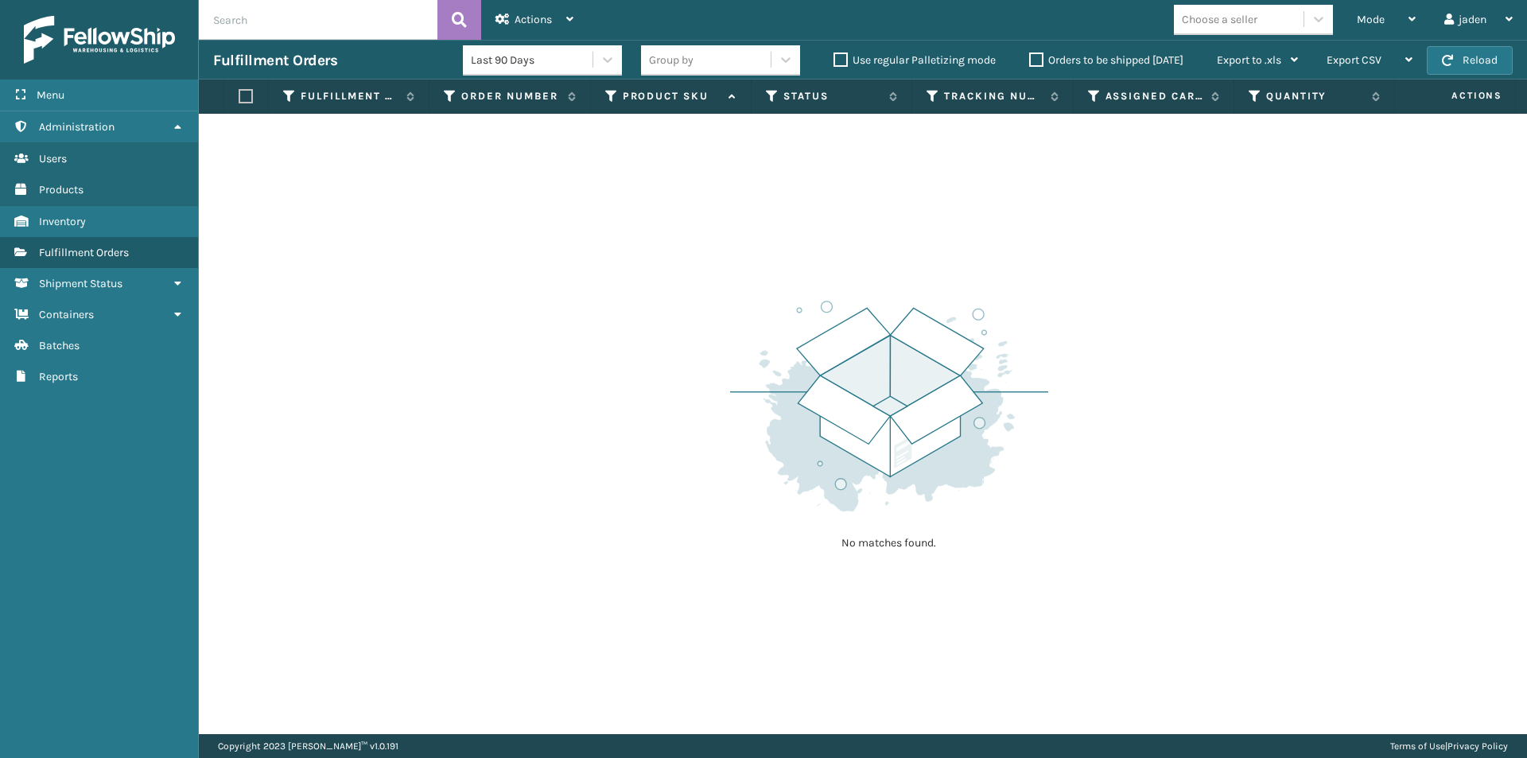
click at [1037, 62] on label "Orders to be shipped [DATE]" at bounding box center [1106, 60] width 154 height 14
click at [1030, 61] on input "Orders to be shipped [DATE]" at bounding box center [1029, 56] width 1 height 10
drag, startPoint x: 1040, startPoint y: 393, endPoint x: 635, endPoint y: 374, distance: 405.3
click at [635, 374] on div "No matches found." at bounding box center [863, 424] width 1328 height 620
click at [1456, 72] on button "Reload" at bounding box center [1470, 60] width 86 height 29
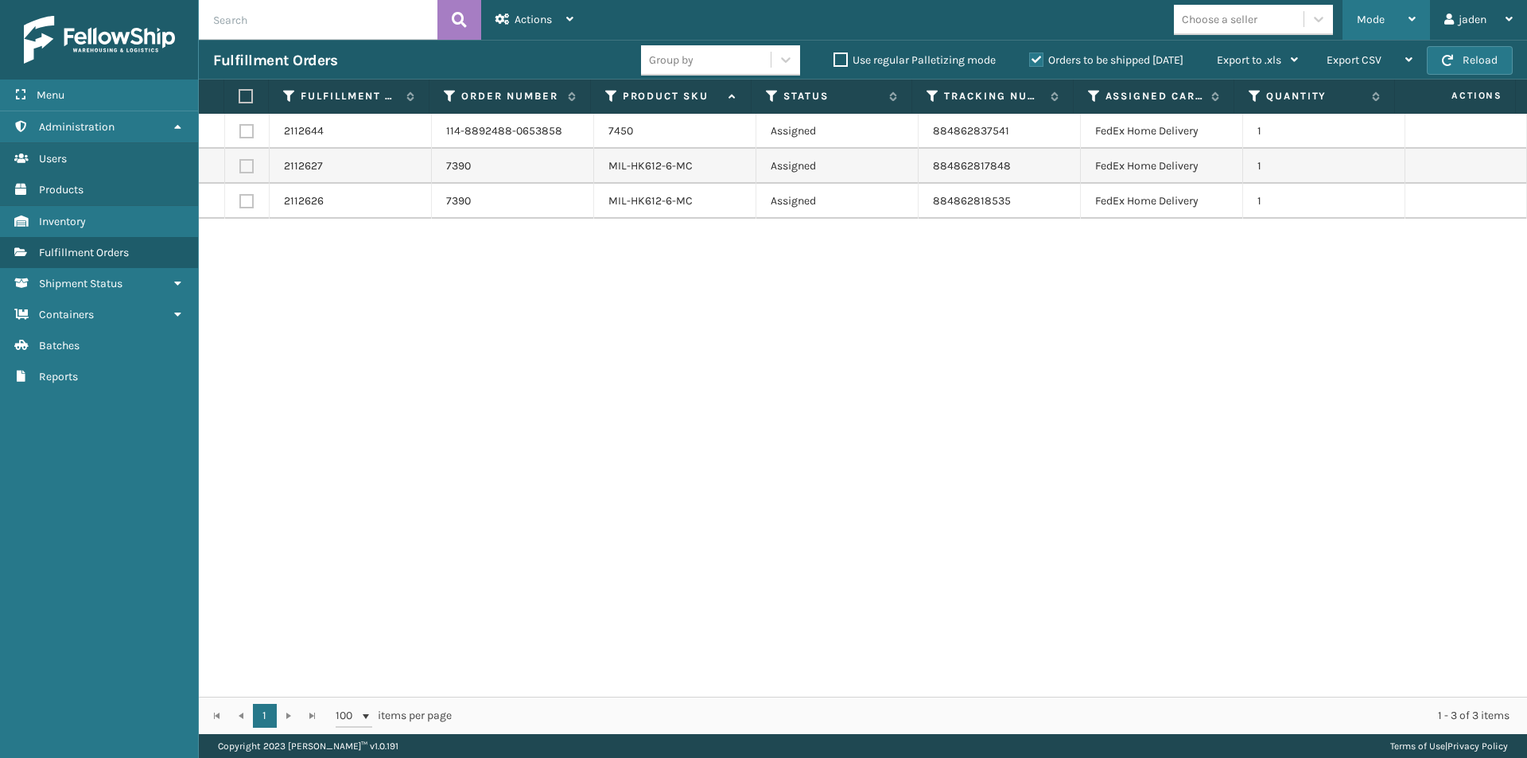
click at [1398, 14] on div "Mode" at bounding box center [1386, 20] width 59 height 40
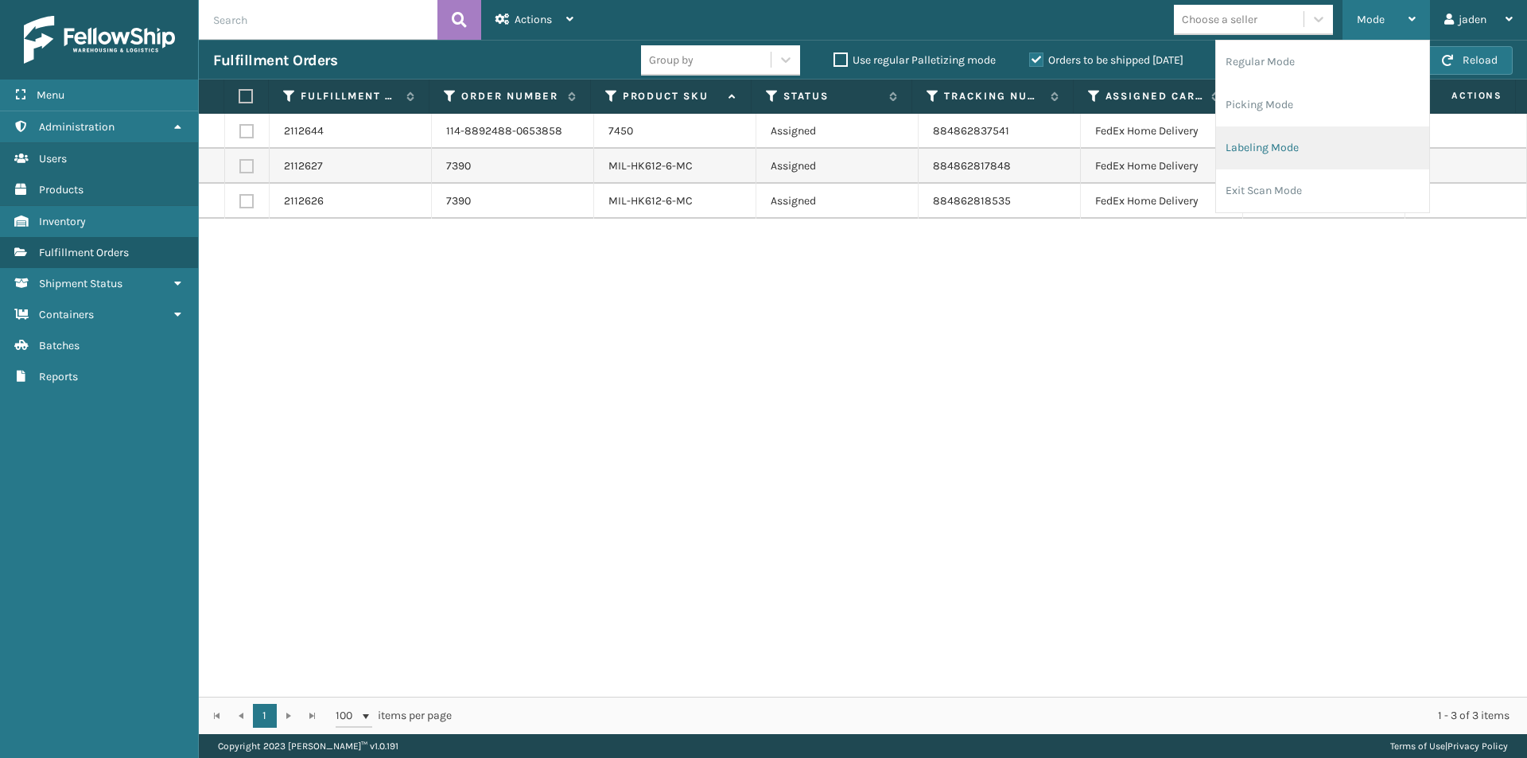
click at [1282, 142] on li "Labeling Mode" at bounding box center [1322, 147] width 213 height 43
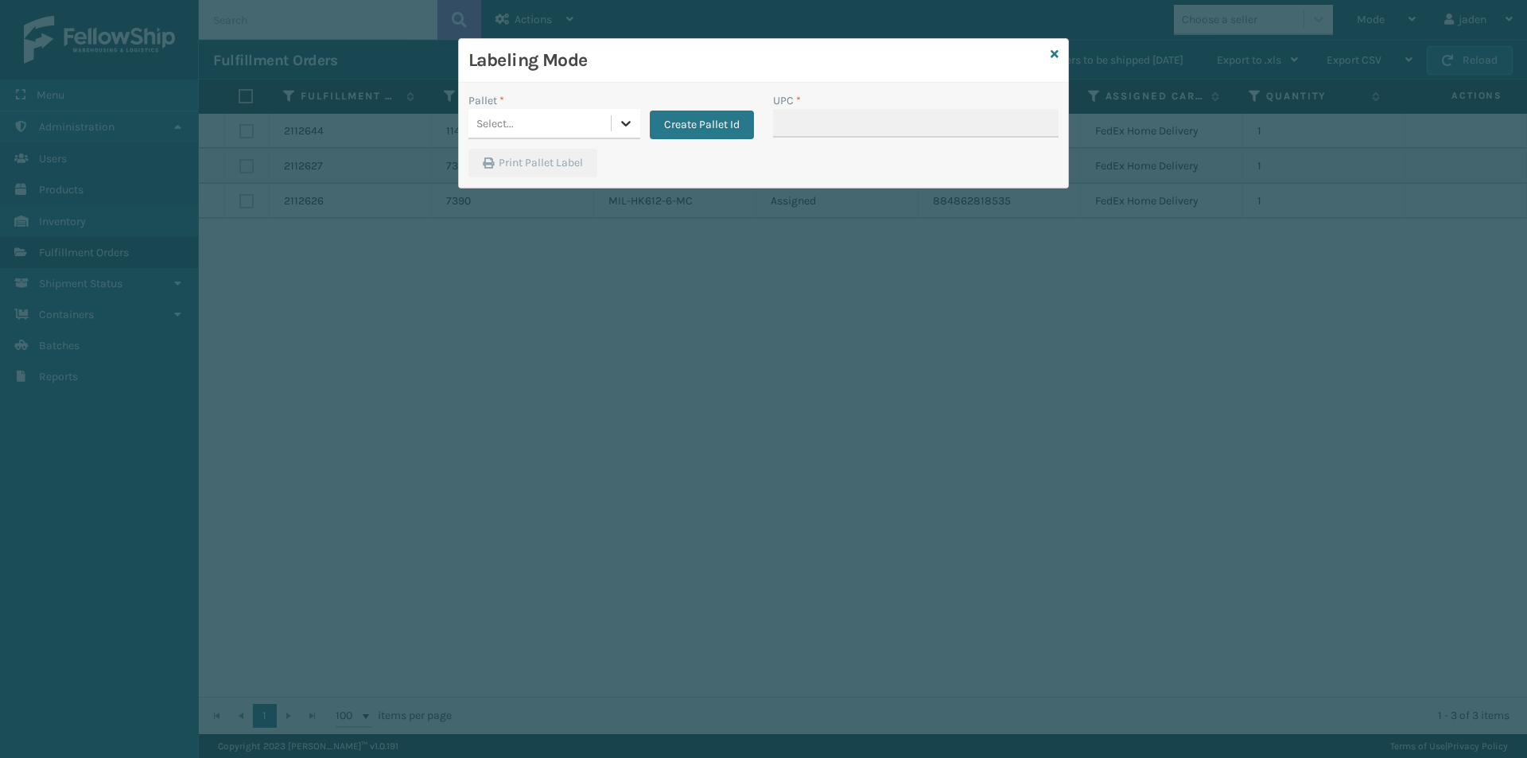
click at [614, 128] on div at bounding box center [626, 123] width 29 height 29
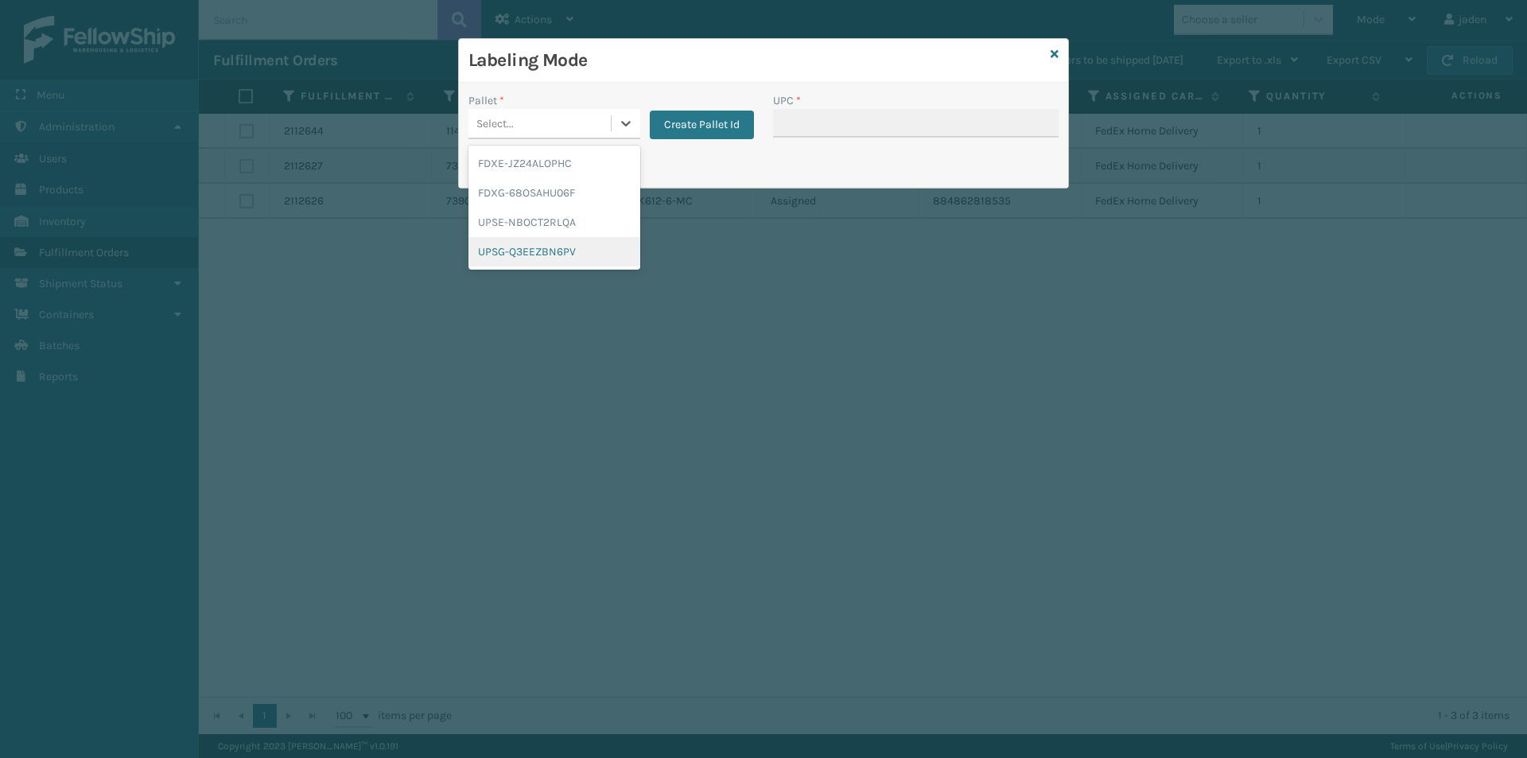
click at [527, 255] on div "UPSG-Q3EEZBN6PV" at bounding box center [554, 251] width 172 height 29
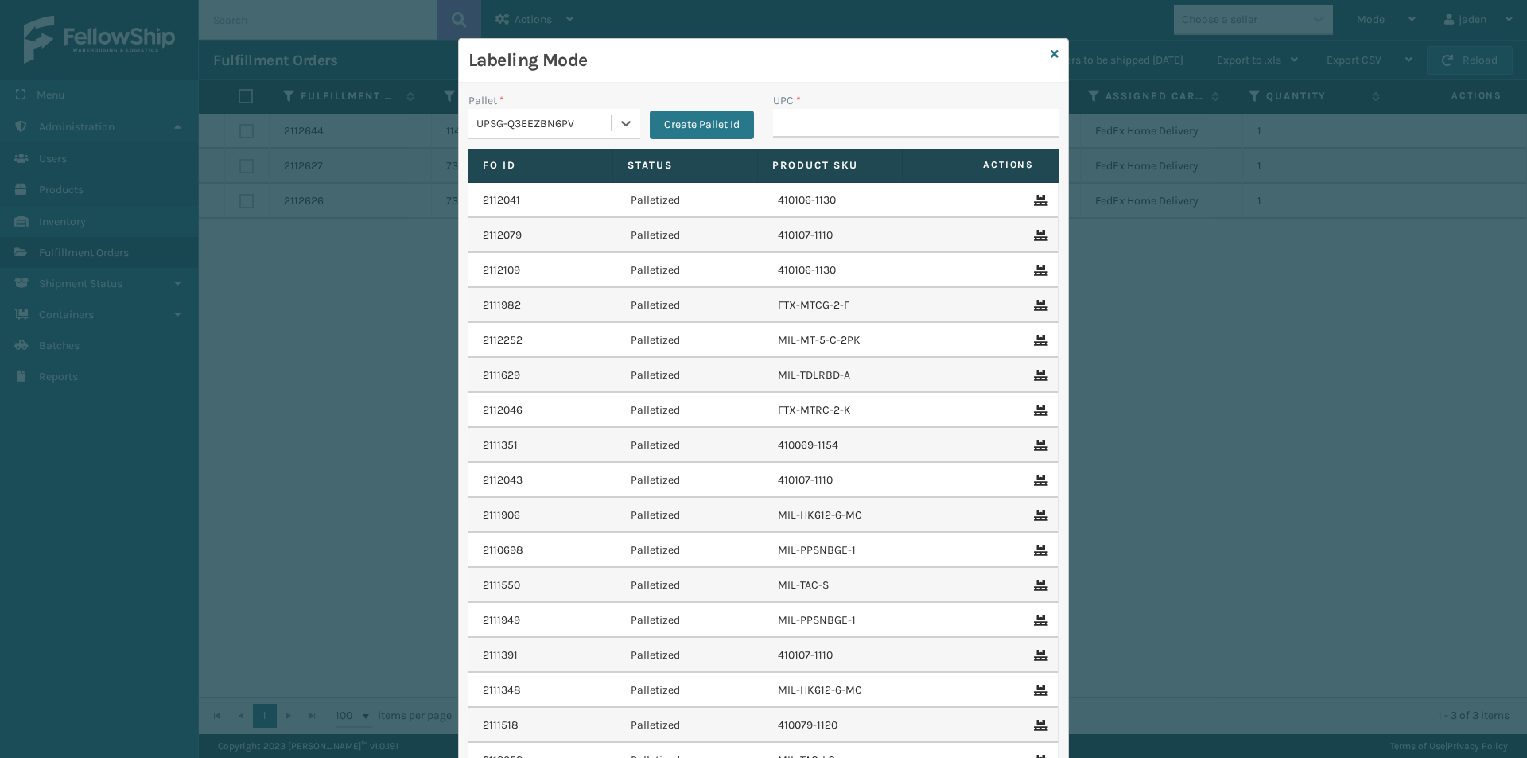
click at [863, 103] on div "UPC *" at bounding box center [916, 100] width 286 height 17
click at [864, 126] on input "UPC *" at bounding box center [916, 123] width 286 height 29
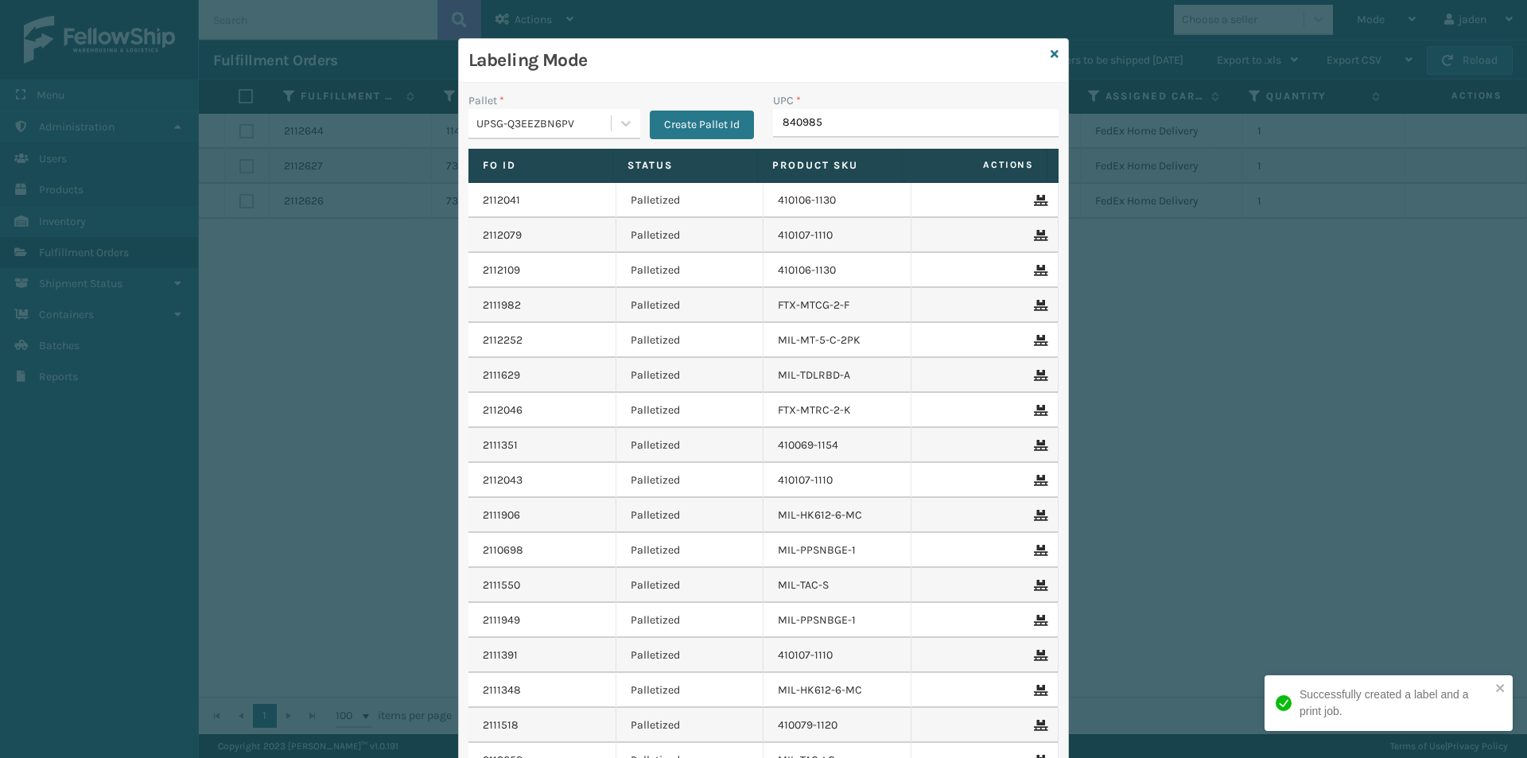
type input "8409851"
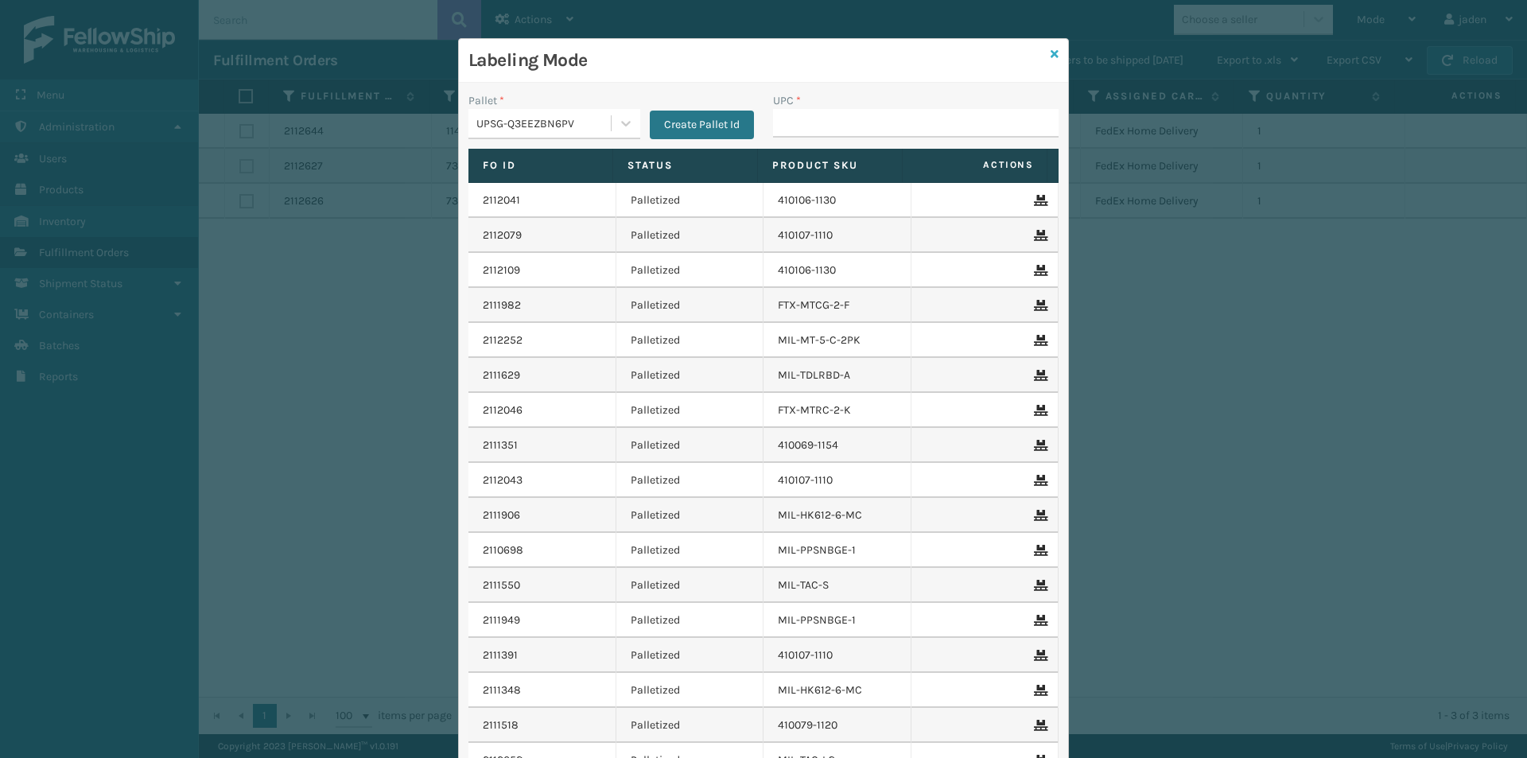
click at [1051, 54] on icon at bounding box center [1055, 54] width 8 height 11
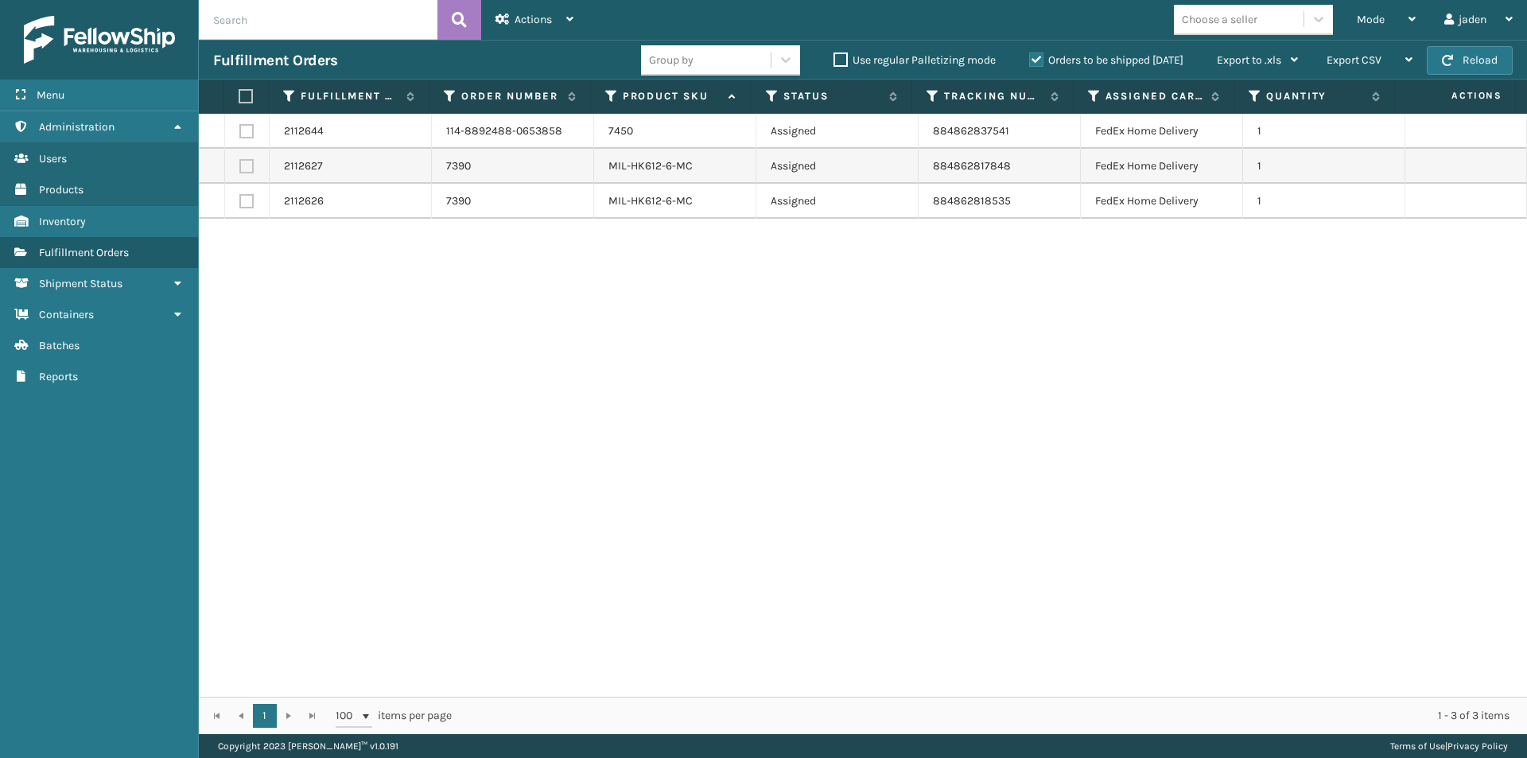
click at [1037, 56] on label "Orders to be shipped [DATE]" at bounding box center [1106, 60] width 154 height 14
click at [1030, 56] on input "Orders to be shipped [DATE]" at bounding box center [1029, 56] width 1 height 10
click at [1401, 15] on div "Mode" at bounding box center [1386, 20] width 59 height 40
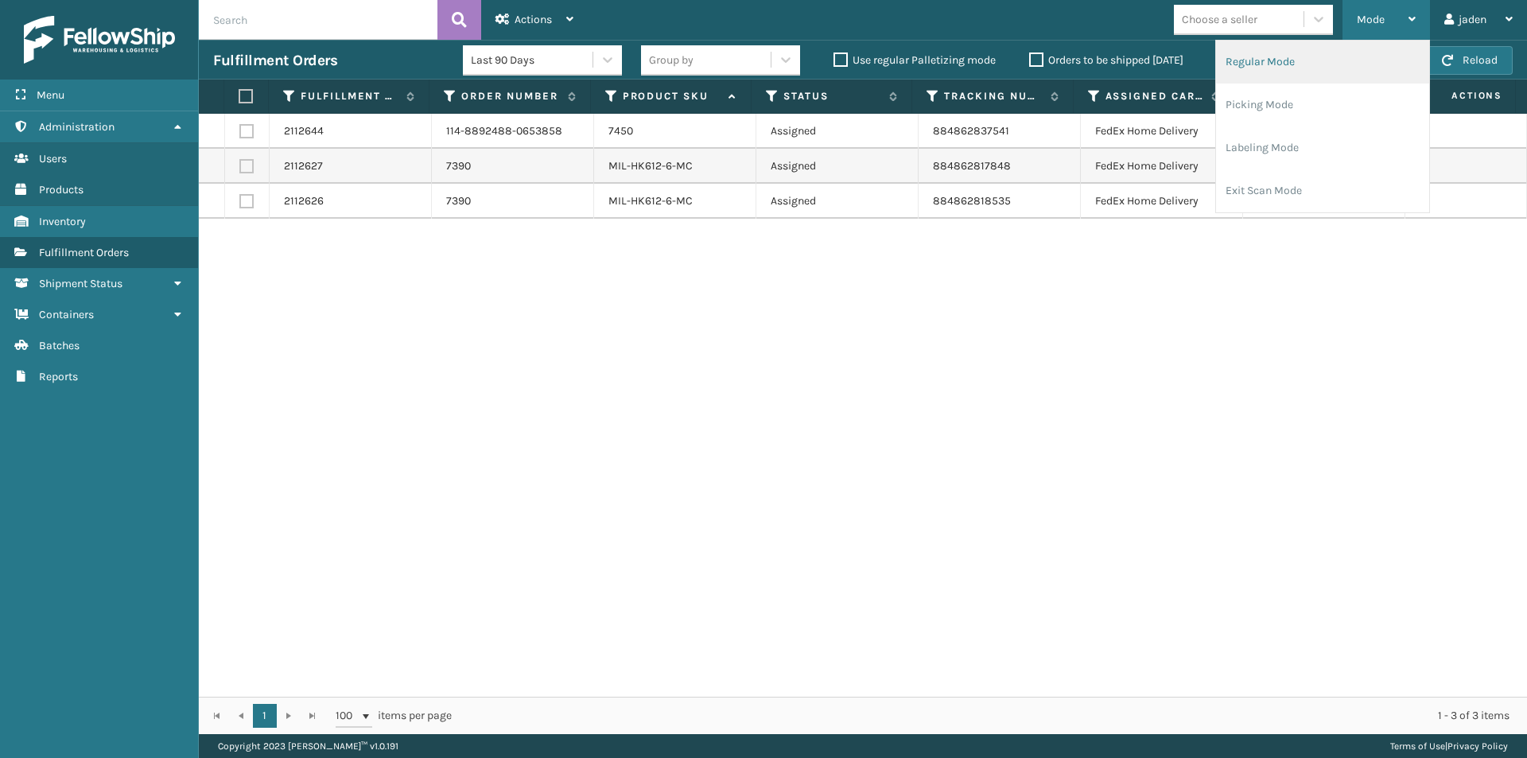
click at [1317, 65] on li "Regular Mode" at bounding box center [1322, 62] width 213 height 43
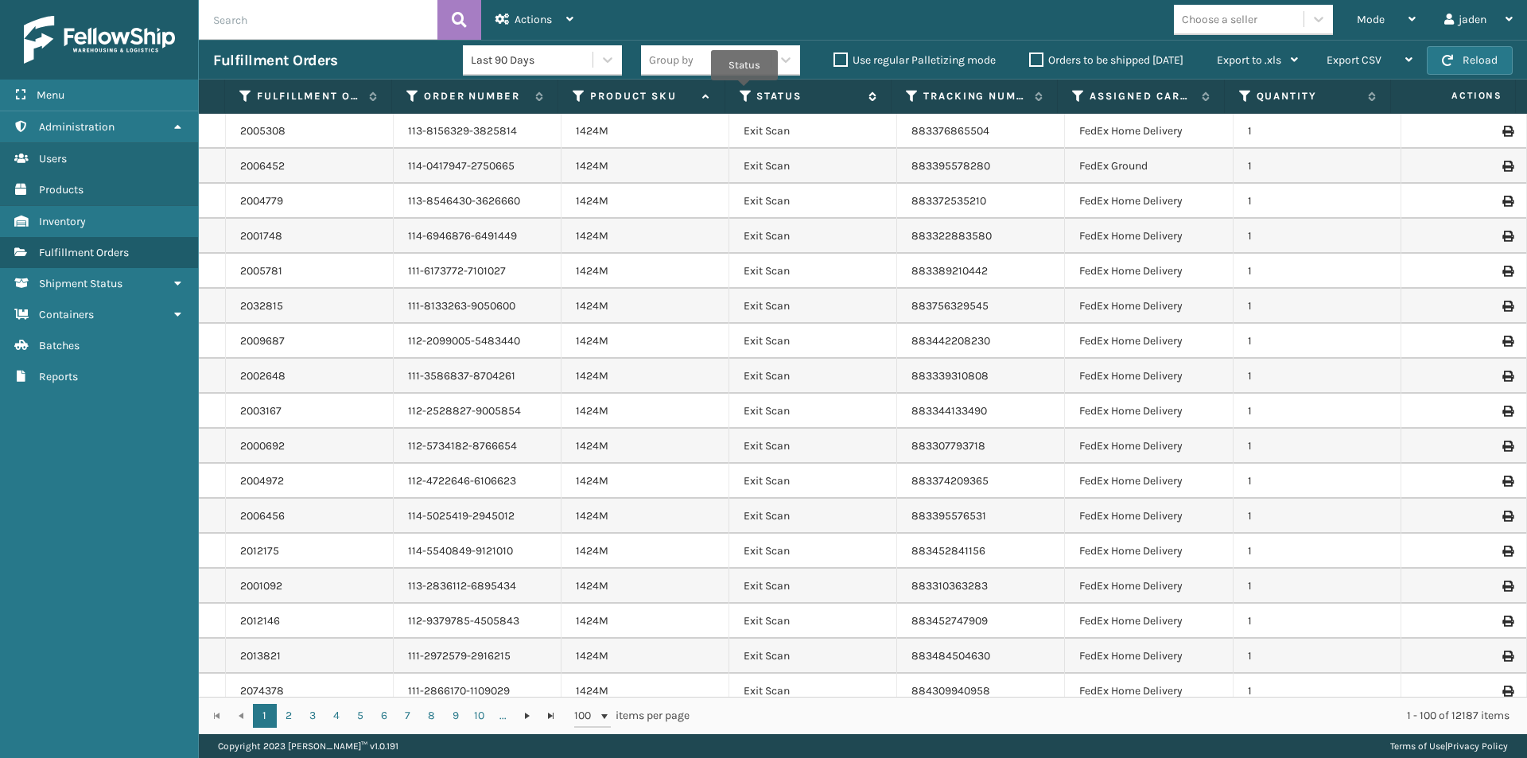
click at [744, 91] on icon at bounding box center [746, 96] width 13 height 14
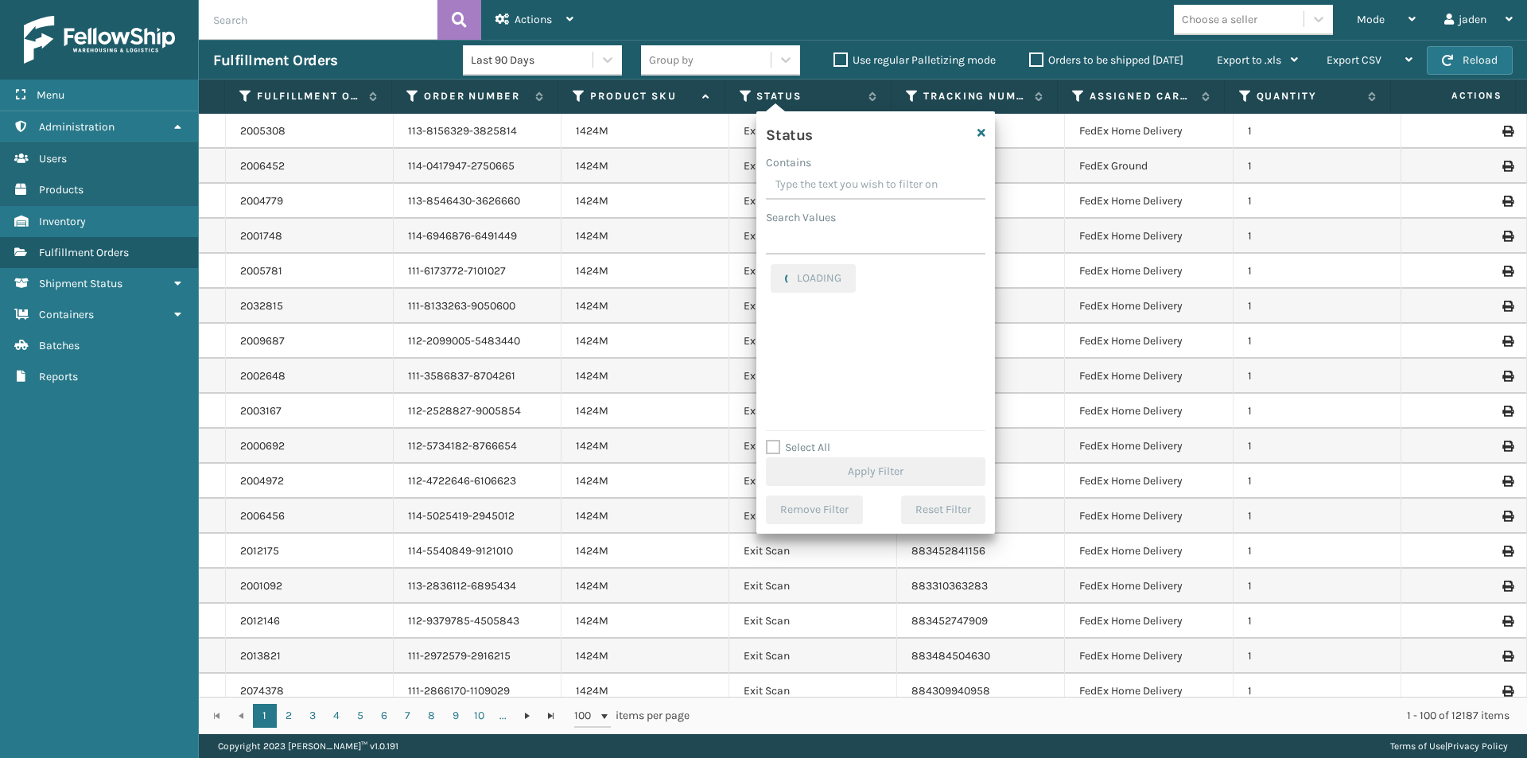
drag, startPoint x: 899, startPoint y: 185, endPoint x: 845, endPoint y: 185, distance: 53.3
click at [845, 185] on input "Contains" at bounding box center [876, 185] width 220 height 29
click at [779, 348] on label "Picking" at bounding box center [799, 347] width 56 height 14
click at [771, 348] on input "Picking" at bounding box center [771, 342] width 1 height 10
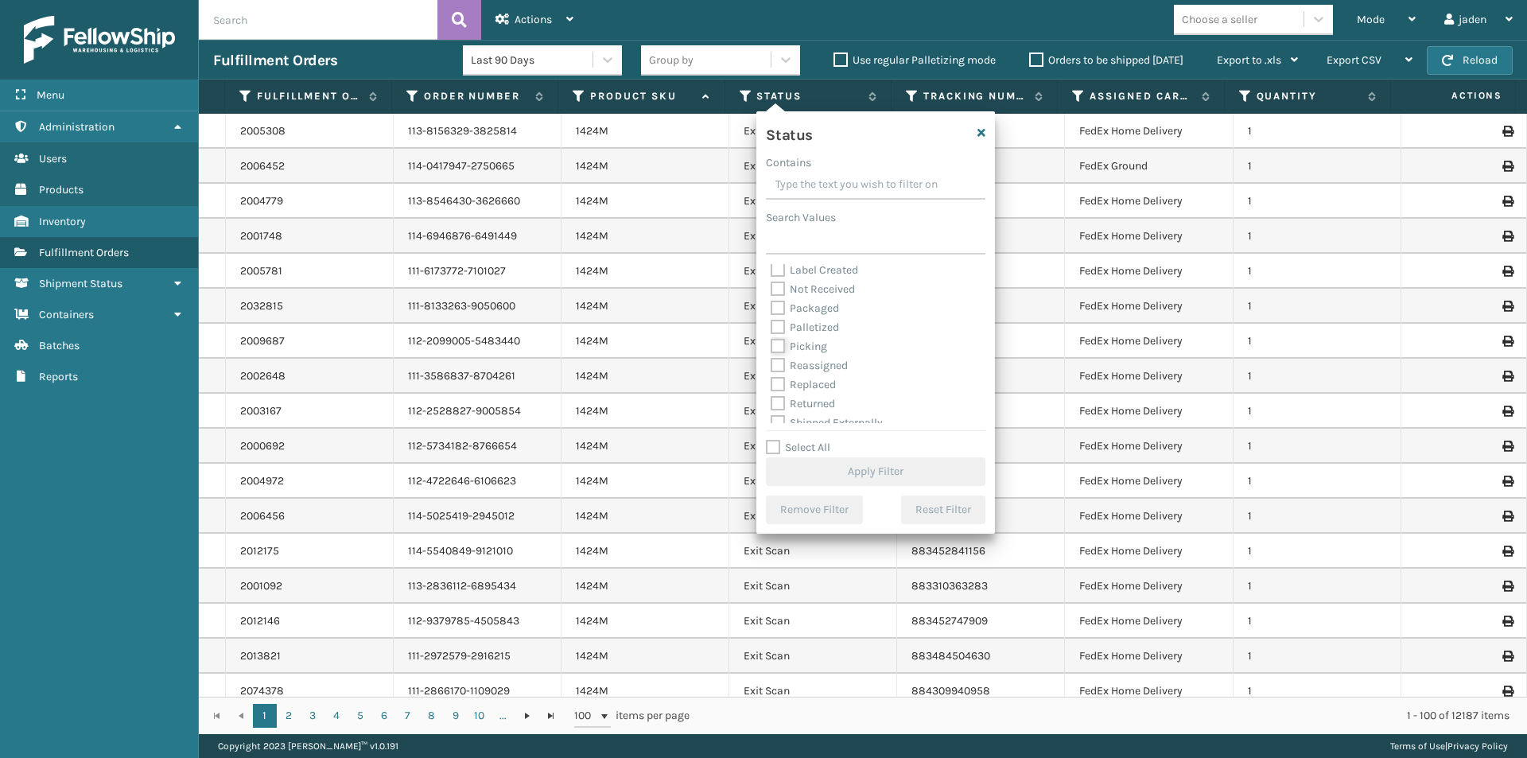
checkbox input "true"
click at [871, 475] on button "Apply Filter" at bounding box center [876, 471] width 220 height 29
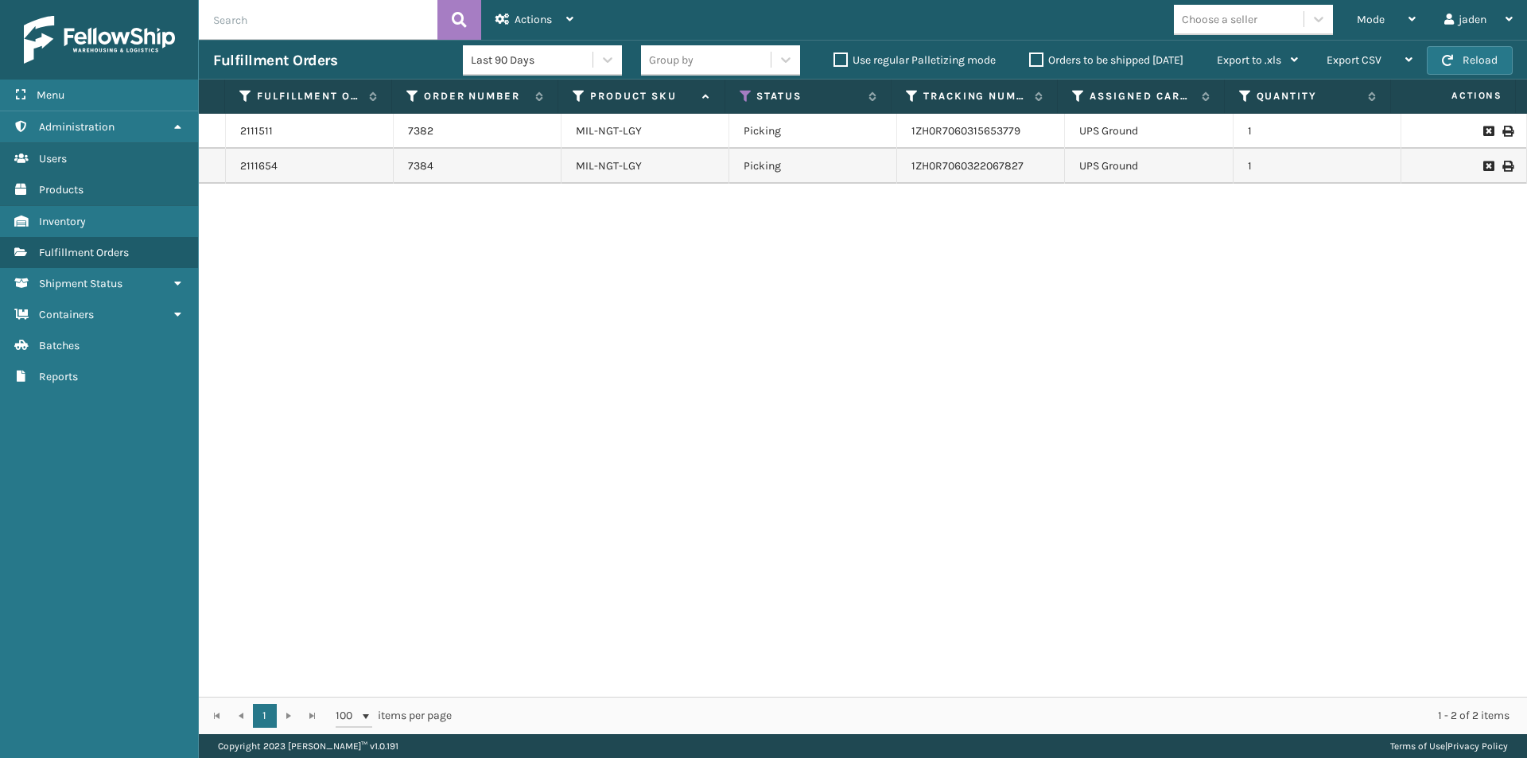
drag, startPoint x: 903, startPoint y: 343, endPoint x: 532, endPoint y: 332, distance: 370.8
click at [532, 336] on div "2111511 7382 MIL-NGT-LGY Picking 1ZH0R7060315653779 UPS Ground 1 2111654 7384 M…" at bounding box center [863, 405] width 1328 height 583
click at [1455, 52] on button "Reload" at bounding box center [1470, 60] width 86 height 29
drag, startPoint x: 989, startPoint y: 296, endPoint x: 565, endPoint y: 366, distance: 430.4
click at [565, 366] on div "2111511 7382 MIL-NGT-LGY Picking 1ZH0R7060315653779 UPS Ground 1 2111654 7384 M…" at bounding box center [863, 405] width 1328 height 583
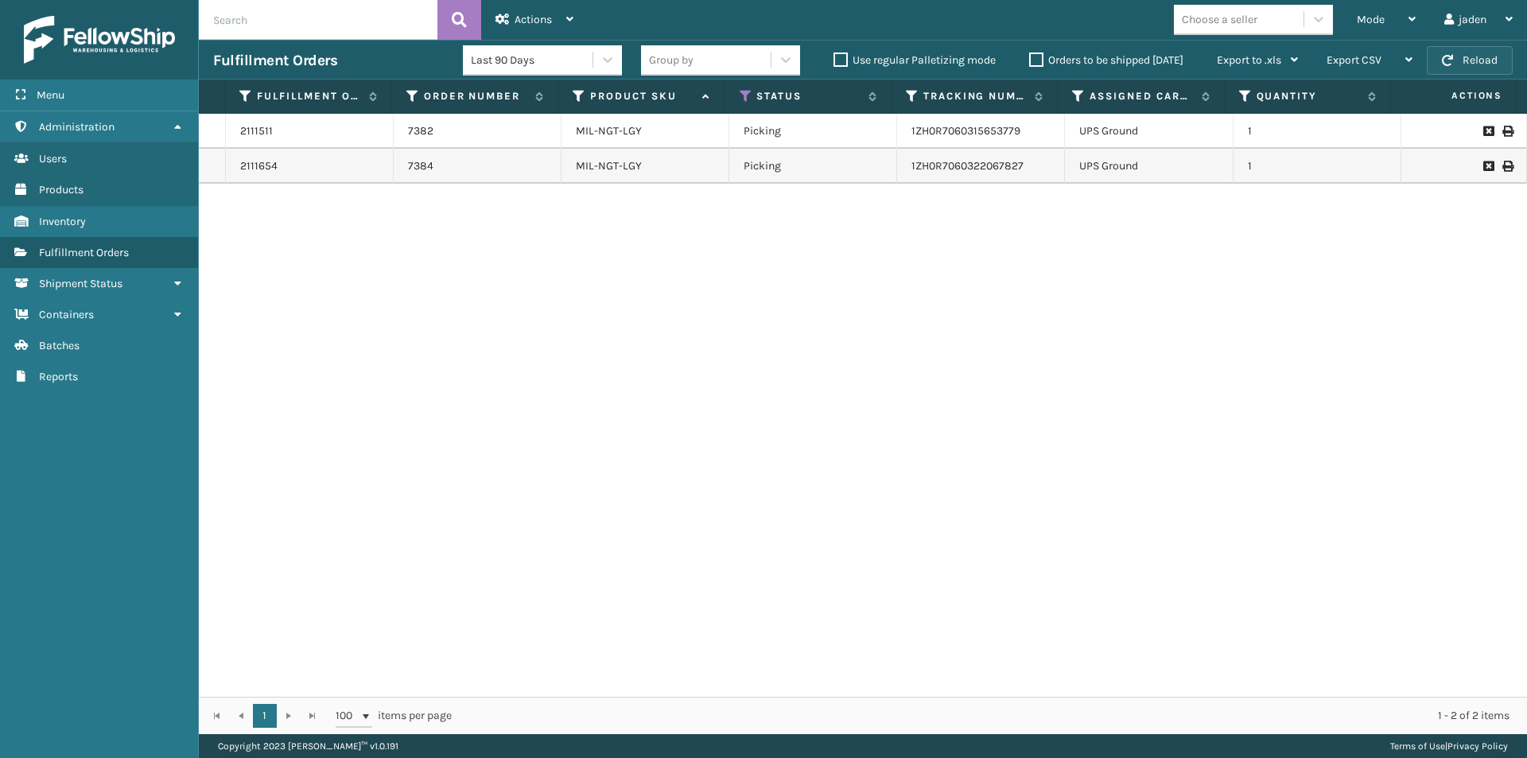
click at [1447, 60] on span "button" at bounding box center [1447, 60] width 11 height 11
click at [749, 93] on icon at bounding box center [746, 96] width 13 height 14
drag, startPoint x: 554, startPoint y: 286, endPoint x: 388, endPoint y: 286, distance: 165.4
click at [388, 286] on div "2111511 7382 MIL-NGT-LGY Picking 1ZH0R7060315653779 UPS Ground 1 2111654 7384 M…" at bounding box center [863, 405] width 1328 height 583
click at [747, 99] on icon at bounding box center [746, 96] width 13 height 14
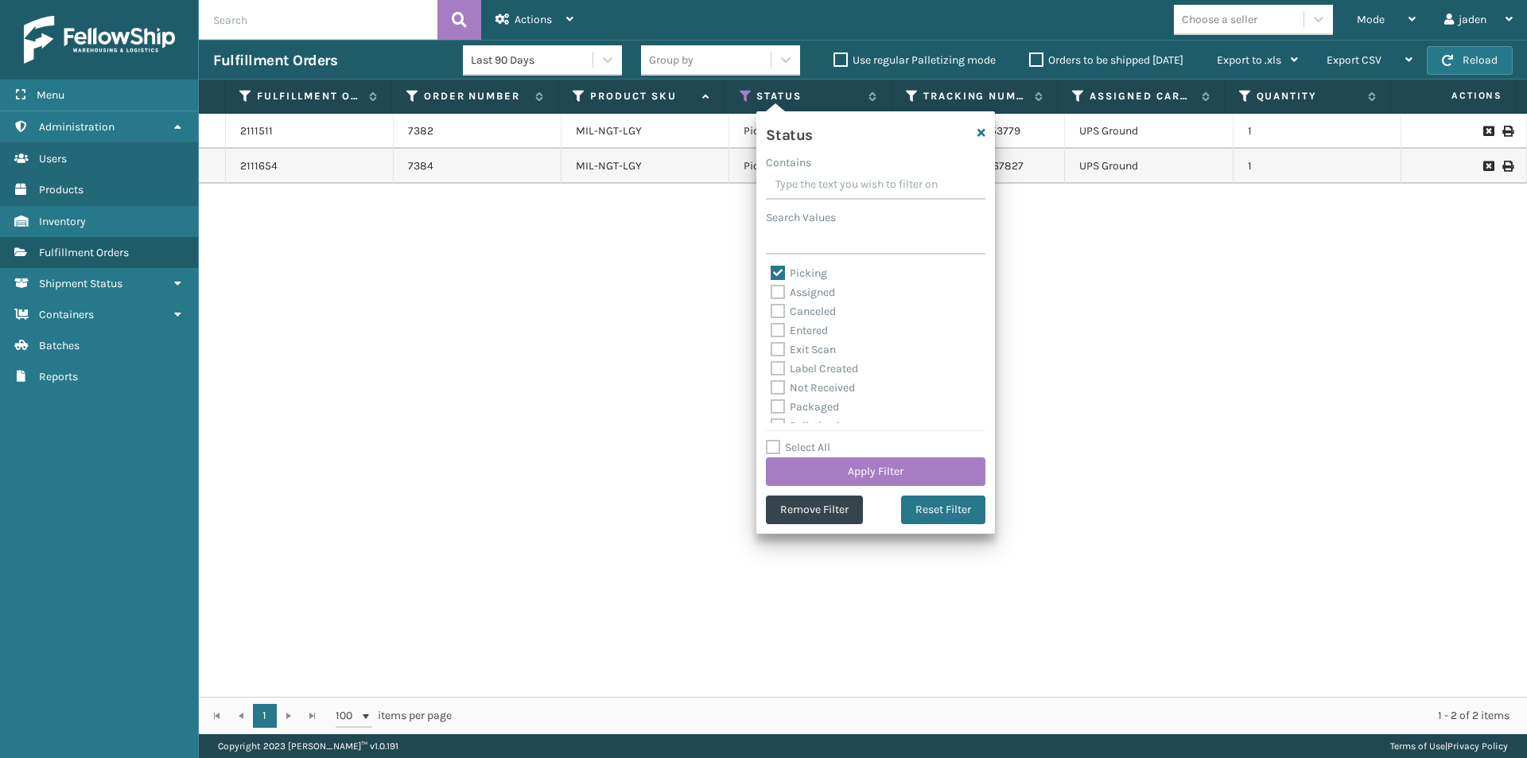
click at [775, 274] on label "Picking" at bounding box center [799, 273] width 56 height 14
click at [771, 274] on input "Picking" at bounding box center [771, 269] width 1 height 10
checkbox input "false"
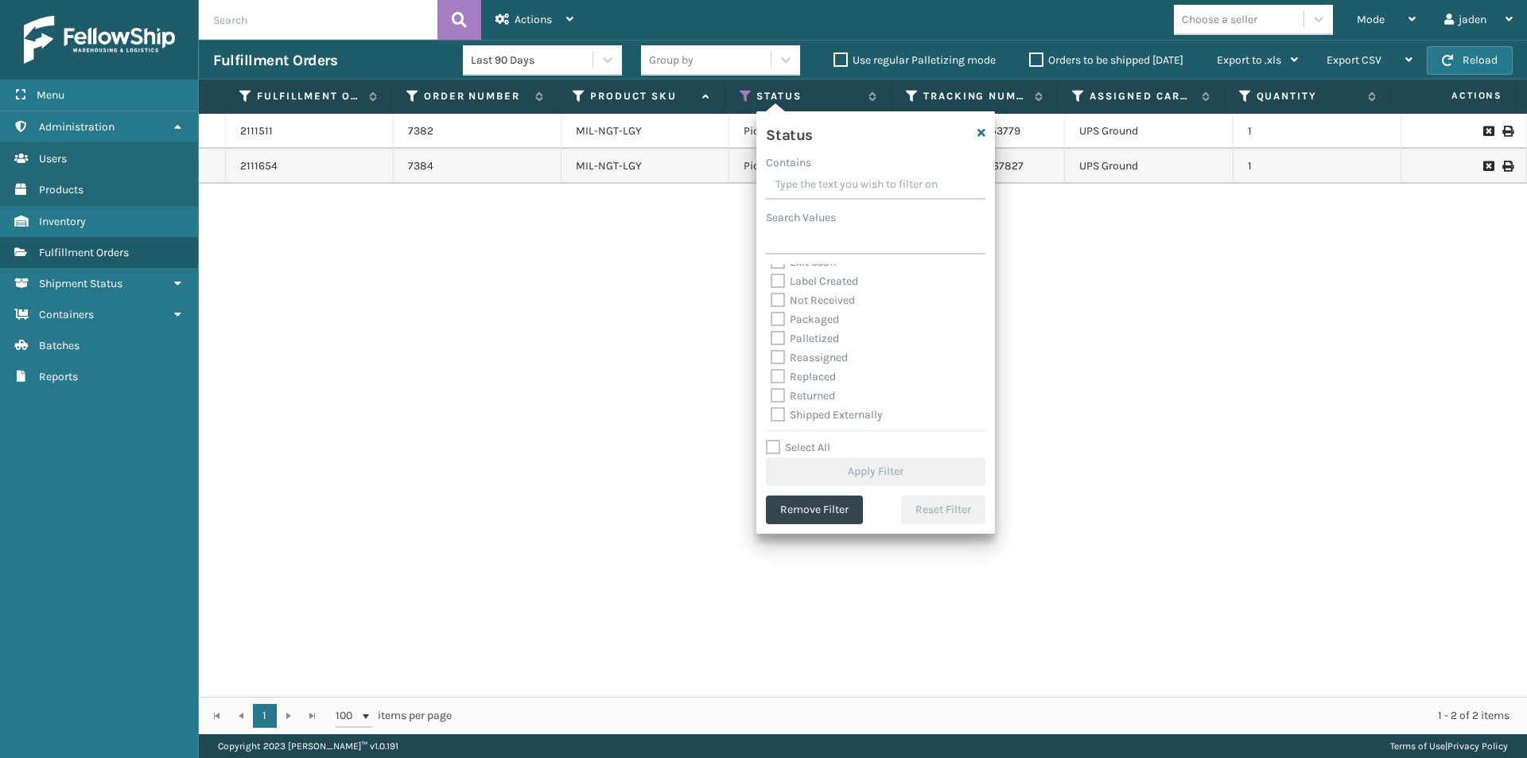
scroll to position [89, 0]
click at [775, 339] on label "Palletized" at bounding box center [805, 337] width 68 height 14
click at [771, 338] on input "Palletized" at bounding box center [771, 333] width 1 height 10
checkbox input "true"
click at [866, 465] on button "Apply Filter" at bounding box center [876, 471] width 220 height 29
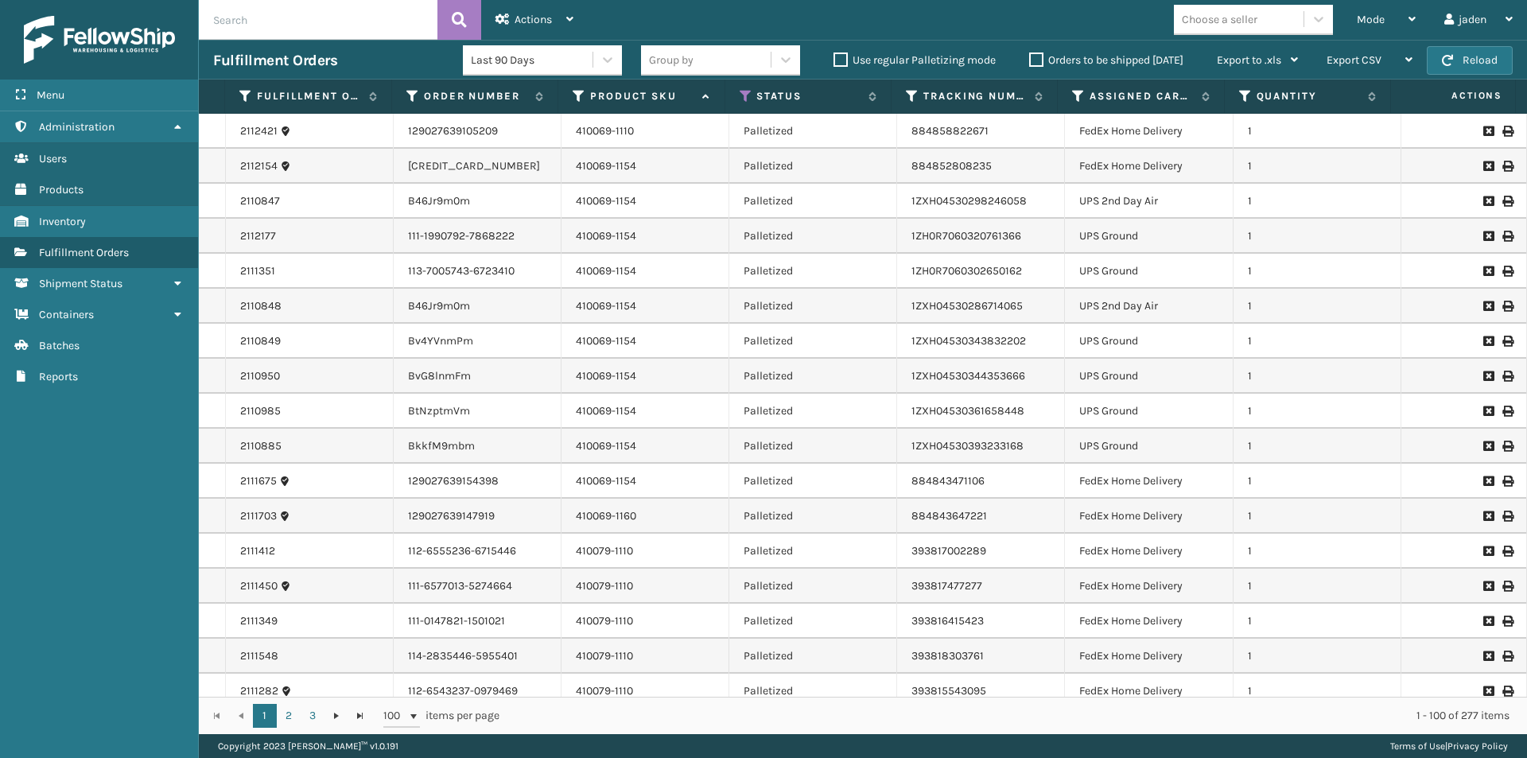
click at [742, 87] on th "Status" at bounding box center [808, 97] width 166 height 34
click at [746, 94] on icon at bounding box center [746, 96] width 13 height 14
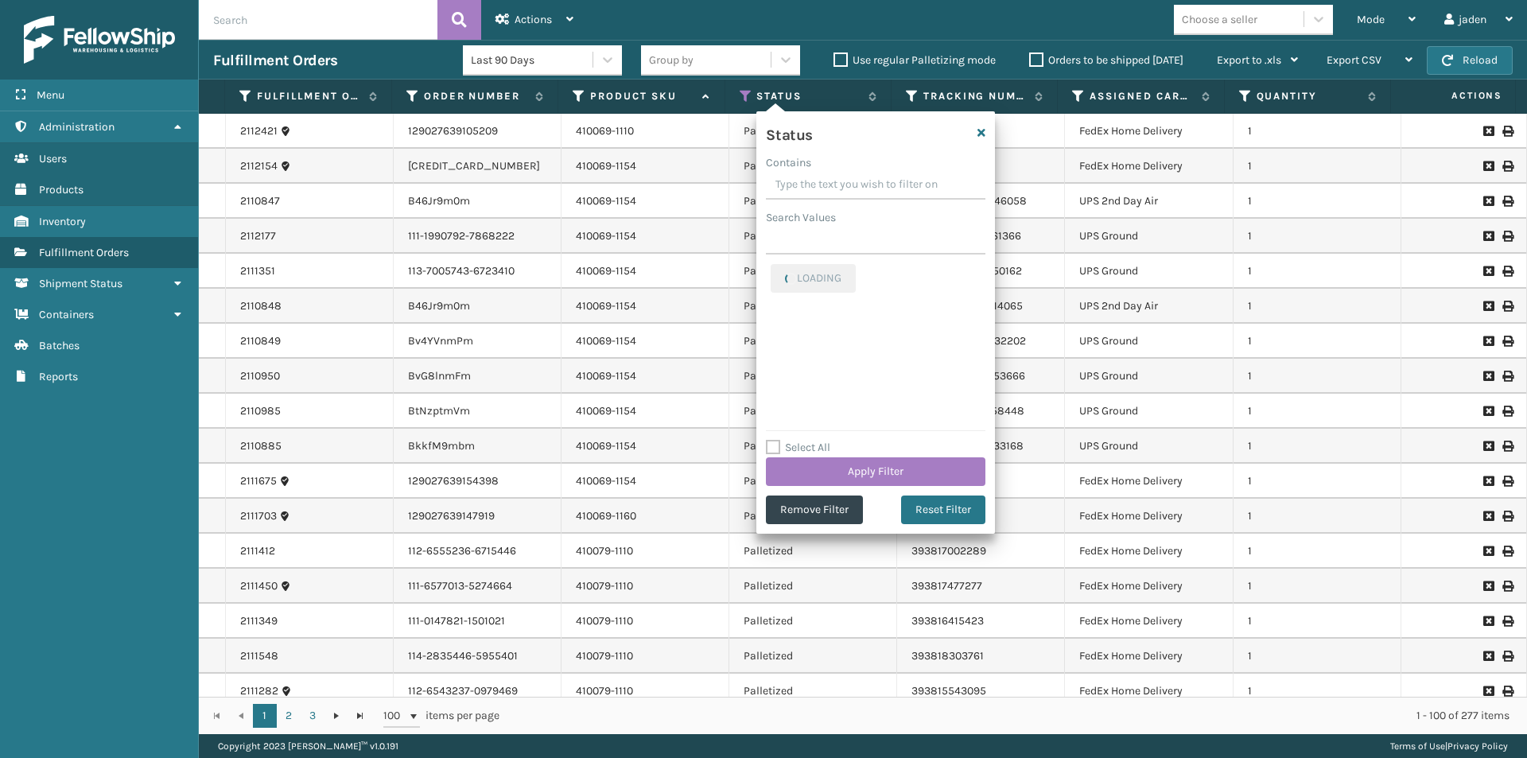
drag, startPoint x: 884, startPoint y: 179, endPoint x: 834, endPoint y: 171, distance: 49.9
click at [834, 171] on input "Contains" at bounding box center [876, 185] width 220 height 29
drag, startPoint x: 866, startPoint y: 149, endPoint x: 787, endPoint y: 173, distance: 83.0
click at [787, 173] on input "Contains" at bounding box center [876, 185] width 220 height 29
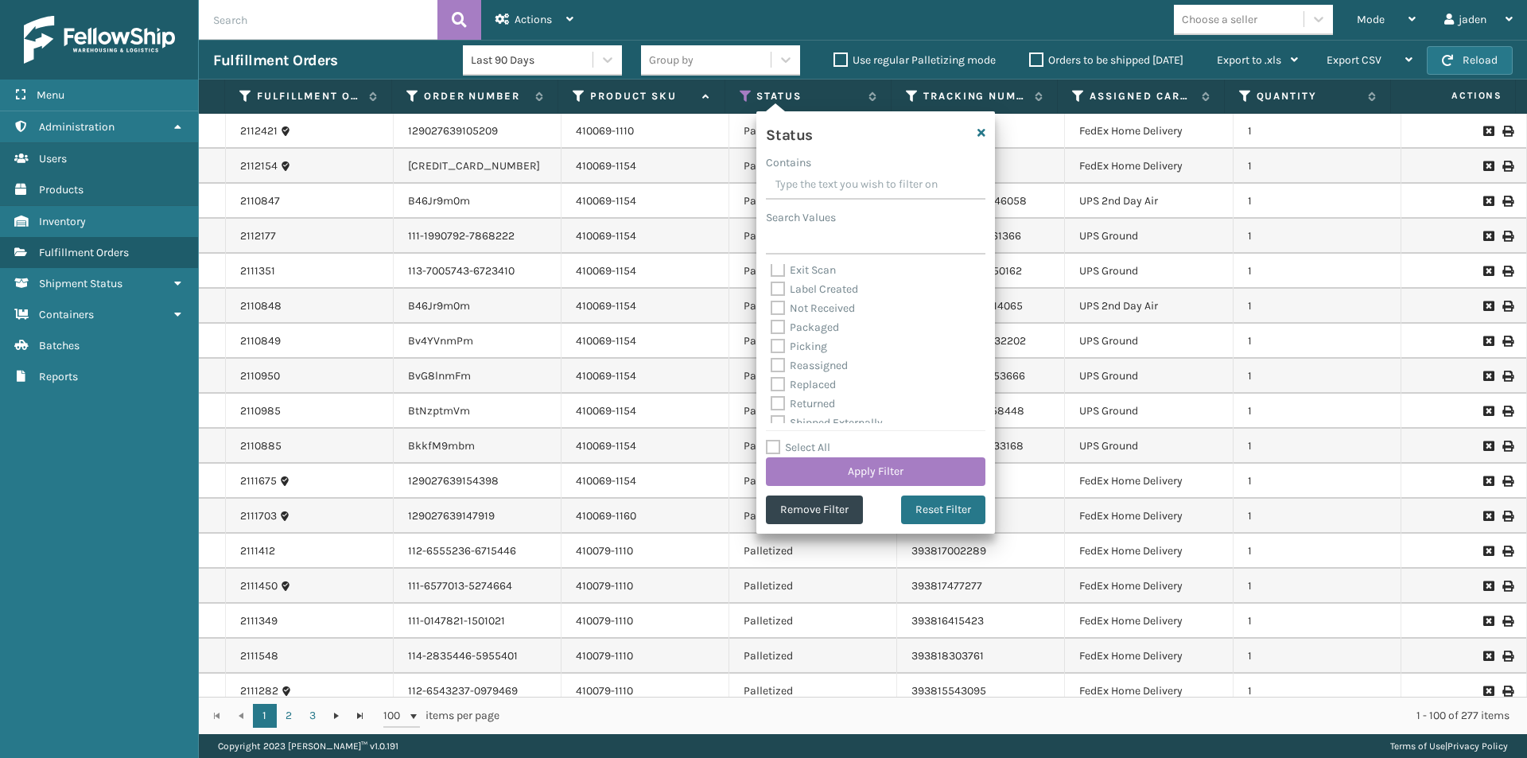
click at [791, 348] on label "Picking" at bounding box center [799, 347] width 56 height 14
click at [771, 348] on input "Picking" at bounding box center [771, 342] width 1 height 10
click at [791, 348] on label "Picking" at bounding box center [799, 347] width 56 height 14
click at [771, 348] on input "Picking" at bounding box center [771, 342] width 1 height 10
checkbox input "false"
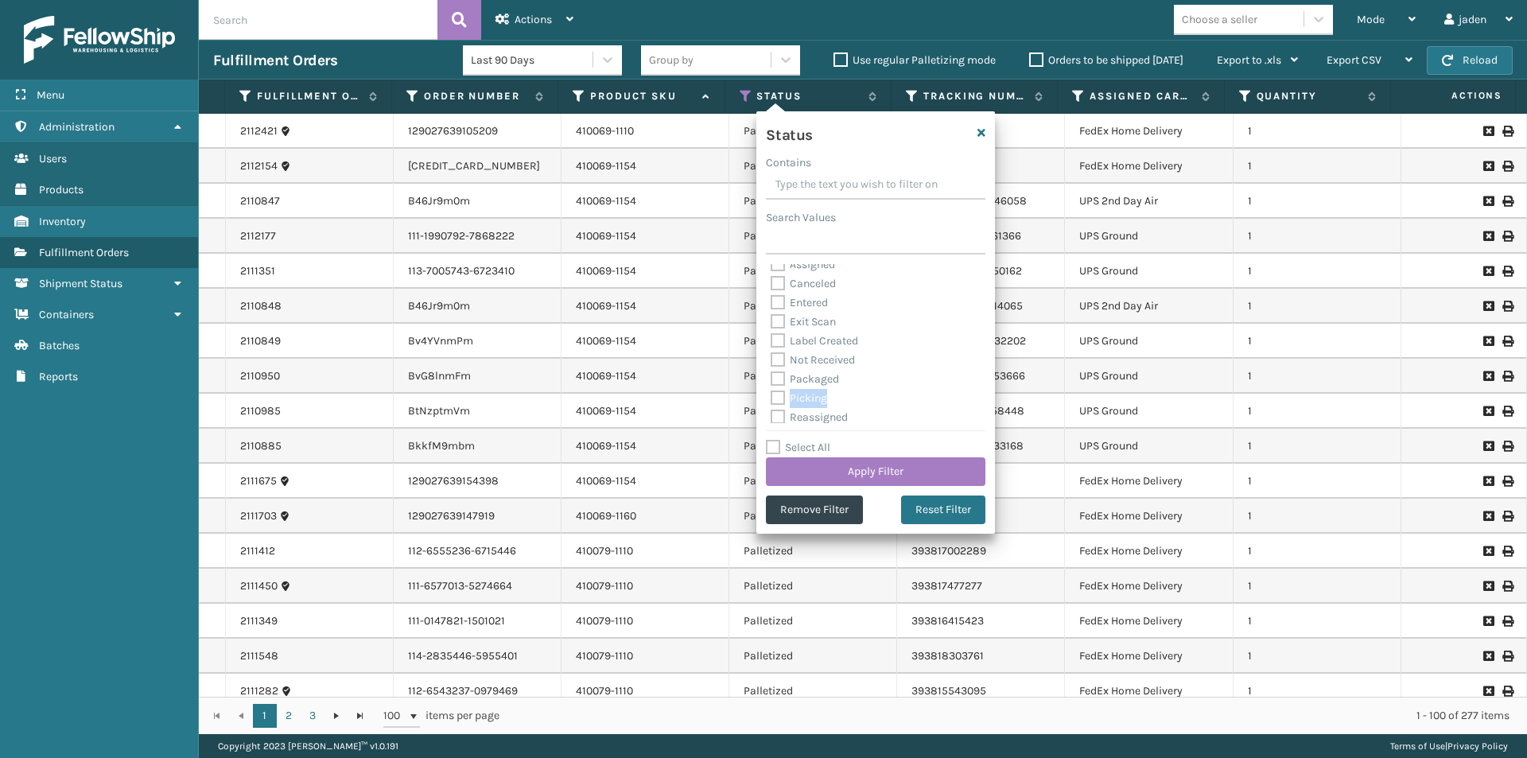
scroll to position [0, 0]
click at [781, 277] on label "Palletized" at bounding box center [805, 273] width 68 height 14
click at [771, 274] on input "Palletized" at bounding box center [771, 269] width 1 height 10
checkbox input "false"
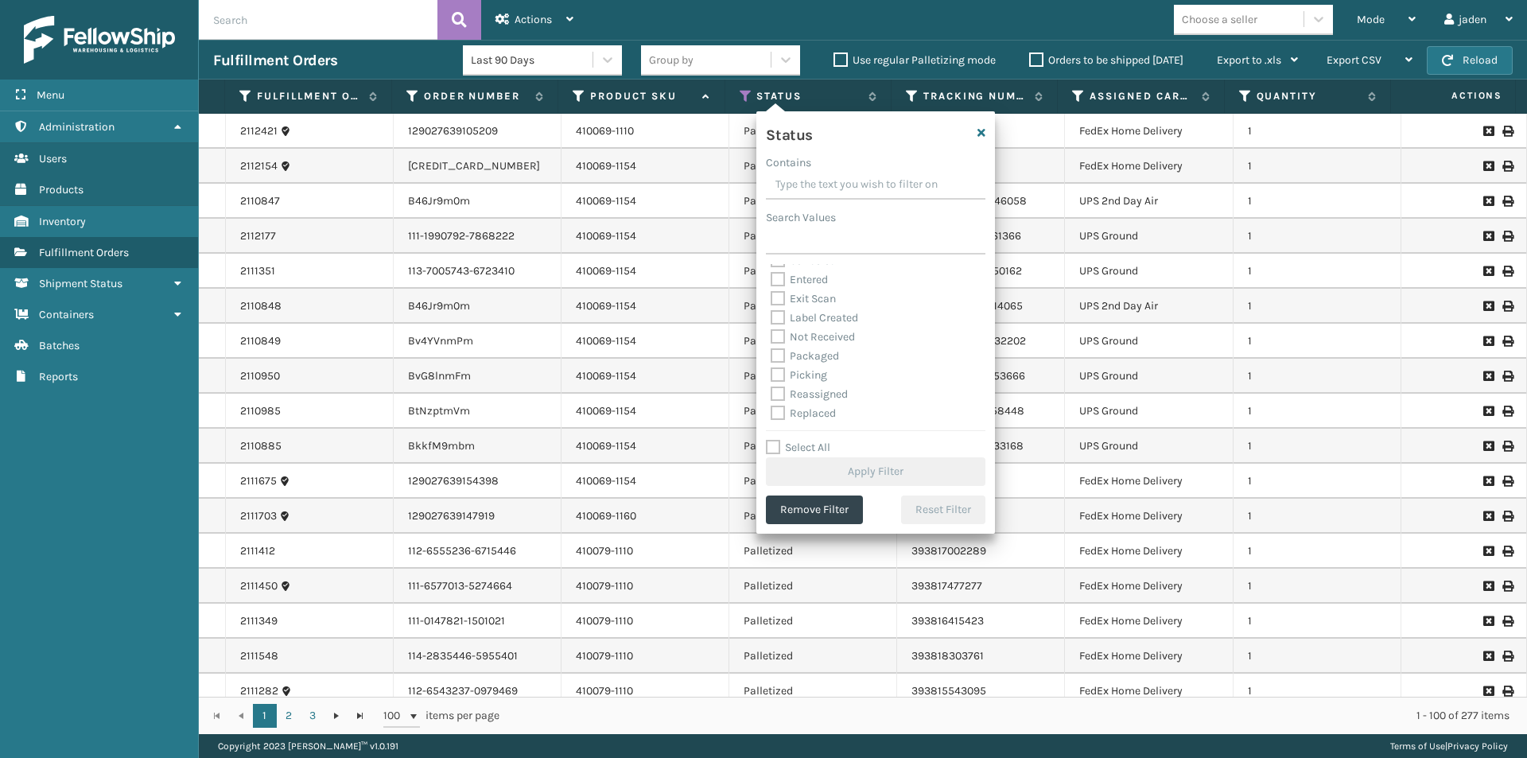
scroll to position [80, 0]
click at [983, 130] on icon "button" at bounding box center [981, 132] width 8 height 11
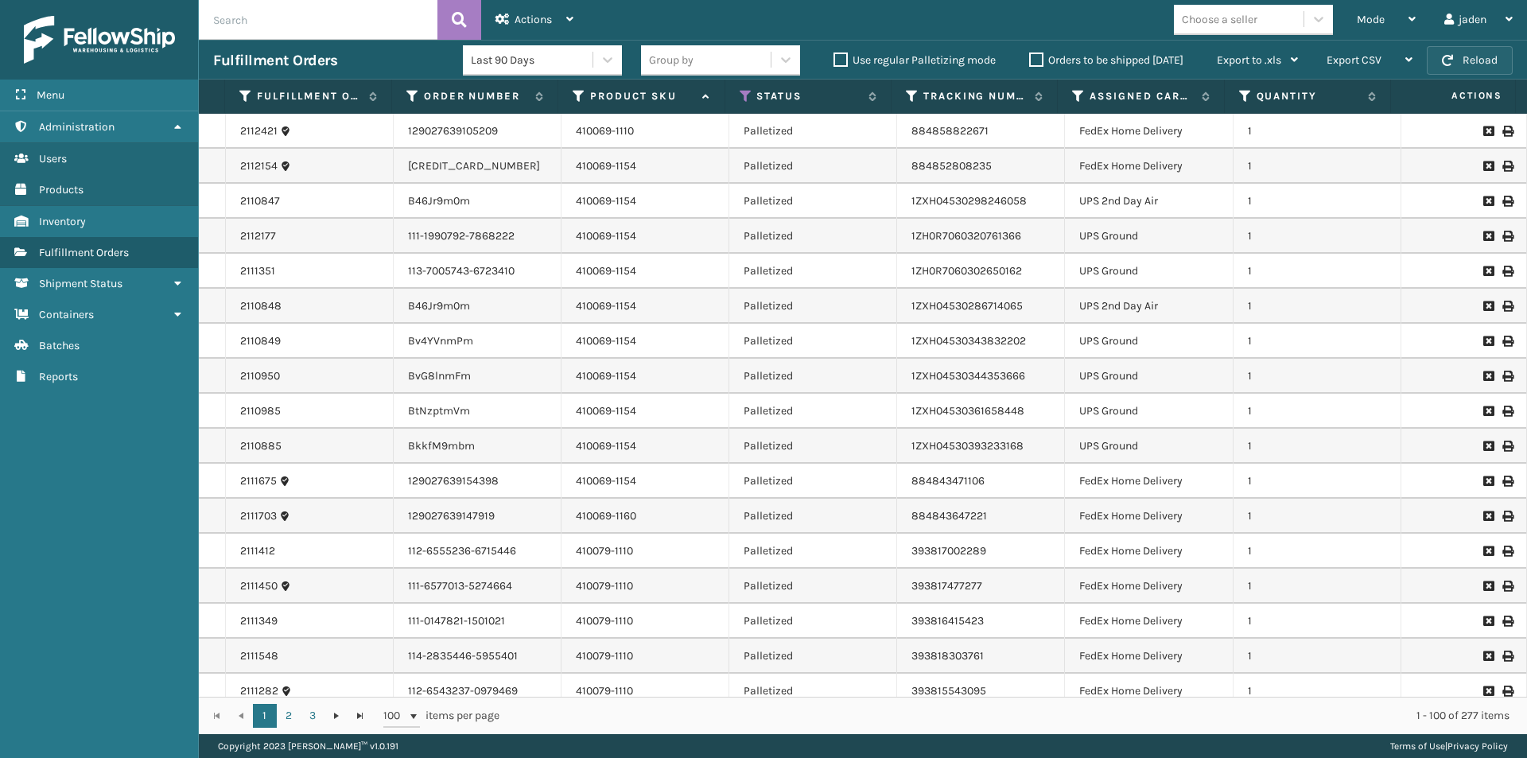
click at [1456, 66] on button "Reload" at bounding box center [1470, 60] width 86 height 29
click at [1379, 21] on span "Mode" at bounding box center [1371, 20] width 28 height 14
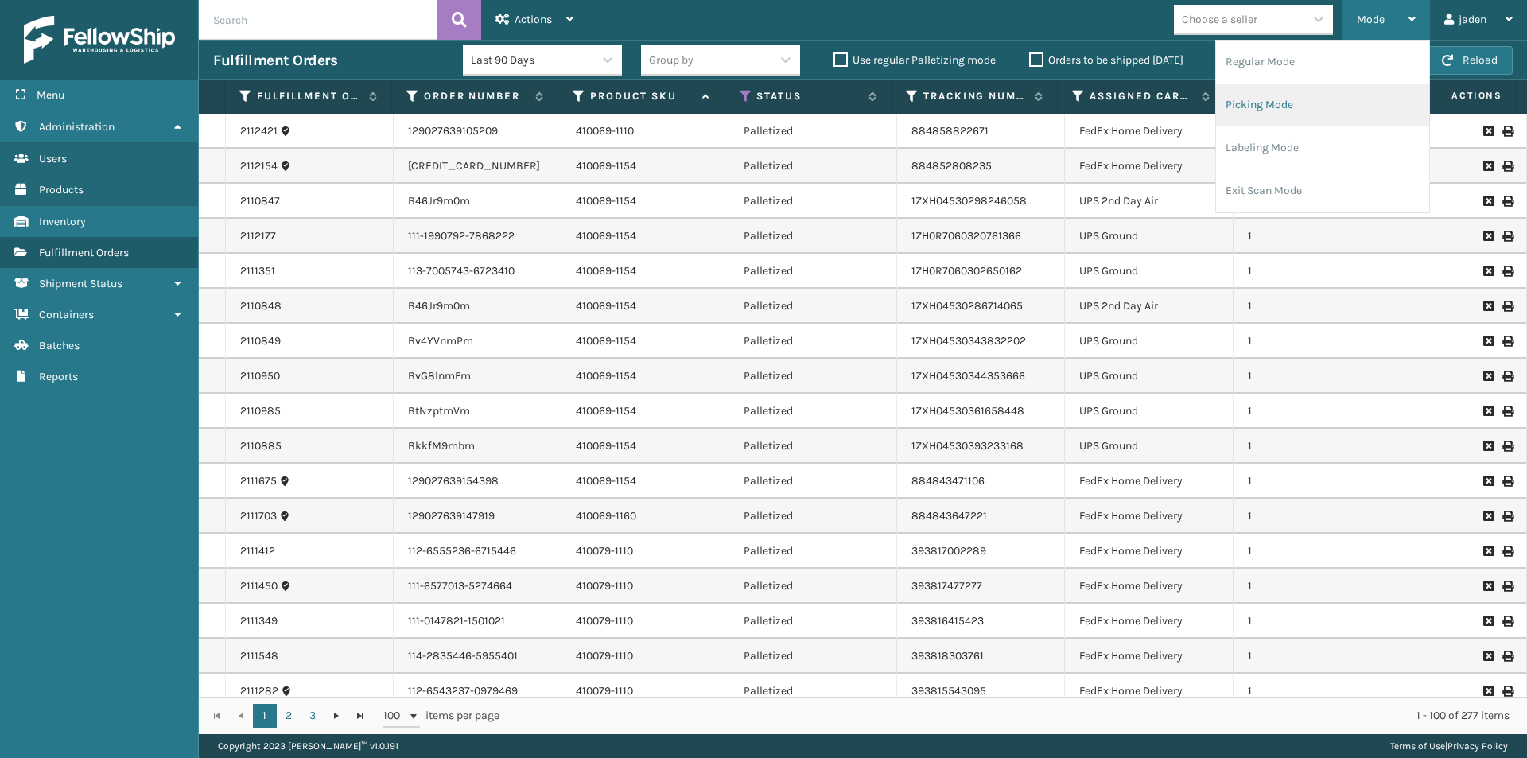
click at [1330, 102] on li "Picking Mode" at bounding box center [1322, 105] width 213 height 43
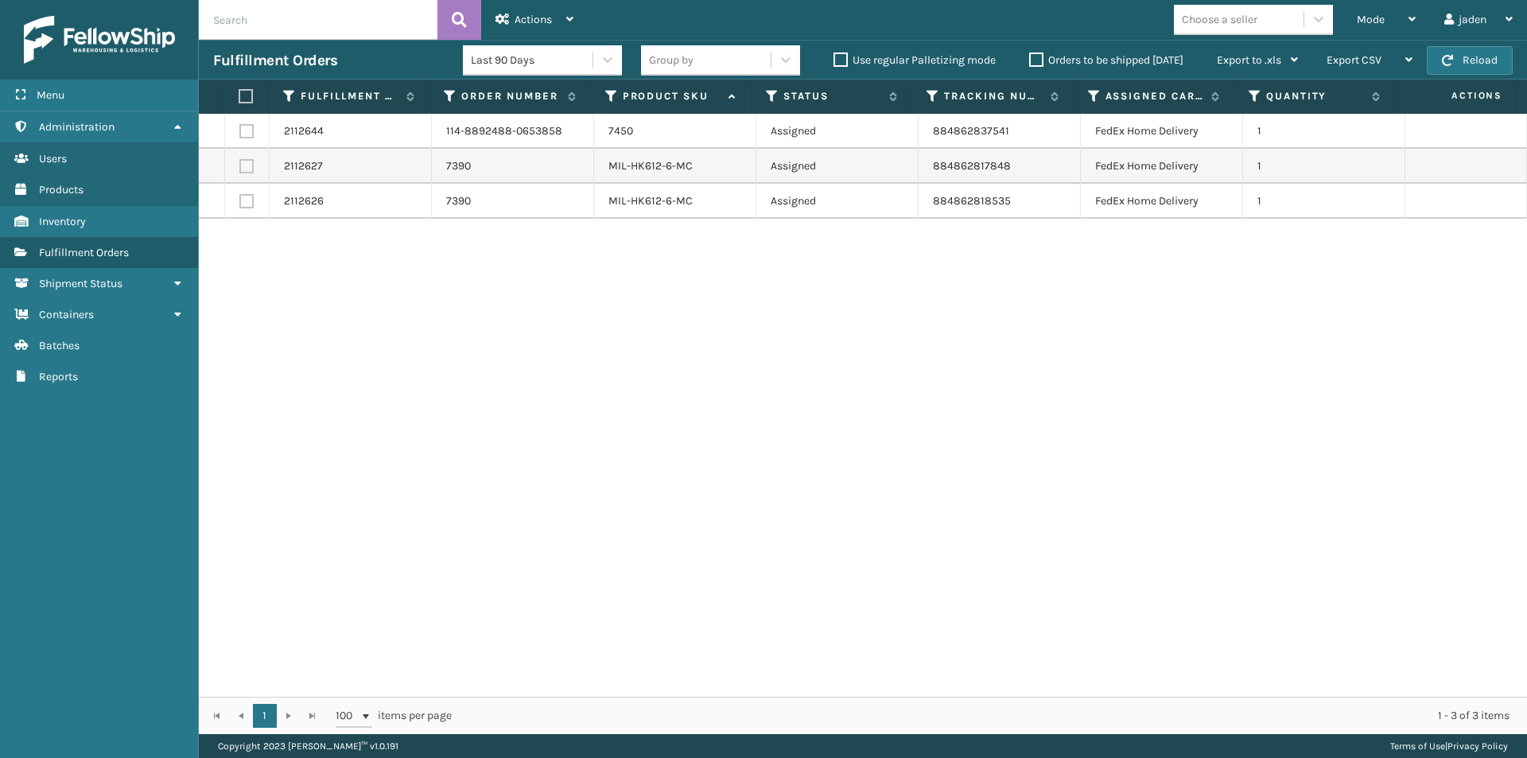
drag, startPoint x: 959, startPoint y: 392, endPoint x: 865, endPoint y: 218, distance: 198.2
click at [759, 373] on div "2112644 114-8892488-0653858 7450 Assigned 884862837541 FedEx Home Delivery 1 21…" at bounding box center [863, 405] width 1328 height 583
click at [1036, 61] on label "Orders to be shipped [DATE]" at bounding box center [1106, 60] width 154 height 14
click at [1030, 61] on input "Orders to be shipped [DATE]" at bounding box center [1029, 56] width 1 height 10
click at [1480, 60] on button "Reload" at bounding box center [1470, 60] width 86 height 29
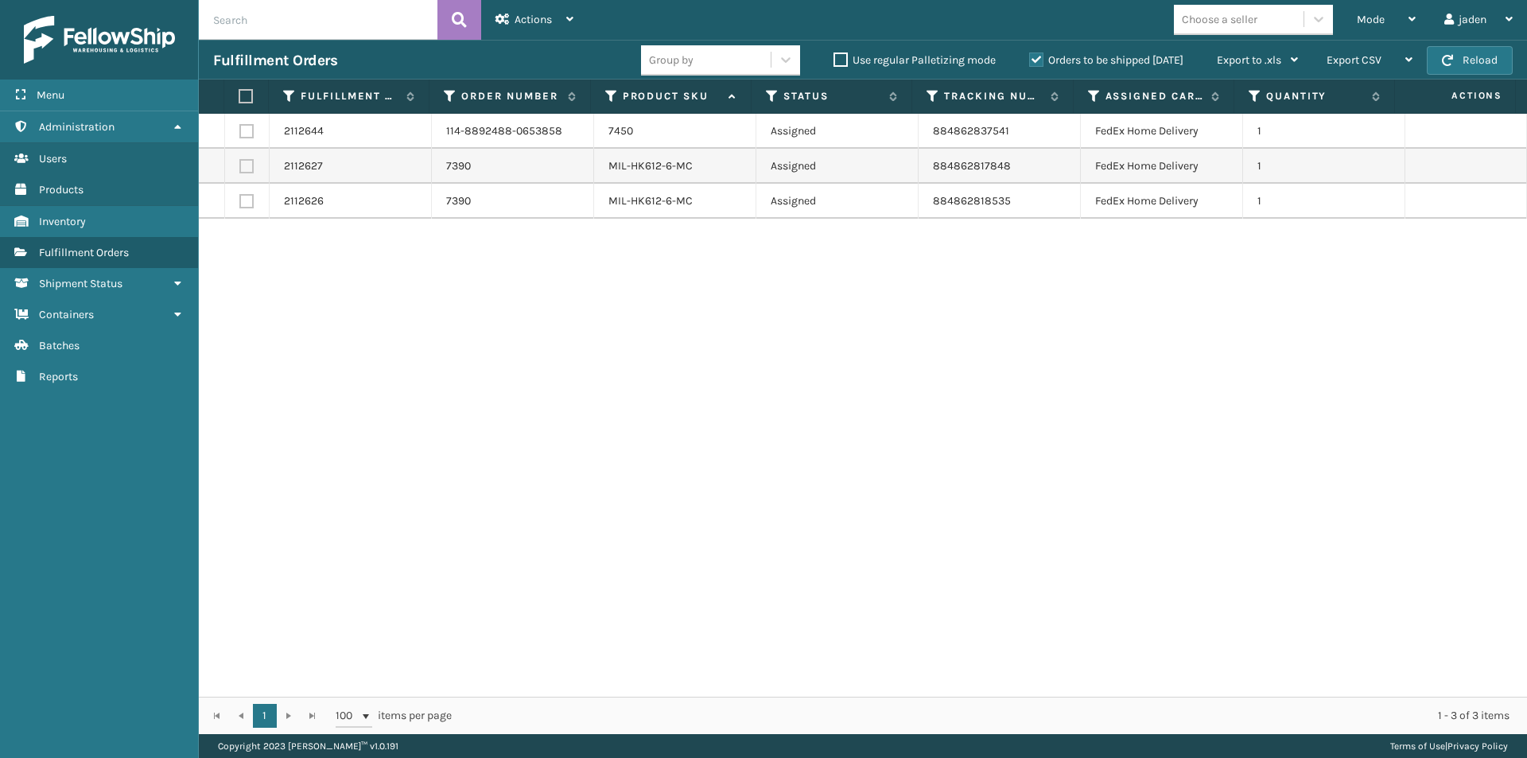
click at [1480, 60] on button "Reload" at bounding box center [1470, 60] width 86 height 29
drag, startPoint x: 1075, startPoint y: 397, endPoint x: 714, endPoint y: 385, distance: 361.3
click at [714, 385] on div "2112644 114-8892488-0653858 7450 Assigned 884862837541 FedEx Home Delivery 1 21…" at bounding box center [863, 405] width 1328 height 583
click at [1360, 16] on span "Mode" at bounding box center [1371, 20] width 28 height 14
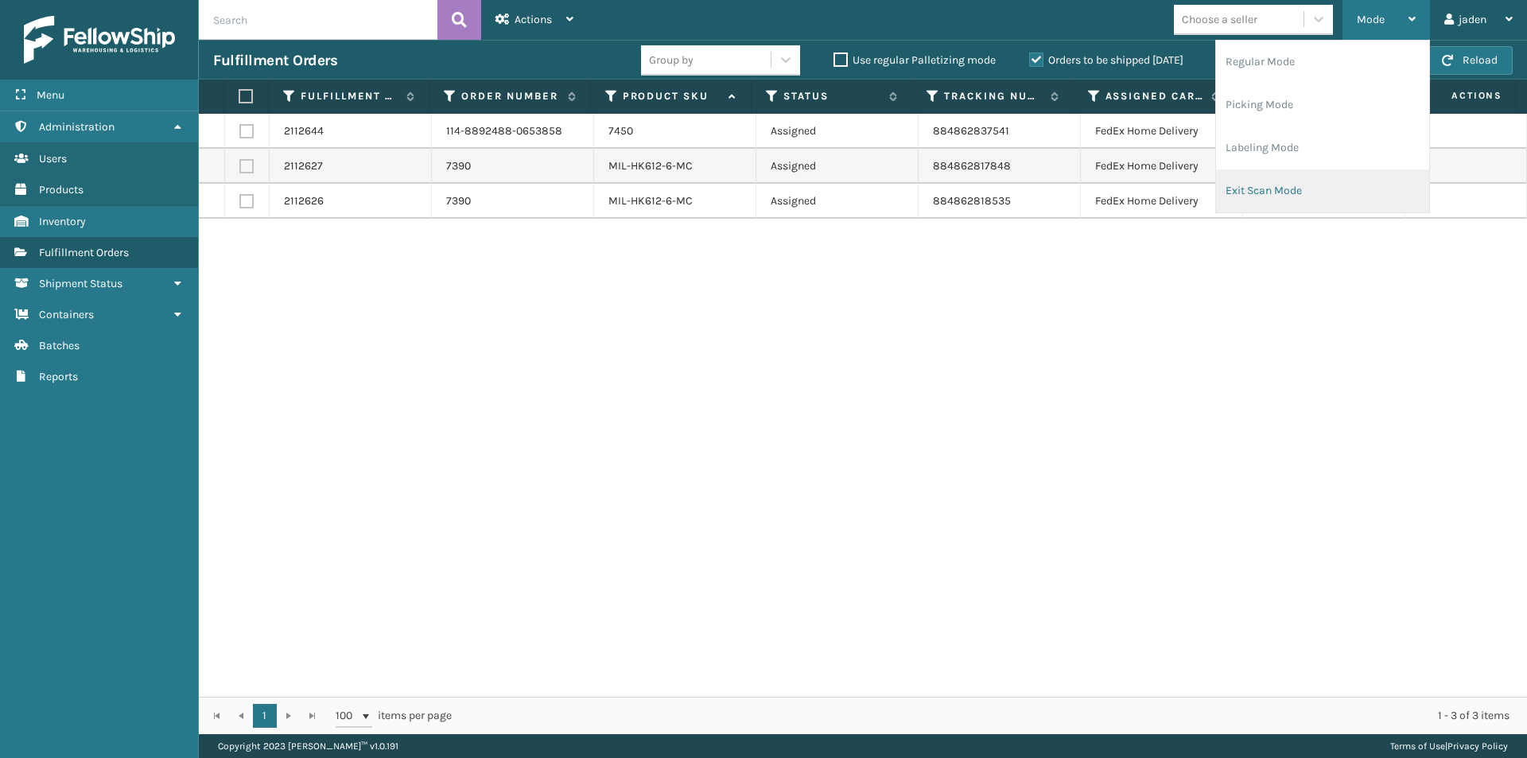
click at [1305, 184] on li "Exit Scan Mode" at bounding box center [1322, 190] width 213 height 43
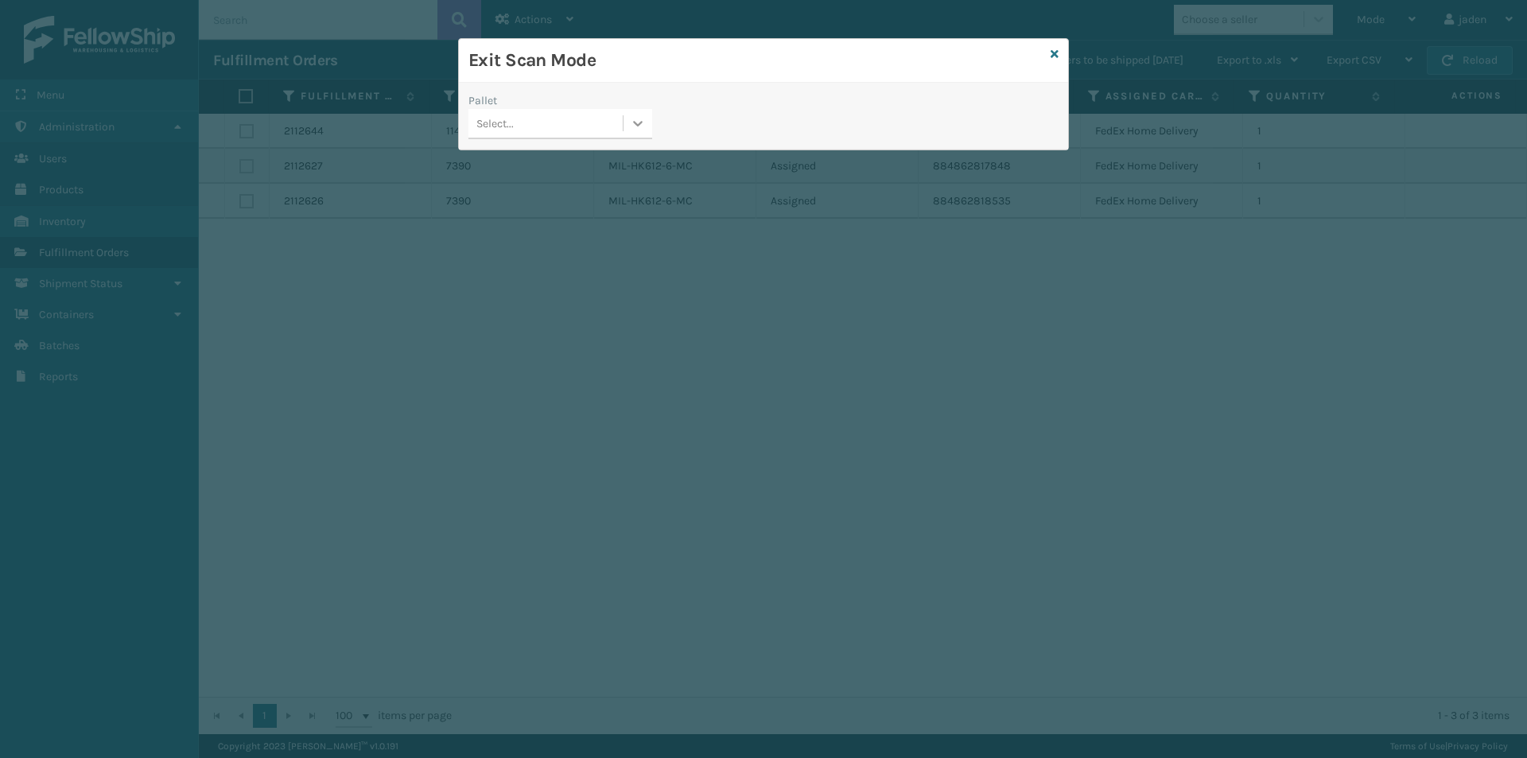
click at [647, 132] on div at bounding box center [638, 123] width 29 height 29
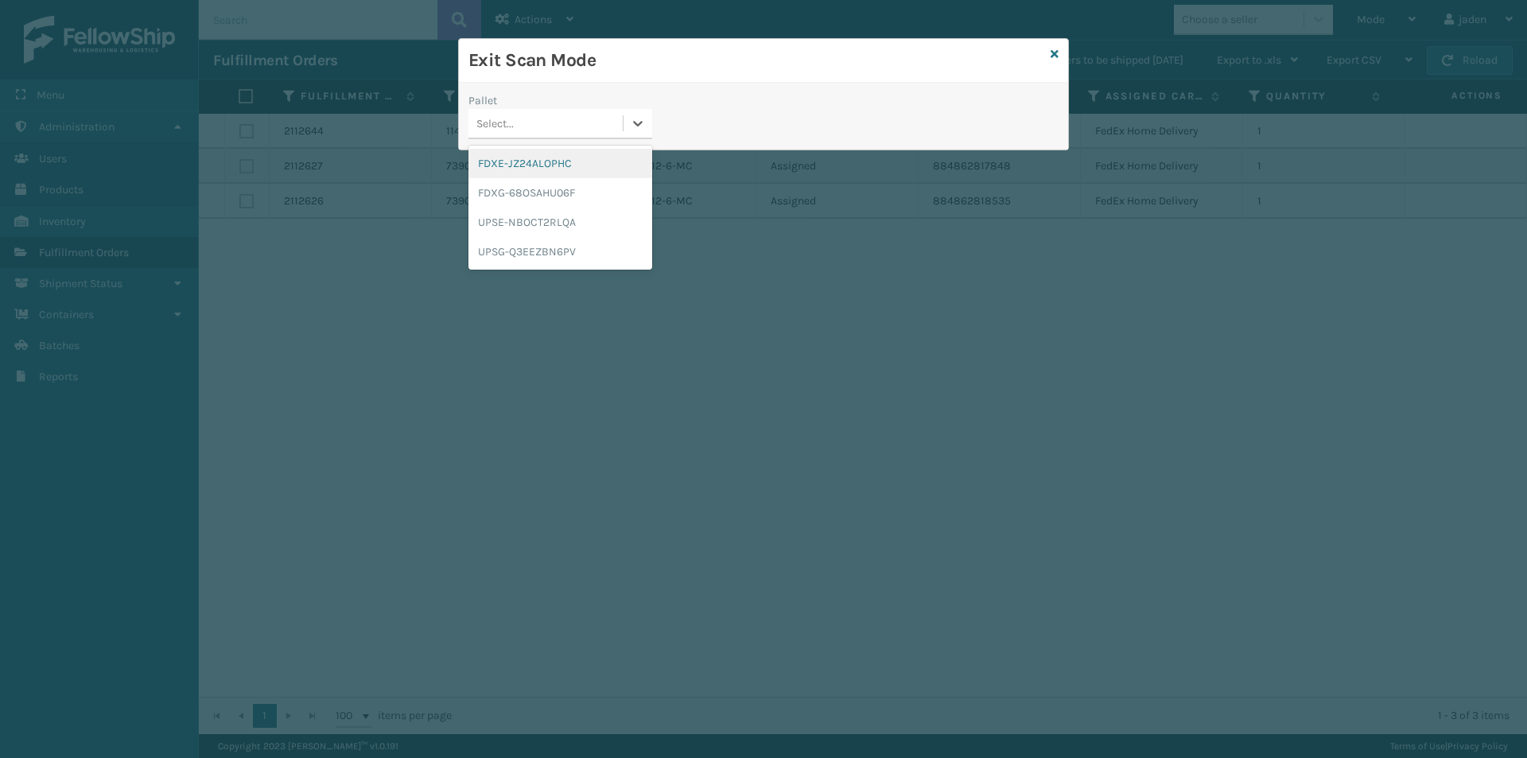
drag, startPoint x: 585, startPoint y: 145, endPoint x: 577, endPoint y: 156, distance: 13.7
click at [578, 150] on div "FDXE-JZ24ALOPHC FDXG-68OSAHU06F UPSE-NBOCT2RLQA UPSG-Q3EEZBN6PV" at bounding box center [560, 208] width 184 height 124
click at [576, 162] on div "FDXE-JZ24ALOPHC" at bounding box center [560, 163] width 184 height 29
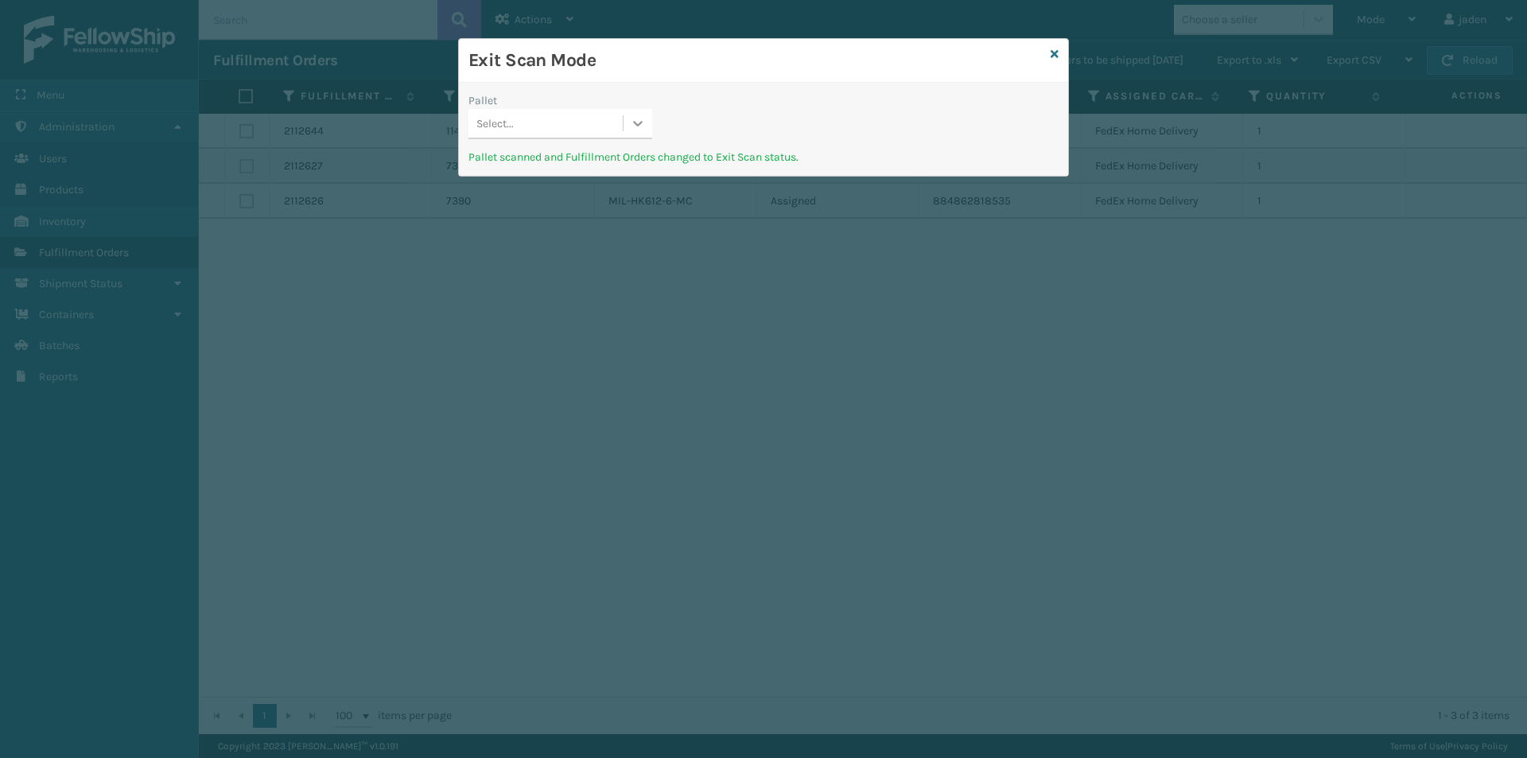
click at [632, 123] on icon at bounding box center [638, 123] width 16 height 16
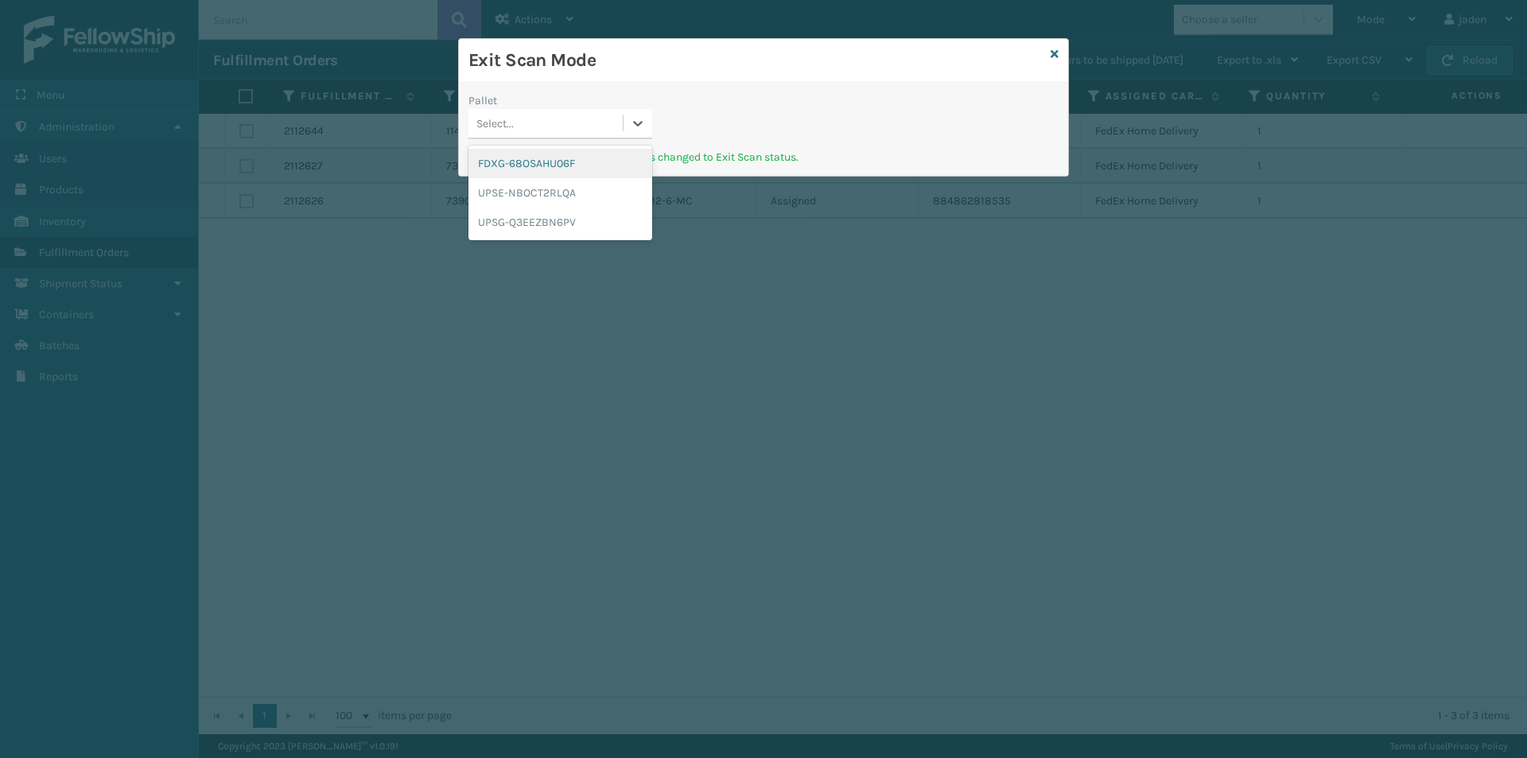
click at [593, 165] on div "FDXG-68OSAHU06F" at bounding box center [560, 163] width 184 height 29
click at [632, 122] on icon at bounding box center [638, 123] width 16 height 16
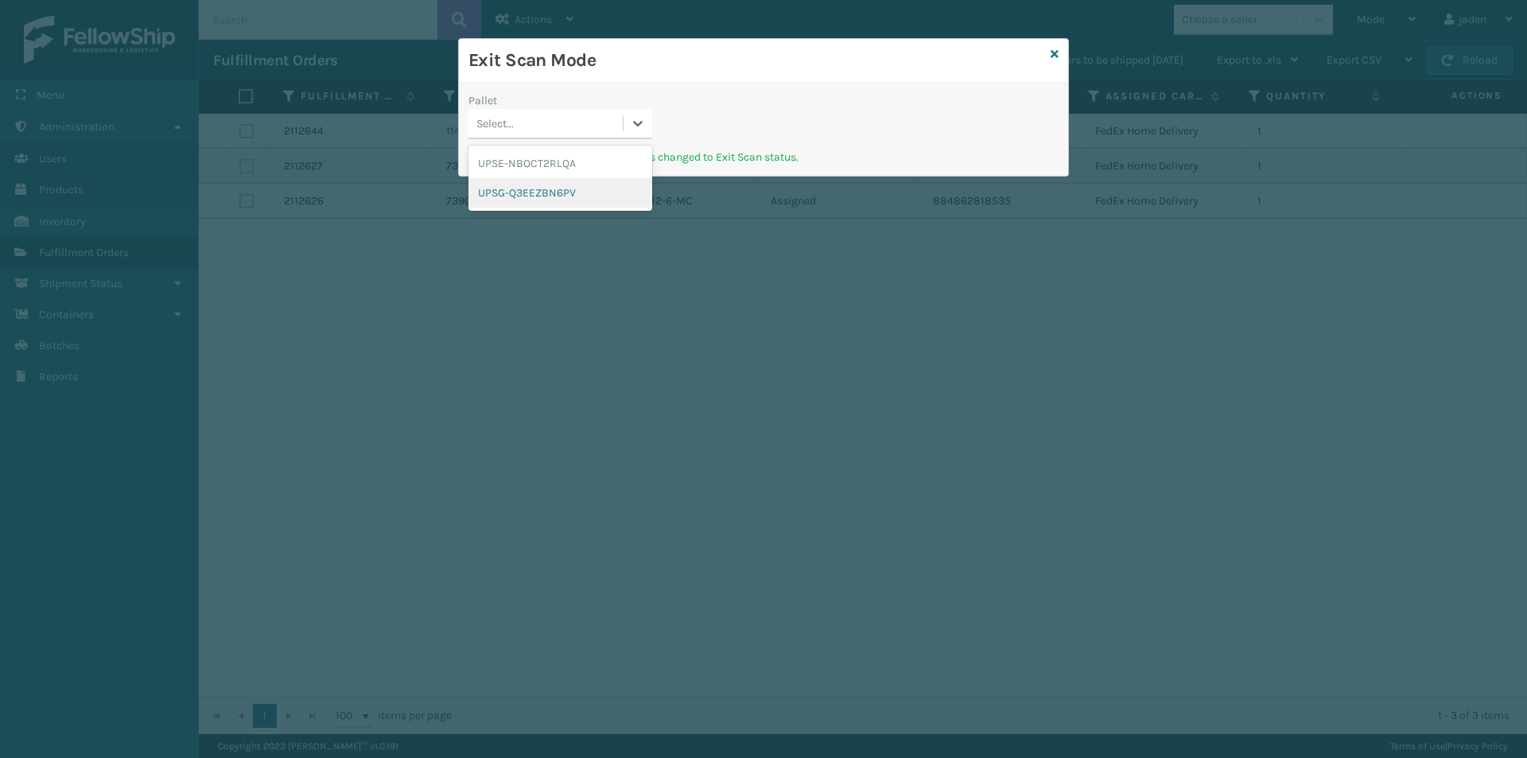
click at [523, 181] on div "UPSG-Q3EEZBN6PV" at bounding box center [560, 192] width 184 height 29
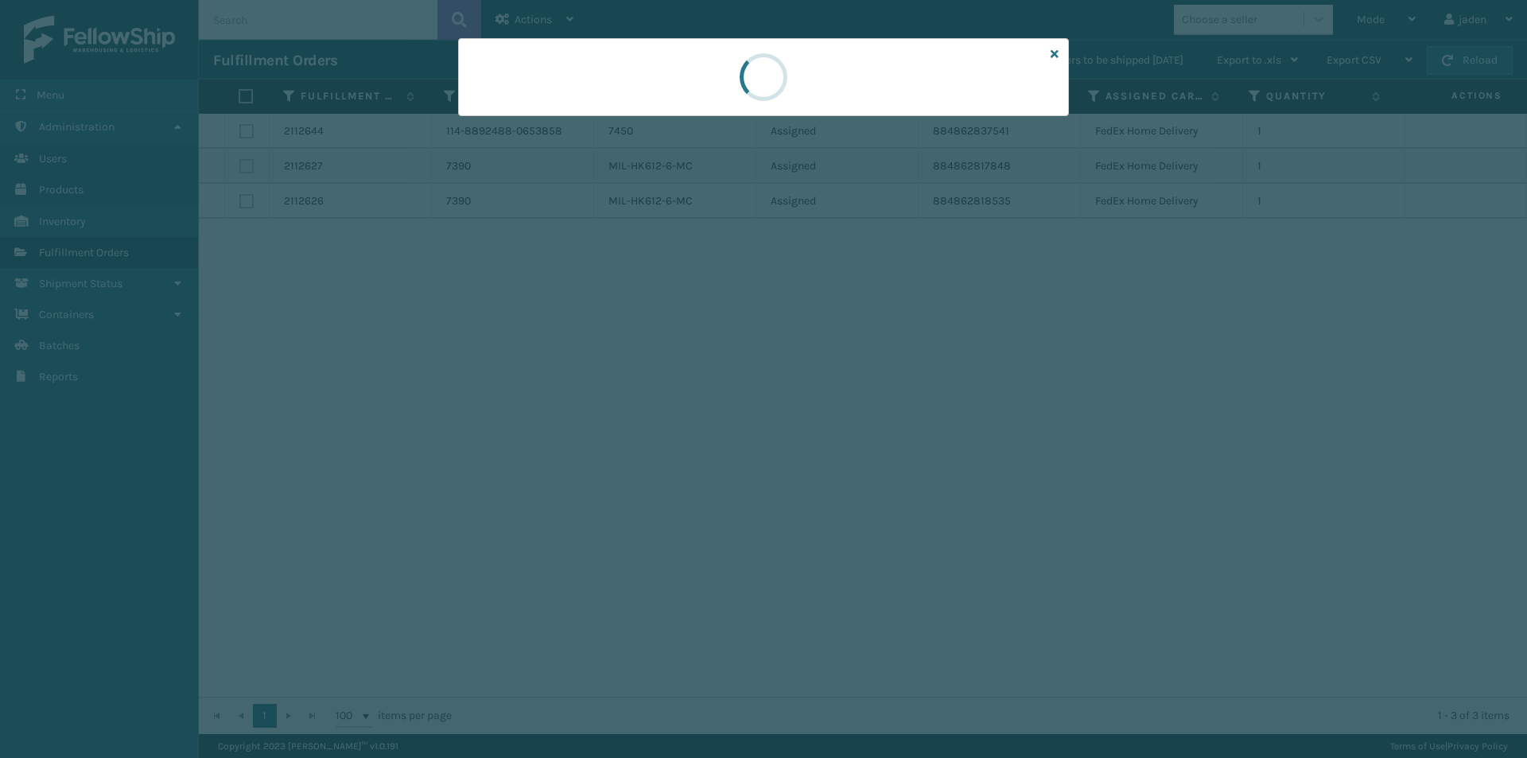
drag, startPoint x: 795, startPoint y: 128, endPoint x: 850, endPoint y: 105, distance: 59.5
click at [612, 117] on div at bounding box center [763, 379] width 1527 height 758
drag, startPoint x: 846, startPoint y: 100, endPoint x: 600, endPoint y: 99, distance: 245.8
click at [600, 99] on div at bounding box center [763, 77] width 611 height 78
drag, startPoint x: 753, startPoint y: 95, endPoint x: 607, endPoint y: 87, distance: 146.6
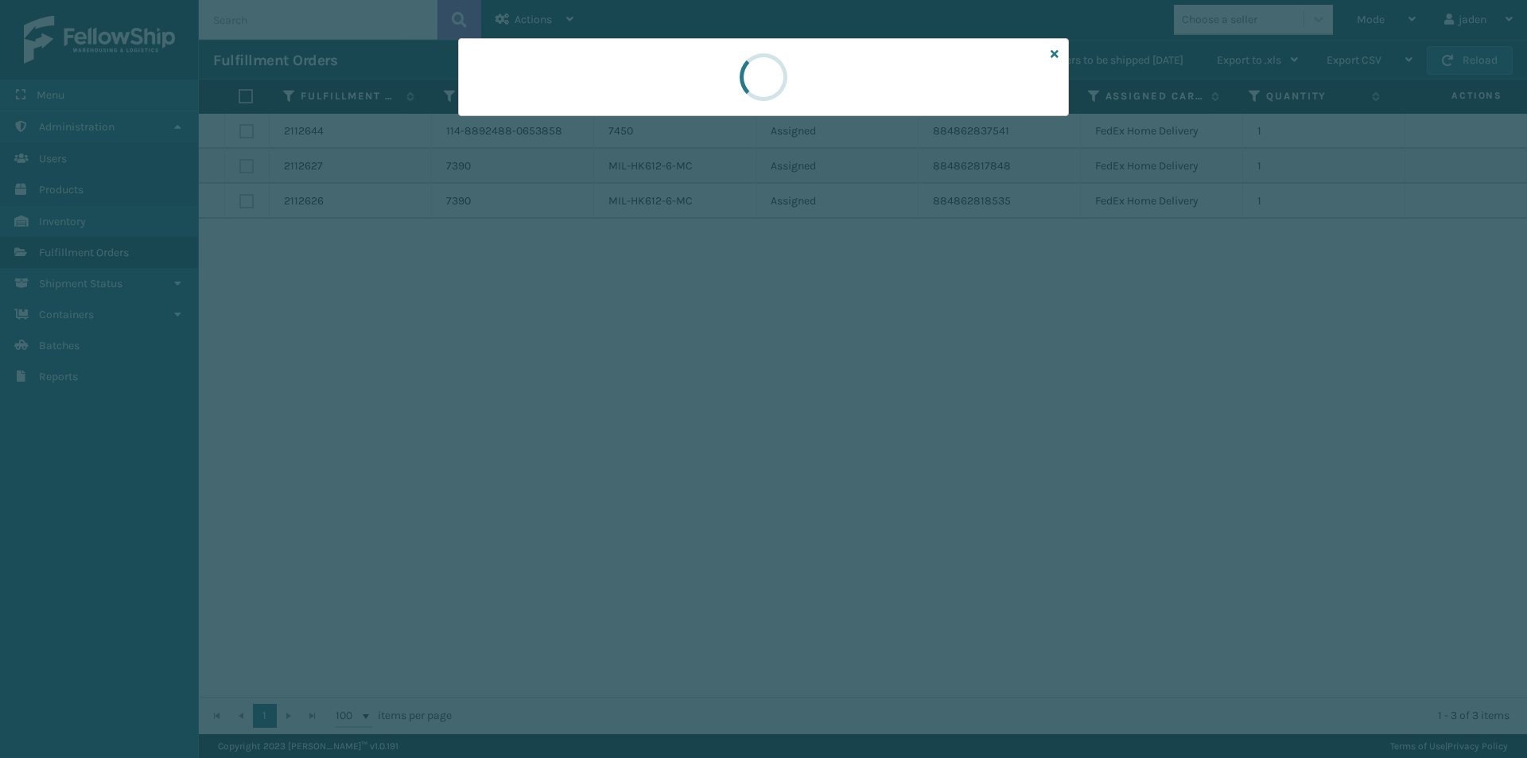
click at [572, 87] on div at bounding box center [763, 77] width 611 height 78
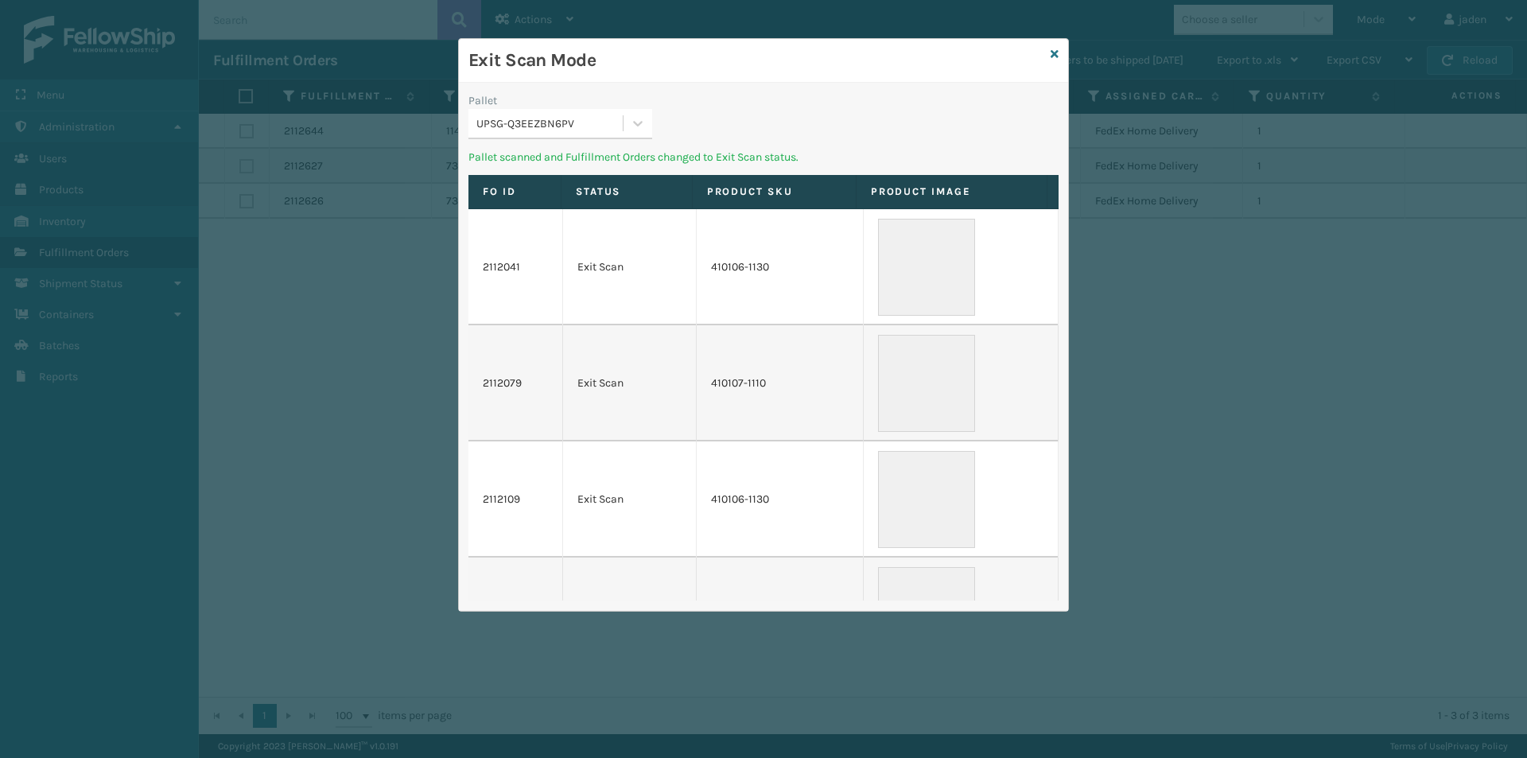
drag, startPoint x: 896, startPoint y: 87, endPoint x: 698, endPoint y: 95, distance: 198.2
click at [707, 83] on div "Pallet UPSG-Q3EEZBN6PV Pallet scanned and Fulfillment Orders changed to Exit Sc…" at bounding box center [763, 347] width 609 height 528
drag, startPoint x: 742, startPoint y: 120, endPoint x: 621, endPoint y: 94, distance: 123.7
click at [637, 80] on div "Exit Scan Mode" at bounding box center [763, 61] width 609 height 44
click at [624, 126] on div at bounding box center [638, 123] width 29 height 29
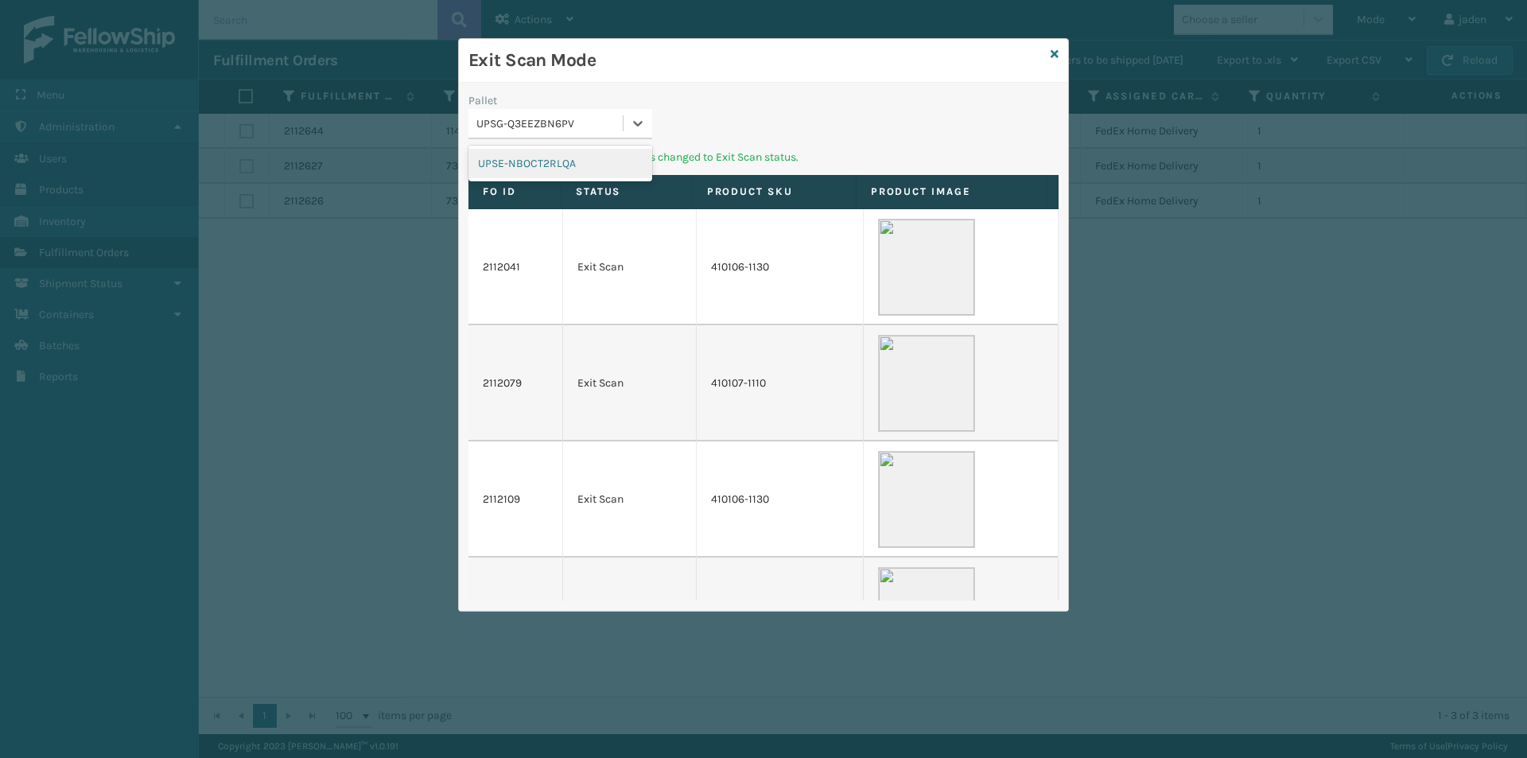
click at [576, 167] on div "UPSE-NBOCT2RLQA" at bounding box center [560, 163] width 184 height 29
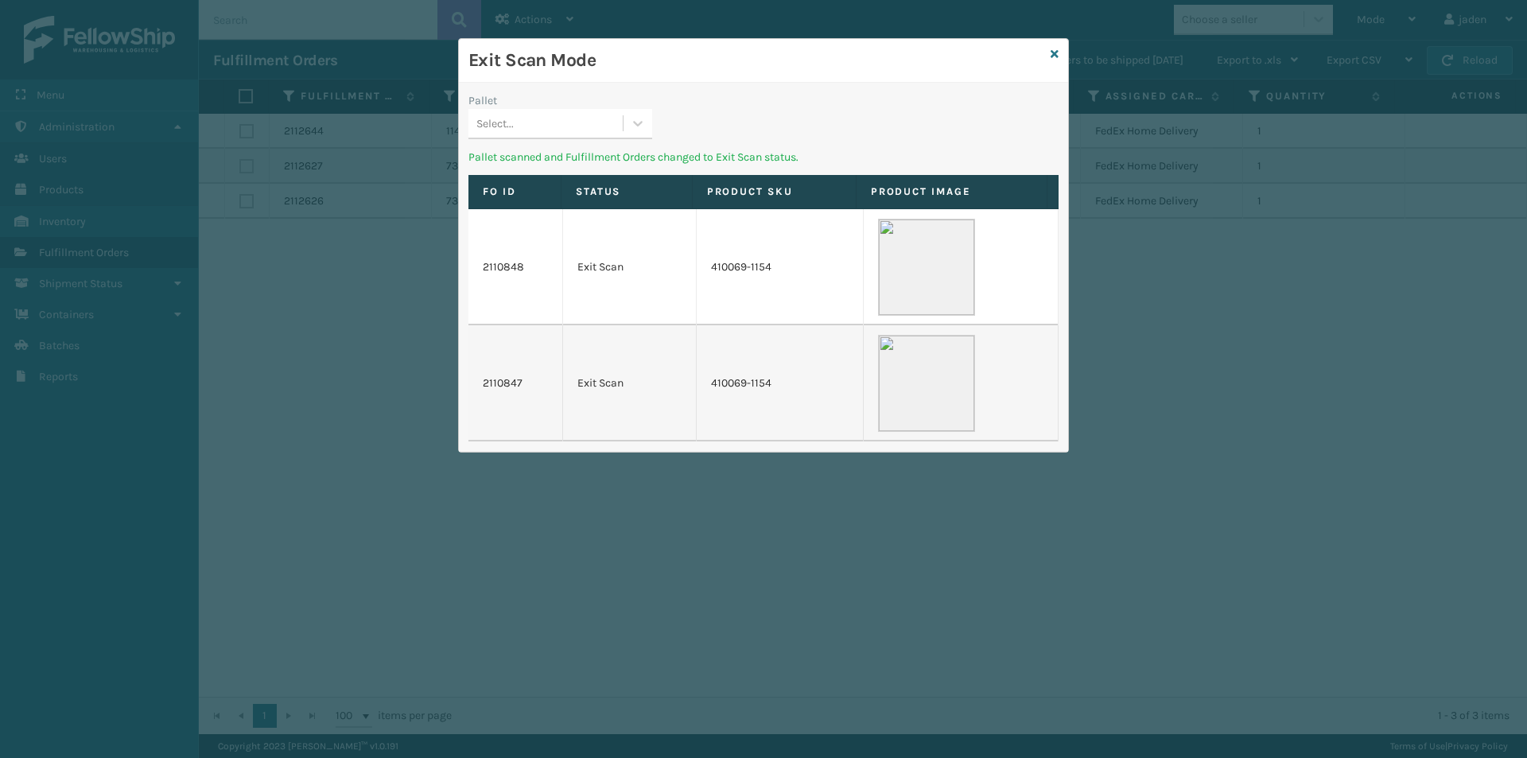
drag, startPoint x: 880, startPoint y: 84, endPoint x: 722, endPoint y: 108, distance: 160.2
click at [585, 65] on h3 "Exit Scan Mode" at bounding box center [756, 61] width 576 height 24
drag, startPoint x: 862, startPoint y: 103, endPoint x: 882, endPoint y: 116, distance: 24.0
click at [682, 79] on div "Exit Scan Mode" at bounding box center [763, 61] width 609 height 44
drag, startPoint x: 883, startPoint y: 116, endPoint x: 874, endPoint y: 110, distance: 10.8
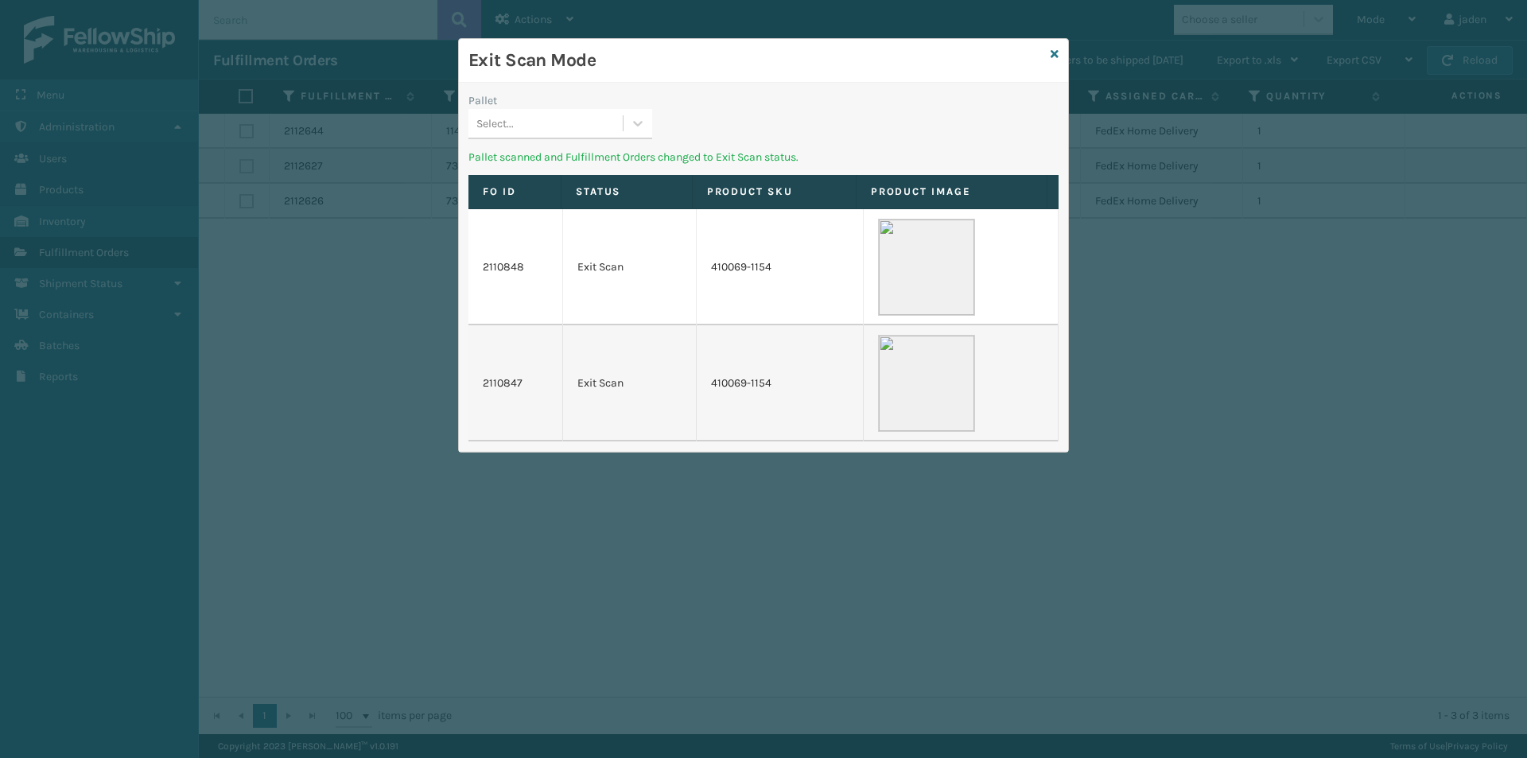
click at [685, 96] on div "Pallet Select... Pallet scanned and Fulfillment Orders changed to Exit Scan sta…" at bounding box center [763, 267] width 609 height 369
drag, startPoint x: 891, startPoint y: 110, endPoint x: 811, endPoint y: 97, distance: 80.5
click at [722, 81] on div "Exit Scan Mode" at bounding box center [763, 61] width 609 height 44
drag, startPoint x: 878, startPoint y: 106, endPoint x: 652, endPoint y: 89, distance: 226.5
click at [659, 80] on div "Exit Scan Mode" at bounding box center [763, 61] width 609 height 44
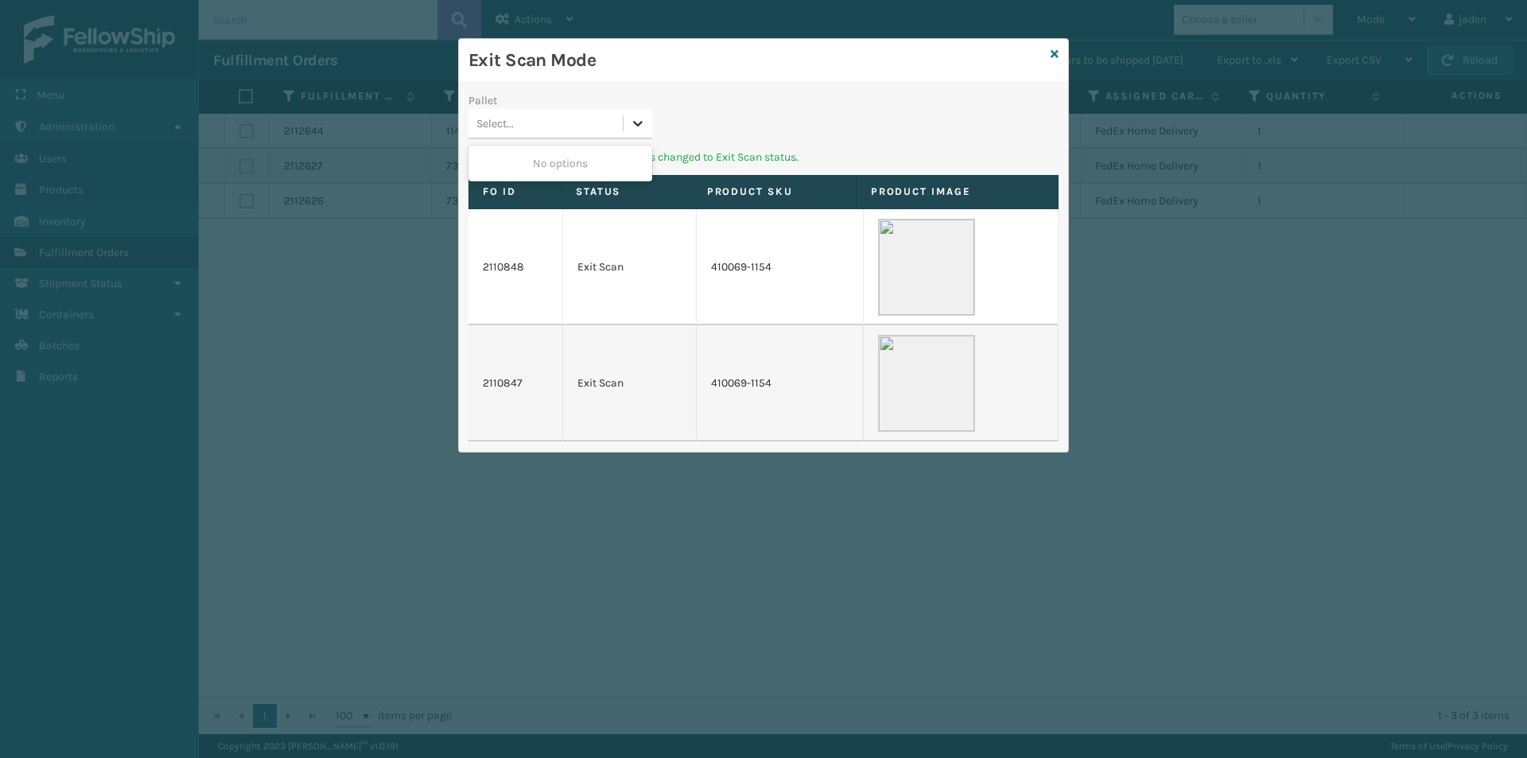
click at [635, 122] on icon at bounding box center [639, 124] width 10 height 6
click at [593, 161] on div "No options" at bounding box center [560, 163] width 184 height 29
drag, startPoint x: 868, startPoint y: 106, endPoint x: 684, endPoint y: 112, distance: 183.8
click at [728, 73] on div "Exit Scan Mode" at bounding box center [763, 61] width 609 height 44
click at [616, 126] on div "Select..." at bounding box center [545, 124] width 154 height 26
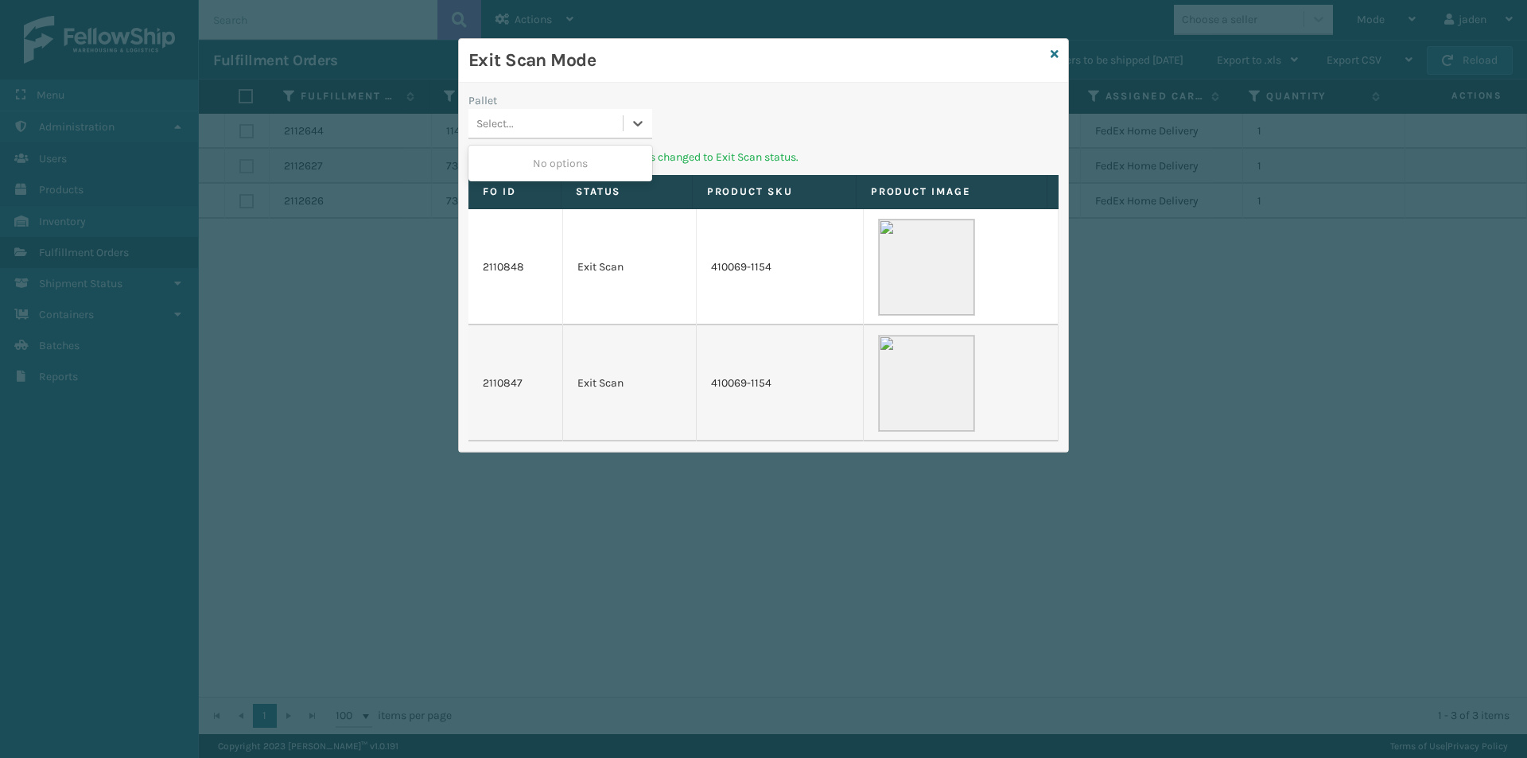
drag, startPoint x: 597, startPoint y: 154, endPoint x: 989, endPoint y: 34, distance: 410.9
click at [620, 146] on div "No options" at bounding box center [560, 164] width 184 height 36
click at [1059, 51] on div "Exit Scan Mode" at bounding box center [763, 61] width 609 height 44
click at [1057, 52] on icon at bounding box center [1055, 54] width 8 height 11
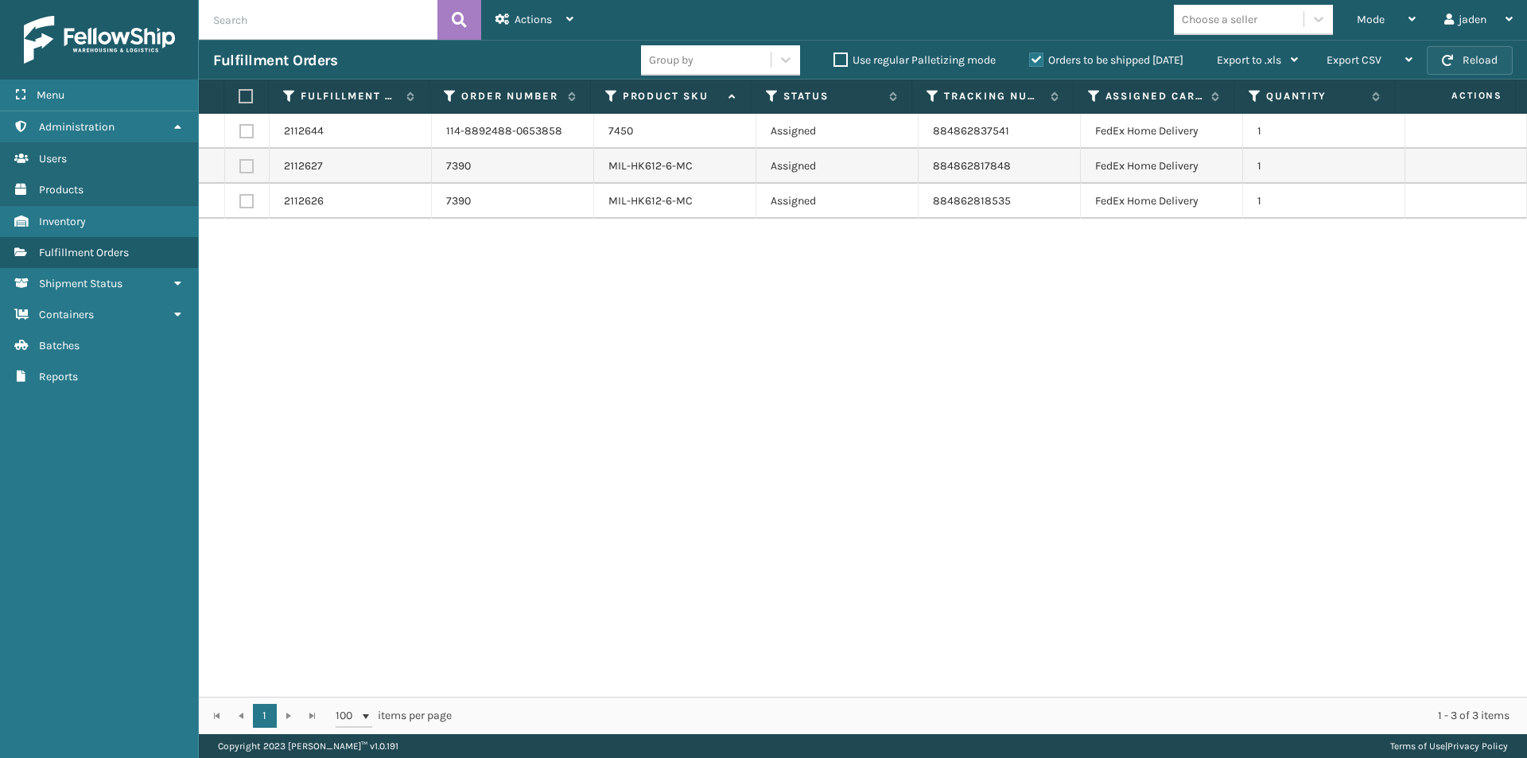
click at [1471, 56] on button "Reload" at bounding box center [1470, 60] width 86 height 29
drag, startPoint x: 1003, startPoint y: 345, endPoint x: 692, endPoint y: 271, distance: 319.7
click at [694, 329] on div "2112644 114-8892488-0653858 7450 Assigned 884862837541 FedEx Home Delivery 1 21…" at bounding box center [863, 405] width 1328 height 583
click at [1484, 55] on button "Reload" at bounding box center [1470, 60] width 86 height 29
click at [1038, 56] on label "Orders to be shipped [DATE]" at bounding box center [1106, 60] width 154 height 14
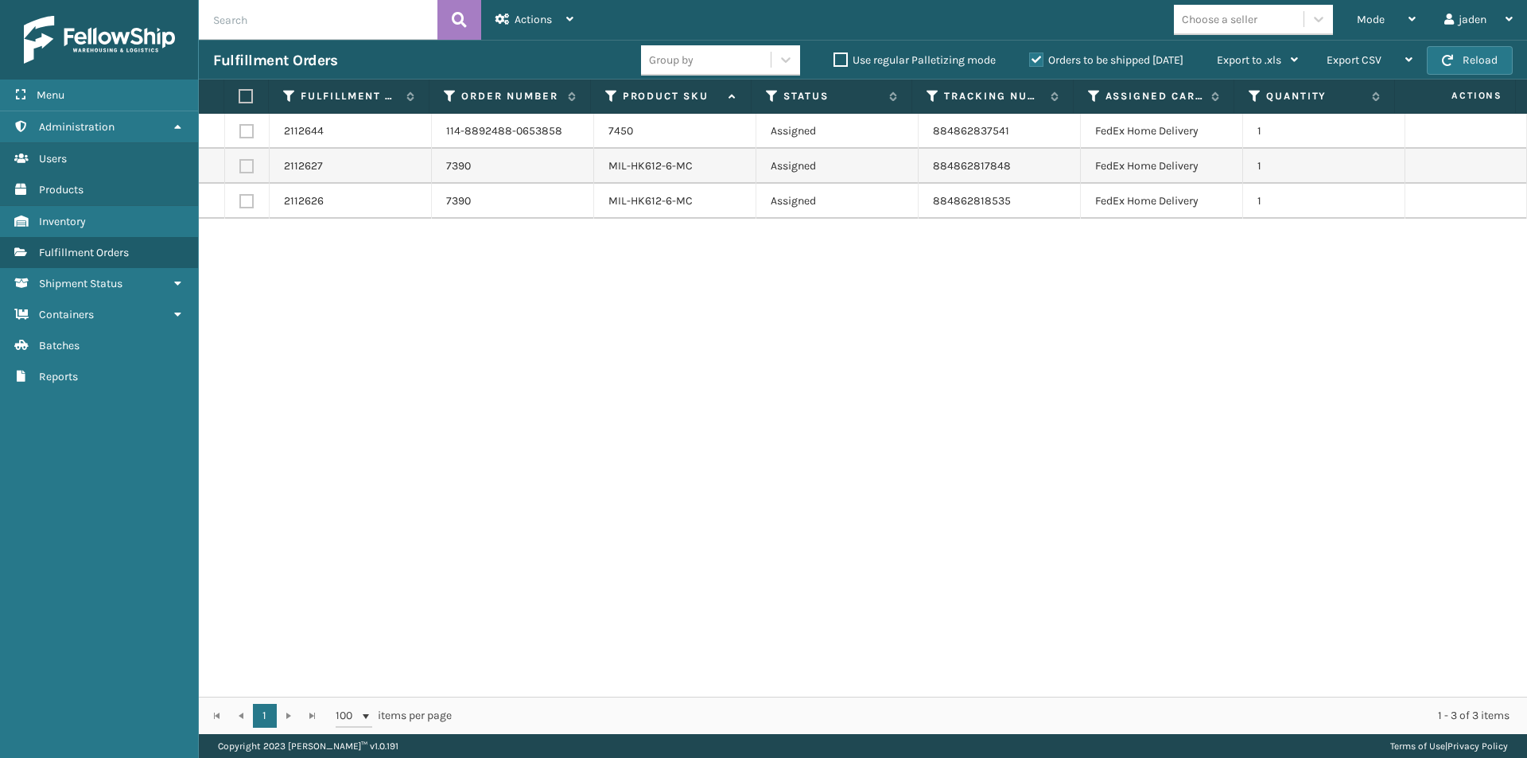
click at [1030, 56] on input "Orders to be shipped [DATE]" at bounding box center [1029, 56] width 1 height 10
click at [1386, 21] on div "Mode" at bounding box center [1386, 20] width 59 height 40
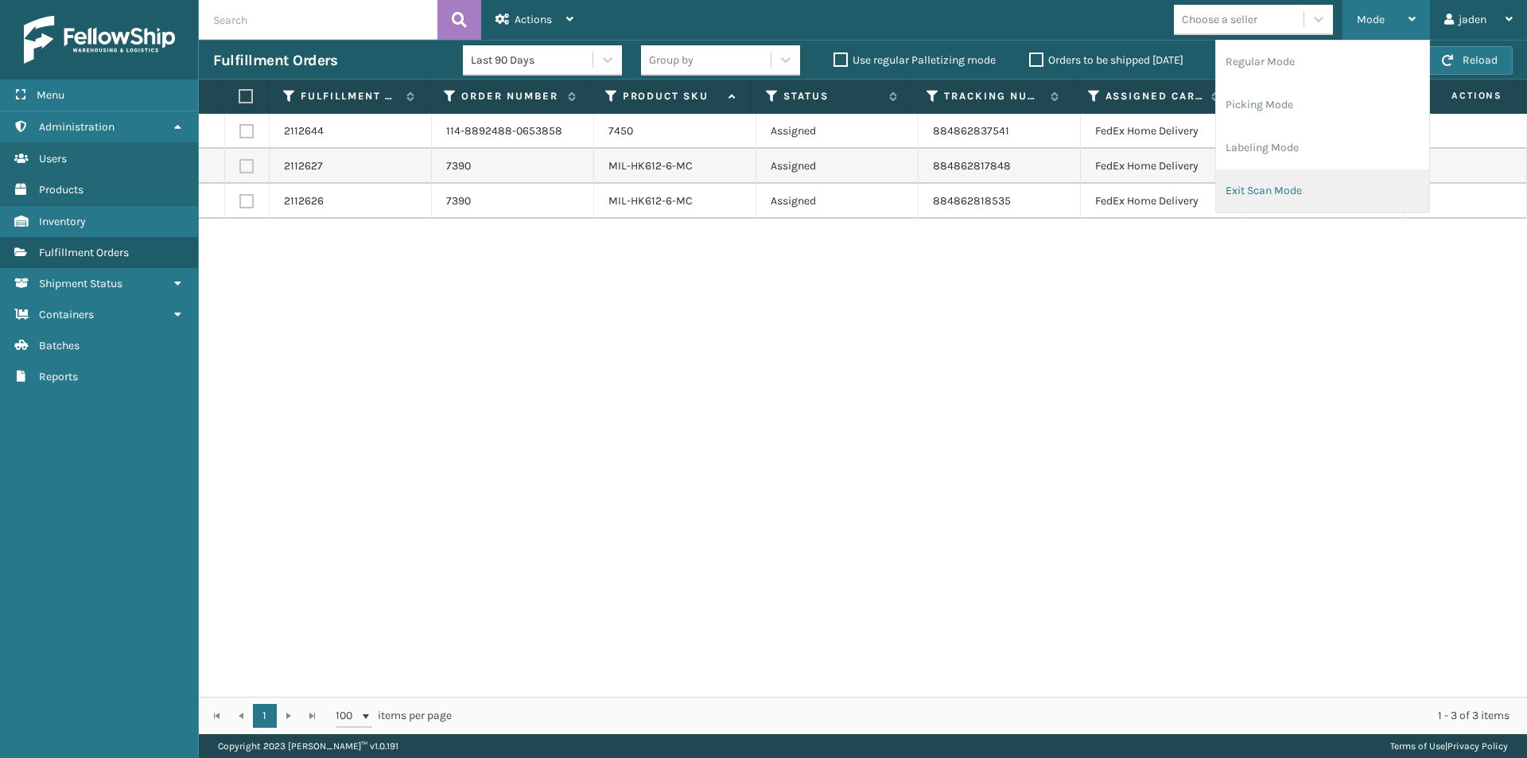
click at [1288, 183] on li "Exit Scan Mode" at bounding box center [1322, 190] width 213 height 43
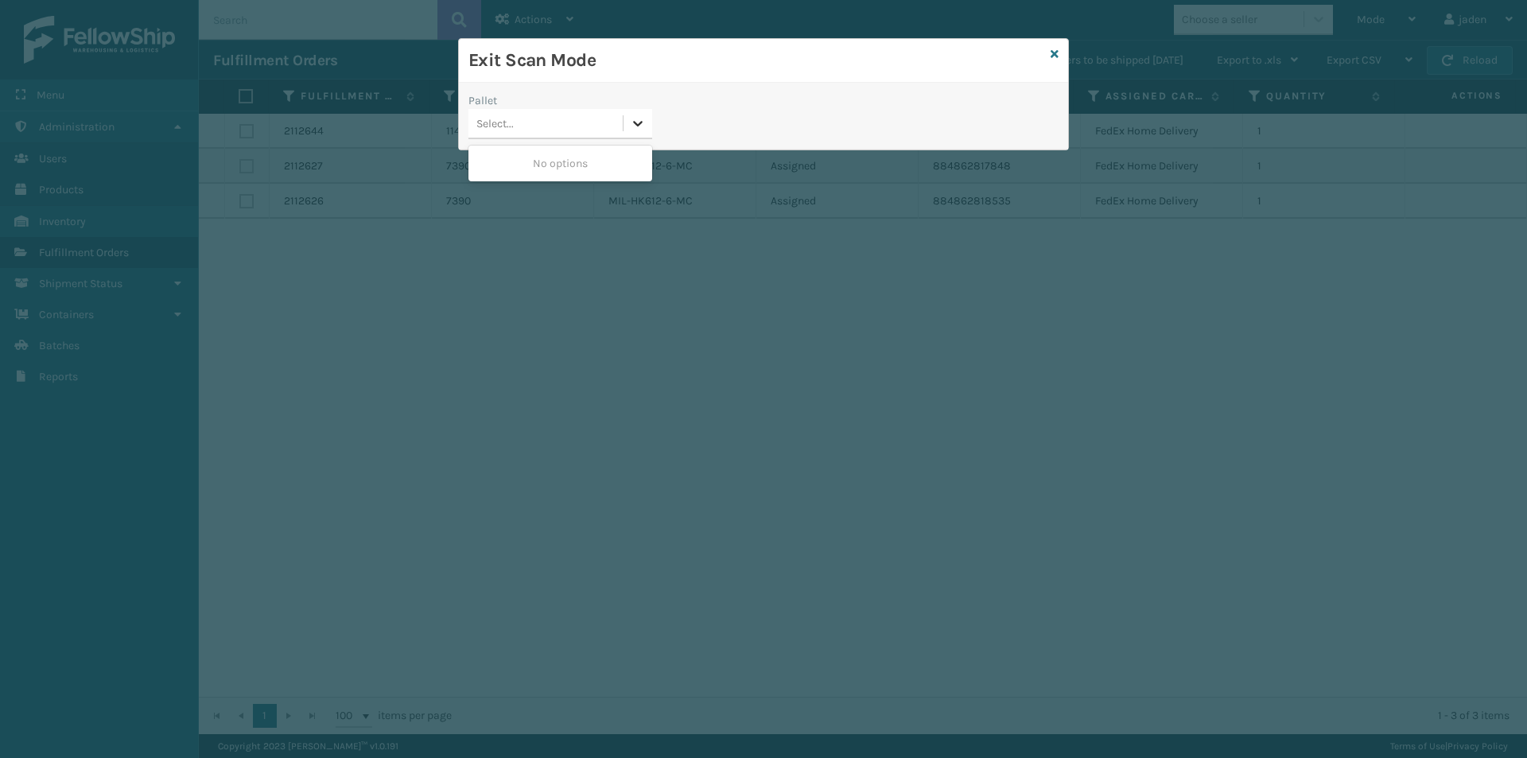
drag, startPoint x: 651, startPoint y: 112, endPoint x: 643, endPoint y: 119, distance: 10.2
click at [651, 113] on div at bounding box center [638, 123] width 29 height 29
click at [561, 165] on div "No options" at bounding box center [560, 163] width 184 height 29
drag, startPoint x: 860, startPoint y: 68, endPoint x: 700, endPoint y: 91, distance: 161.5
click at [711, 72] on h3 "Exit Scan Mode" at bounding box center [756, 61] width 576 height 24
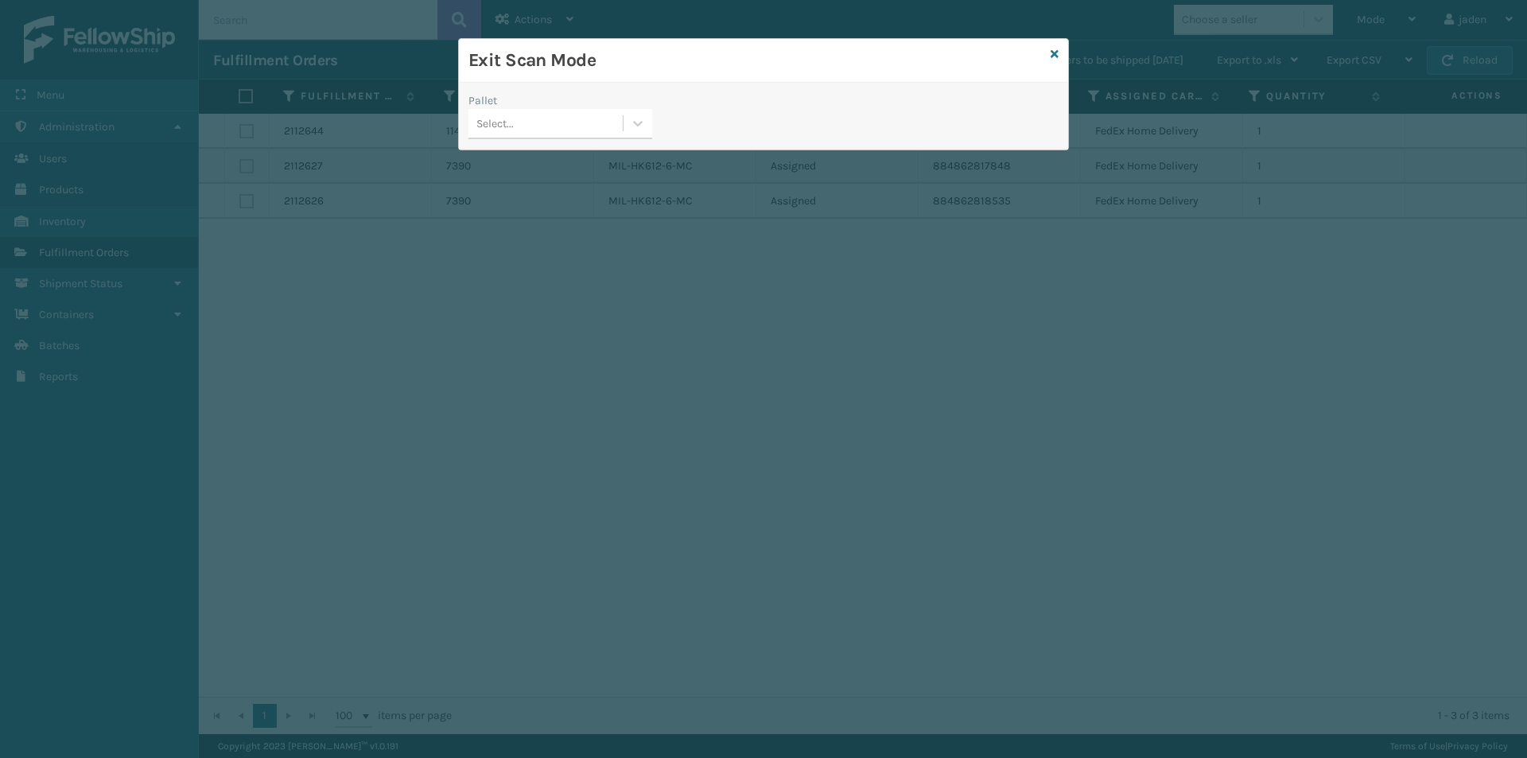
drag, startPoint x: 880, startPoint y: 122, endPoint x: 864, endPoint y: 121, distance: 15.9
drag, startPoint x: 864, startPoint y: 121, endPoint x: 911, endPoint y: 107, distance: 49.6
click at [768, 87] on div "Pallet Select..." at bounding box center [763, 116] width 609 height 67
drag, startPoint x: 906, startPoint y: 108, endPoint x: 882, endPoint y: 109, distance: 23.9
click at [772, 109] on div "Pallet Select..." at bounding box center [763, 120] width 609 height 56
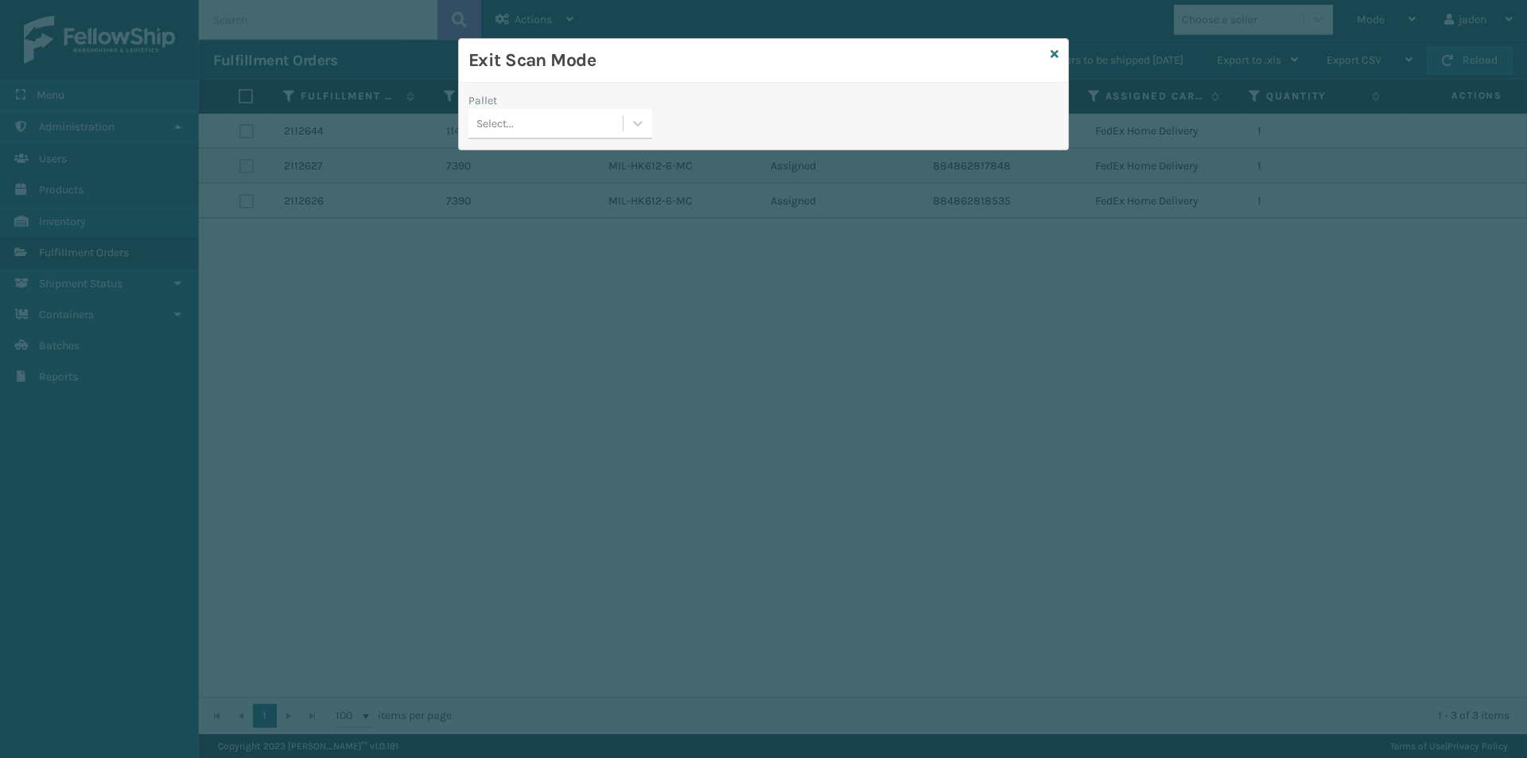
drag, startPoint x: 882, startPoint y: 109, endPoint x: 843, endPoint y: 103, distance: 39.5
drag, startPoint x: 843, startPoint y: 103, endPoint x: 896, endPoint y: 102, distance: 52.5
click at [805, 101] on div "Pallet Select..." at bounding box center [763, 120] width 609 height 56
drag, startPoint x: 896, startPoint y: 102, endPoint x: 844, endPoint y: 95, distance: 52.2
drag, startPoint x: 844, startPoint y: 95, endPoint x: 692, endPoint y: 95, distance: 151.9
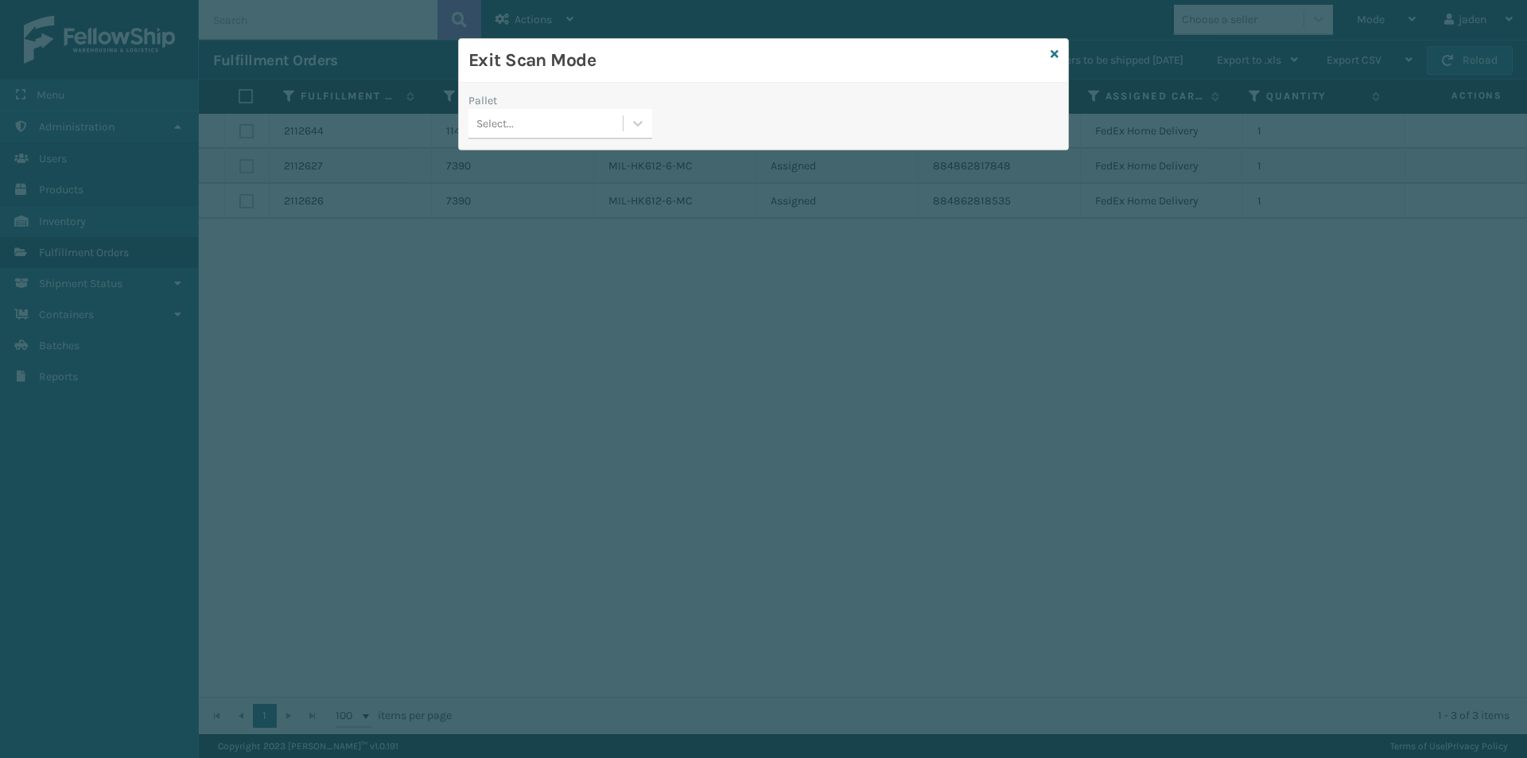
click at [713, 72] on div "Exit Scan Mode" at bounding box center [763, 61] width 609 height 44
click at [635, 116] on icon at bounding box center [638, 123] width 16 height 16
click at [600, 157] on div "No options" at bounding box center [560, 163] width 184 height 29
click at [1052, 58] on icon at bounding box center [1055, 54] width 8 height 11
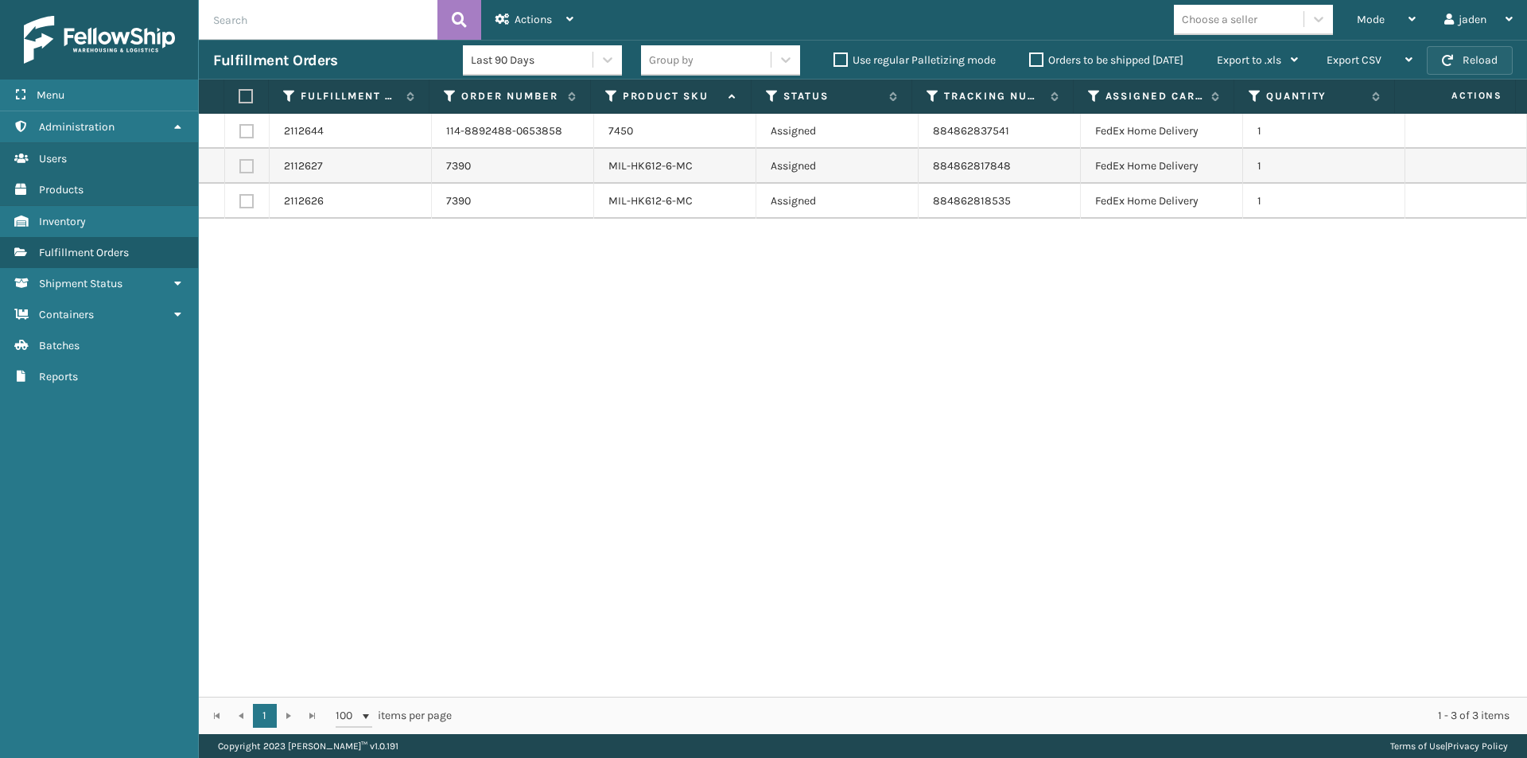
click at [1454, 64] on button "Reload" at bounding box center [1470, 60] width 86 height 29
click at [1489, 55] on button "Reload" at bounding box center [1470, 60] width 86 height 29
click at [1466, 55] on button "Reload" at bounding box center [1470, 60] width 86 height 29
drag, startPoint x: 1156, startPoint y: 405, endPoint x: 1313, endPoint y: 126, distance: 319.4
click at [720, 367] on div "2112644 114-8892488-0653858 7450 Assigned 884862837541 FedEx Home Delivery 1 21…" at bounding box center [863, 405] width 1328 height 583
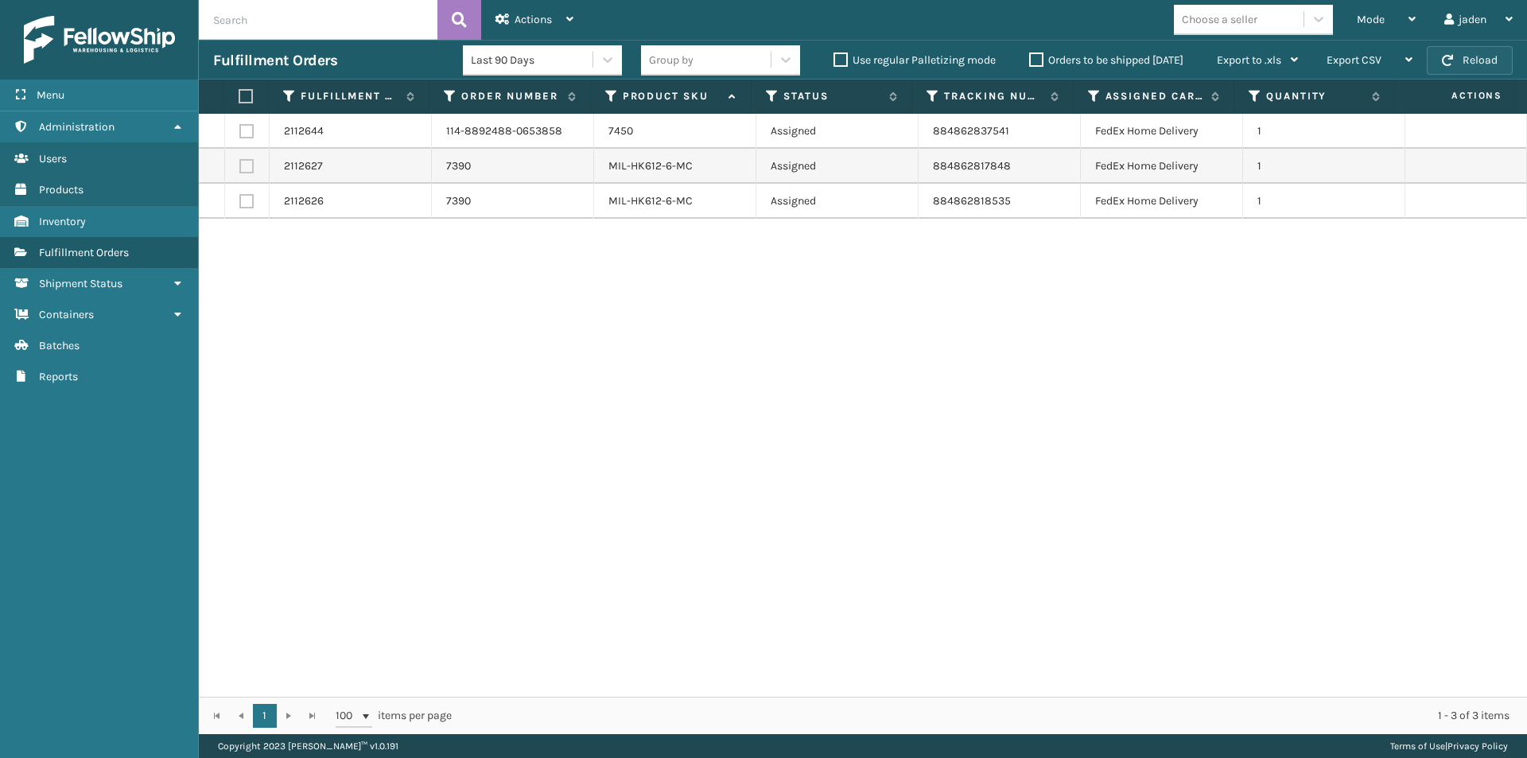
click at [1454, 64] on button "Reload" at bounding box center [1470, 60] width 86 height 29
click at [1491, 60] on button "Reload" at bounding box center [1470, 60] width 86 height 29
click at [1377, 18] on span "Mode" at bounding box center [1371, 20] width 28 height 14
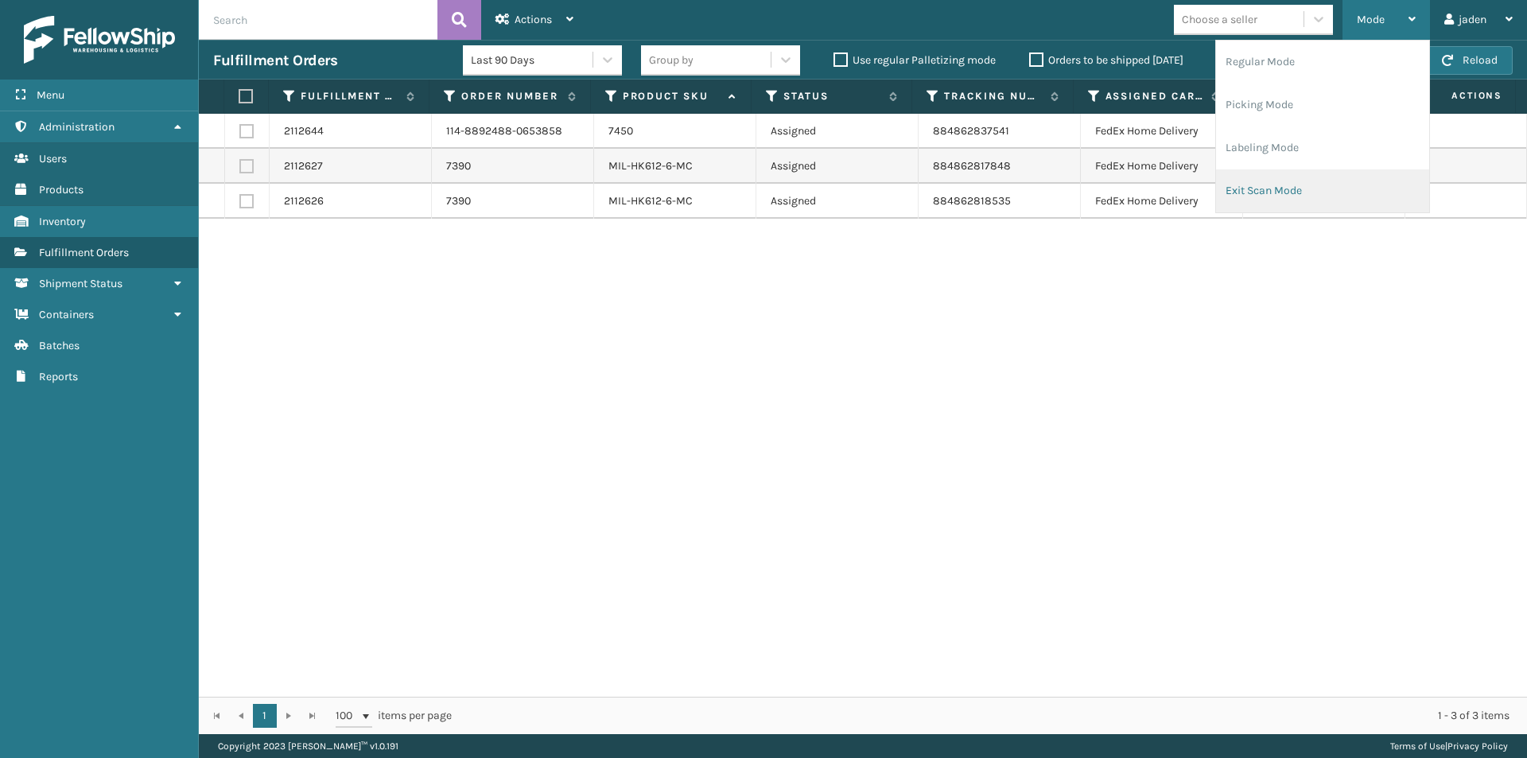
click at [1317, 190] on li "Exit Scan Mode" at bounding box center [1322, 190] width 213 height 43
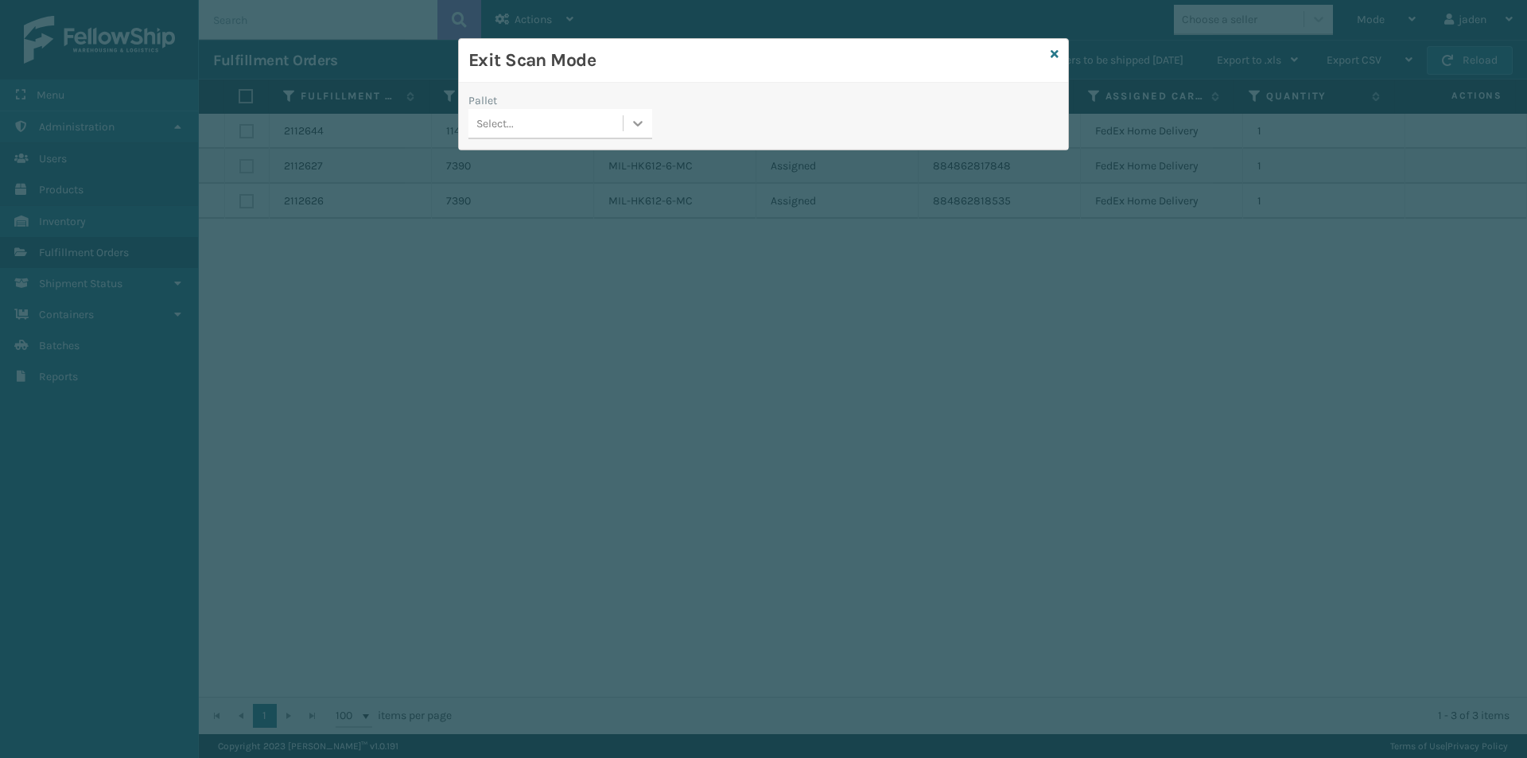
click at [628, 128] on div at bounding box center [638, 123] width 29 height 29
click at [531, 165] on div "No options" at bounding box center [560, 163] width 184 height 29
click at [1053, 54] on icon at bounding box center [1055, 54] width 8 height 11
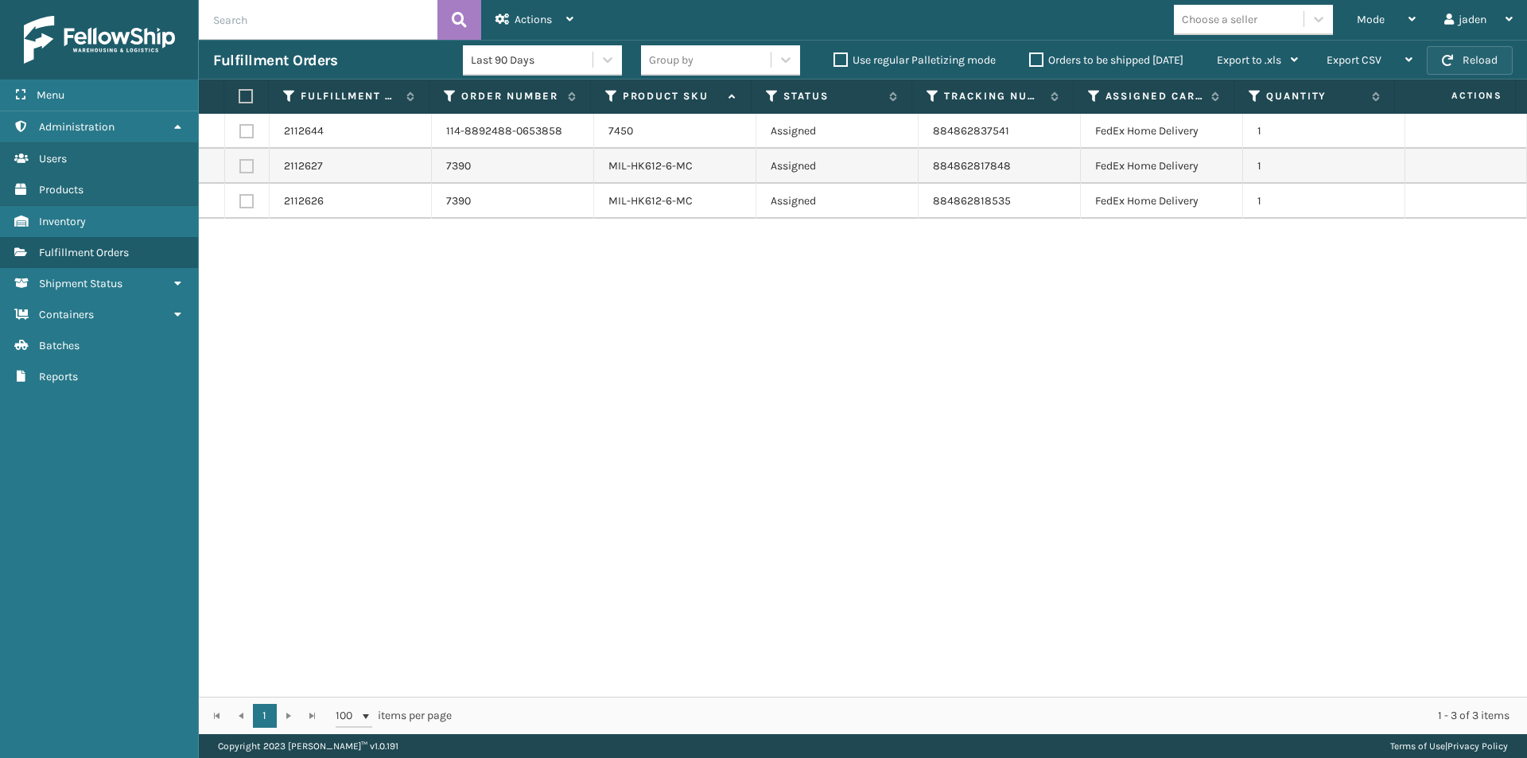
click at [1488, 56] on button "Reload" at bounding box center [1470, 60] width 86 height 29
click at [1463, 56] on button "Reload" at bounding box center [1470, 60] width 86 height 29
click at [1379, 19] on span "Mode" at bounding box center [1371, 20] width 28 height 14
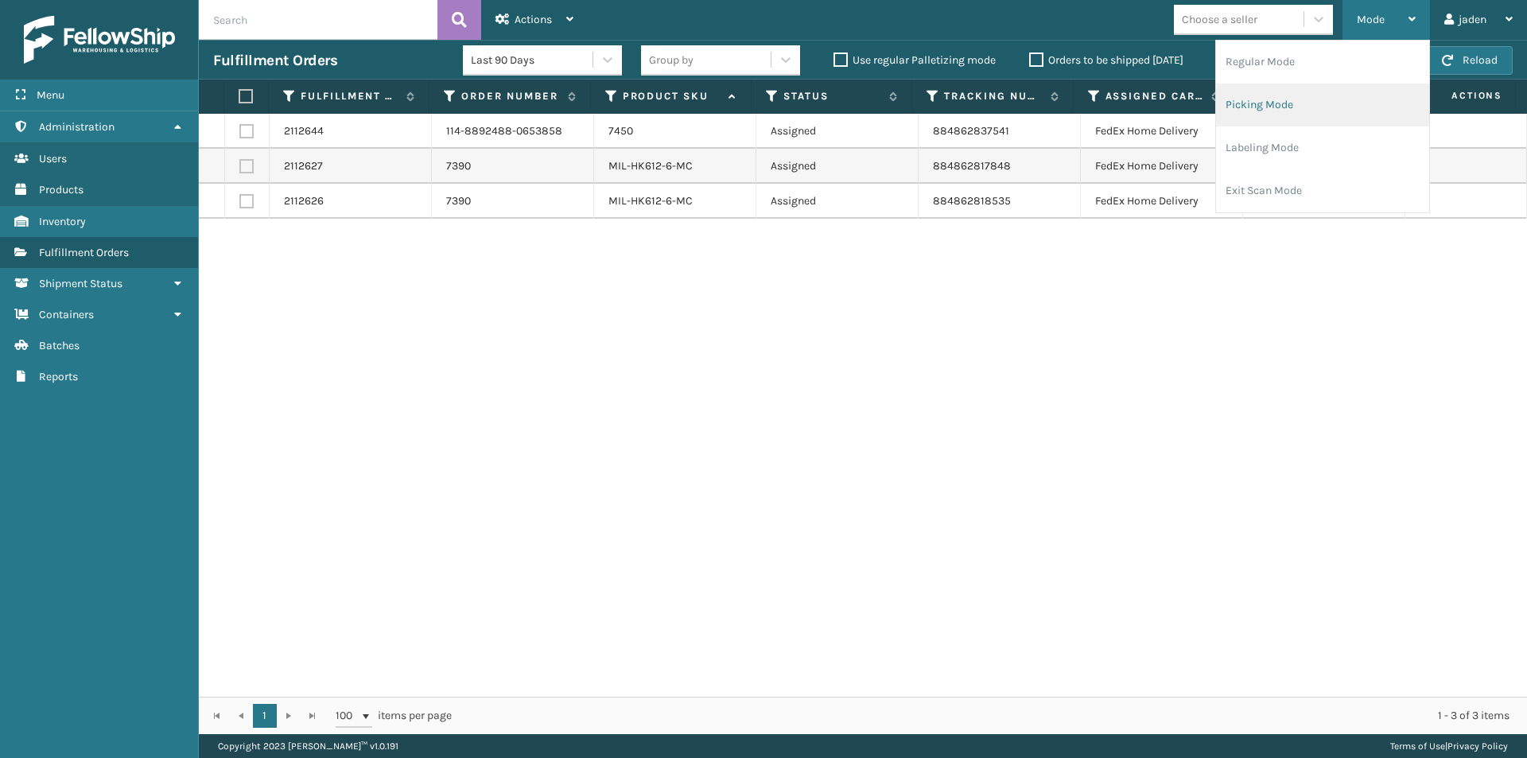
click at [1250, 110] on li "Picking Mode" at bounding box center [1322, 105] width 213 height 43
